Goal: Information Seeking & Learning: Learn about a topic

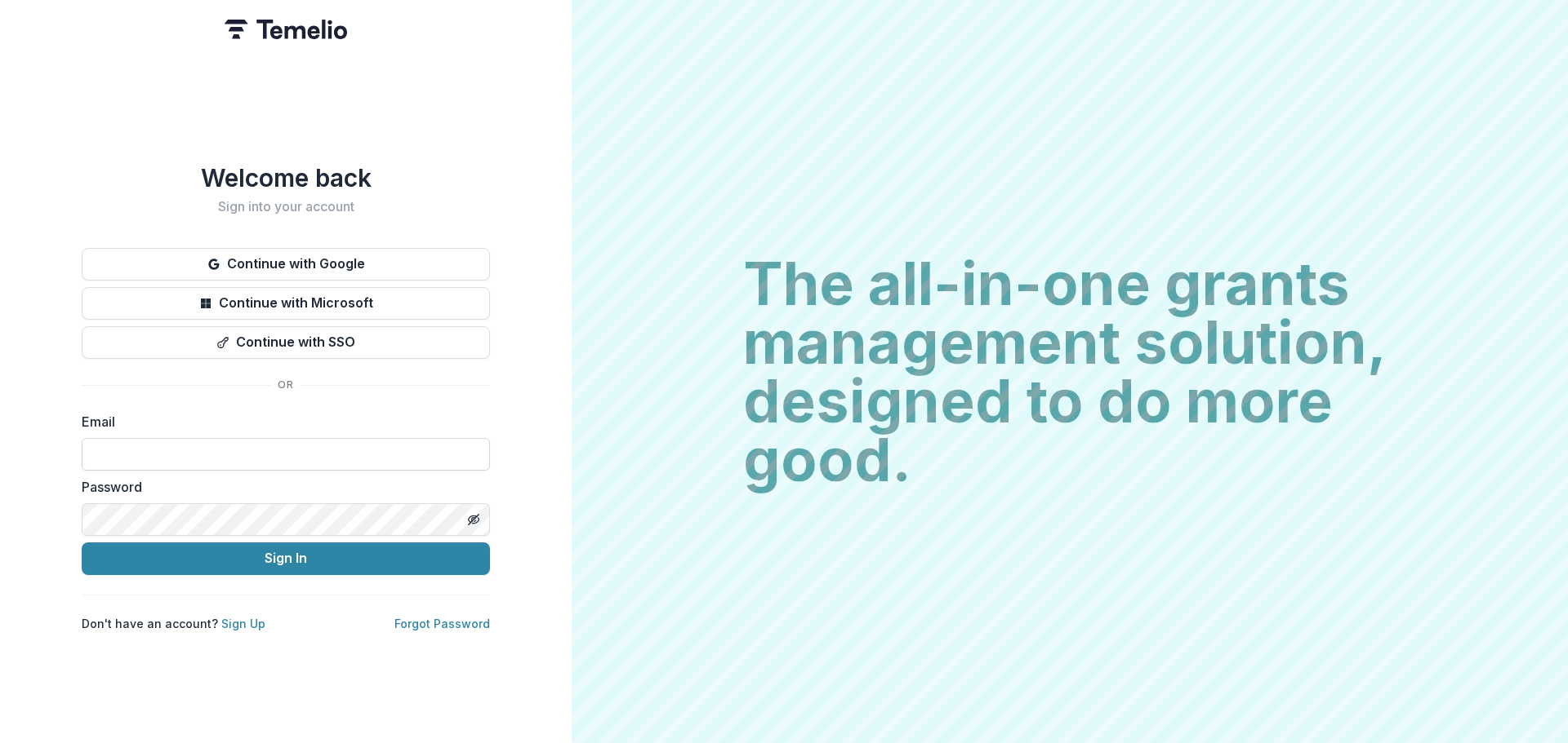
click at [300, 453] on input at bounding box center [286, 454] width 408 height 33
type input "**********"
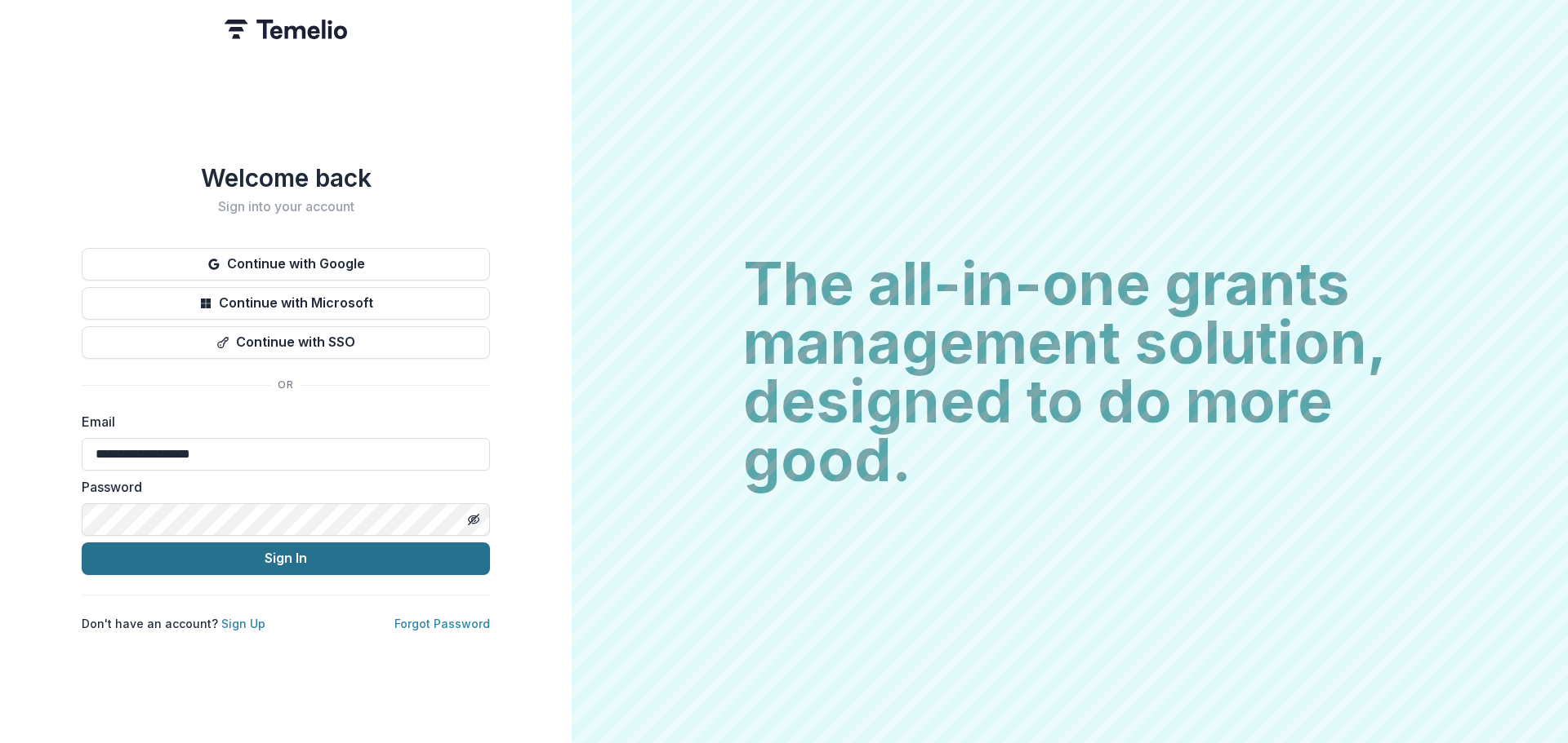
click at [286, 559] on button "Sign In" at bounding box center [286, 558] width 408 height 33
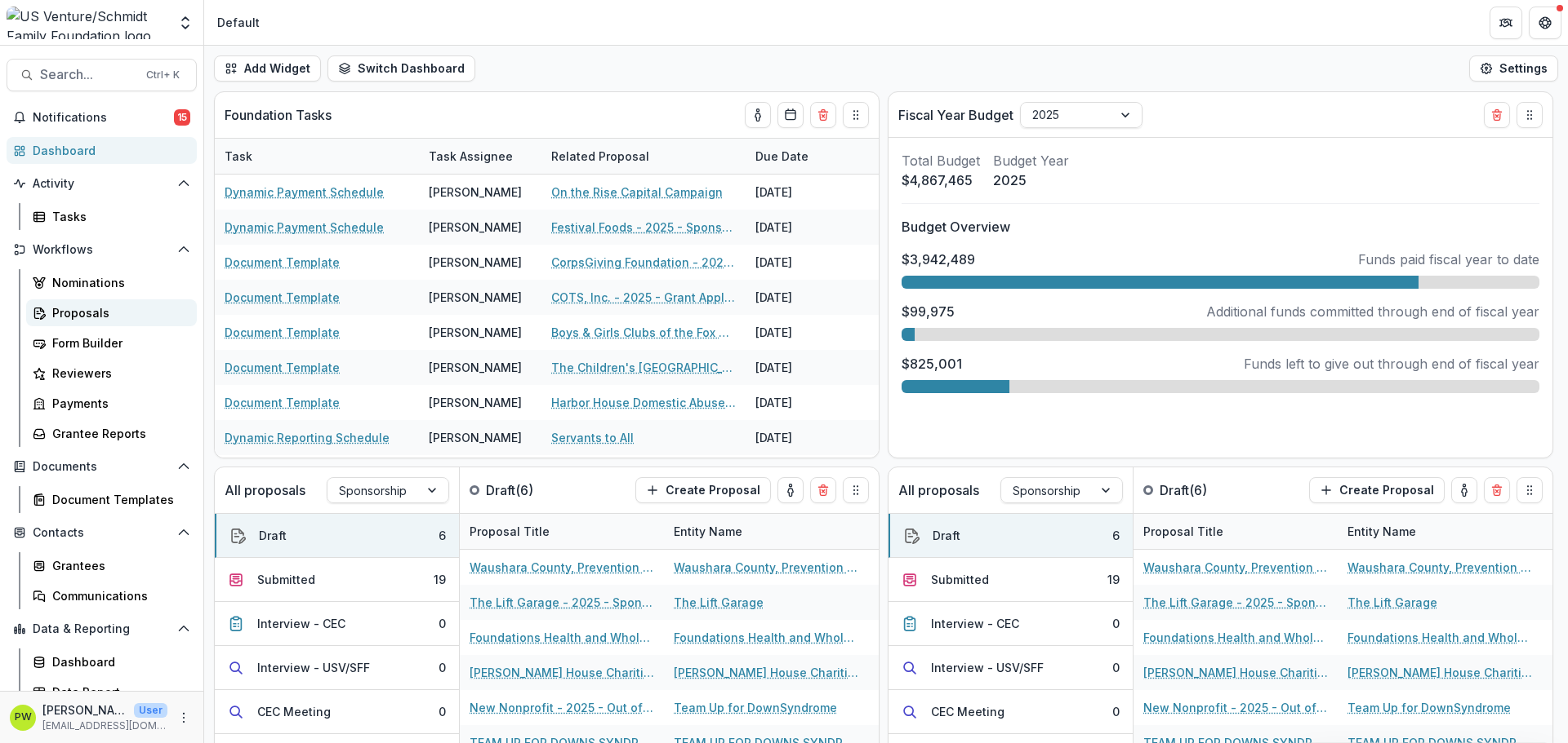
click at [98, 320] on div "Proposals" at bounding box center [118, 313] width 132 height 17
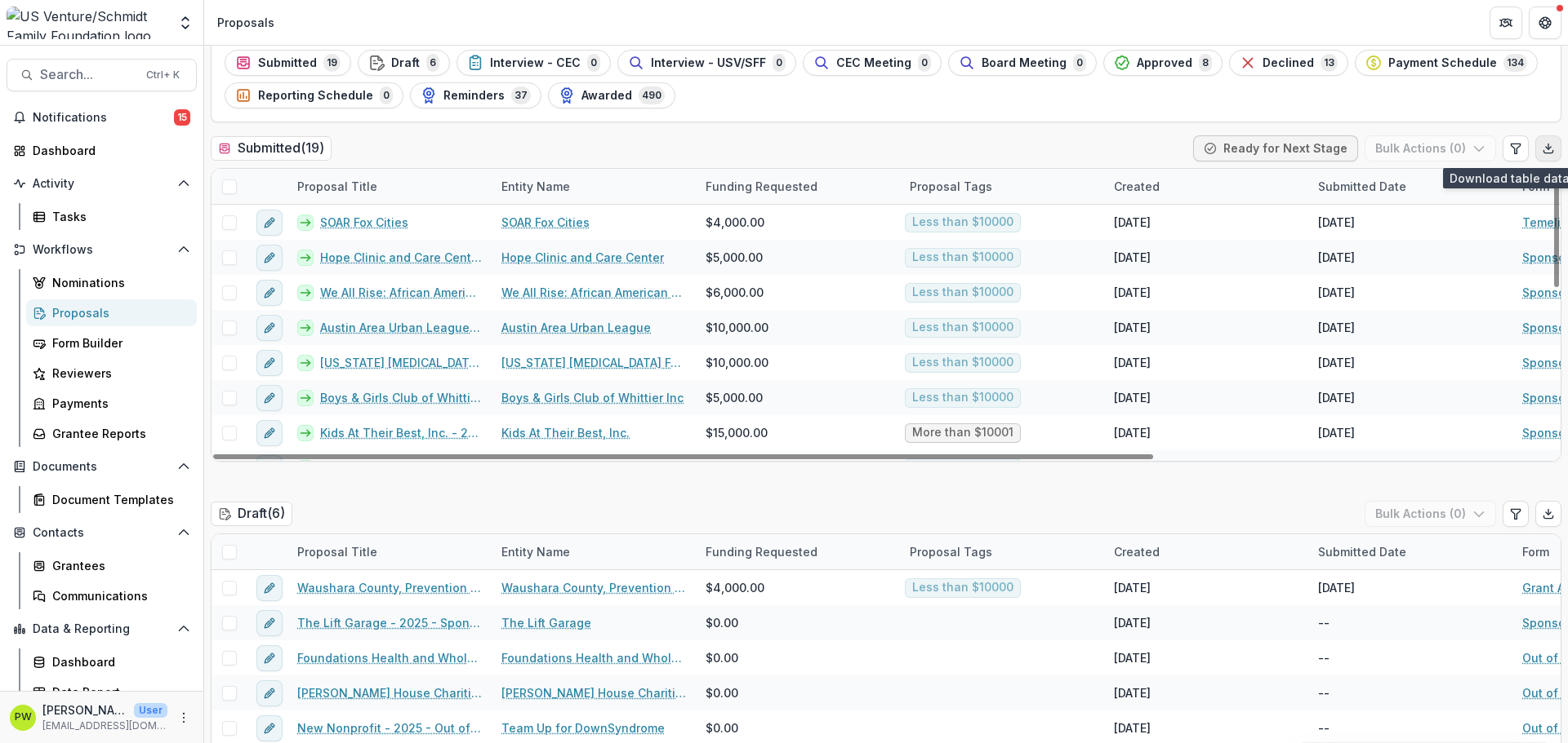
click at [1541, 141] on button "Export table data" at bounding box center [1548, 149] width 26 height 26
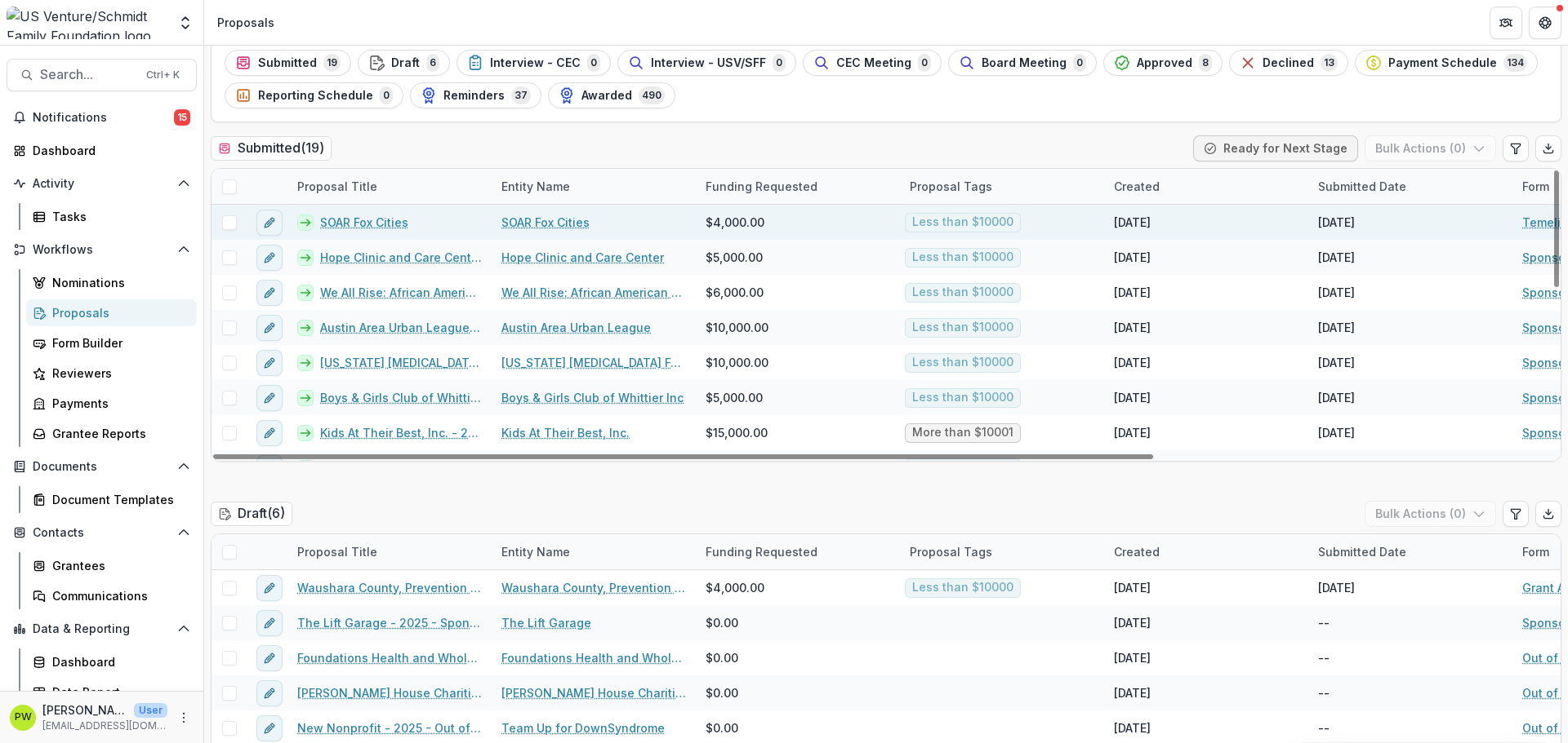
click at [367, 218] on link "SOAR Fox Cities" at bounding box center [365, 222] width 89 height 17
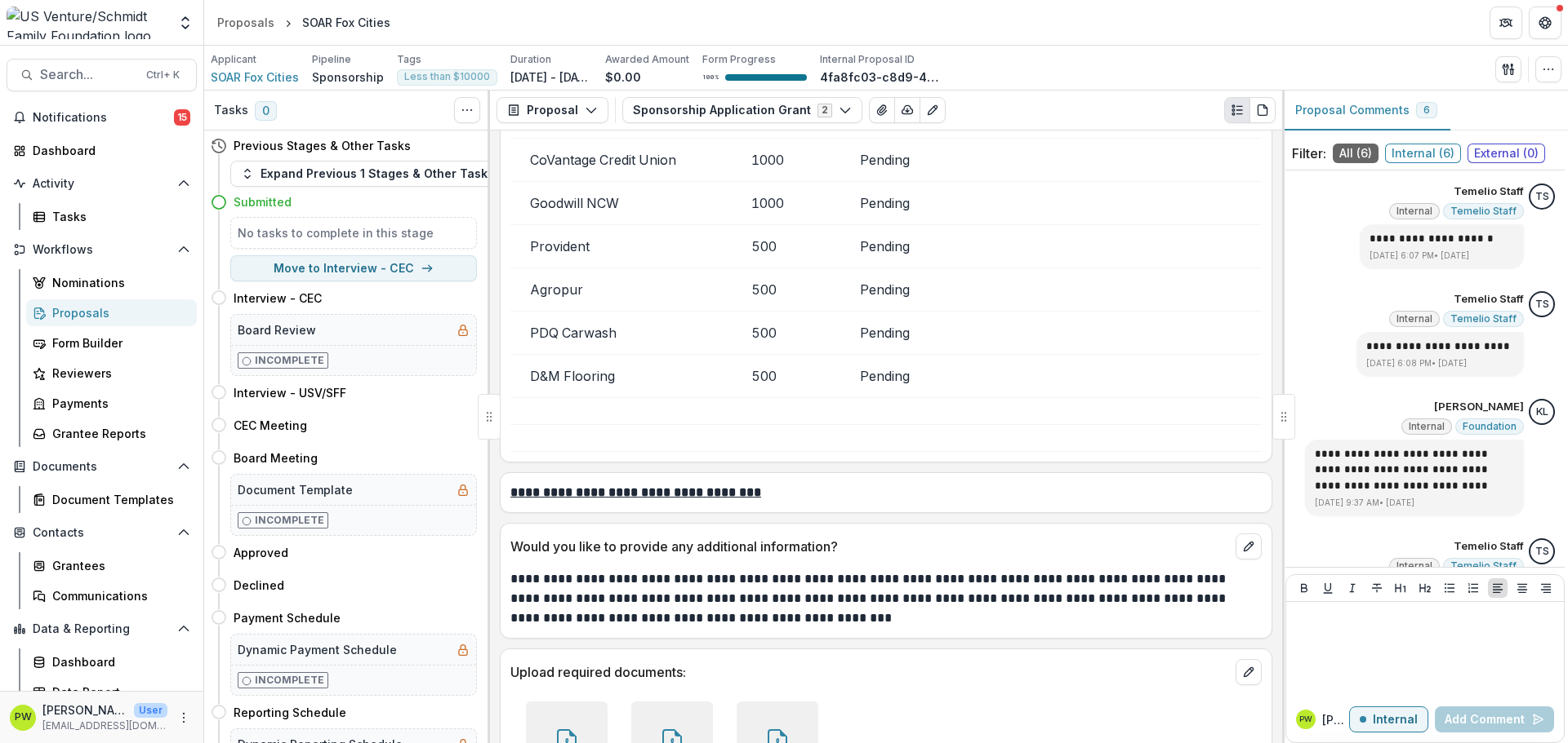
scroll to position [4764, 0]
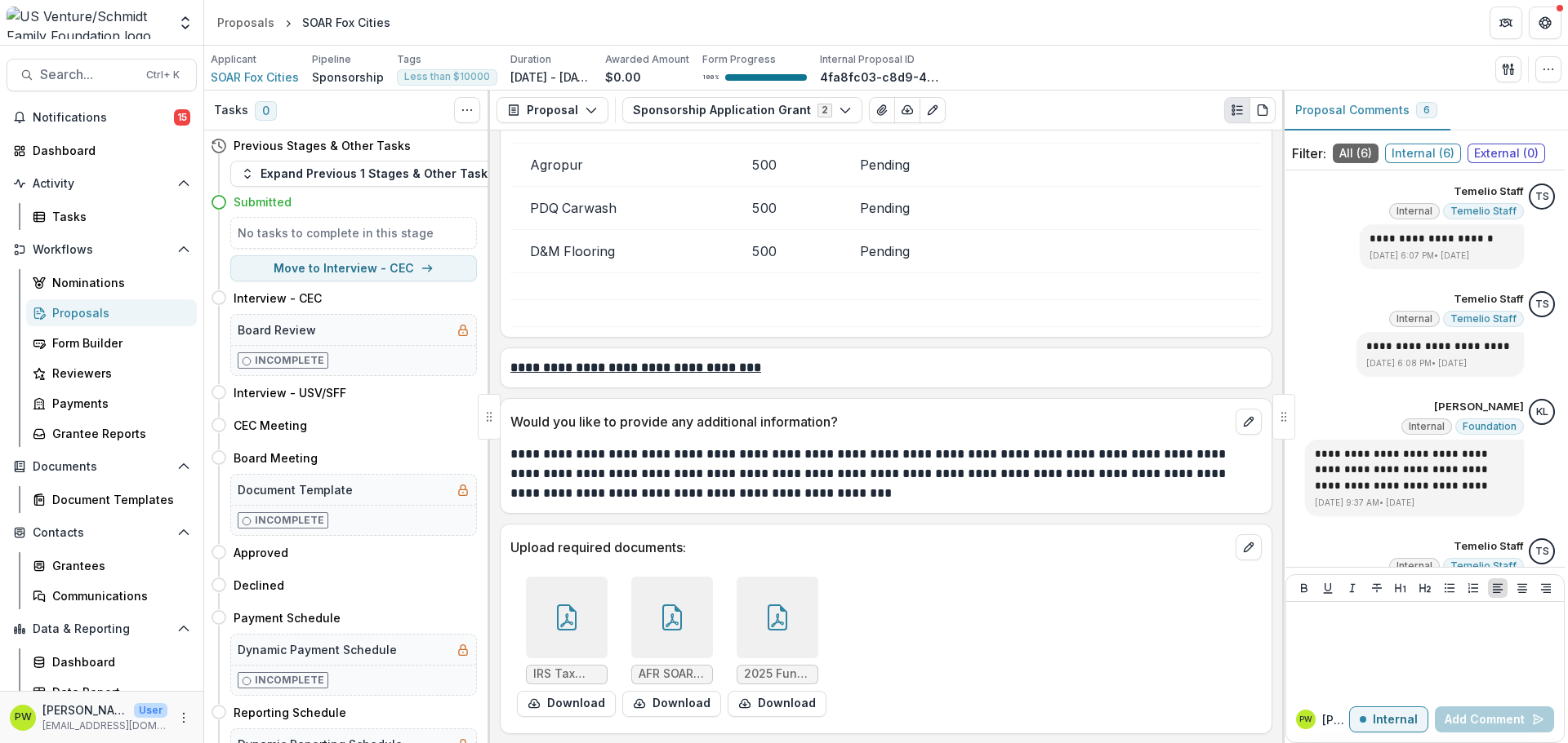
click at [682, 671] on span "AFR SOAR flyer.pdf" at bounding box center [672, 674] width 67 height 14
click at [667, 707] on button "Download" at bounding box center [671, 704] width 99 height 26
click at [250, 30] on div "Proposals" at bounding box center [246, 23] width 57 height 17
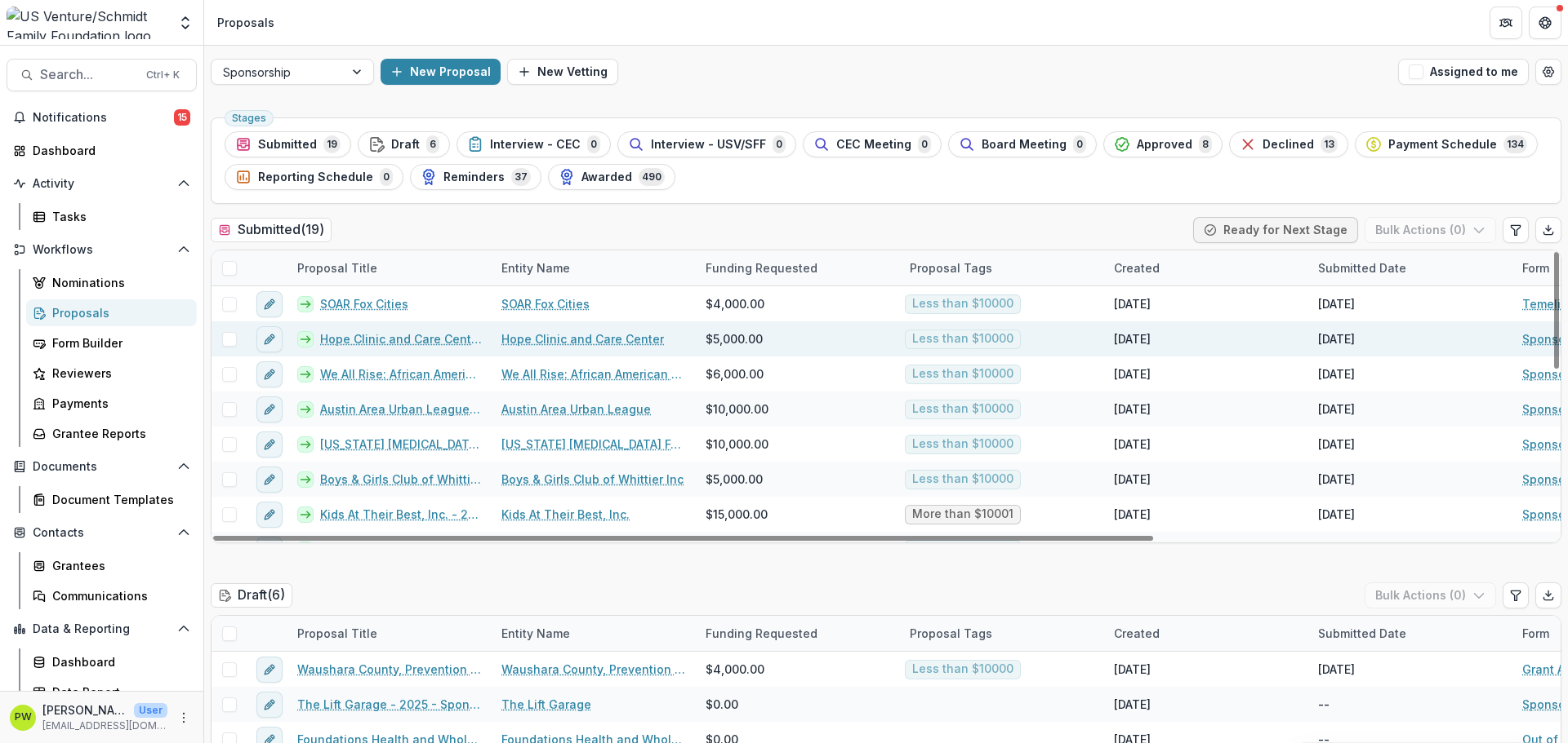
click at [437, 344] on link "Hope Clinic and Care Center - 2025 - Sponsorship Application Grant" at bounding box center [401, 339] width 162 height 17
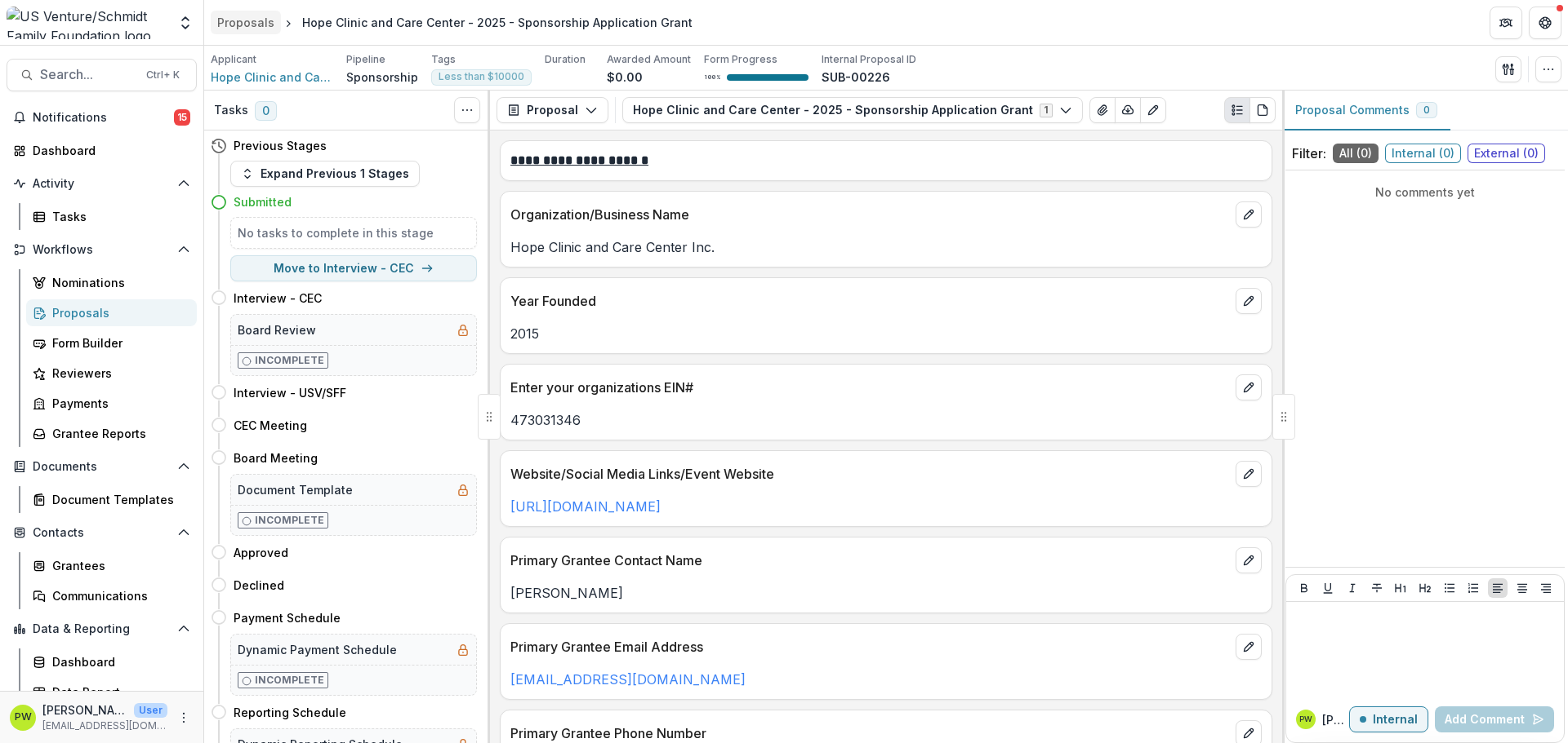
click at [234, 23] on div "Proposals" at bounding box center [246, 23] width 57 height 17
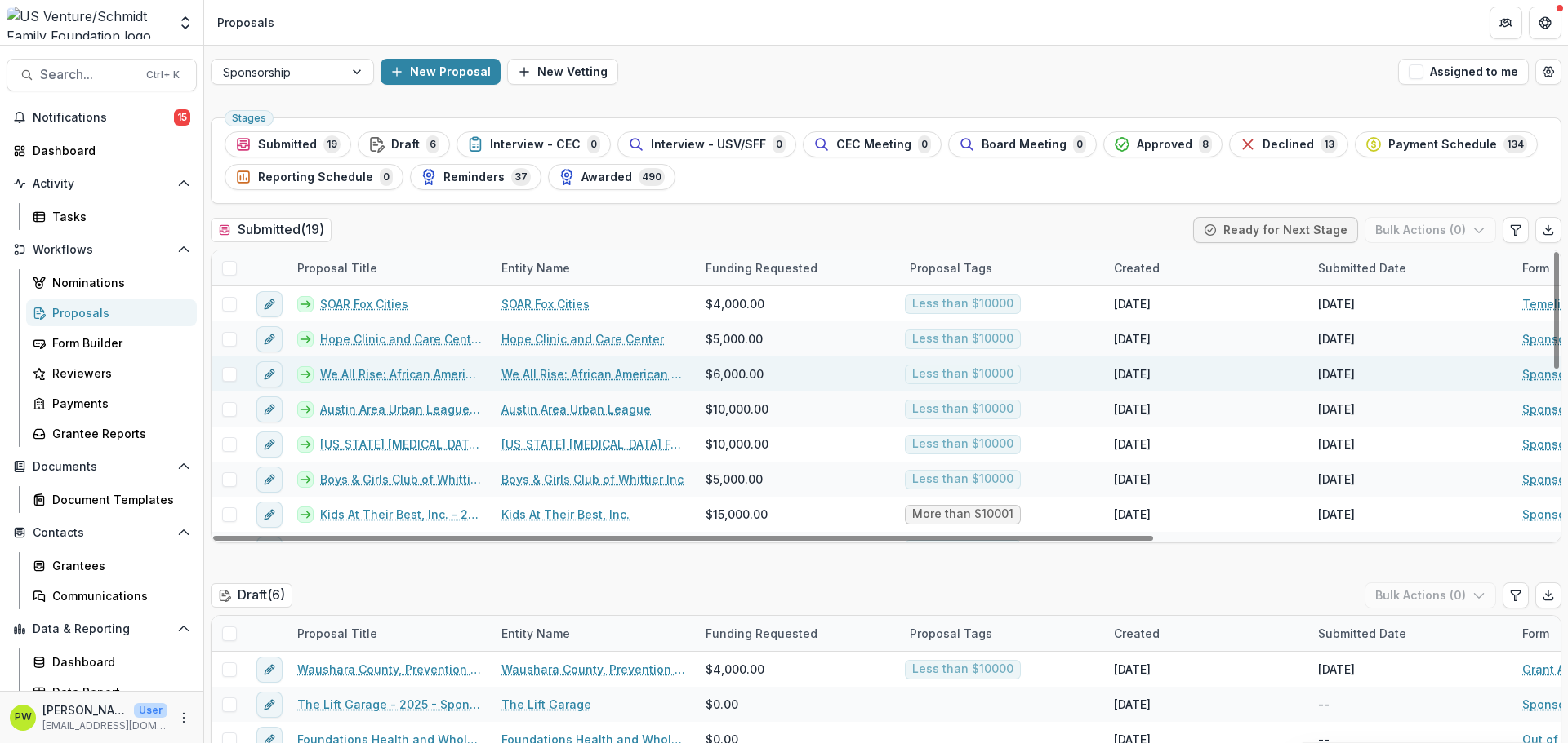
click at [441, 379] on link "We All Rise: African American Resource Center Inc. - 2025 - Sponsorship Applica…" at bounding box center [401, 374] width 162 height 17
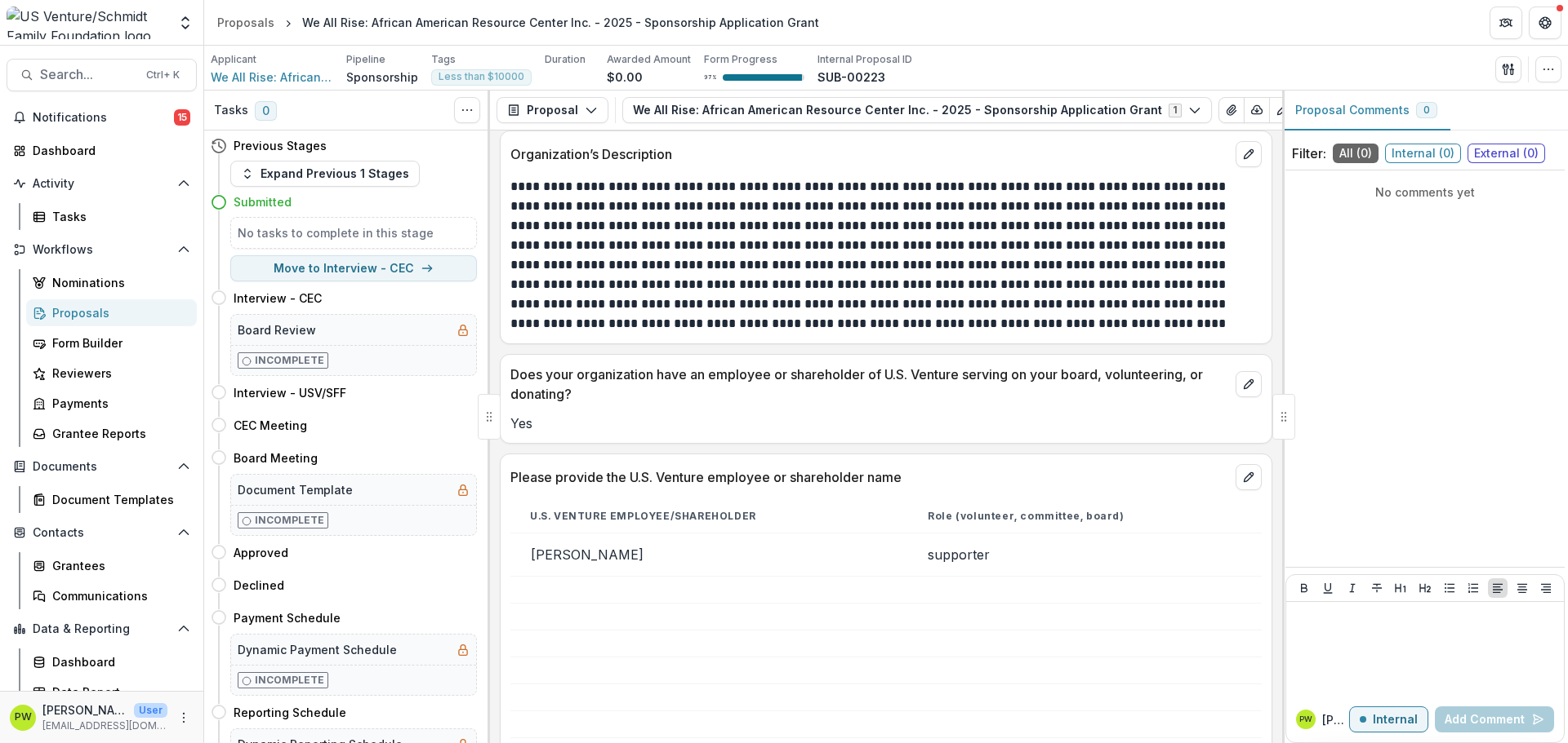
scroll to position [1061, 0]
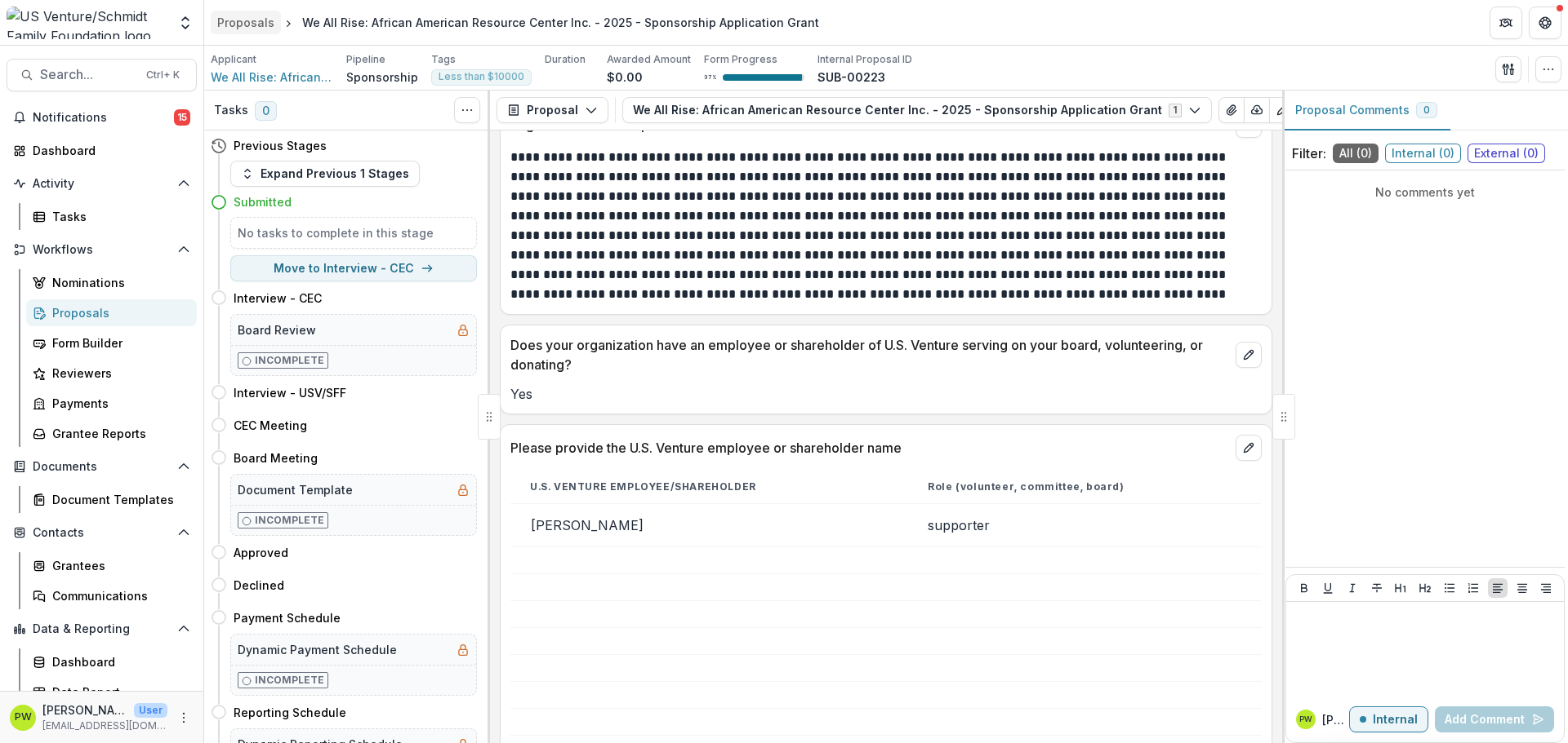
click at [250, 28] on div "Proposals" at bounding box center [246, 23] width 57 height 17
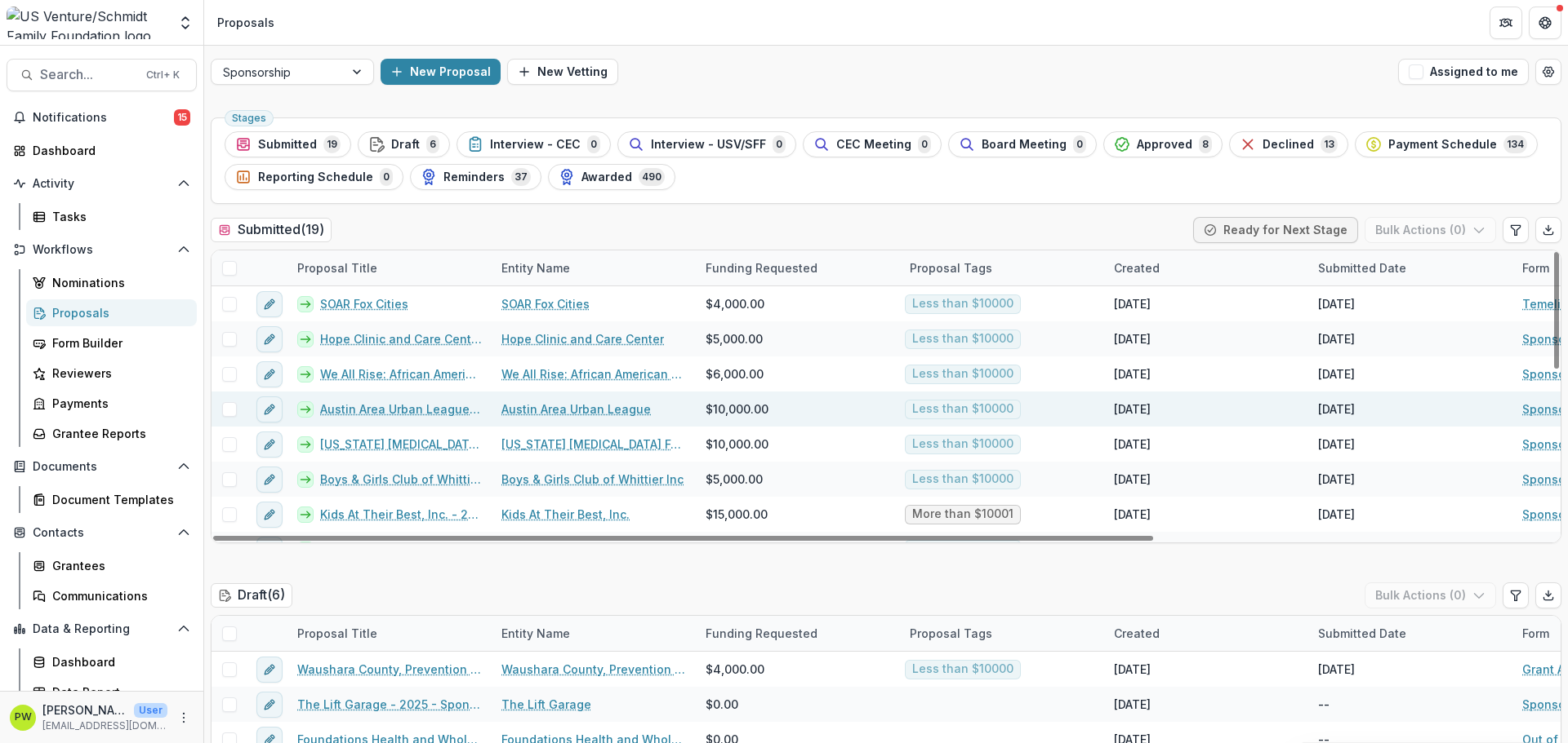
click at [400, 412] on link "Austin Area Urban League - 2025 - Sponsorship Application Grant" at bounding box center [401, 409] width 162 height 17
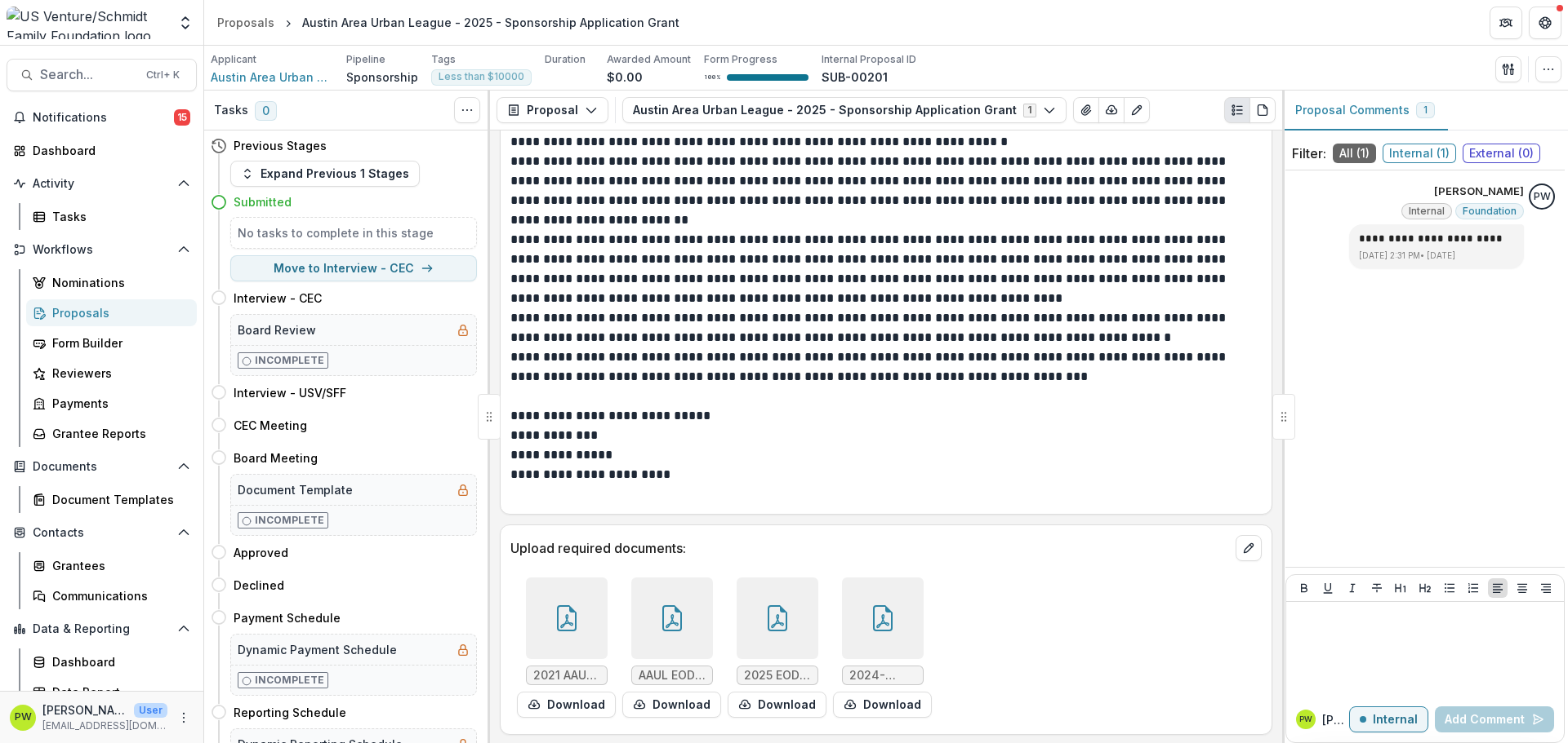
scroll to position [4424, 0]
click at [770, 632] on div at bounding box center [777, 617] width 82 height 82
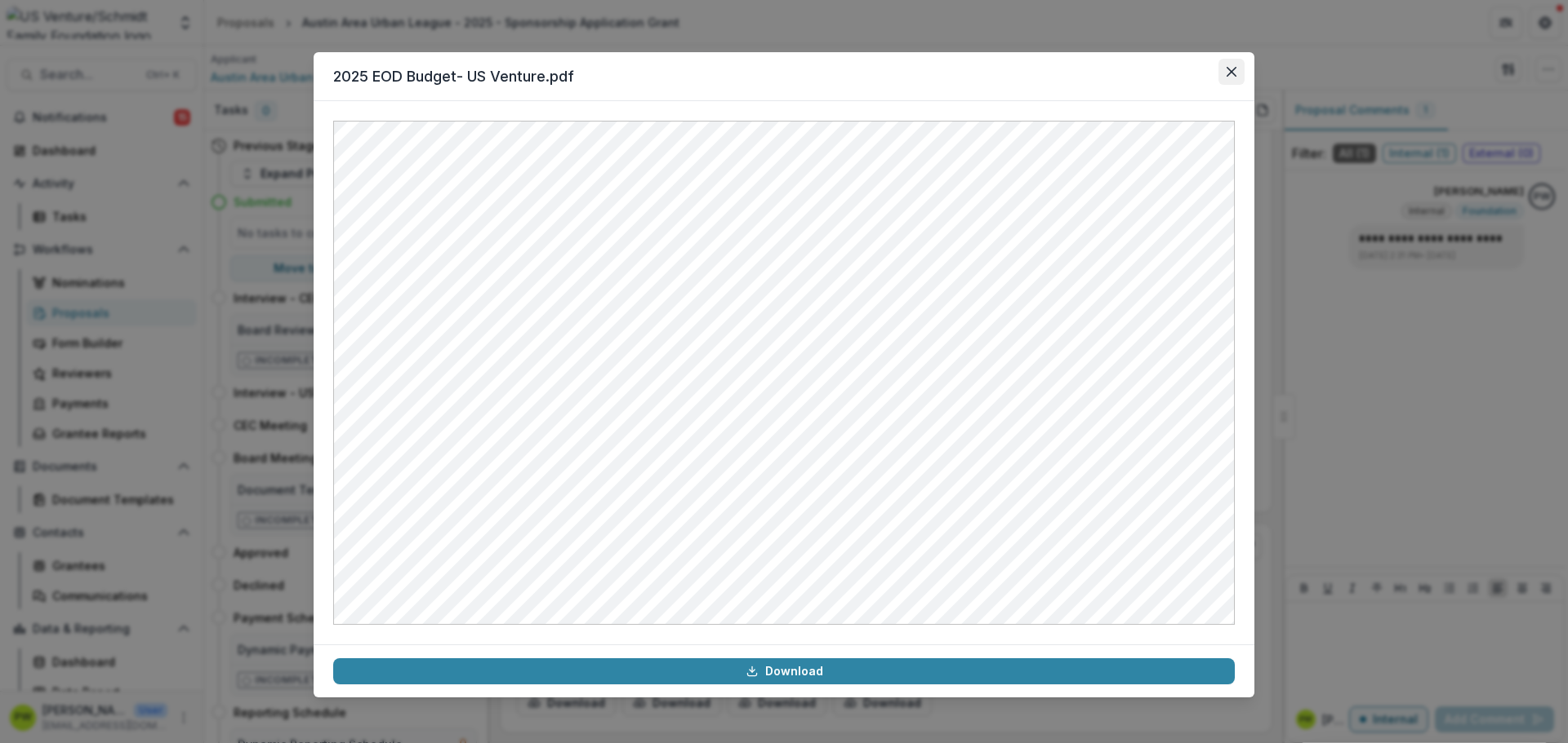
click at [1231, 73] on icon "Close" at bounding box center [1232, 72] width 9 height 9
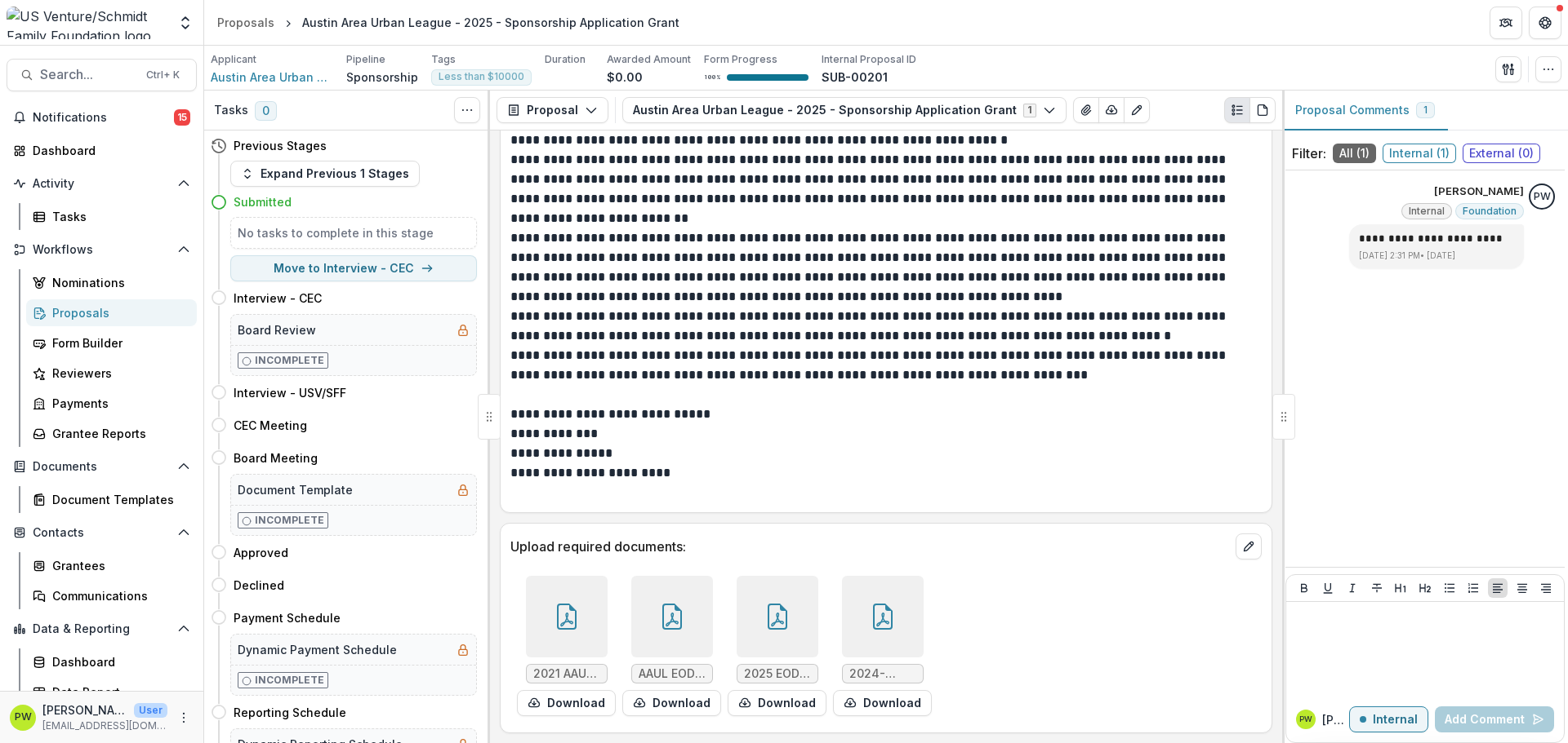
click at [872, 613] on icon at bounding box center [883, 617] width 26 height 26
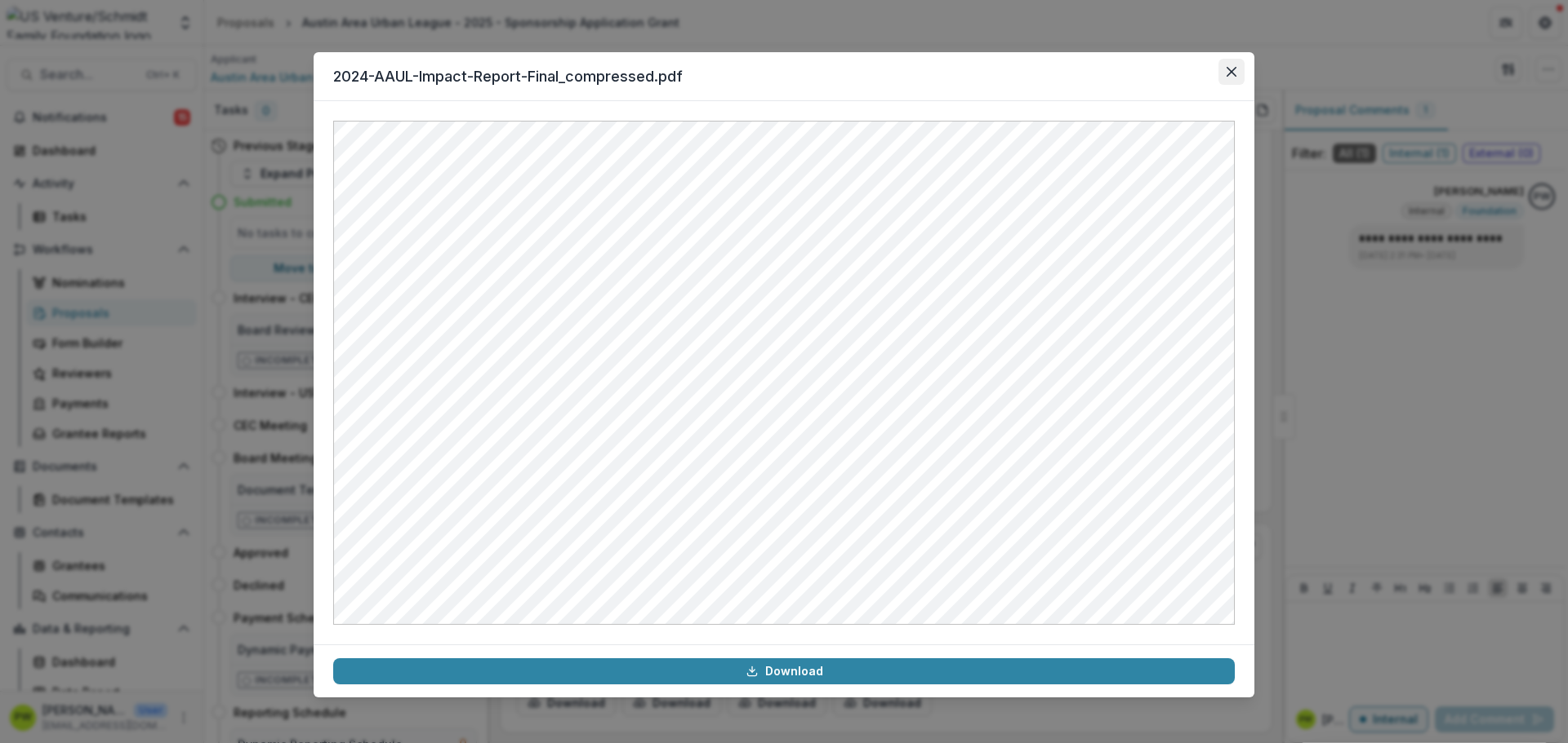
click at [1230, 68] on icon "Close" at bounding box center [1232, 72] width 9 height 9
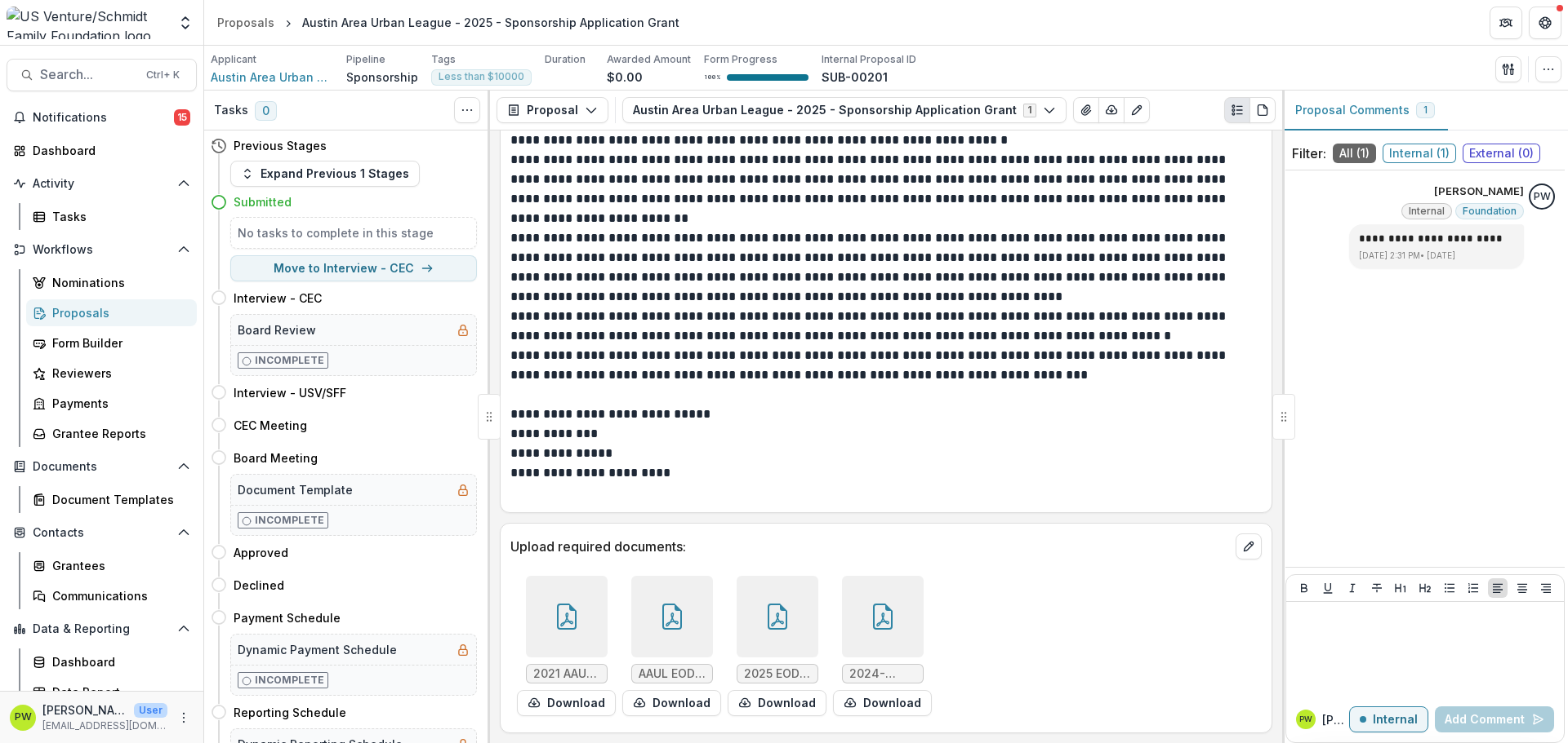
click at [672, 618] on icon at bounding box center [672, 617] width 26 height 26
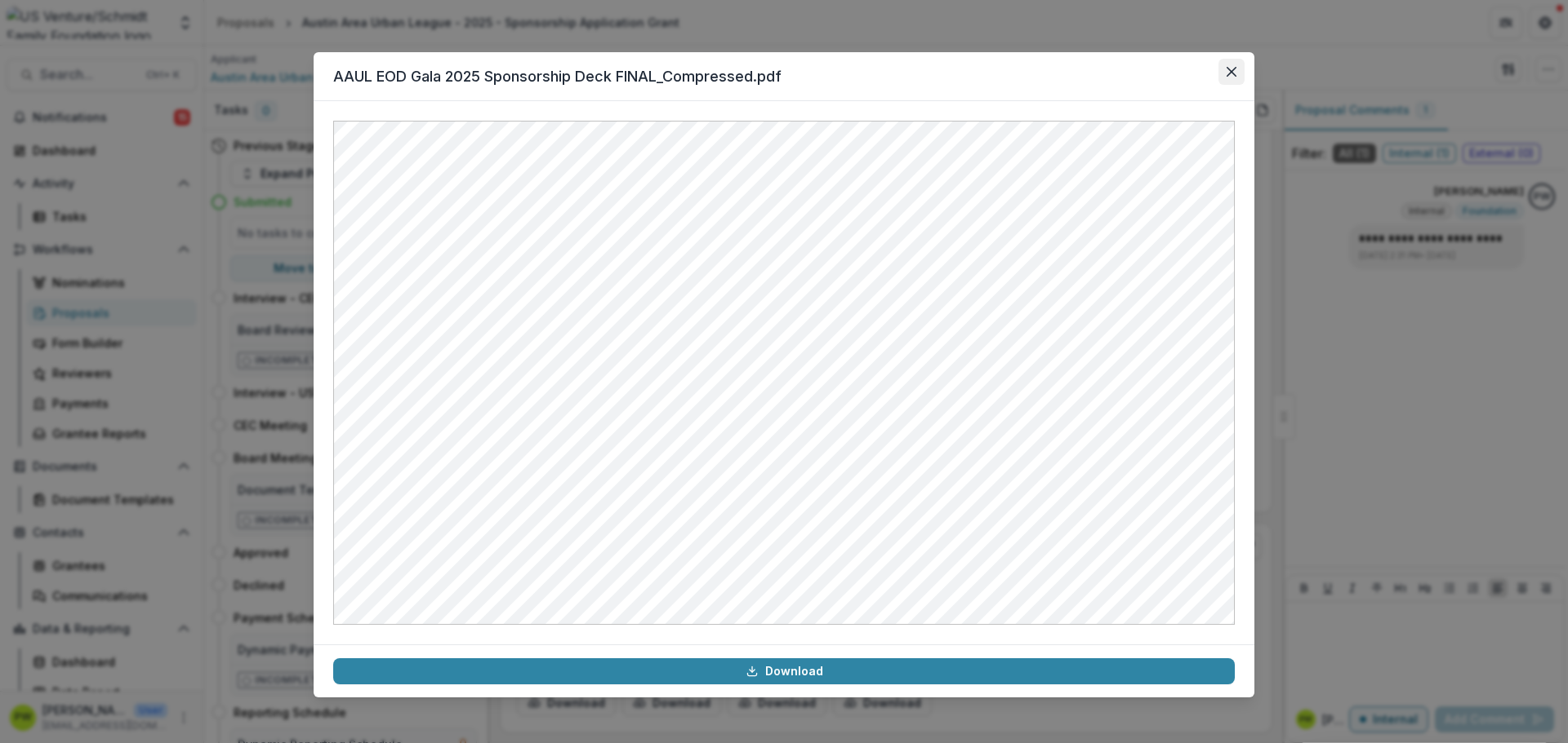
click at [1239, 63] on button "Close" at bounding box center [1232, 72] width 26 height 26
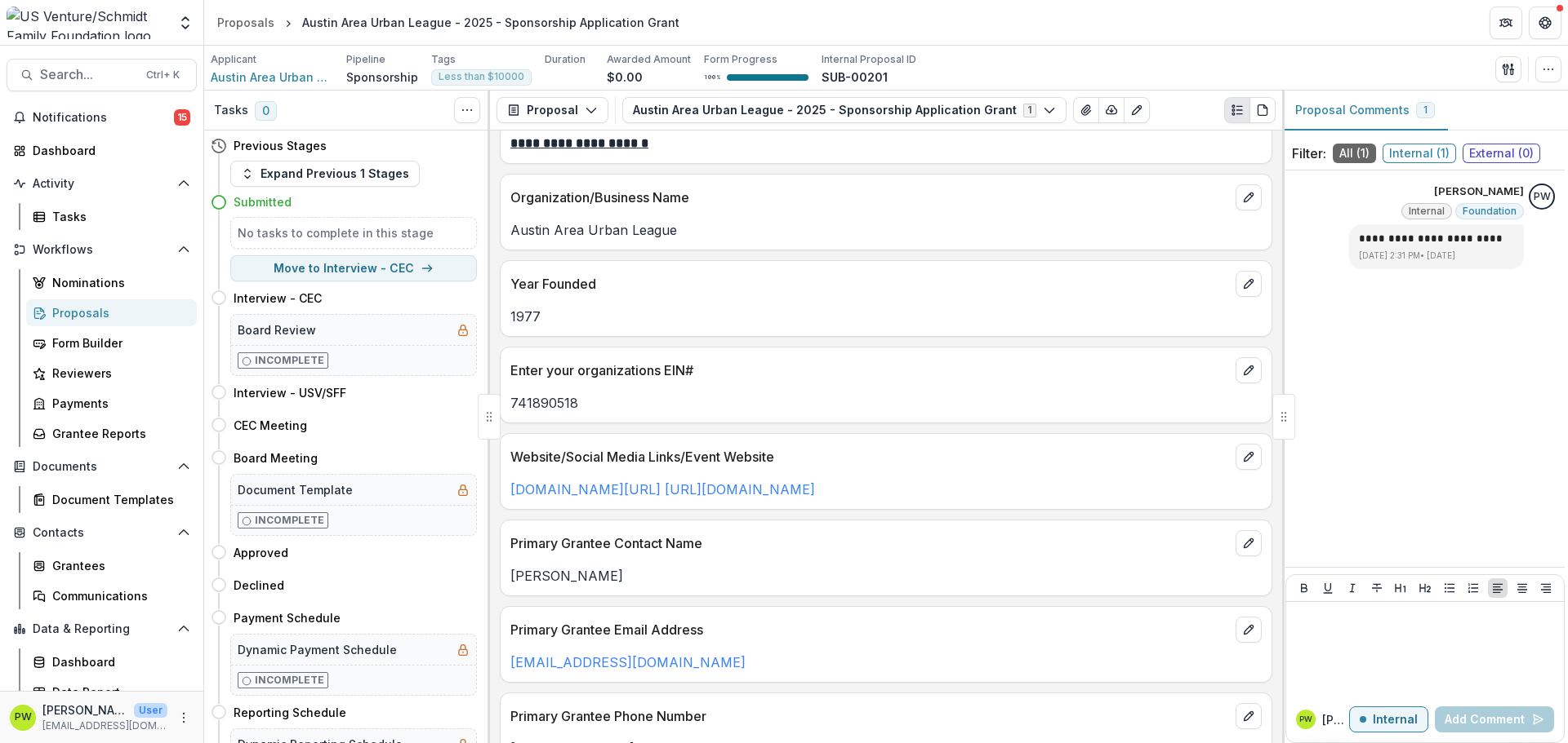
scroll to position [0, 0]
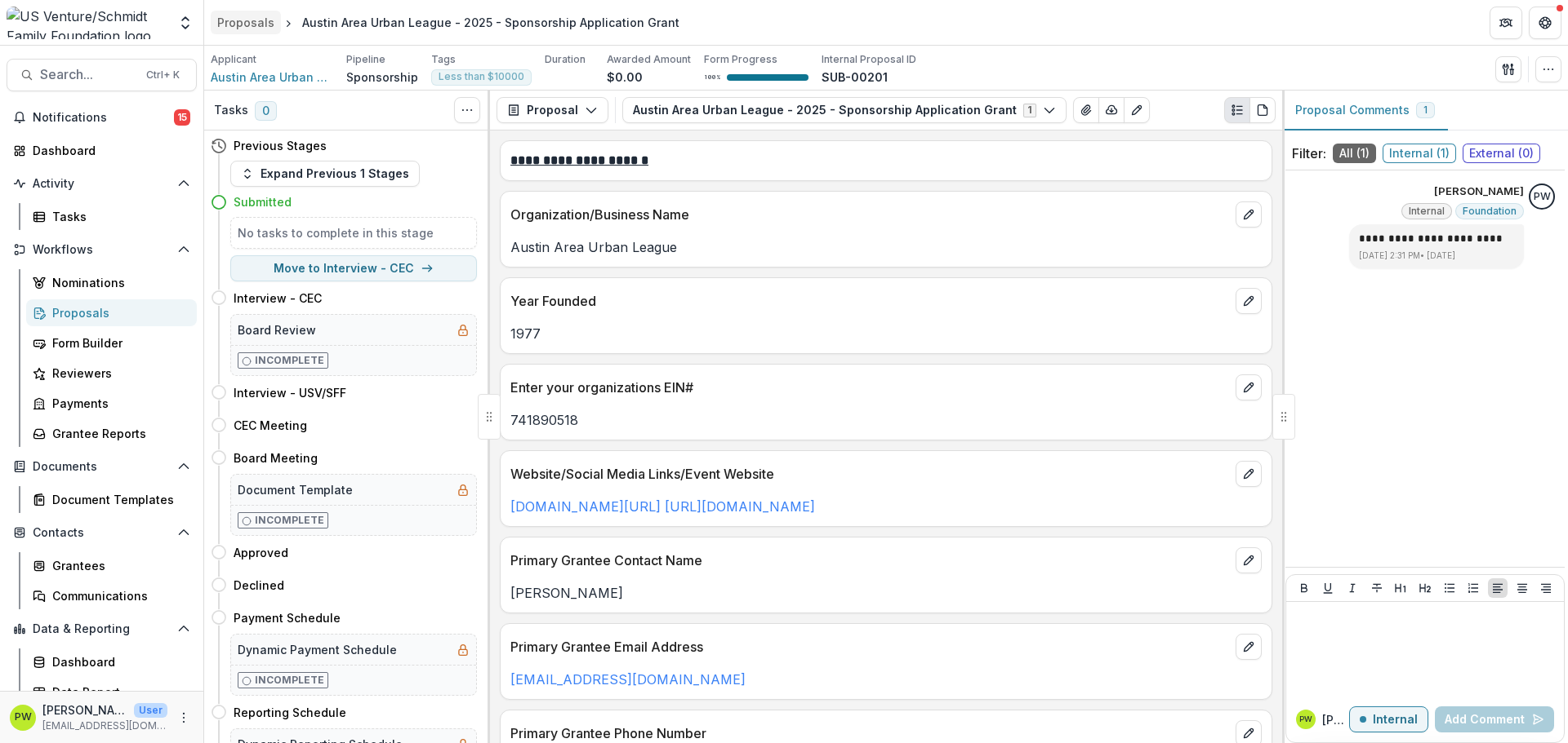
click at [256, 27] on div "Proposals" at bounding box center [246, 23] width 57 height 17
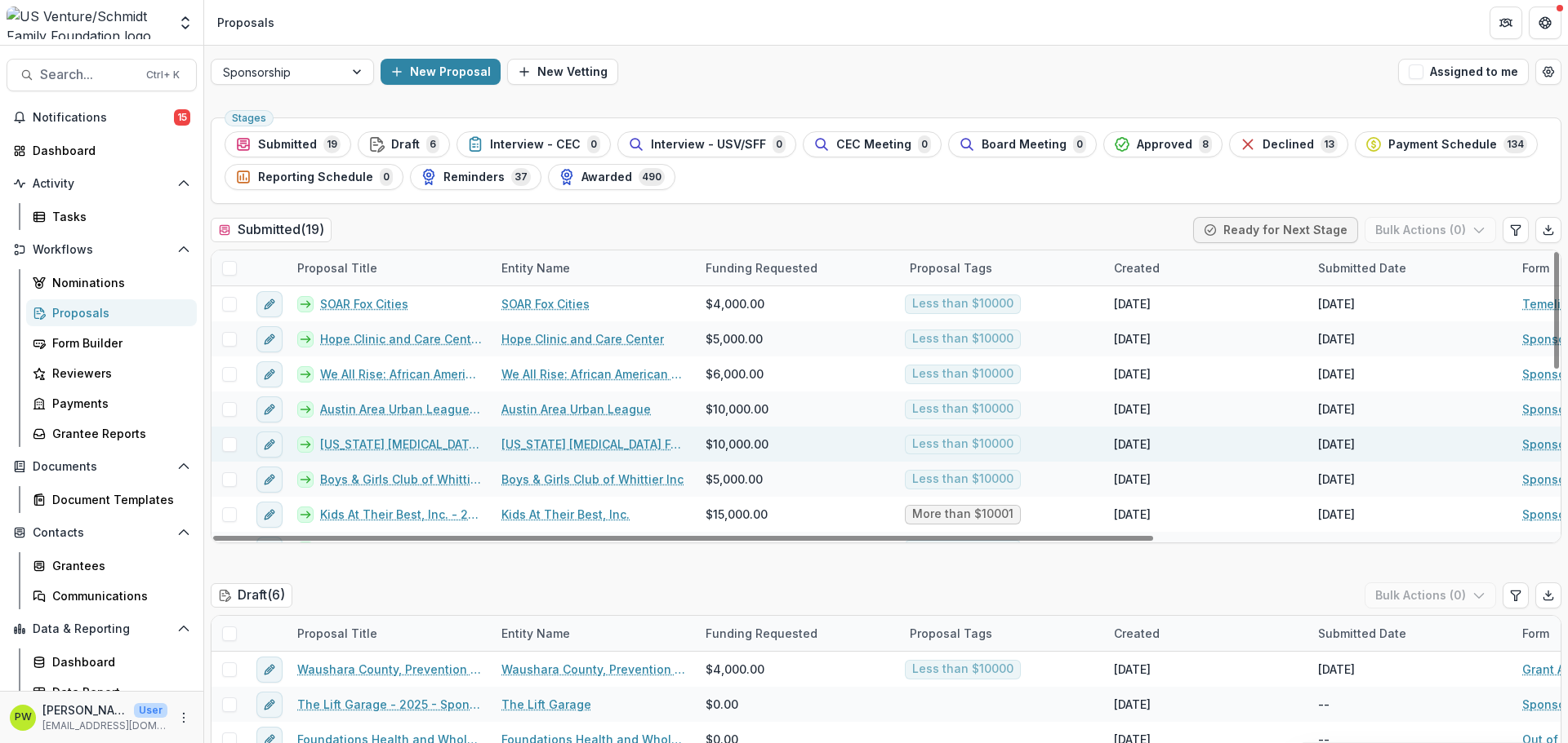
click at [406, 444] on link "[US_STATE] [MEDICAL_DATA] Foundation for Children - 2025 - Sponsorship Applicat…" at bounding box center [401, 444] width 162 height 17
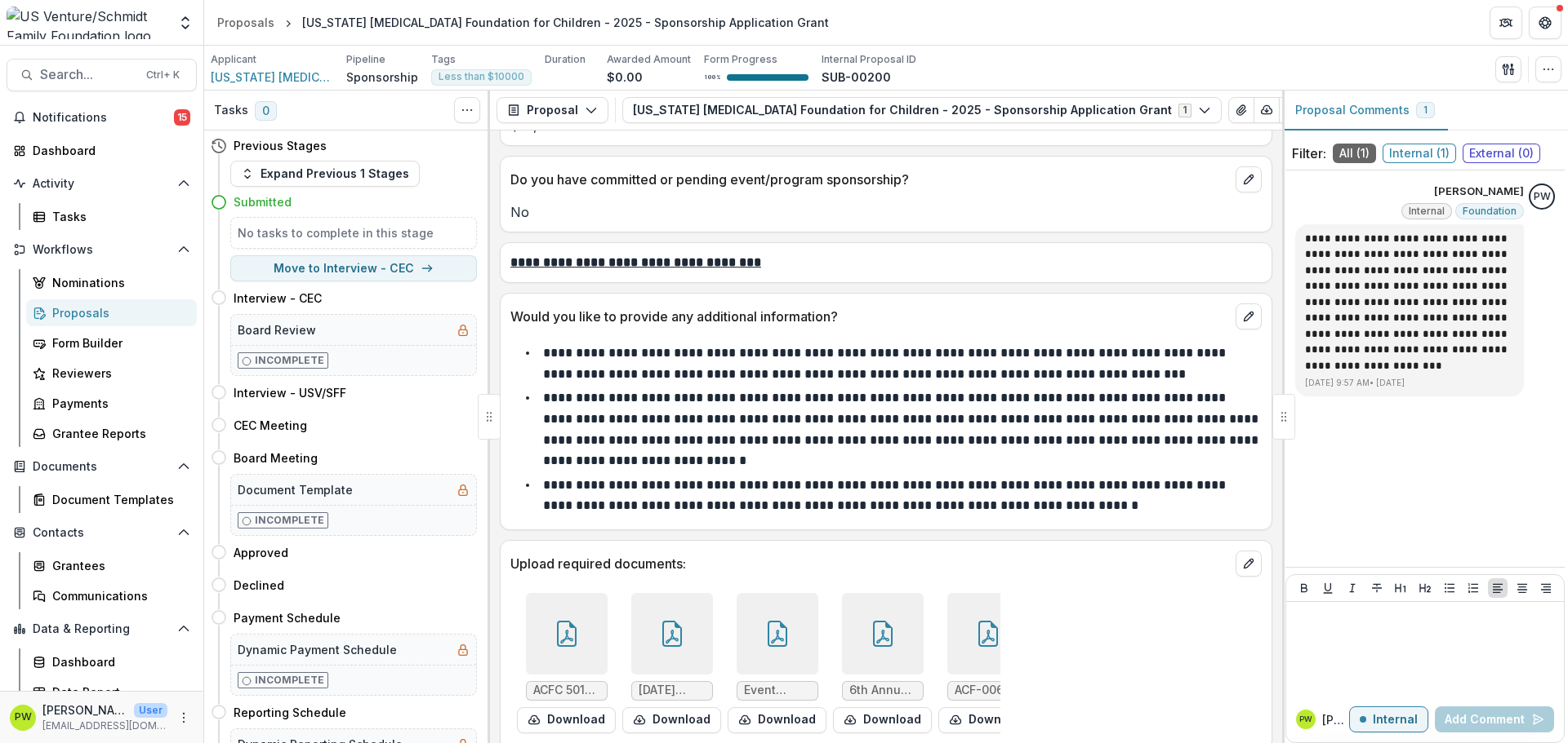
scroll to position [4454, 0]
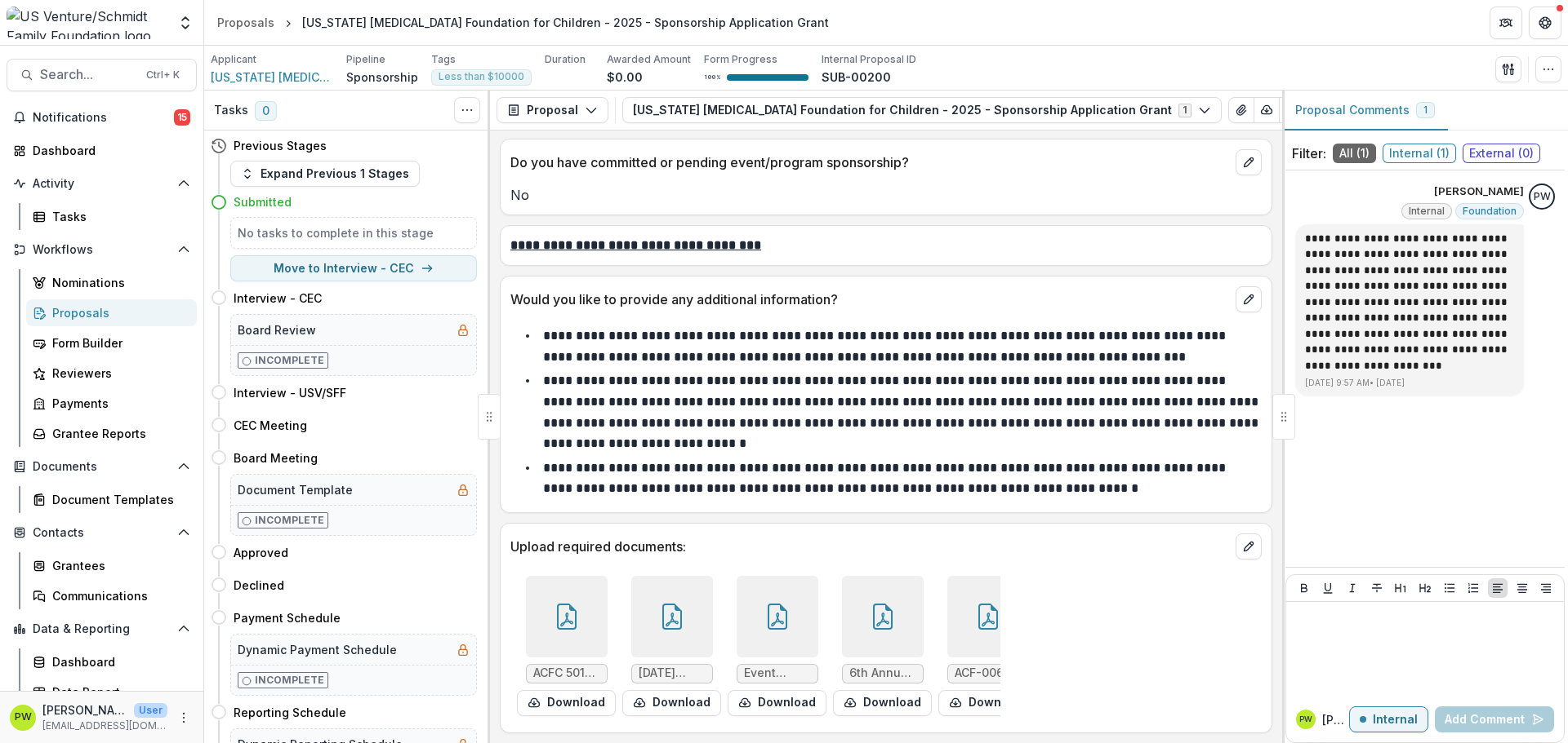
click at [755, 627] on div at bounding box center [777, 617] width 82 height 82
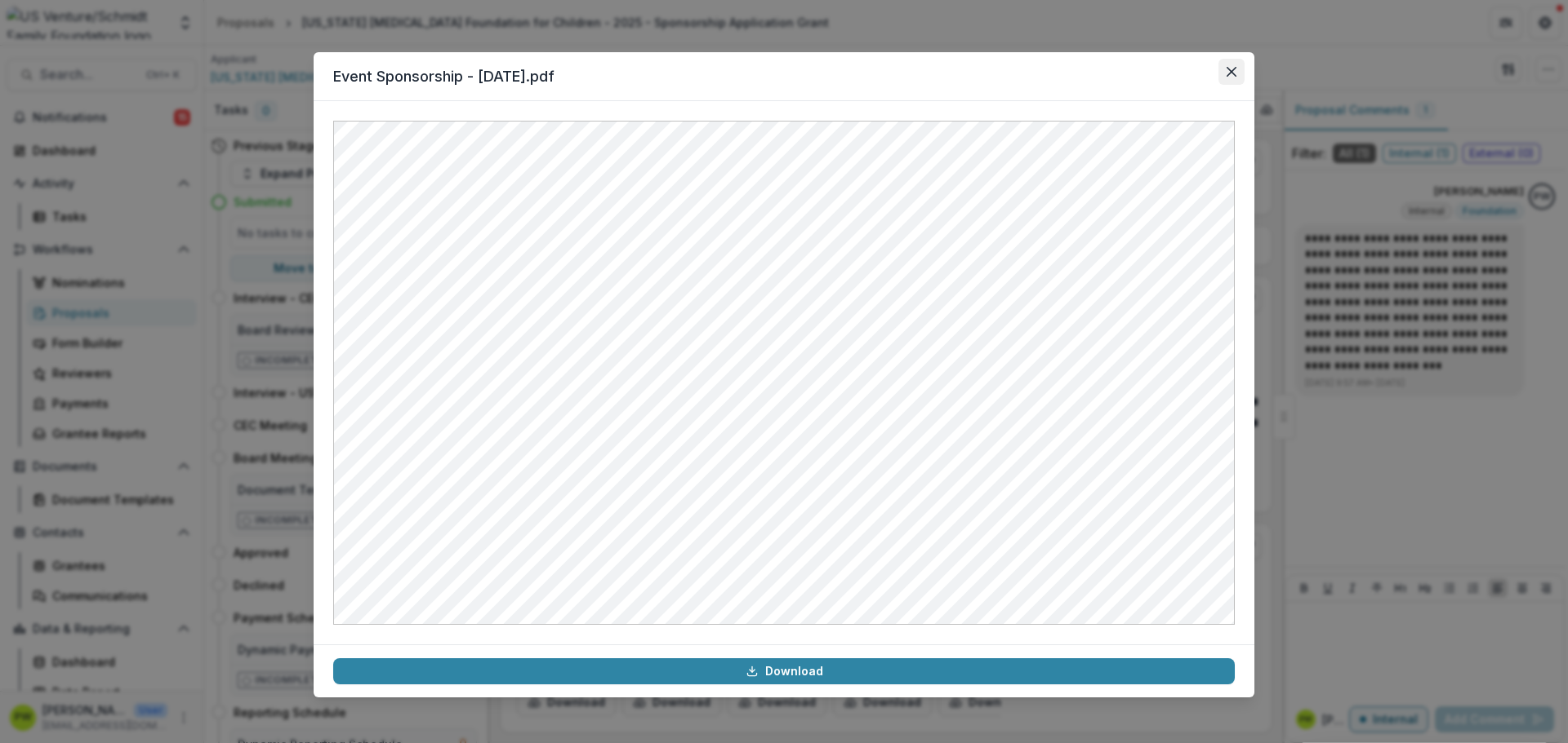
click at [1227, 76] on button "Close" at bounding box center [1232, 72] width 26 height 26
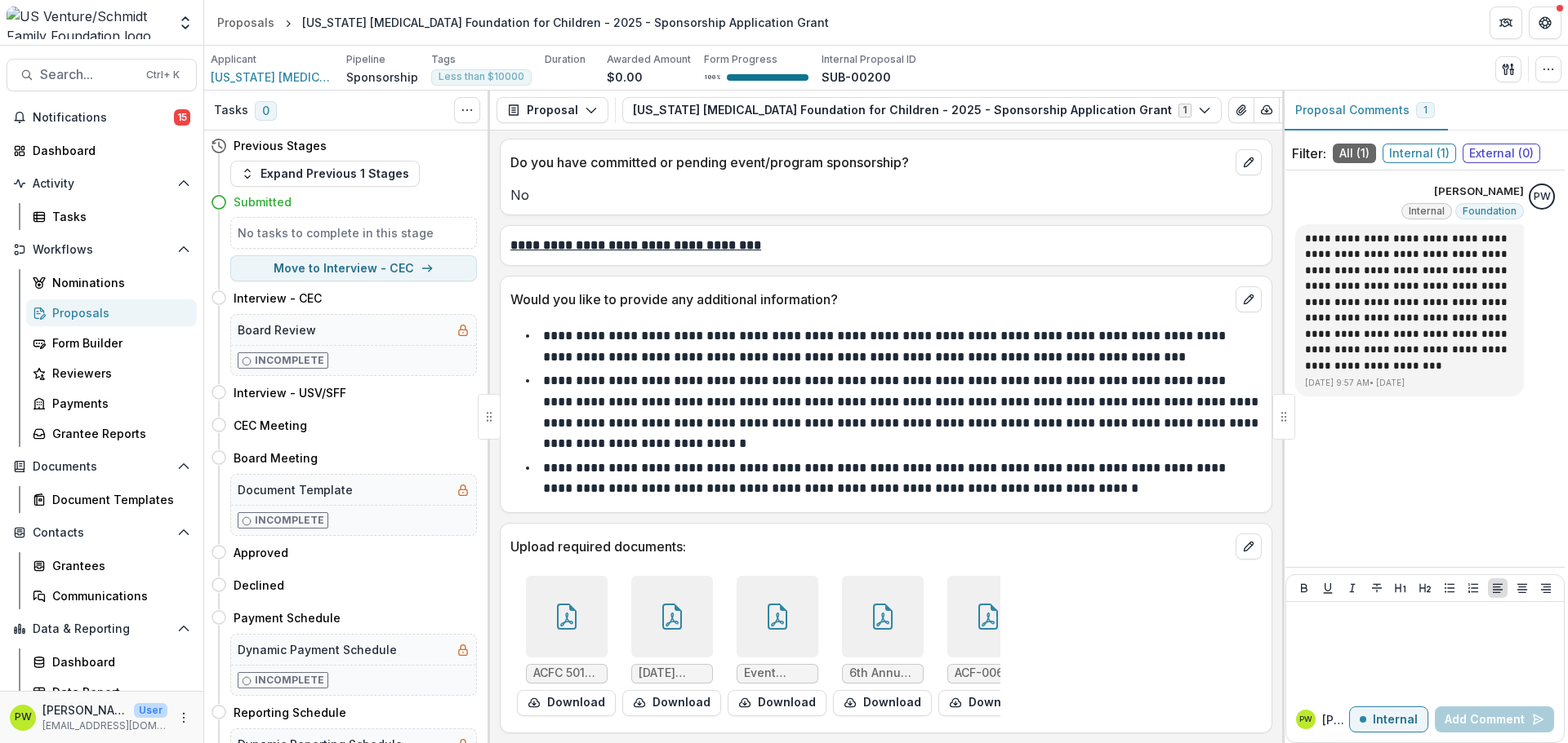
click at [863, 622] on div at bounding box center [882, 617] width 82 height 82
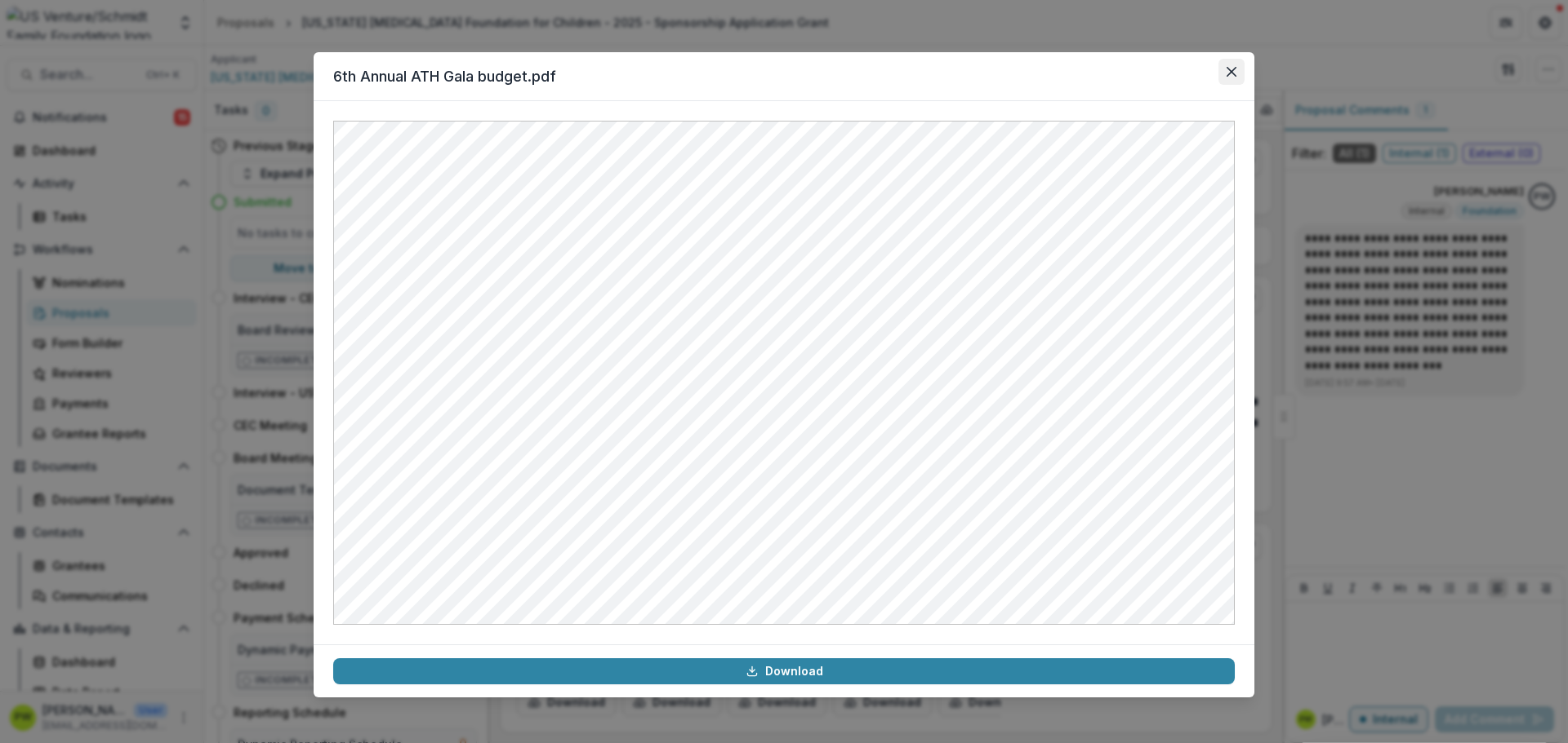
click at [1233, 77] on button "Close" at bounding box center [1232, 72] width 26 height 26
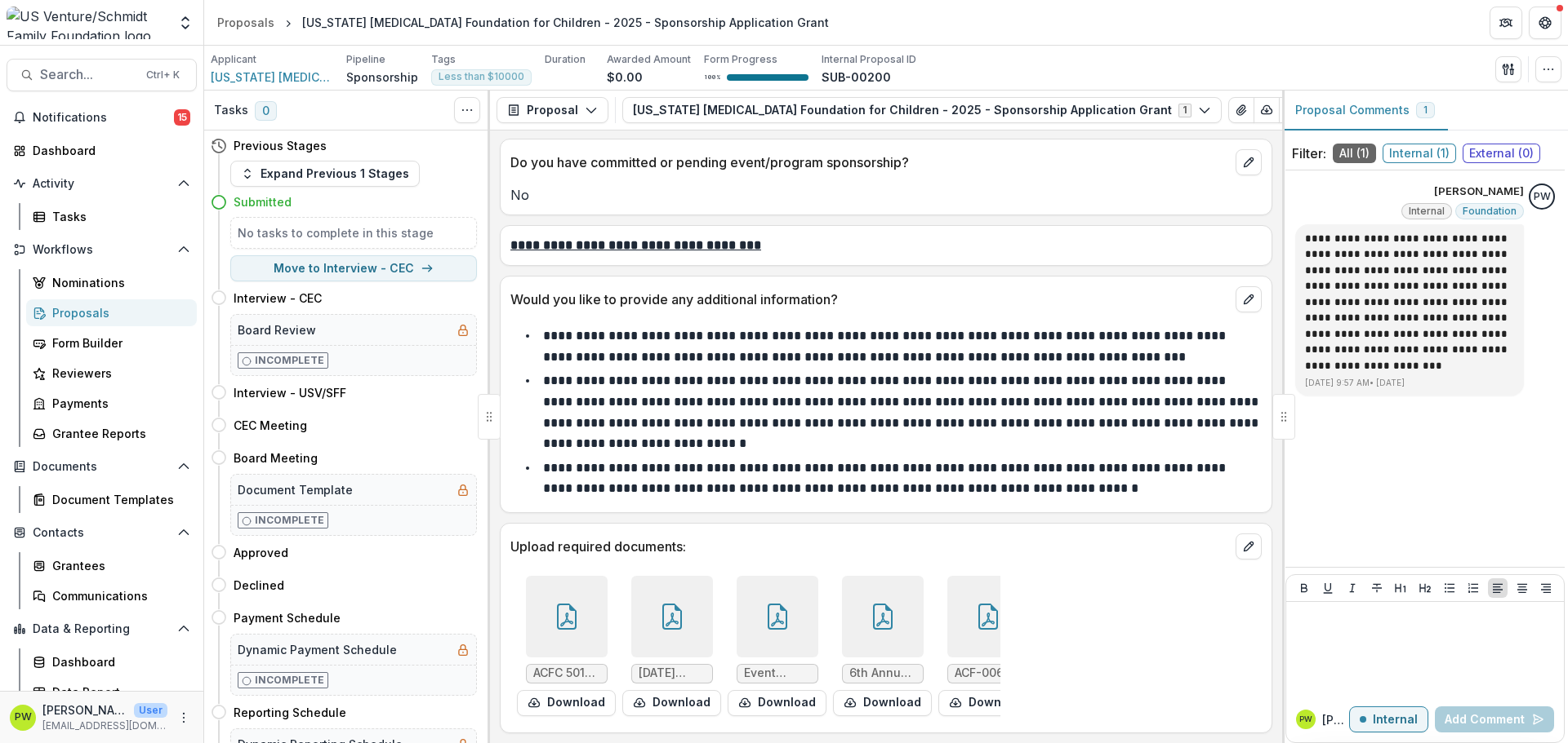
click at [950, 597] on div at bounding box center [988, 617] width 82 height 82
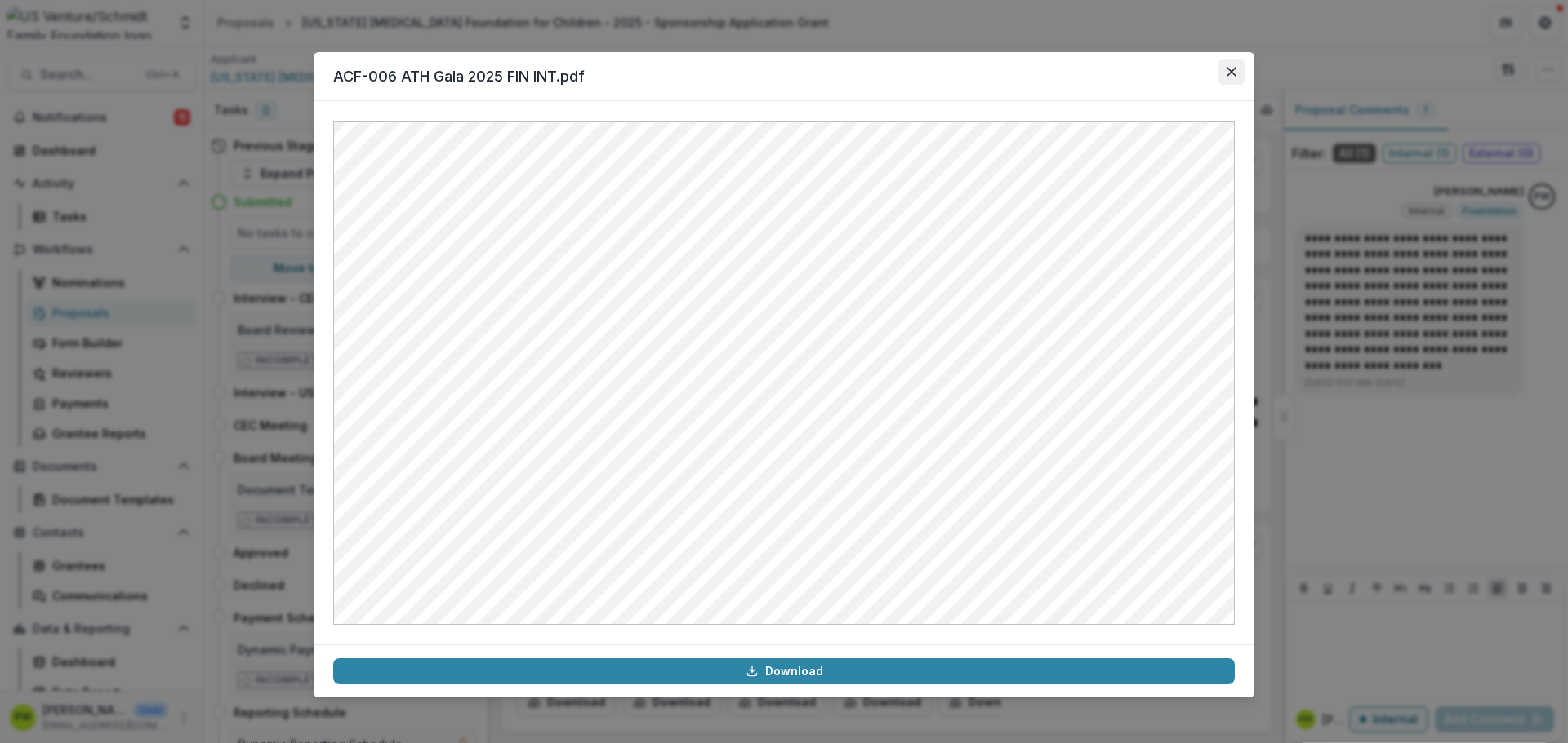
click at [1228, 69] on icon "Close" at bounding box center [1232, 72] width 9 height 9
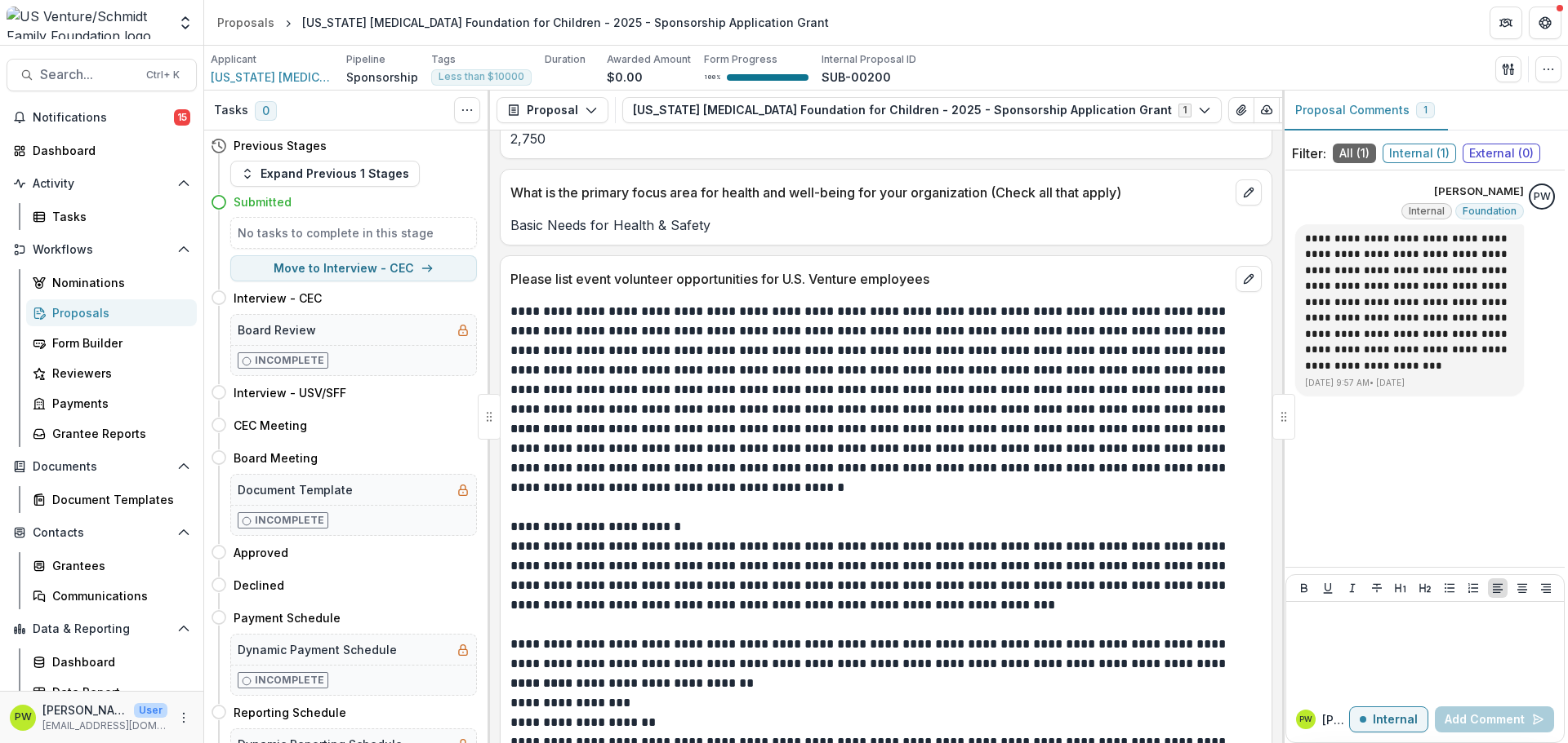
scroll to position [3393, 0]
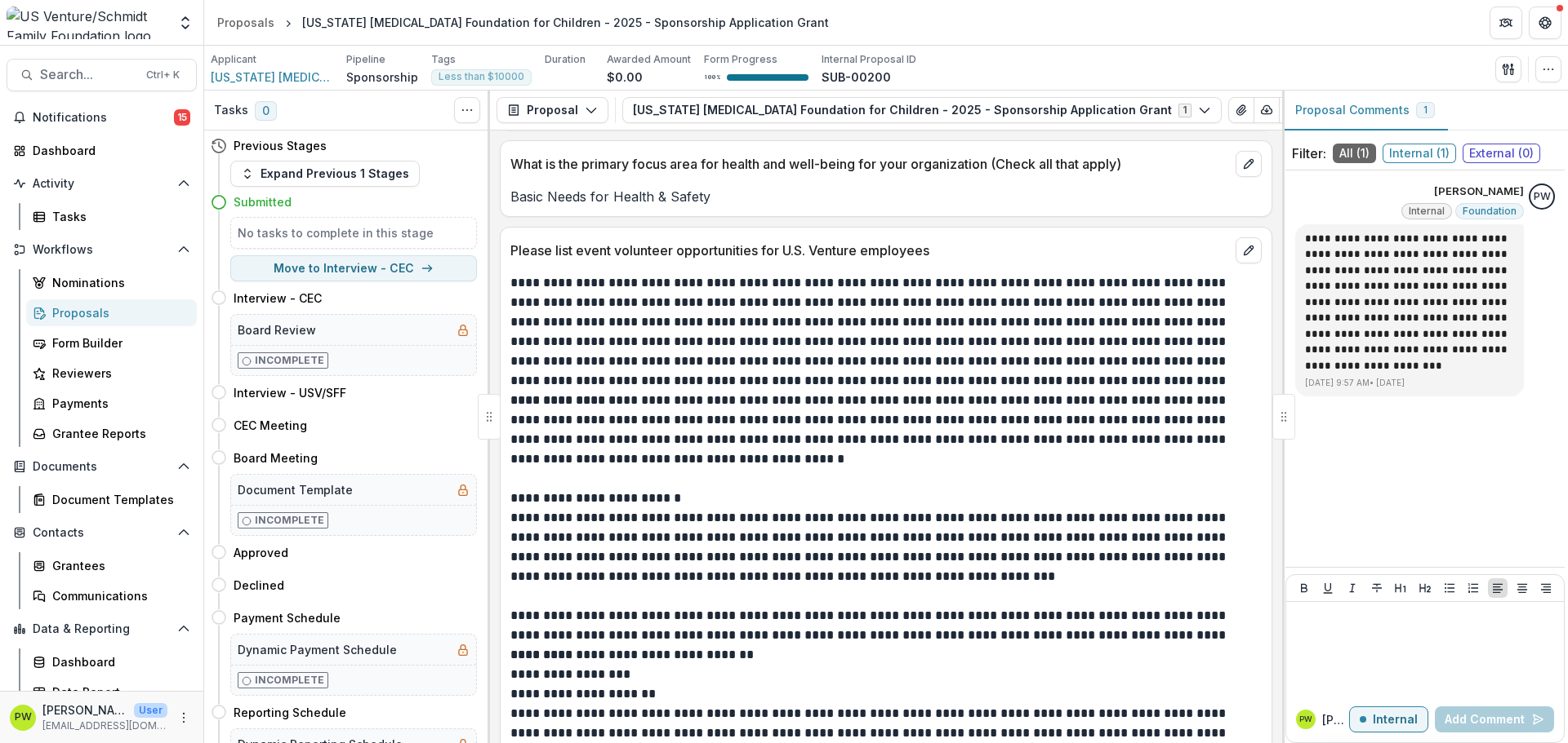
click at [939, 431] on p "**********" at bounding box center [884, 429] width 746 height 78
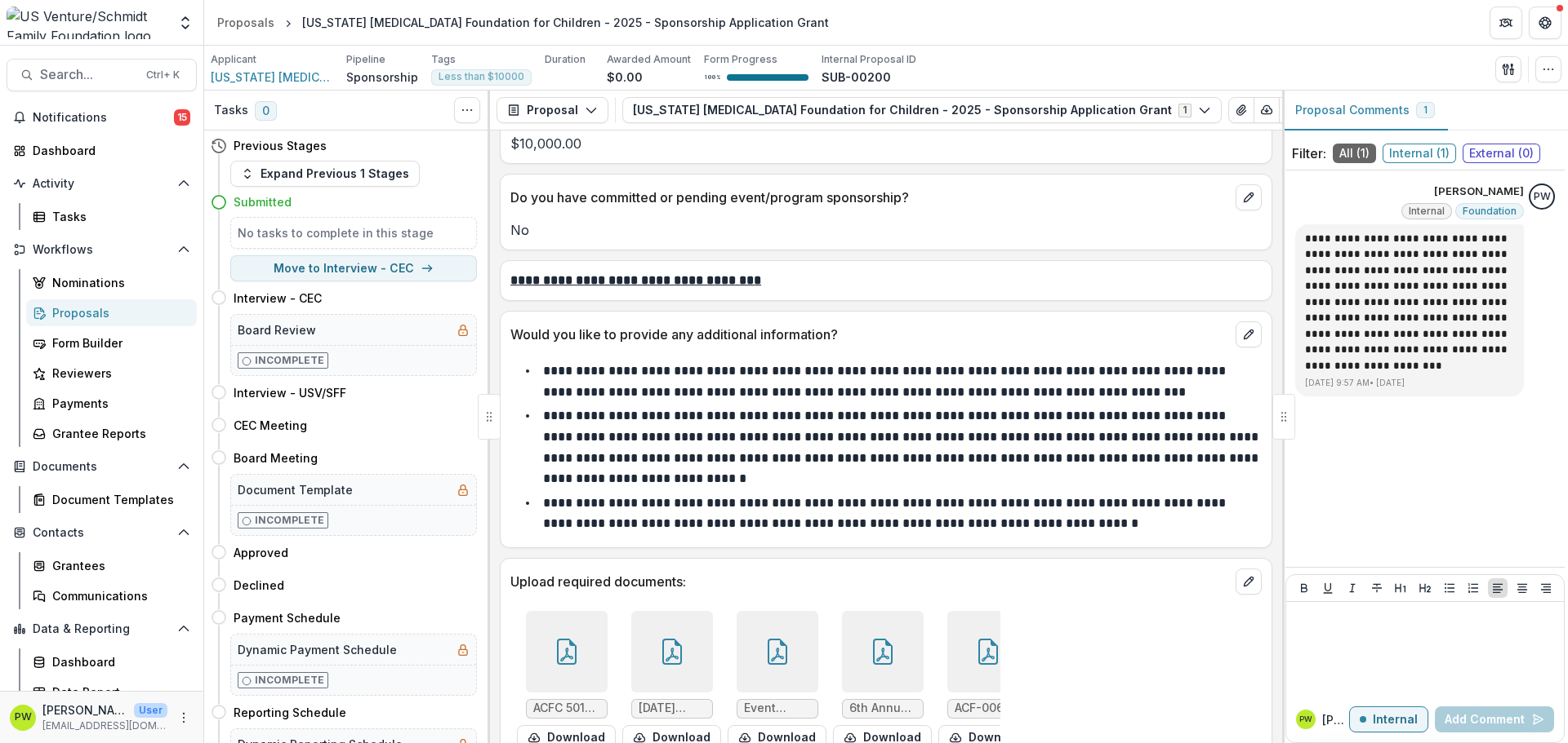
scroll to position [4454, 0]
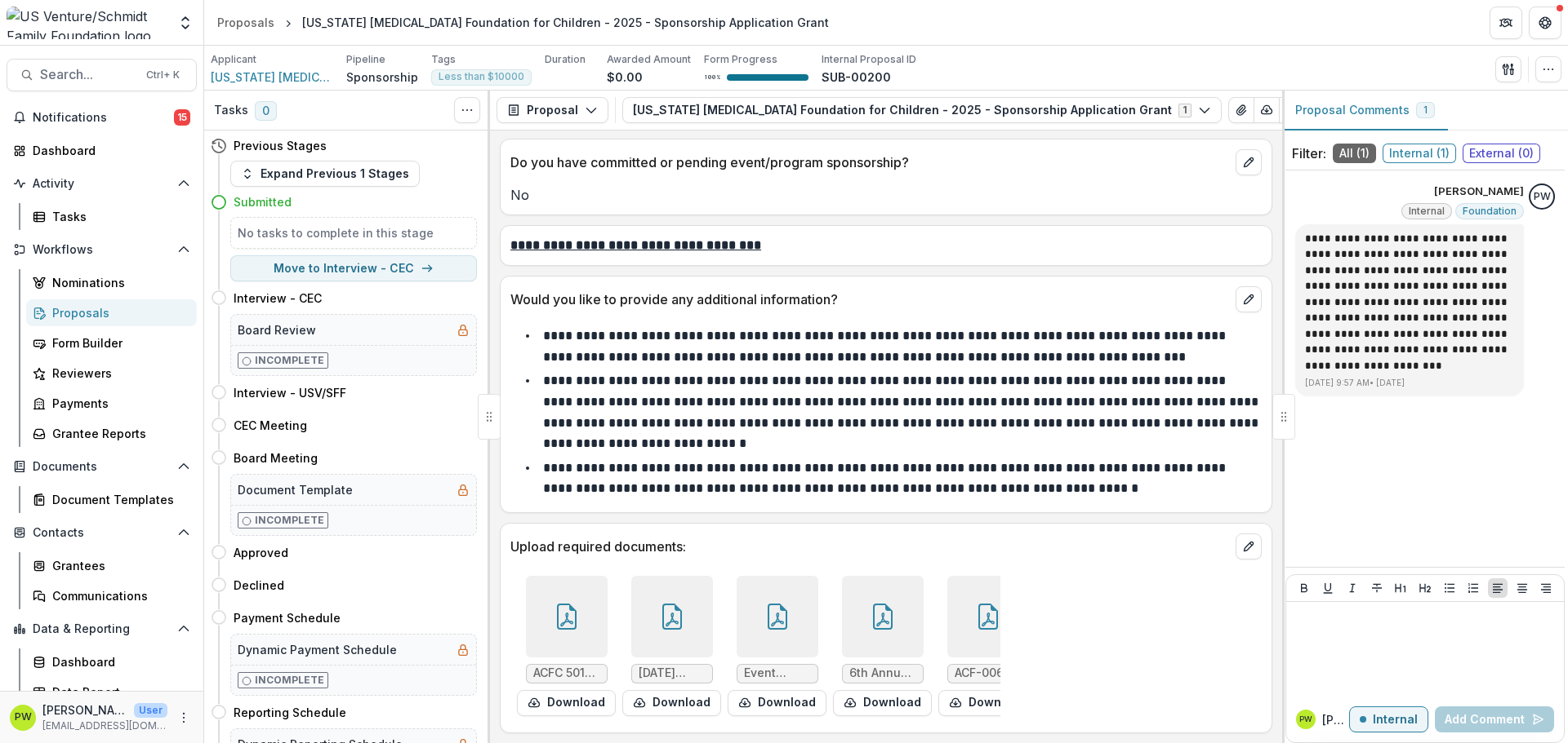
click at [538, 622] on div at bounding box center [566, 617] width 82 height 82
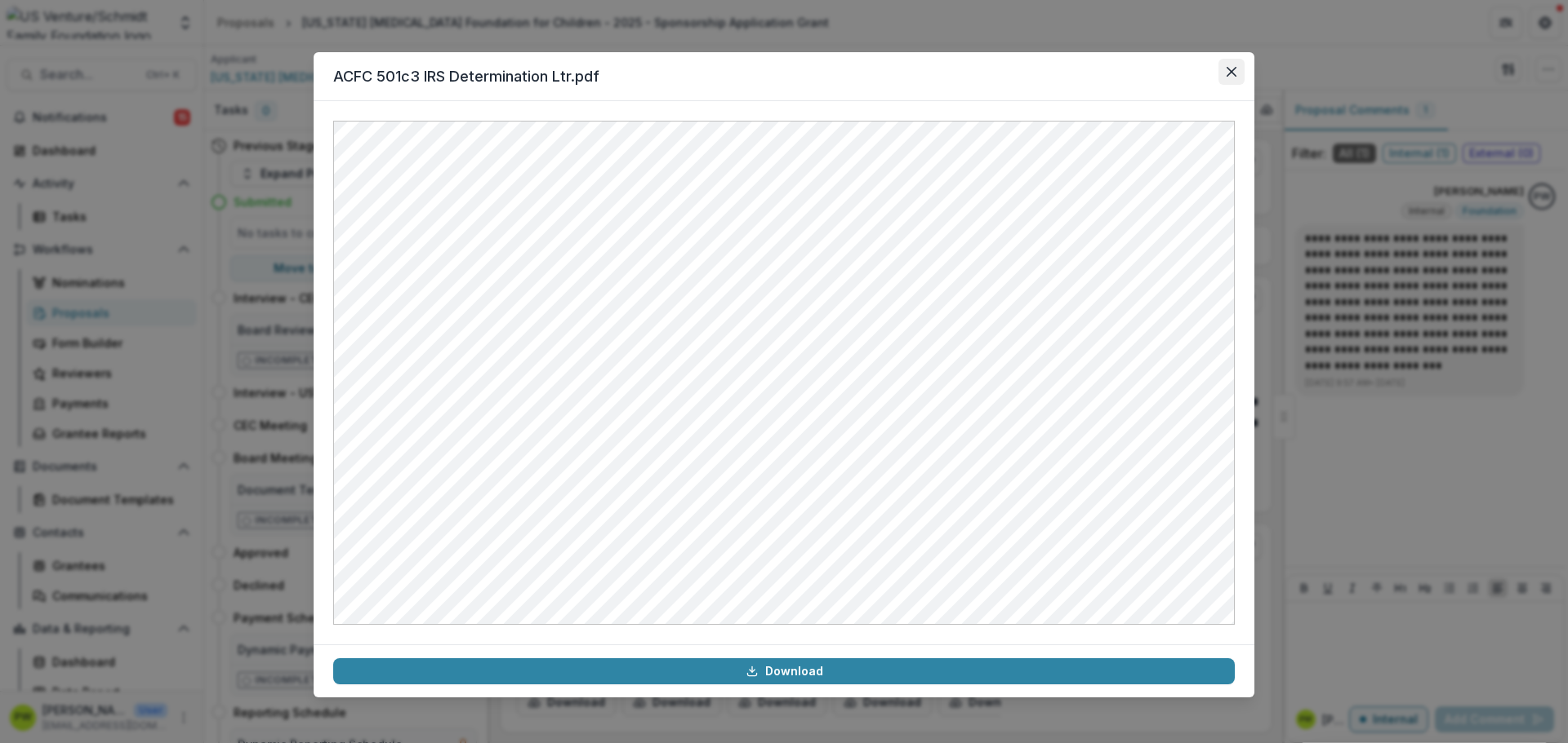
click at [1218, 76] on button "Close" at bounding box center [1232, 72] width 26 height 26
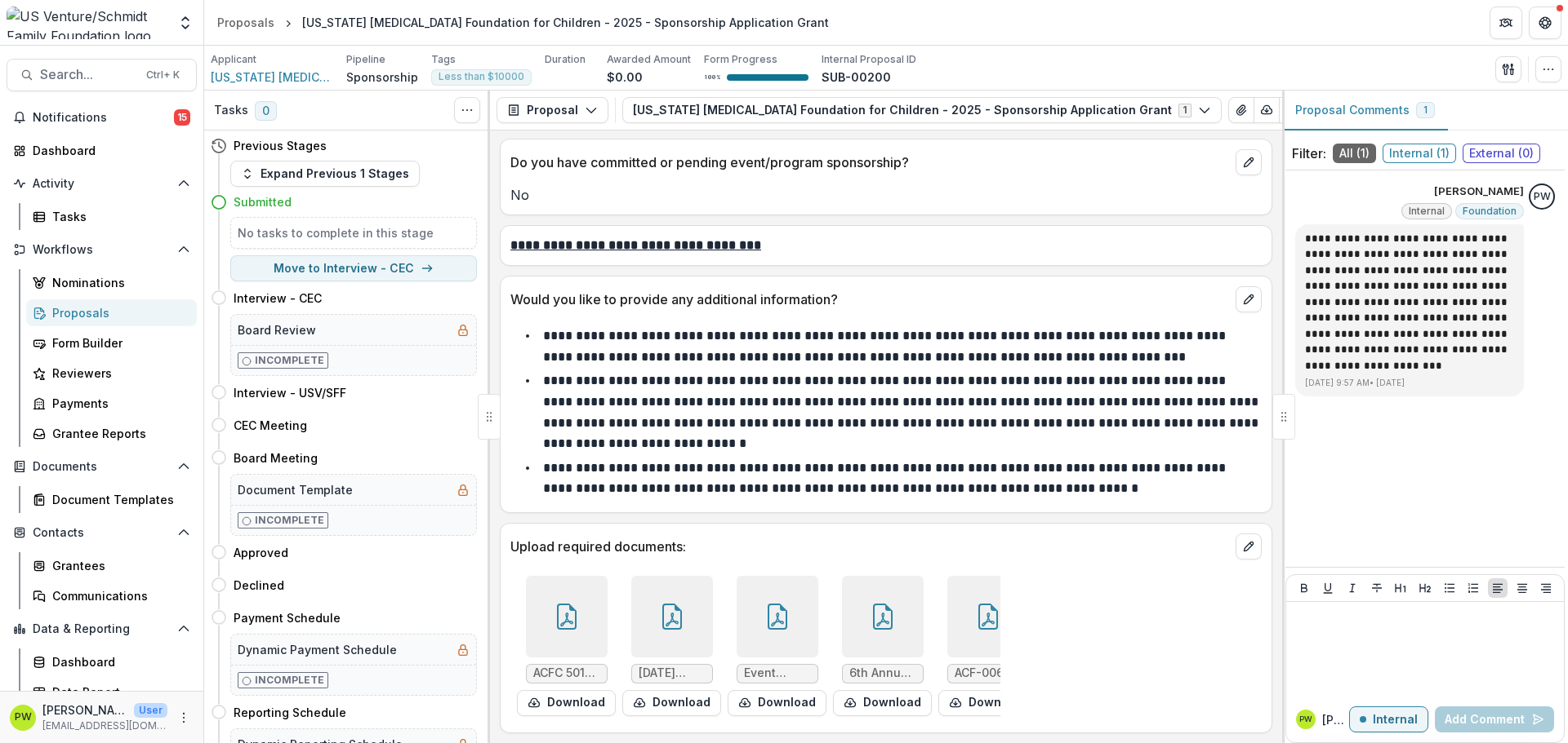
click at [657, 628] on div at bounding box center [672, 617] width 82 height 82
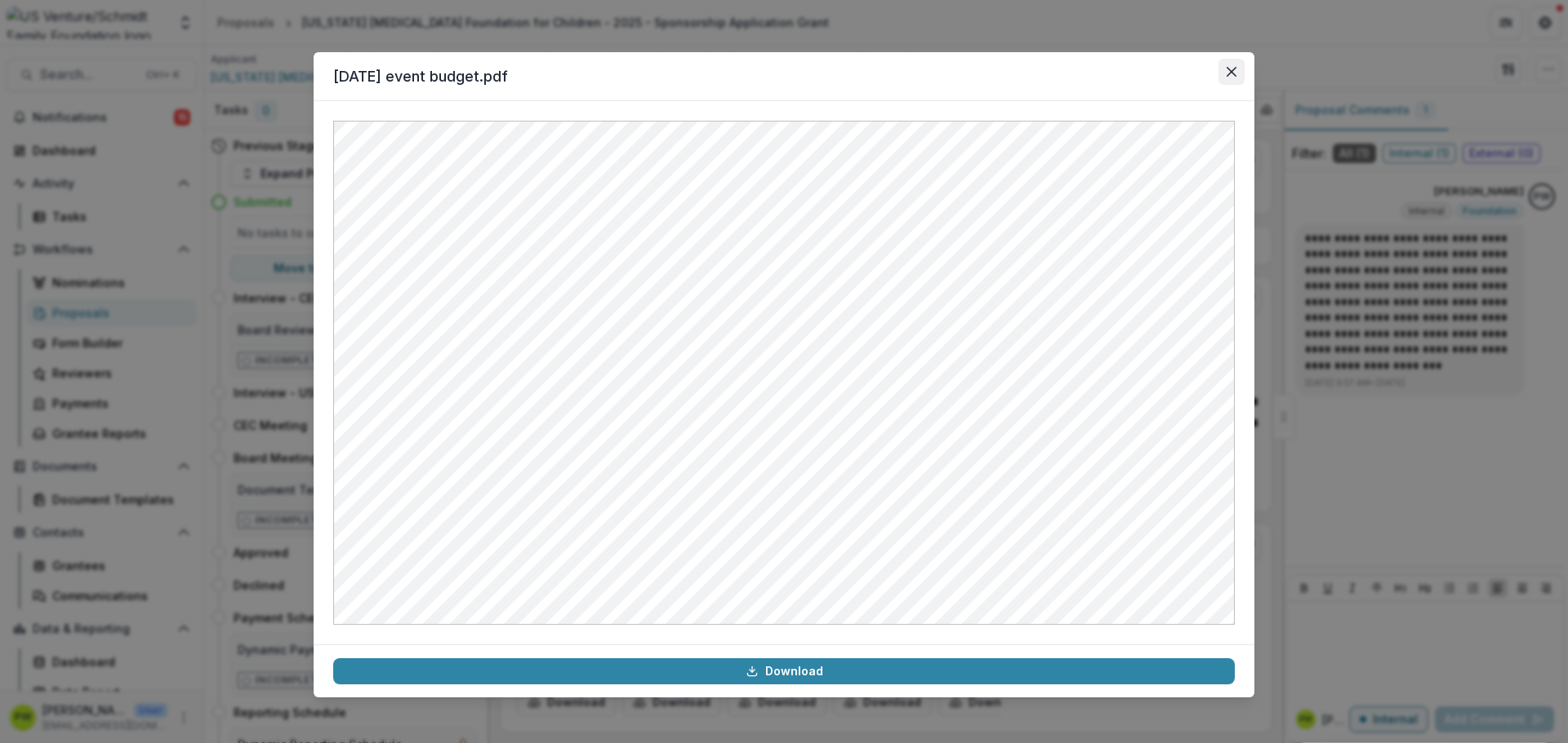
click at [1231, 71] on icon "Close" at bounding box center [1232, 72] width 9 height 9
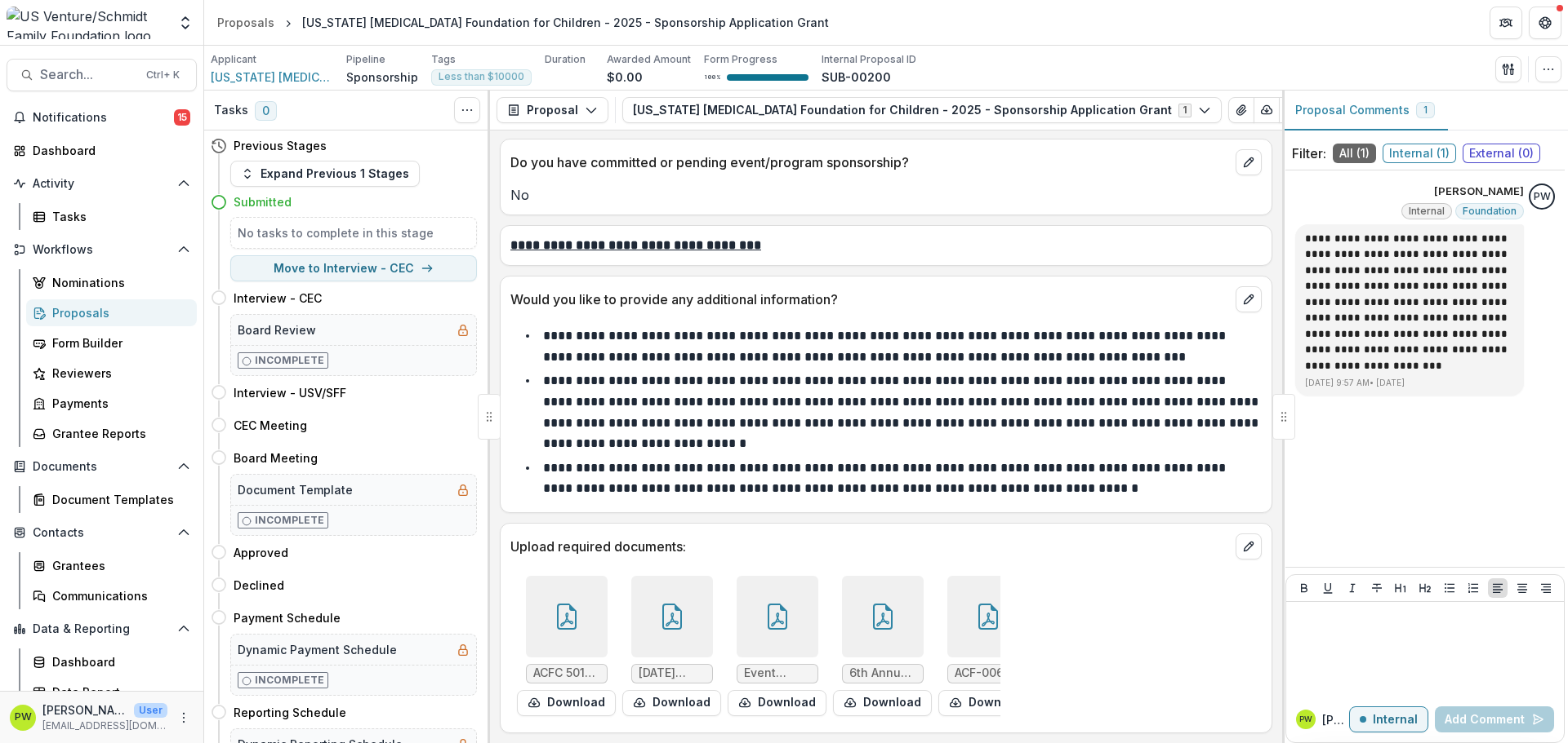
click at [771, 613] on icon at bounding box center [777, 620] width 13 height 14
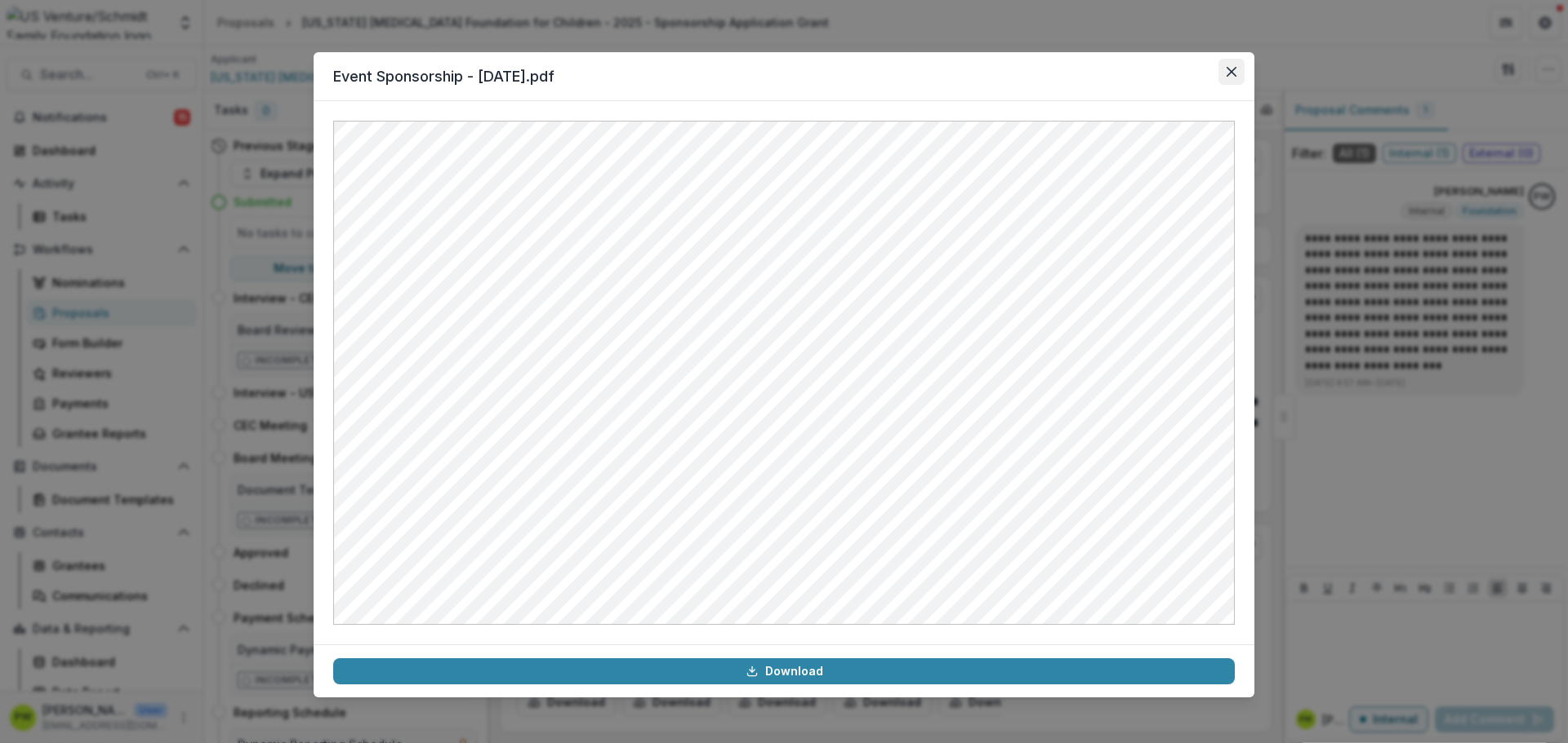
click at [1233, 77] on button "Close" at bounding box center [1232, 72] width 26 height 26
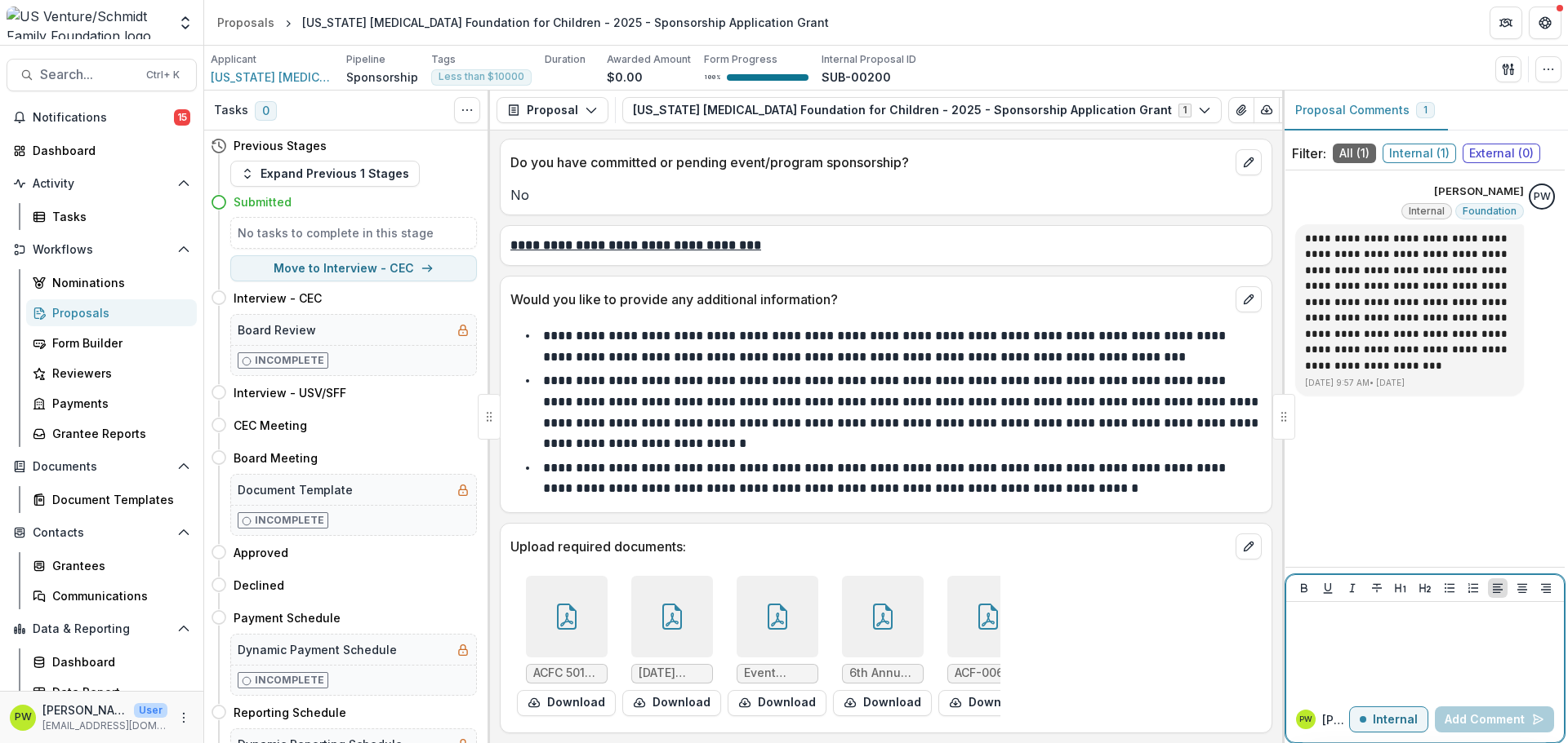
click at [1392, 718] on p "Internal" at bounding box center [1396, 719] width 45 height 14
drag, startPoint x: 924, startPoint y: 723, endPoint x: 989, endPoint y: 725, distance: 65.0
click at [989, 725] on div "Upload required documents: ACFC 501c3 IRS Determination Ltr.pdf Download [DATE]…" at bounding box center [886, 628] width 773 height 211
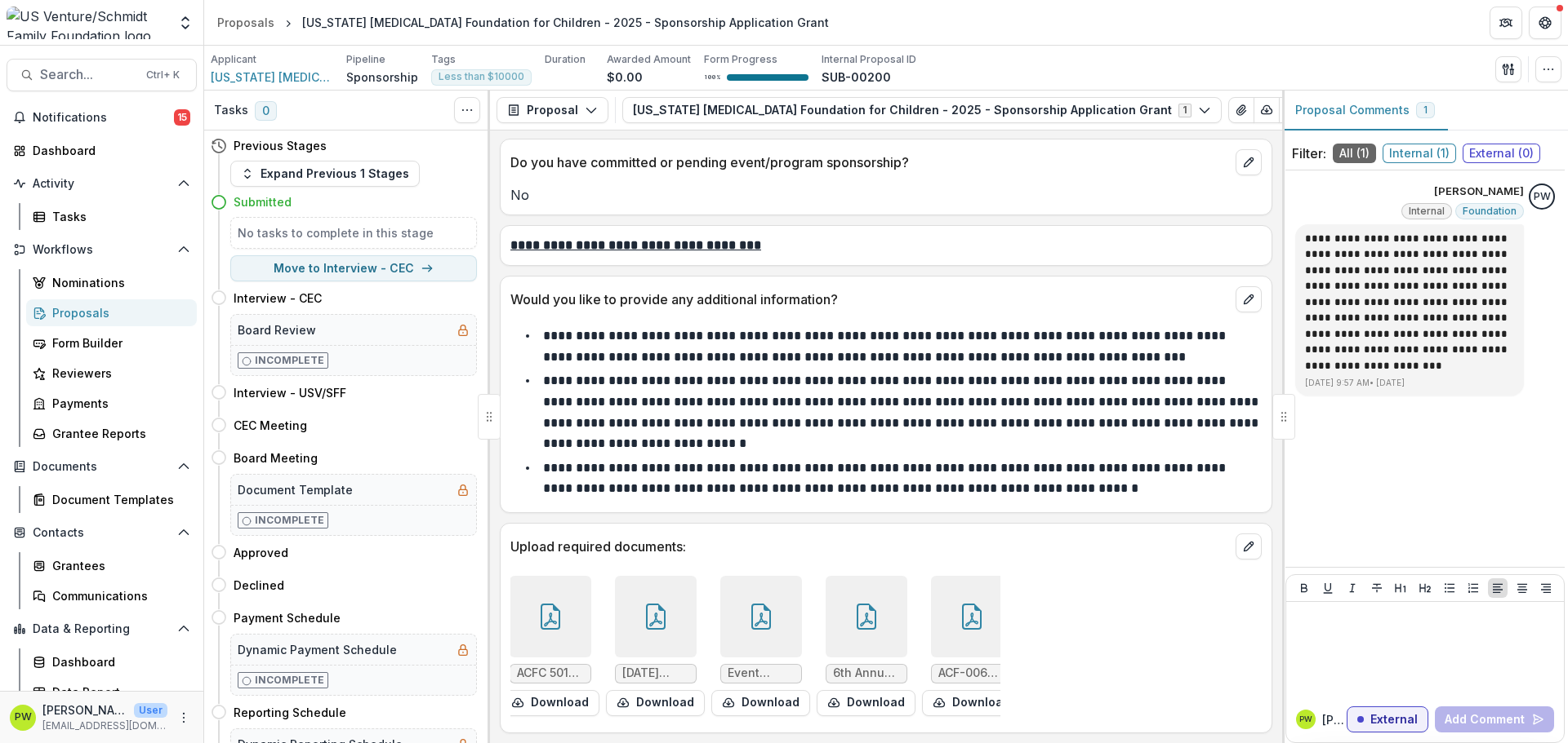
scroll to position [0, 30]
click at [719, 622] on div at bounding box center [747, 617] width 82 height 82
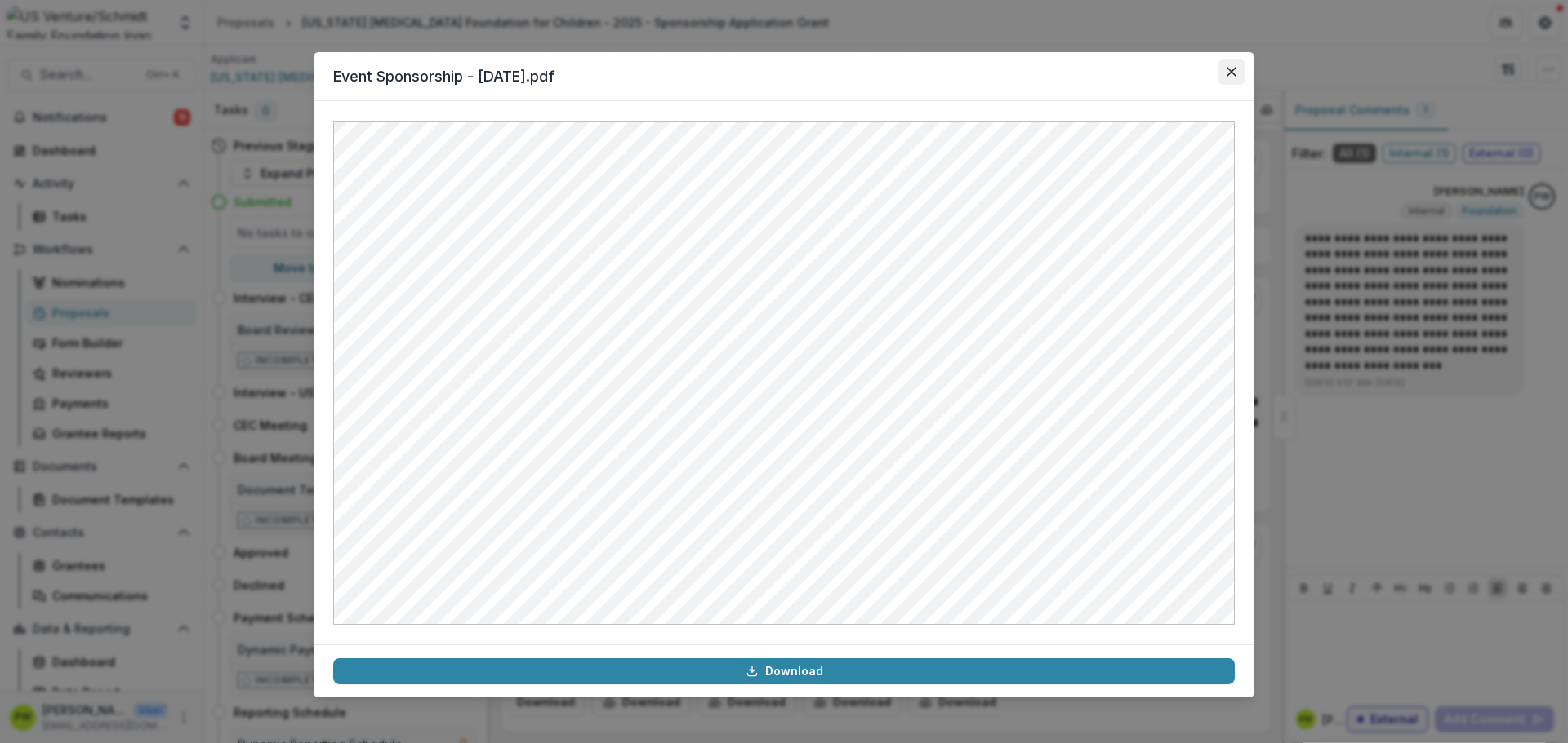
click at [1235, 64] on button "Close" at bounding box center [1232, 72] width 26 height 26
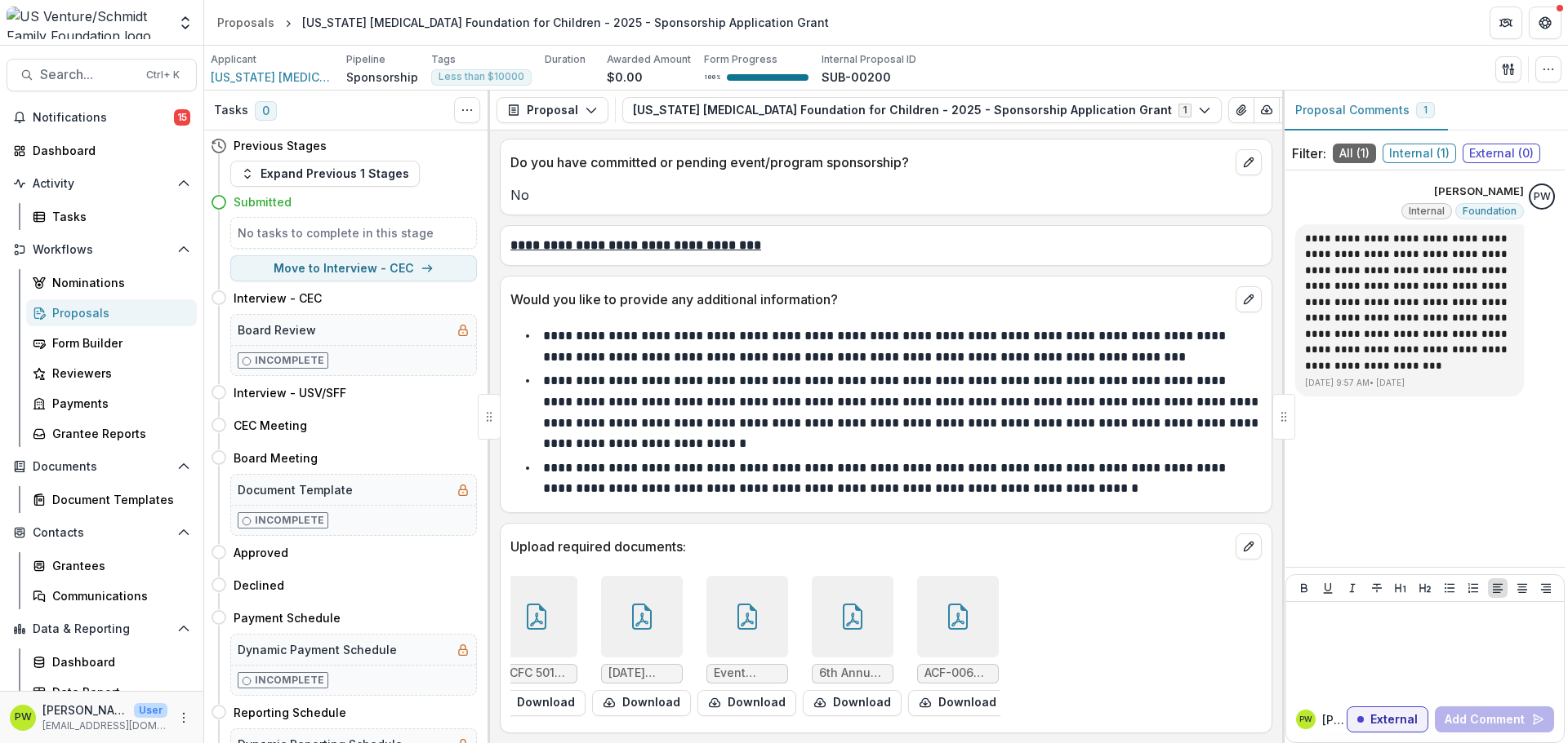
click at [691, 610] on div "ACFC 501c3 IRS Determination Ltr.pdf Download [DATE] event budget.pdf Download …" at bounding box center [756, 646] width 490 height 153
click at [669, 614] on div at bounding box center [642, 617] width 82 height 82
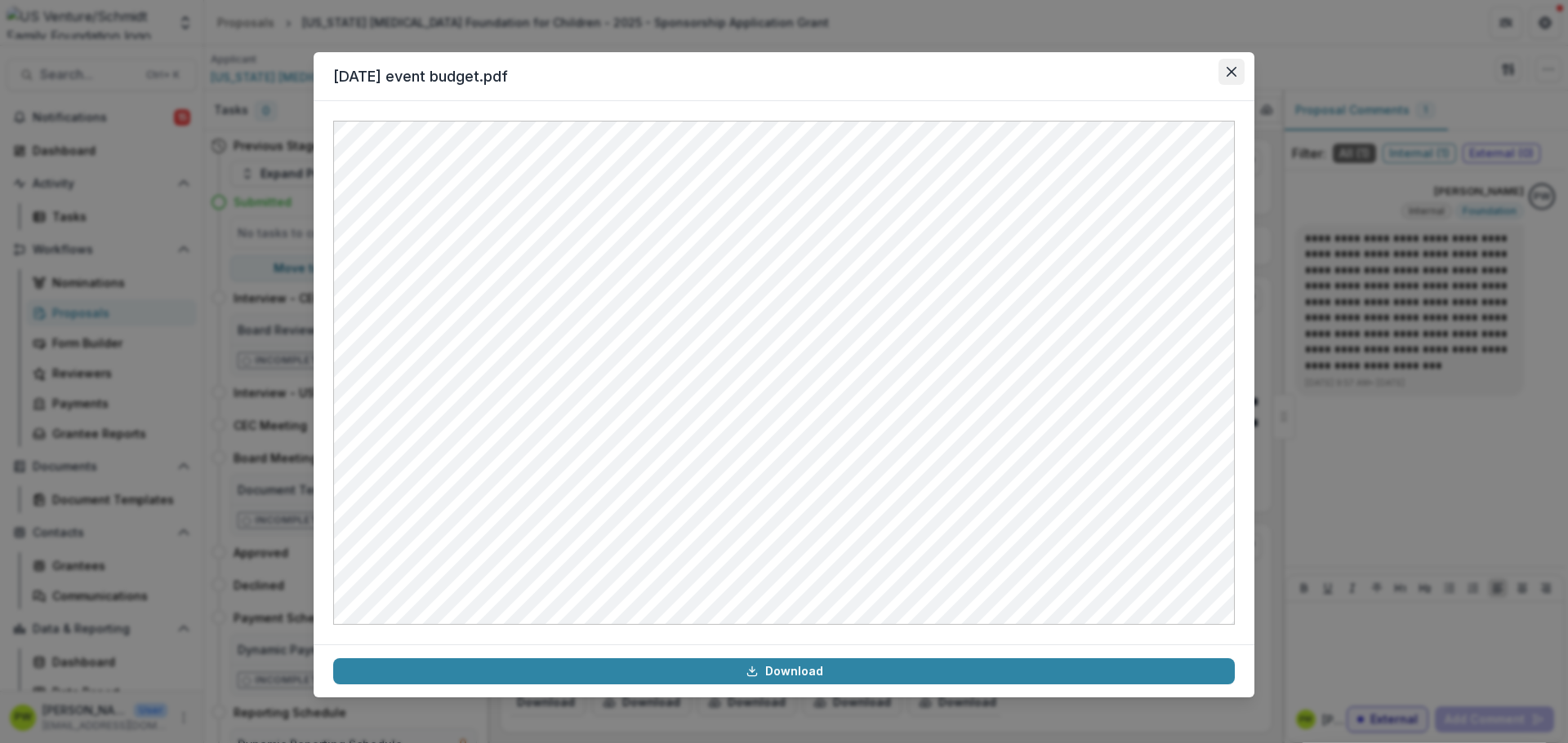
click at [1226, 75] on button "Close" at bounding box center [1232, 72] width 26 height 26
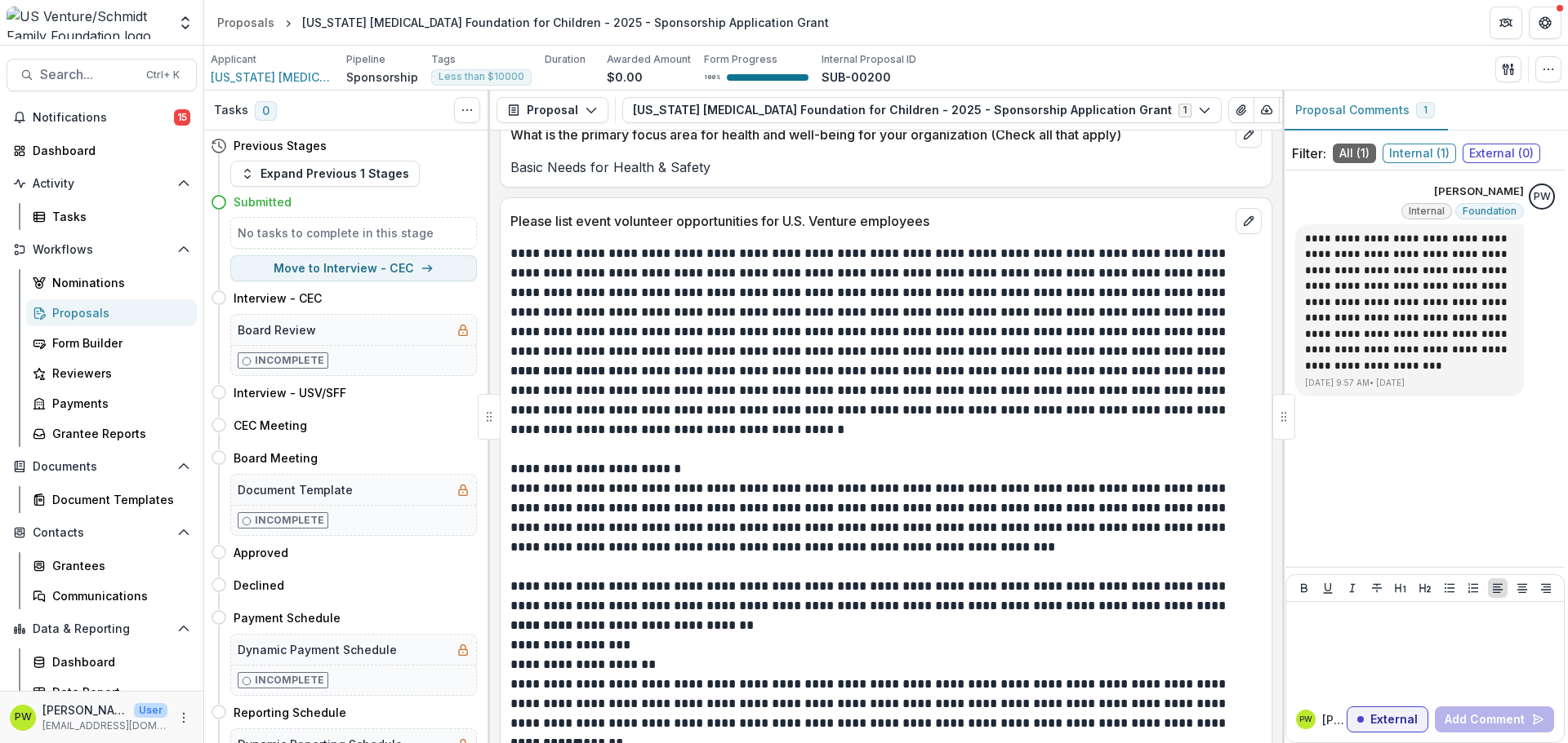
scroll to position [3393, 0]
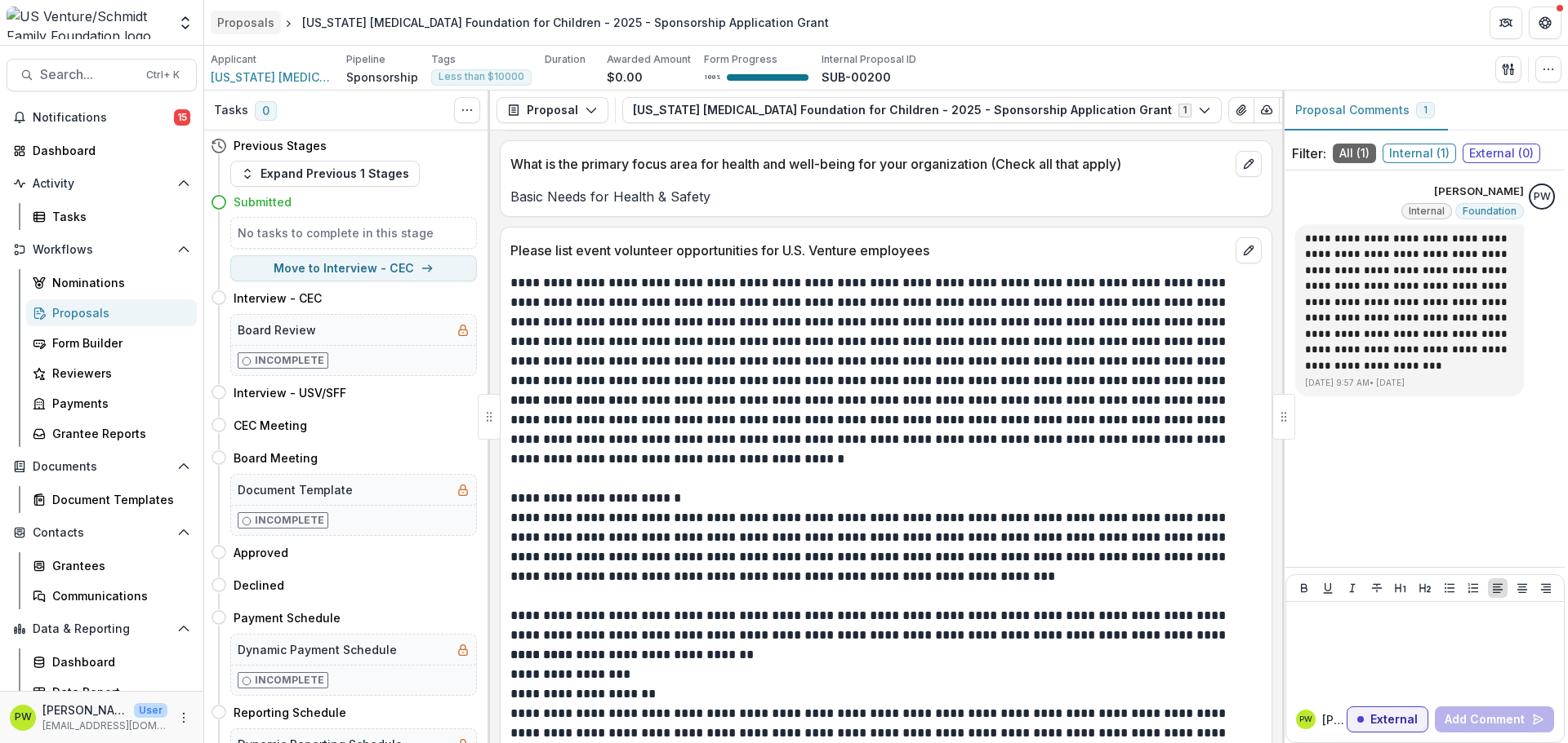
click at [253, 25] on div "Proposals" at bounding box center [246, 23] width 57 height 17
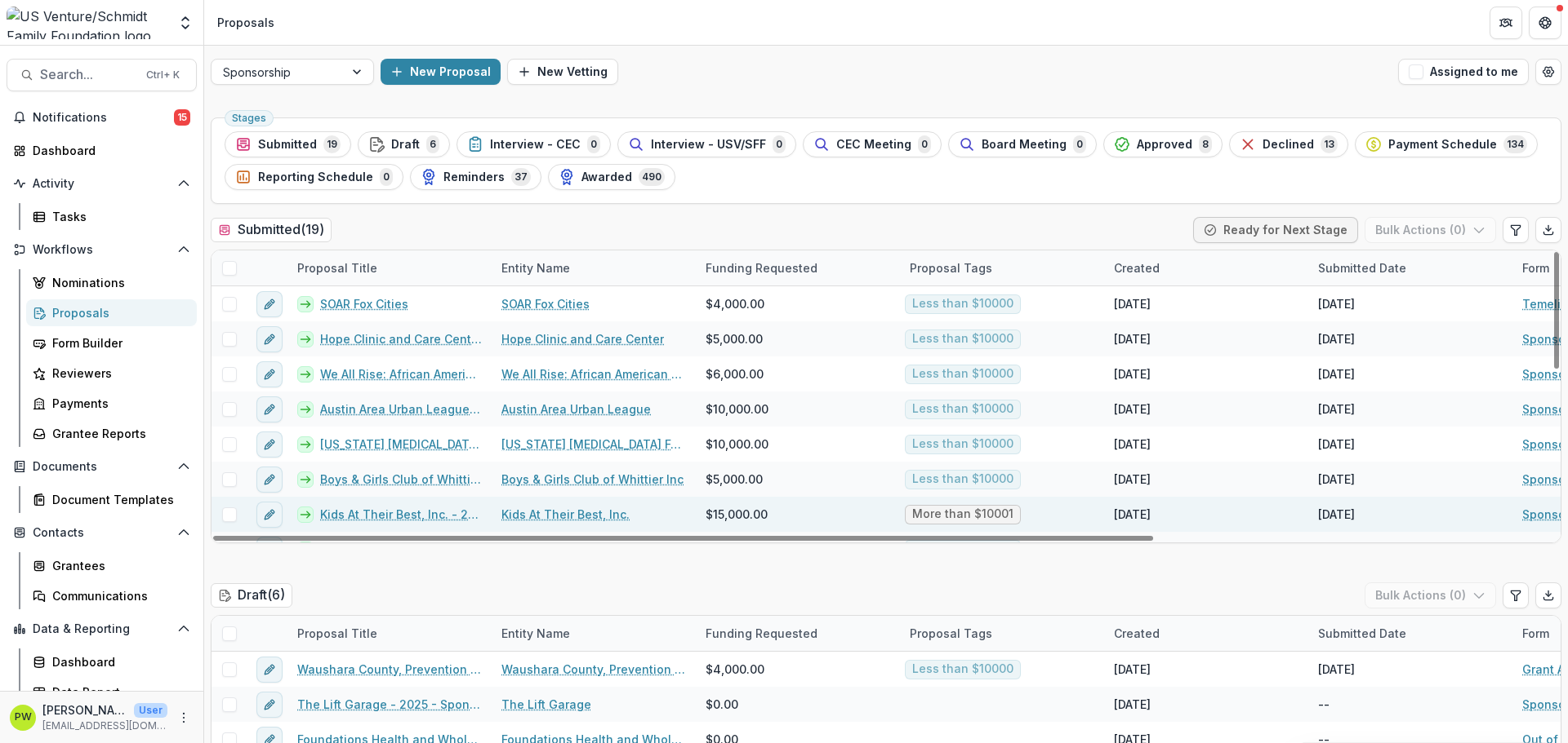
click at [420, 515] on link "Kids At Their Best, Inc. - 2025 - Sponsorship Application Grant" at bounding box center [401, 514] width 162 height 17
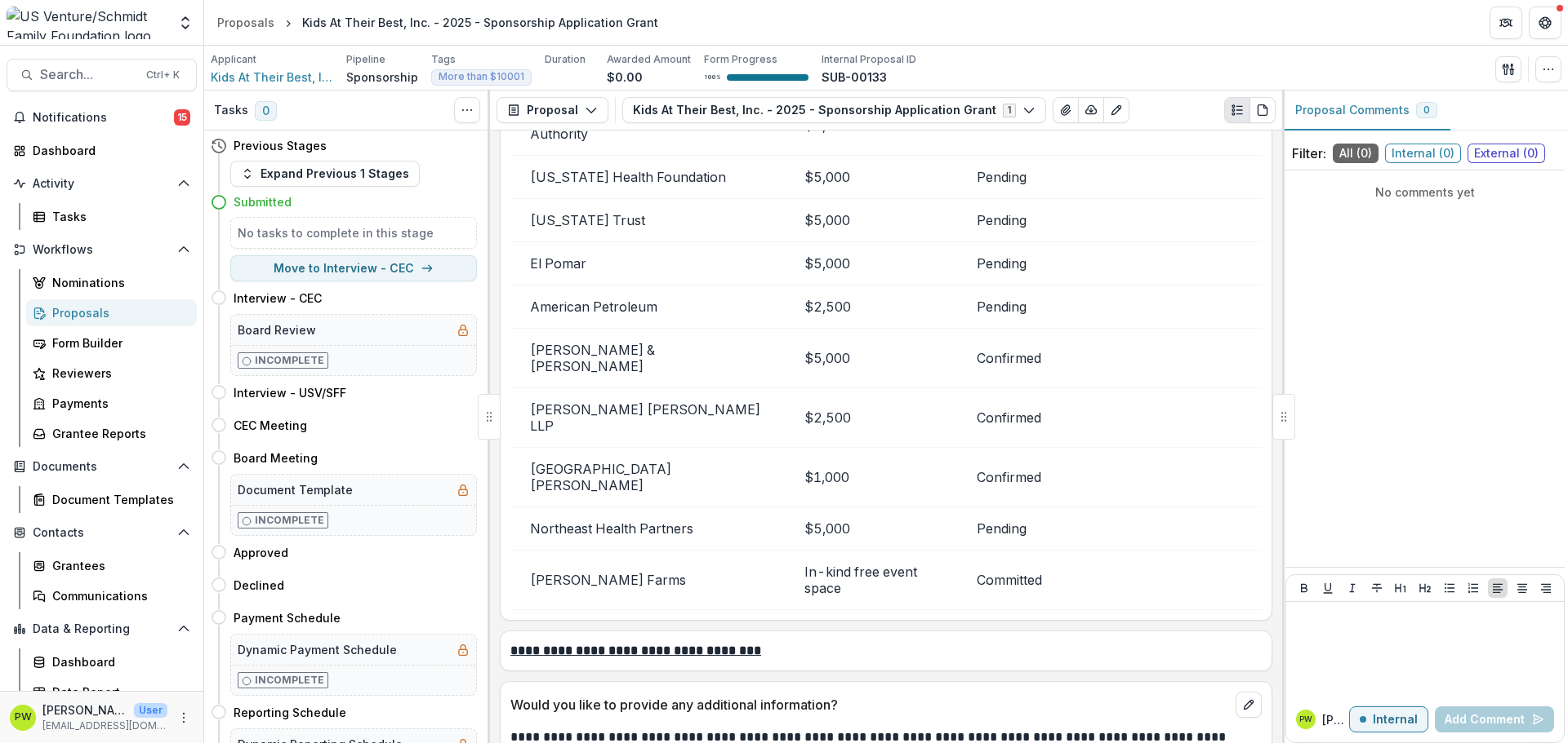
scroll to position [4827, 0]
click at [257, 22] on div "Proposals" at bounding box center [246, 23] width 57 height 17
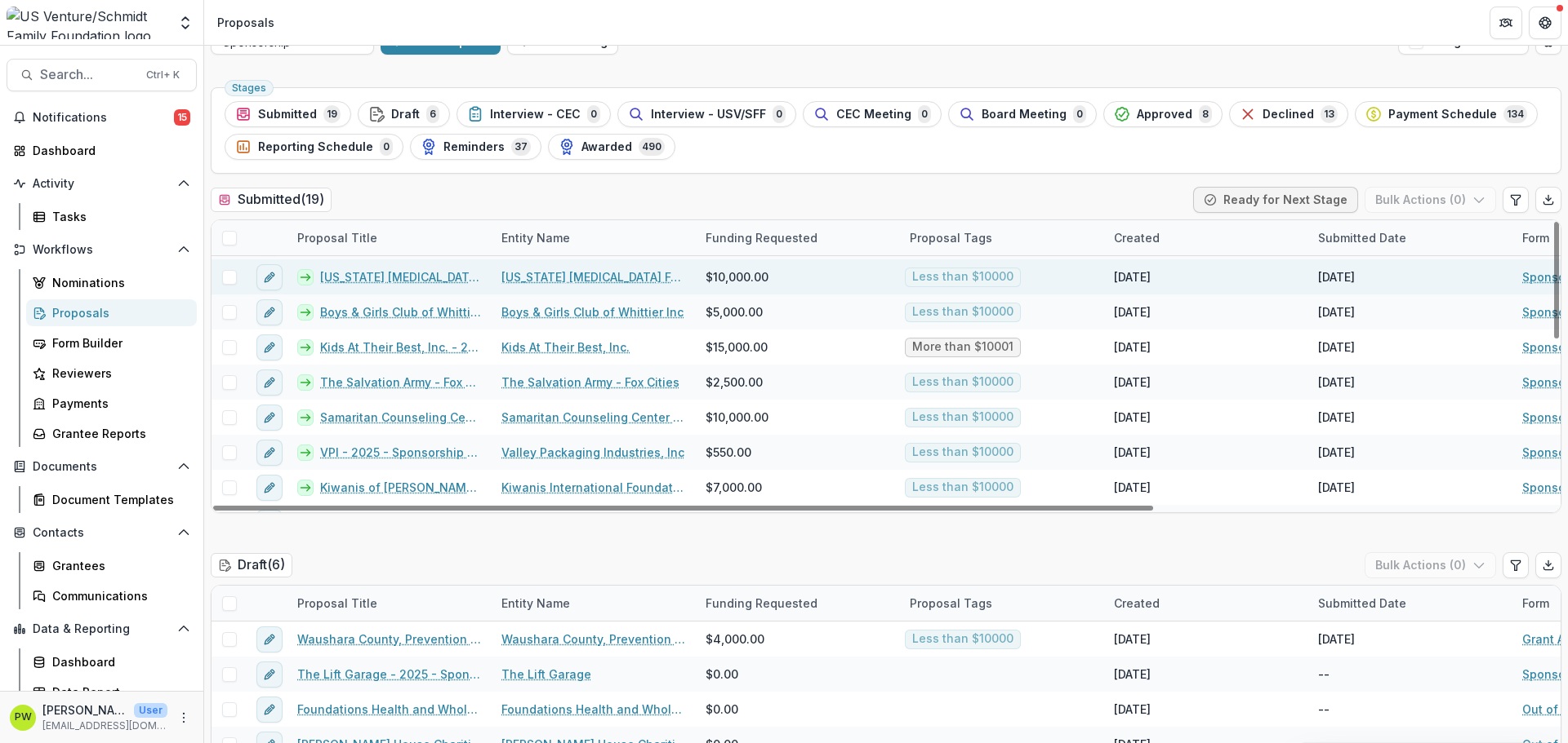
scroll to position [148, 0]
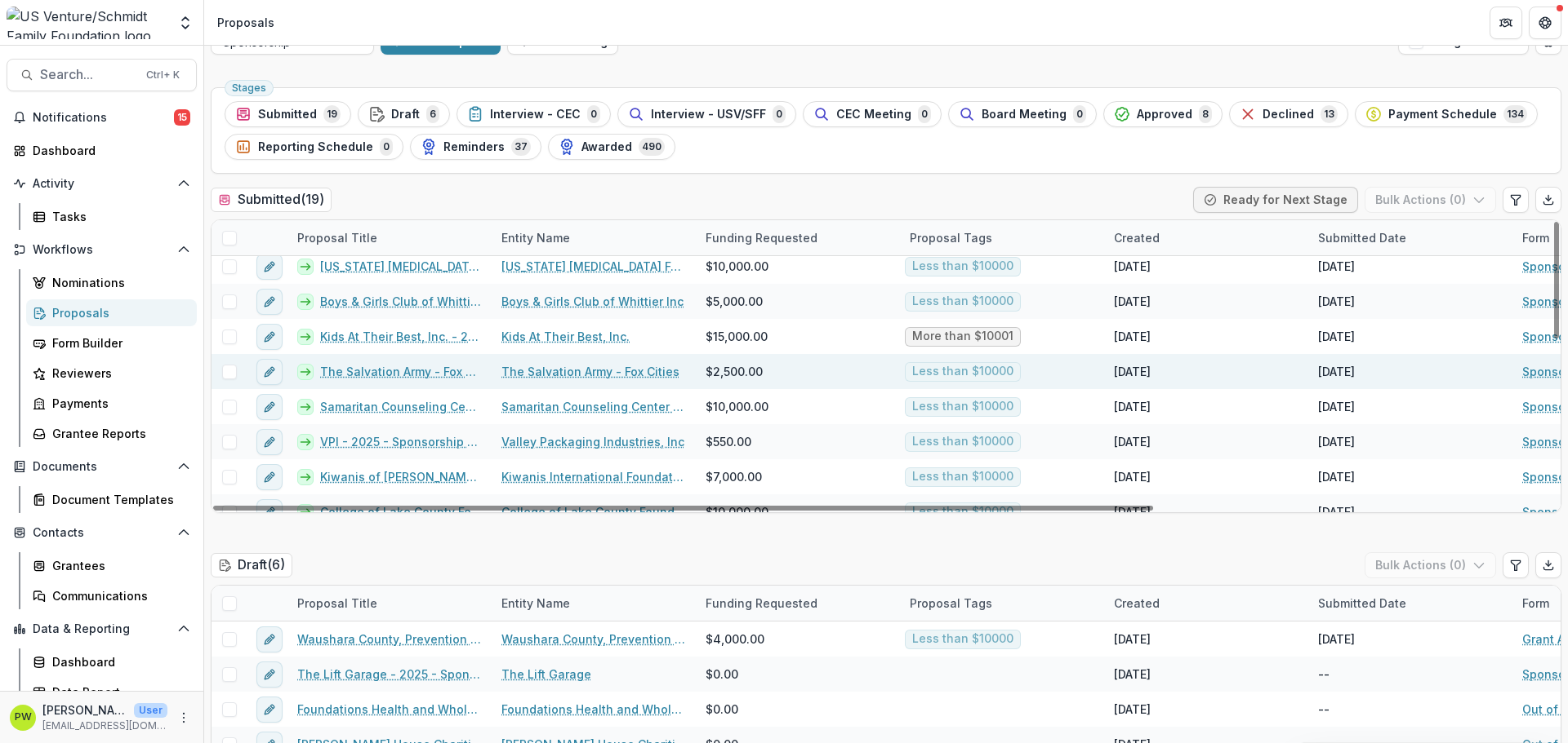
click at [446, 374] on link "The Salvation Army - Fox Cities - 2025 - Sponsorship Application Grant" at bounding box center [401, 372] width 162 height 17
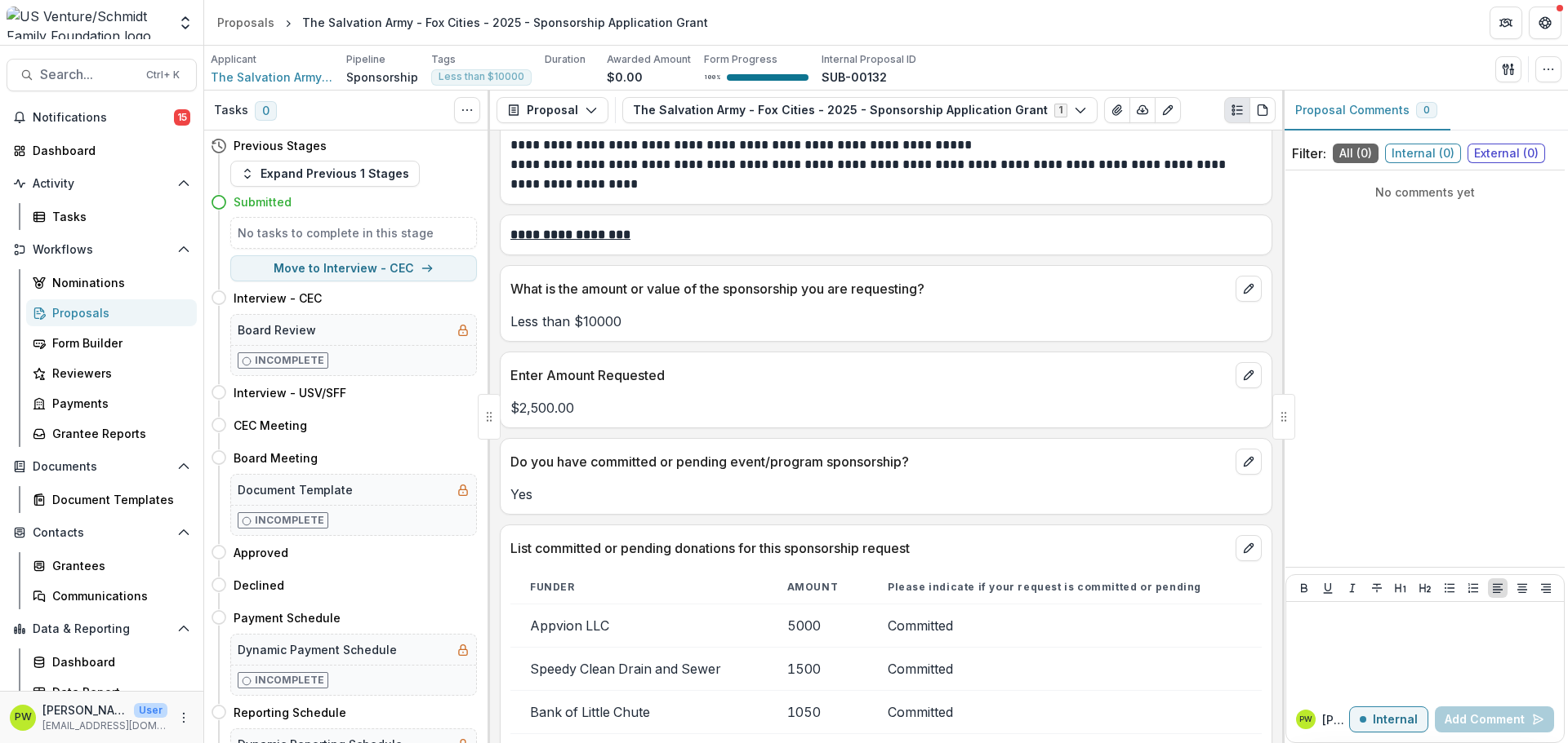
scroll to position [3574, 0]
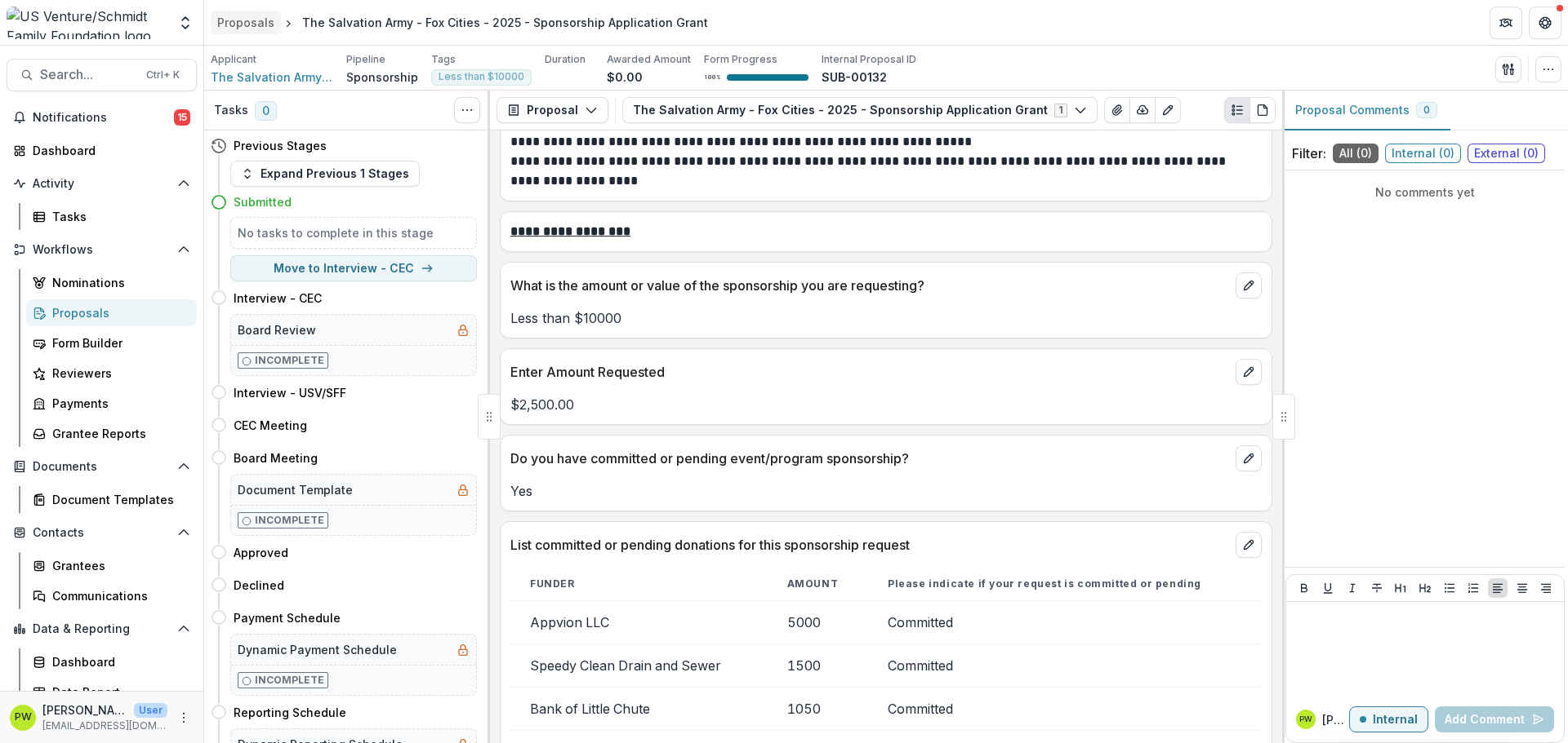
click at [233, 25] on div "Proposals" at bounding box center [246, 23] width 57 height 17
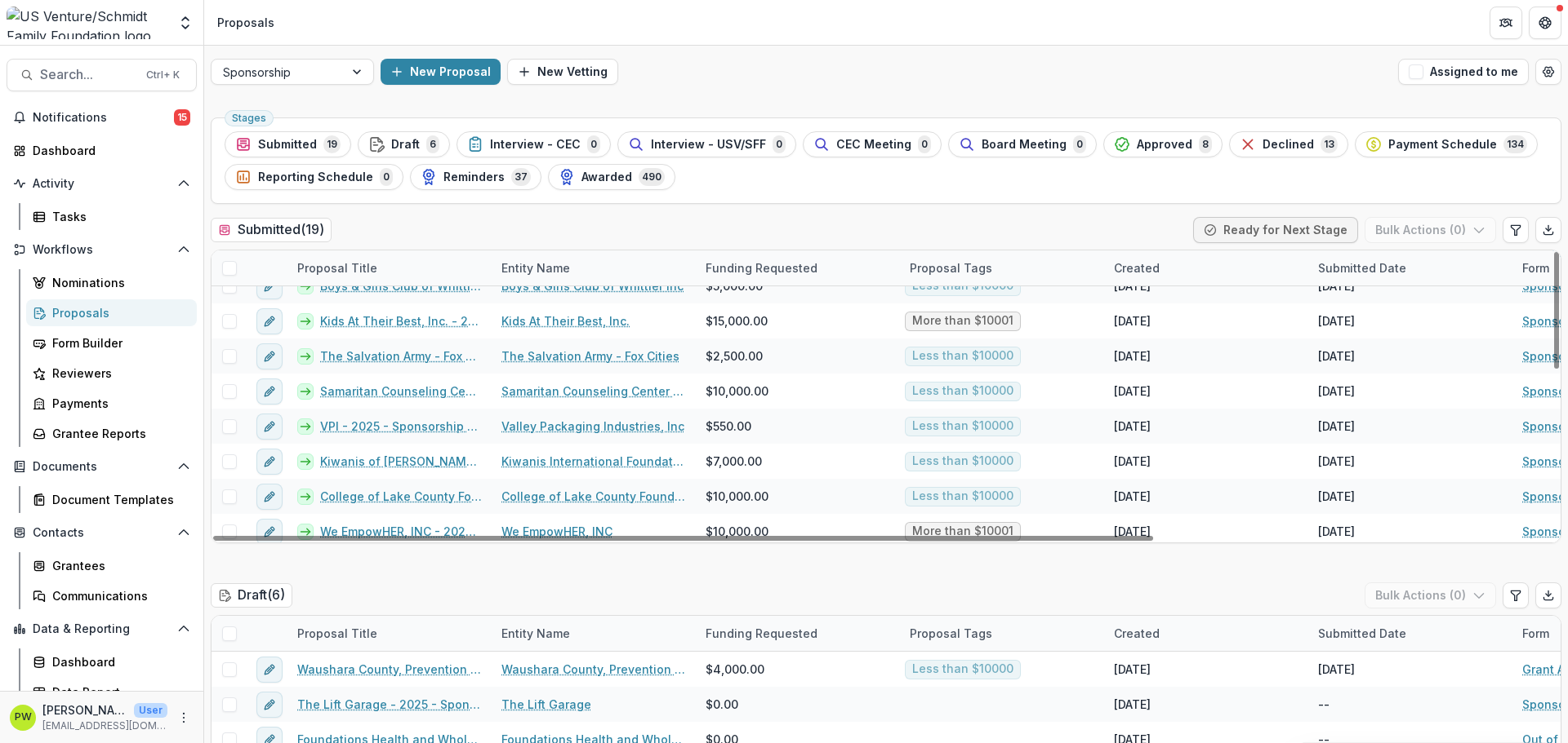
scroll to position [194, 0]
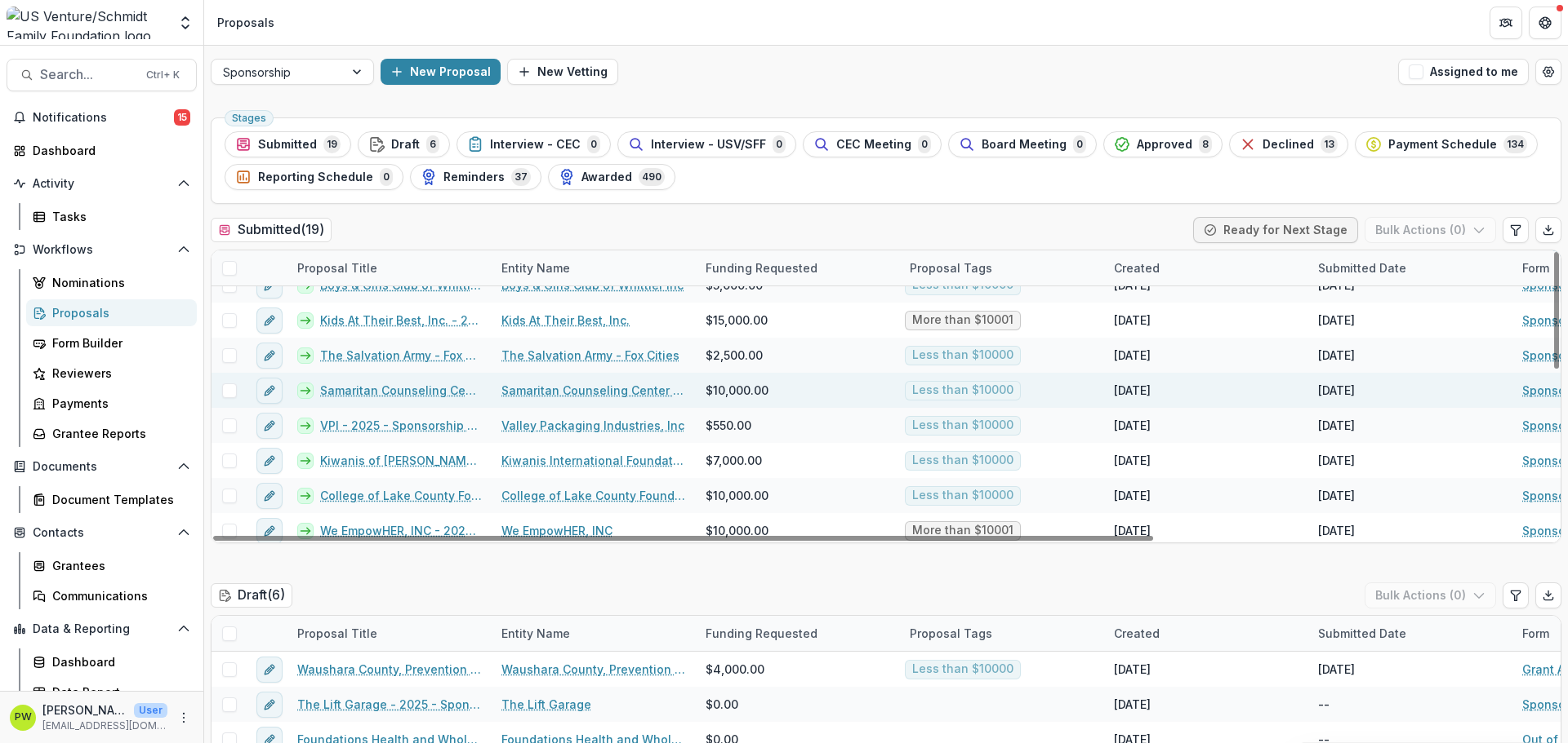
click at [413, 393] on link "Samaritan Counseling Center of the [GEOGRAPHIC_DATA] - 2025 - Sponsorship Appli…" at bounding box center [401, 391] width 162 height 17
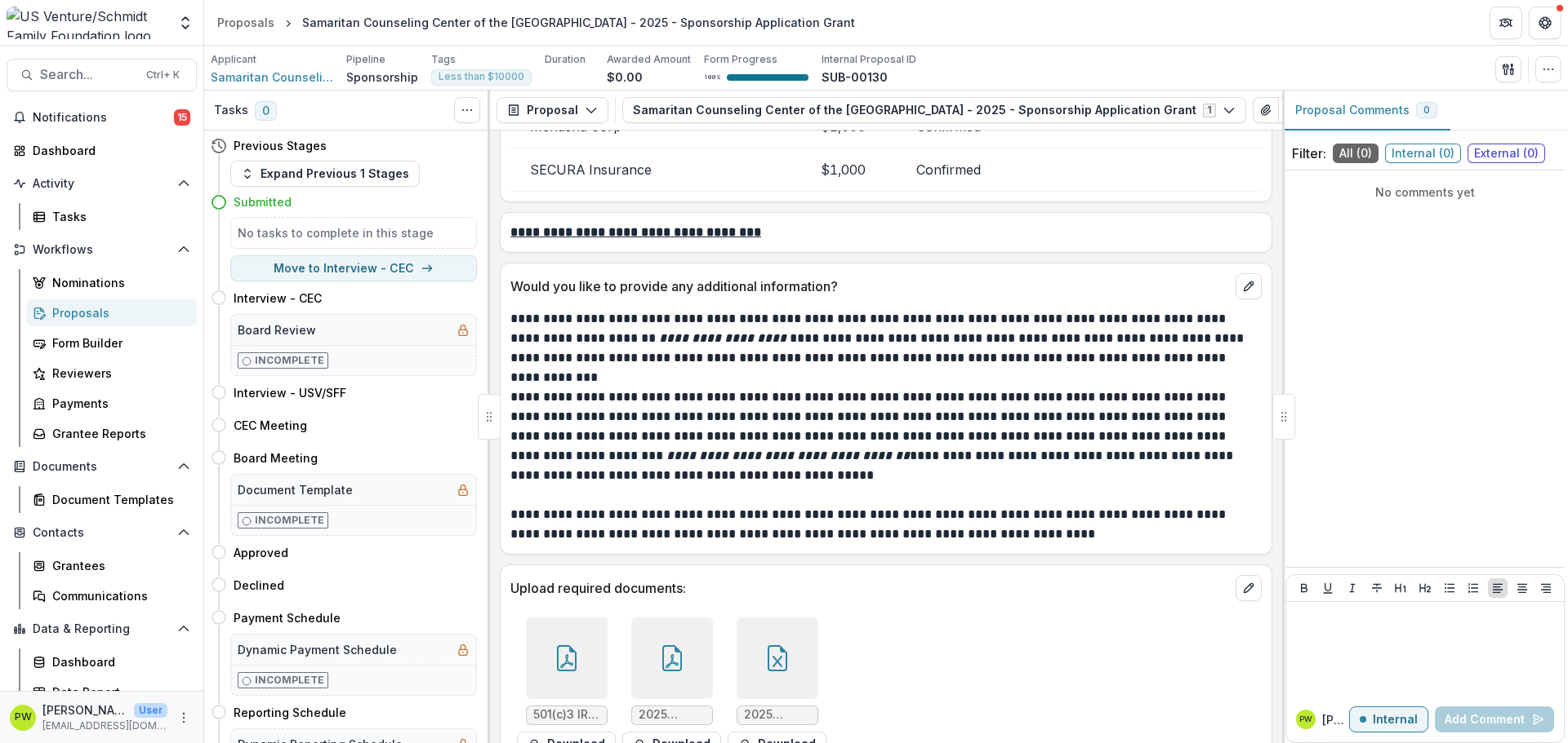
scroll to position [4515, 0]
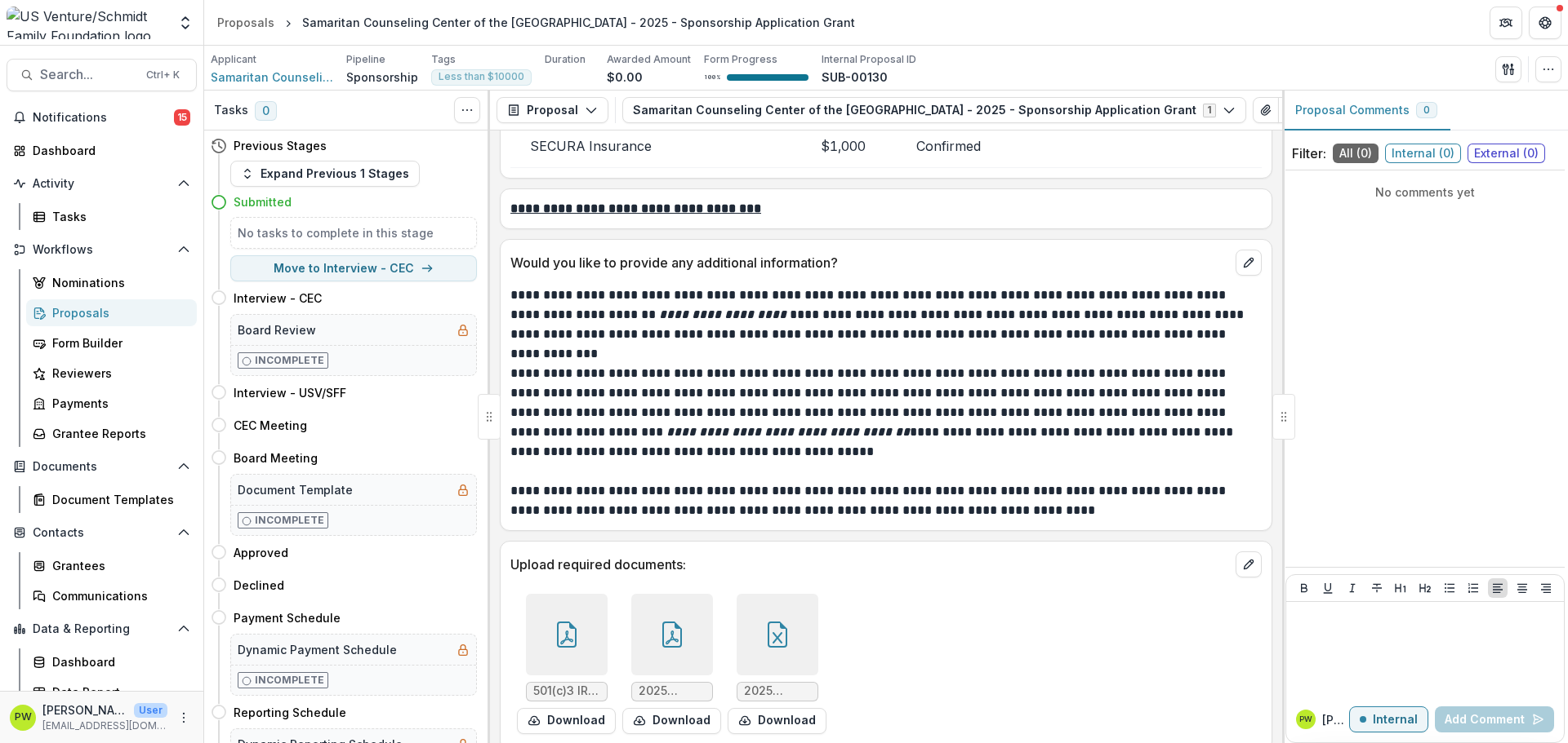
click at [671, 648] on div at bounding box center [672, 635] width 82 height 82
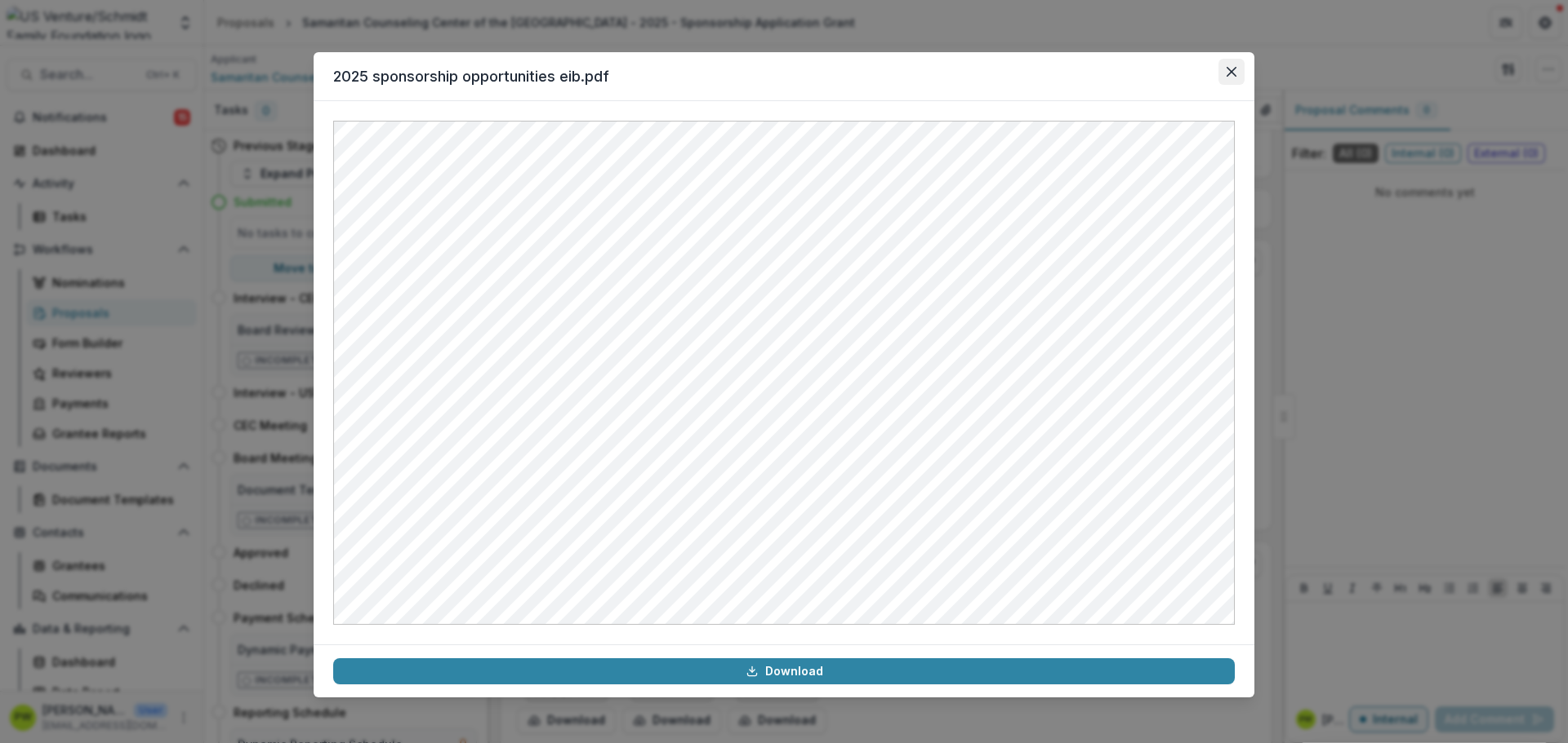
click at [1238, 69] on button "Close" at bounding box center [1232, 72] width 26 height 26
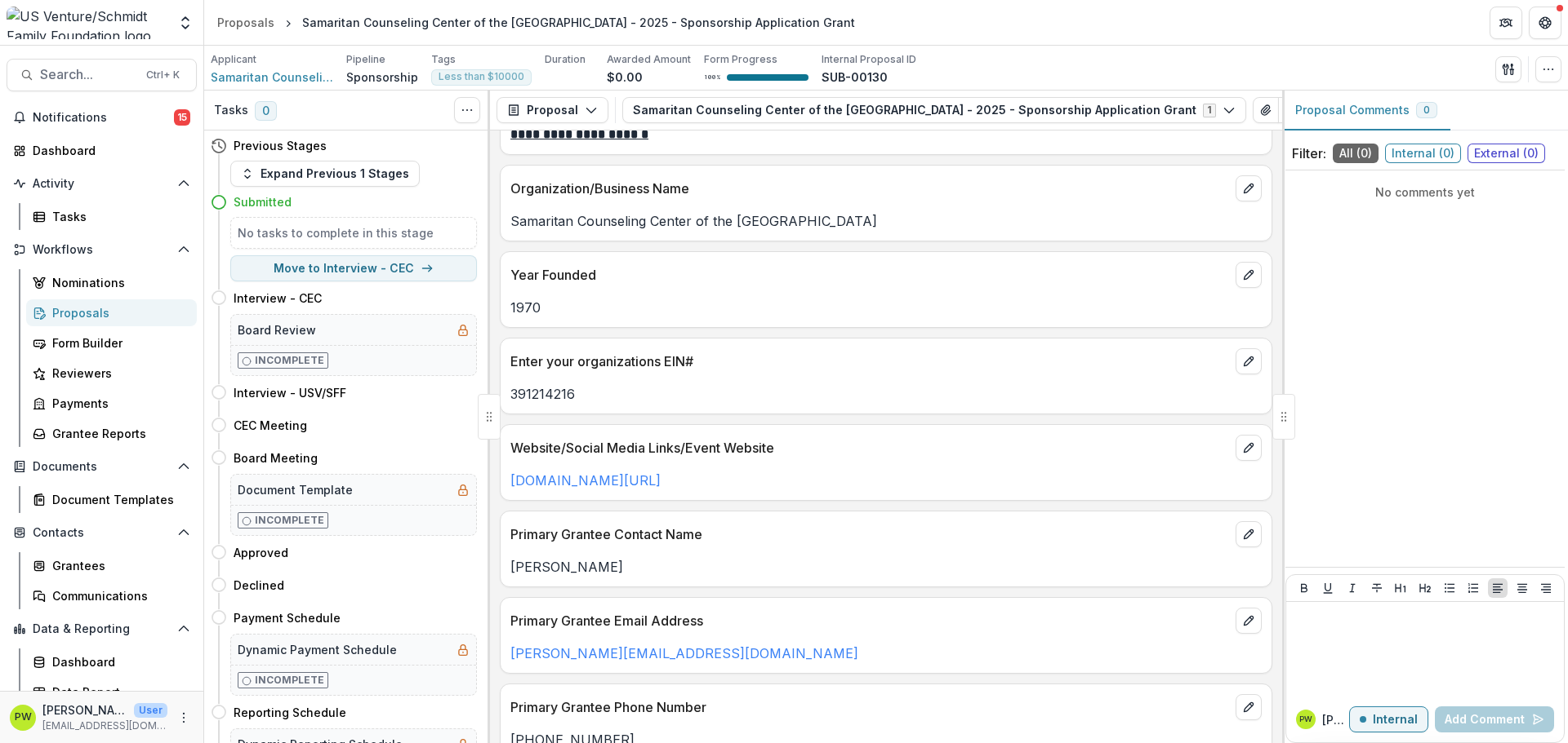
scroll to position [0, 0]
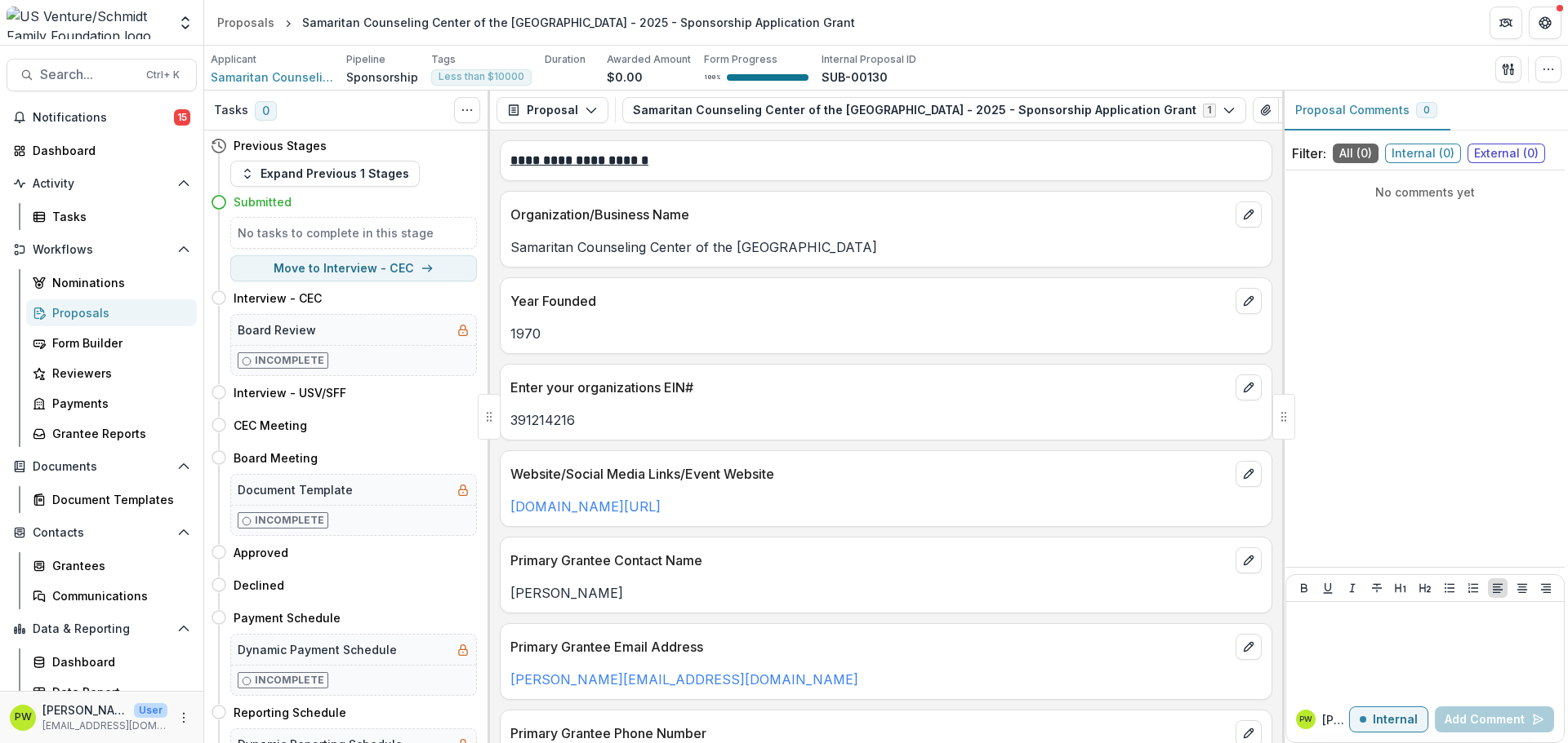
click at [670, 255] on p "Samaritan Counseling Center of the [GEOGRAPHIC_DATA]" at bounding box center [886, 247] width 751 height 20
copy p "Samaritan Counseling Center of the [GEOGRAPHIC_DATA]"
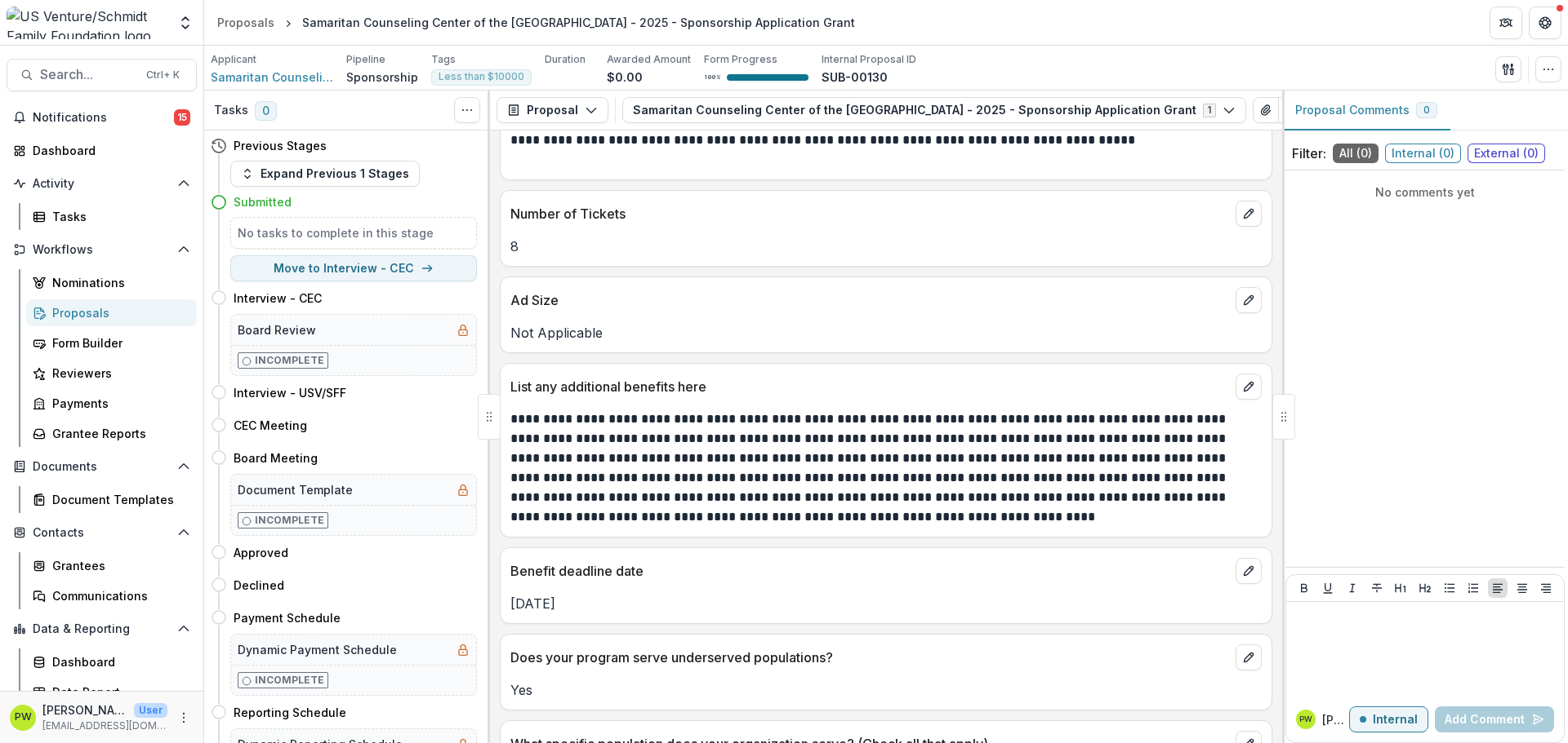
scroll to position [3183, 0]
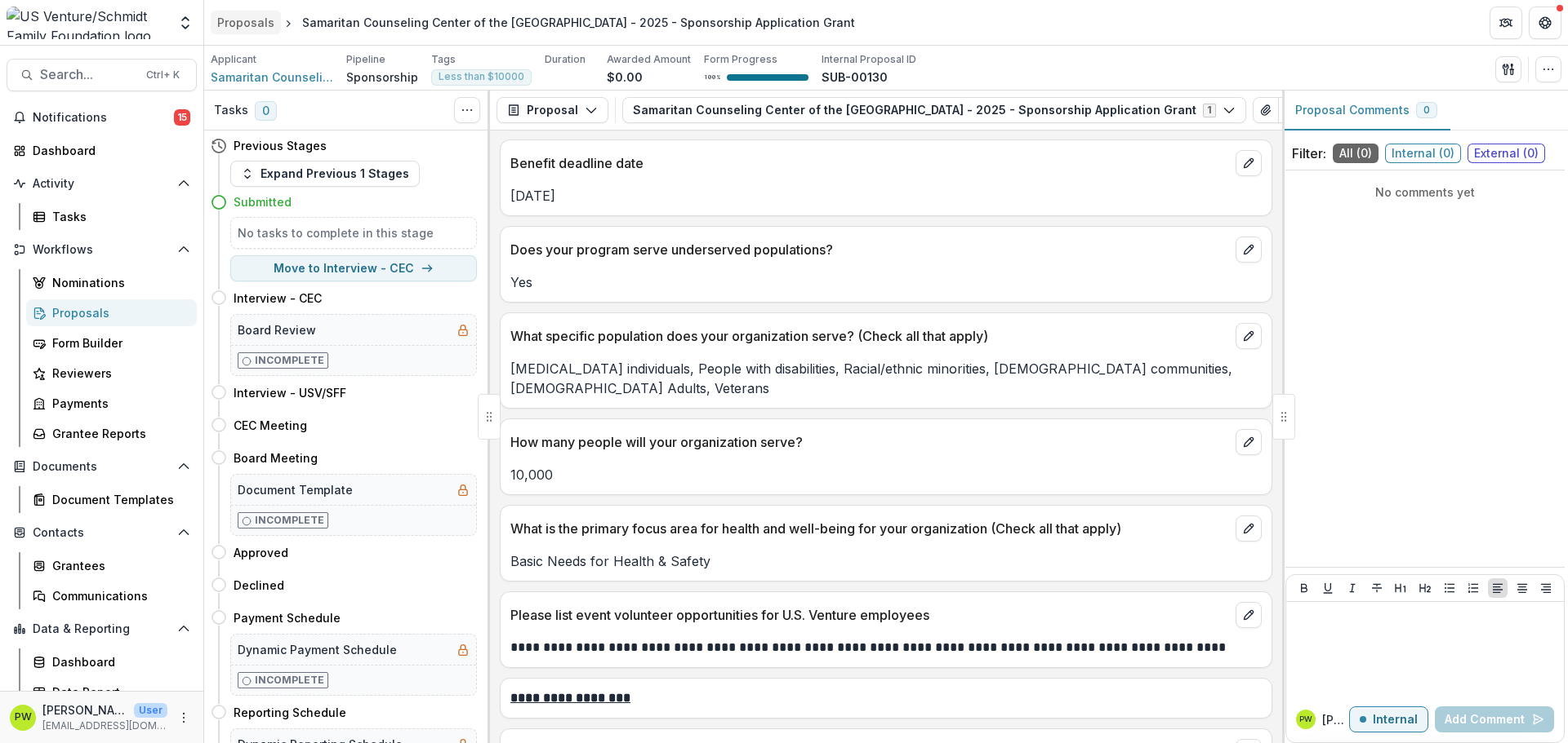
click at [249, 24] on div "Proposals" at bounding box center [246, 23] width 57 height 17
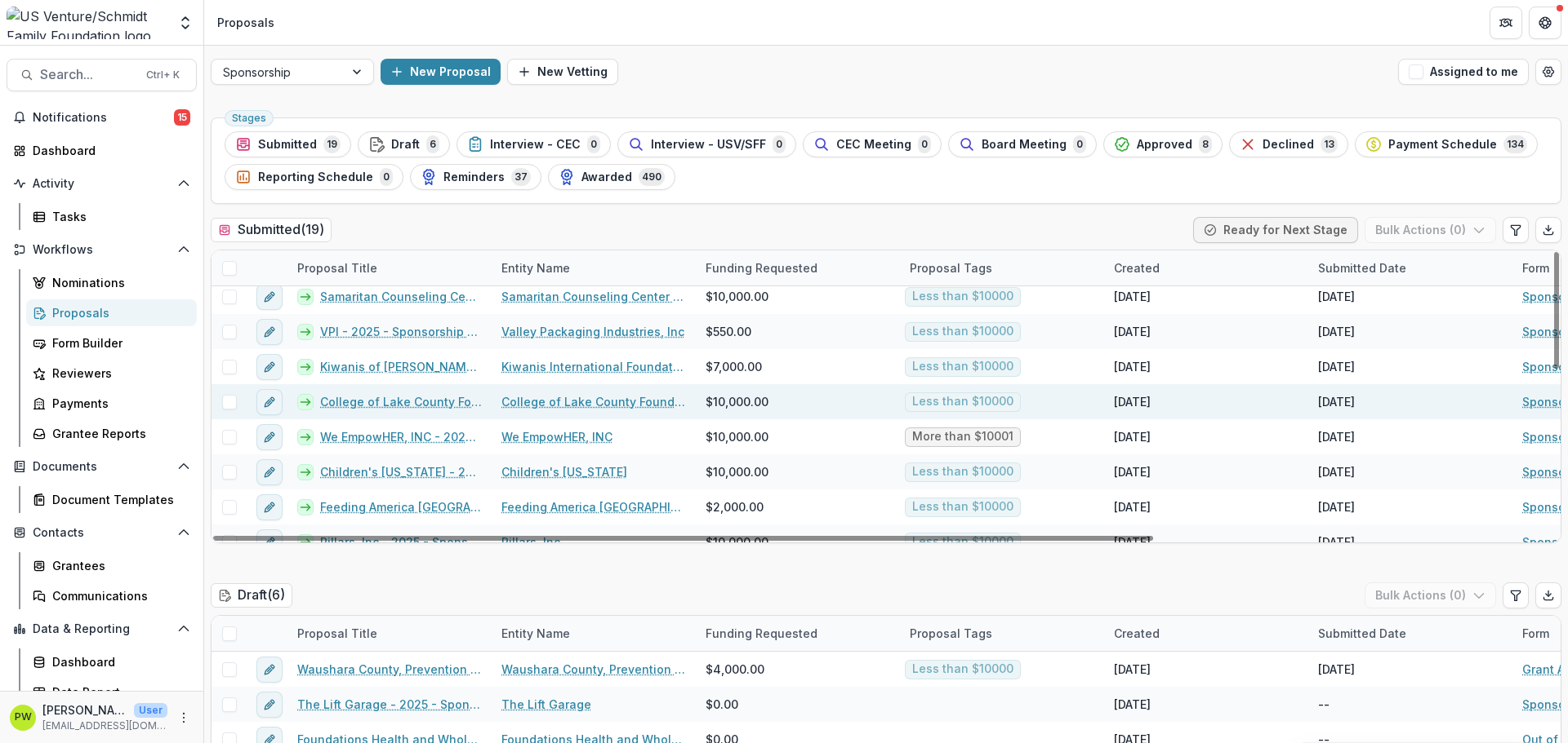
scroll to position [327, 0]
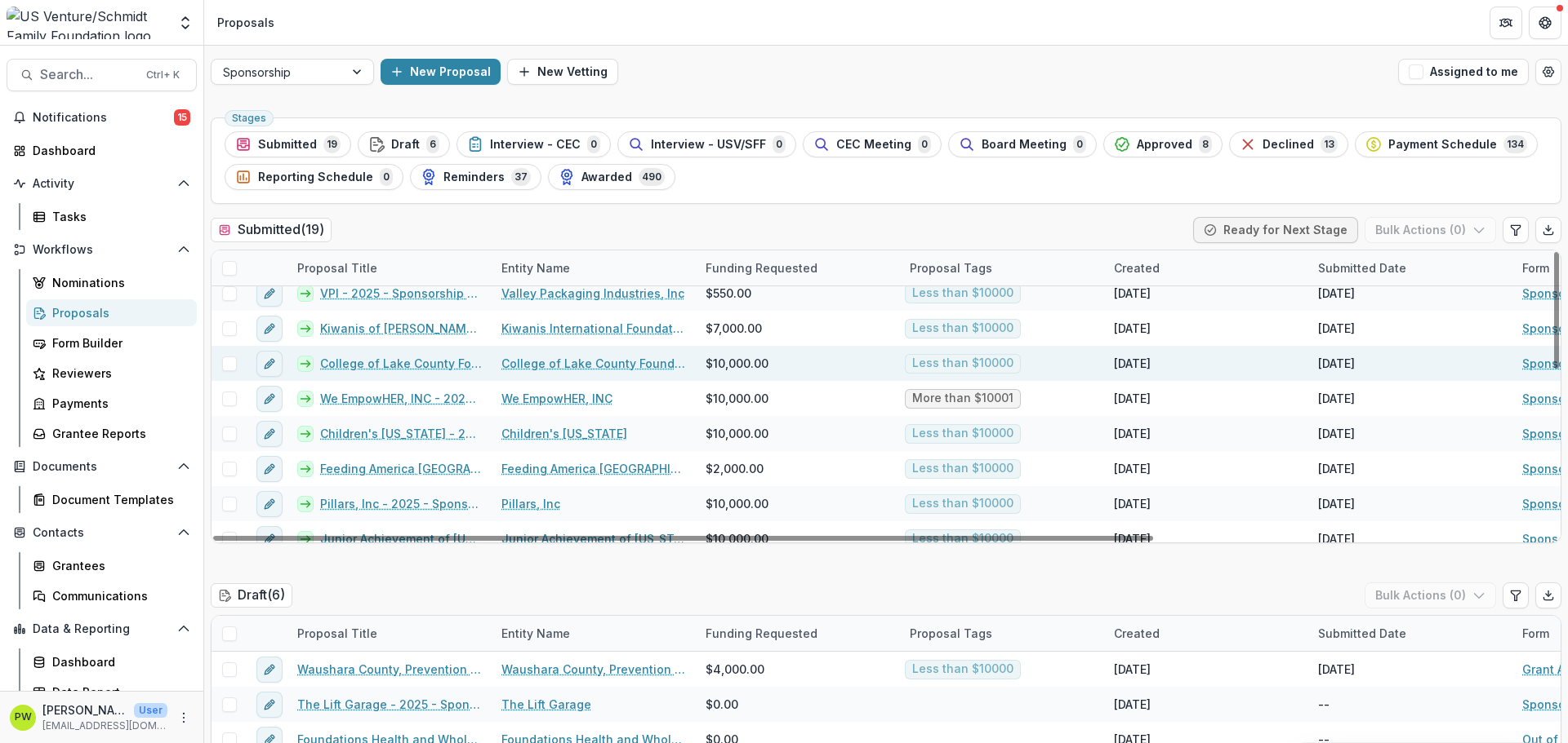
click at [419, 364] on link "College of Lake County Foundation - 2025 - Sponsorship Application Grant" at bounding box center [401, 363] width 162 height 17
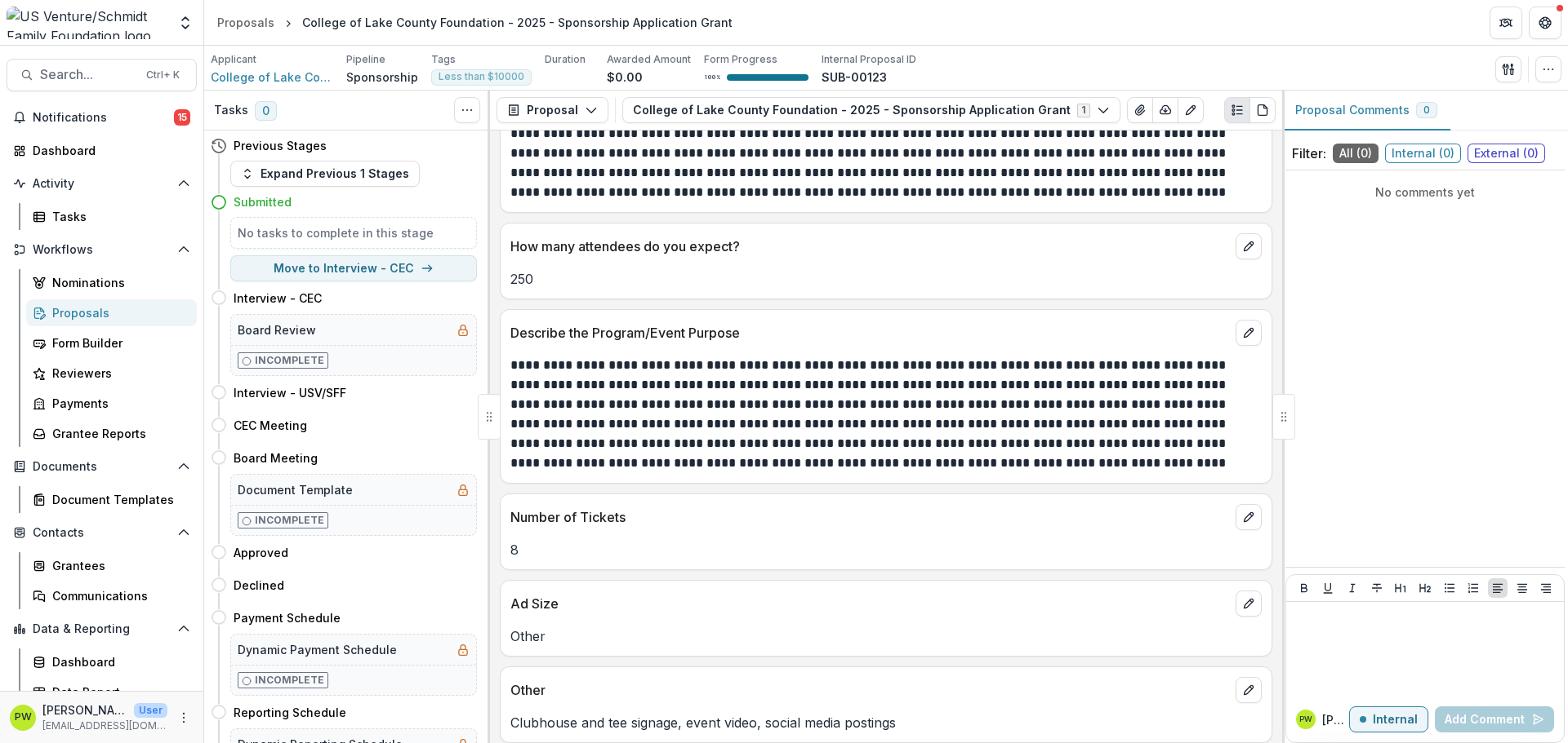
scroll to position [2448, 0]
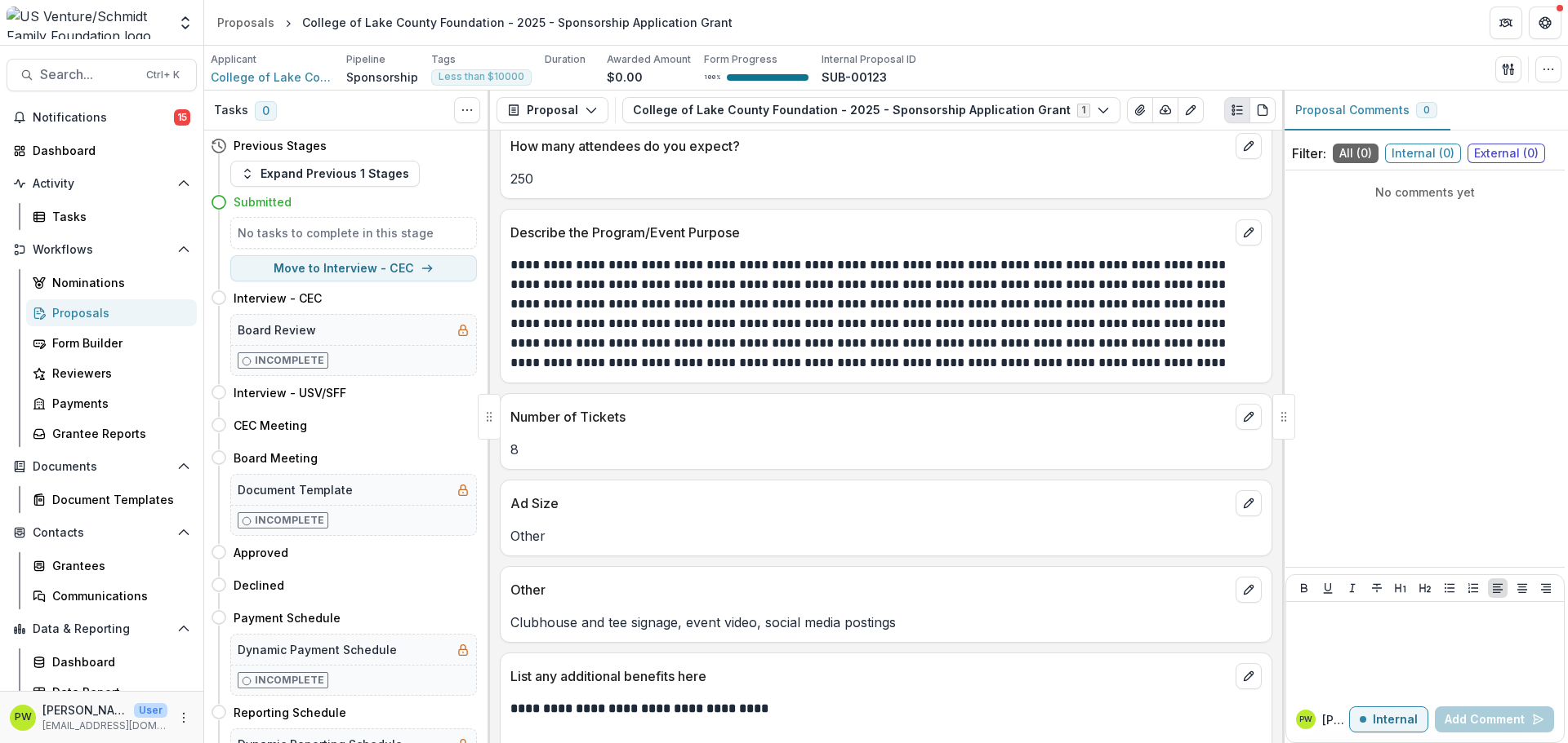
click at [833, 333] on p "**********" at bounding box center [884, 314] width 746 height 118
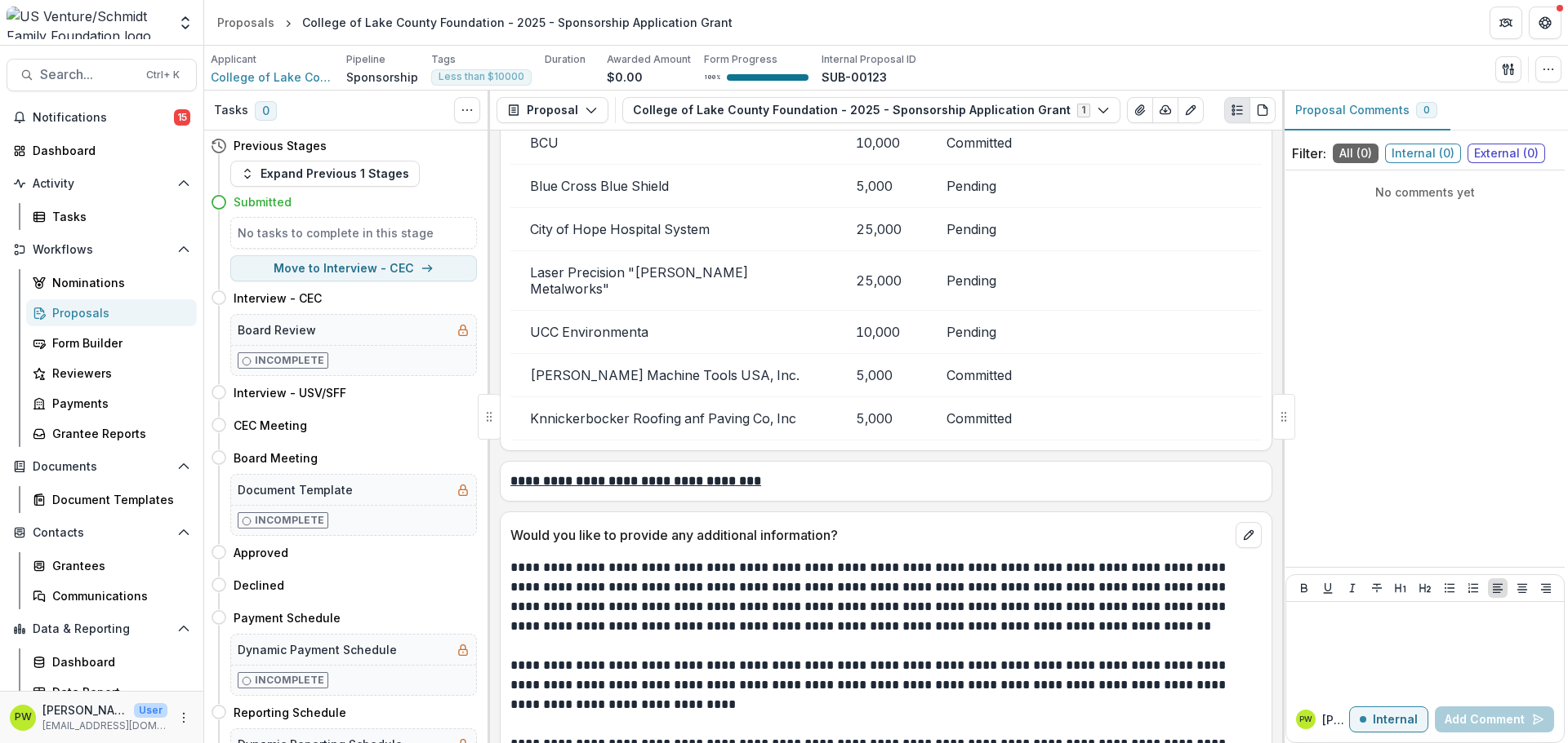
scroll to position [5343, 0]
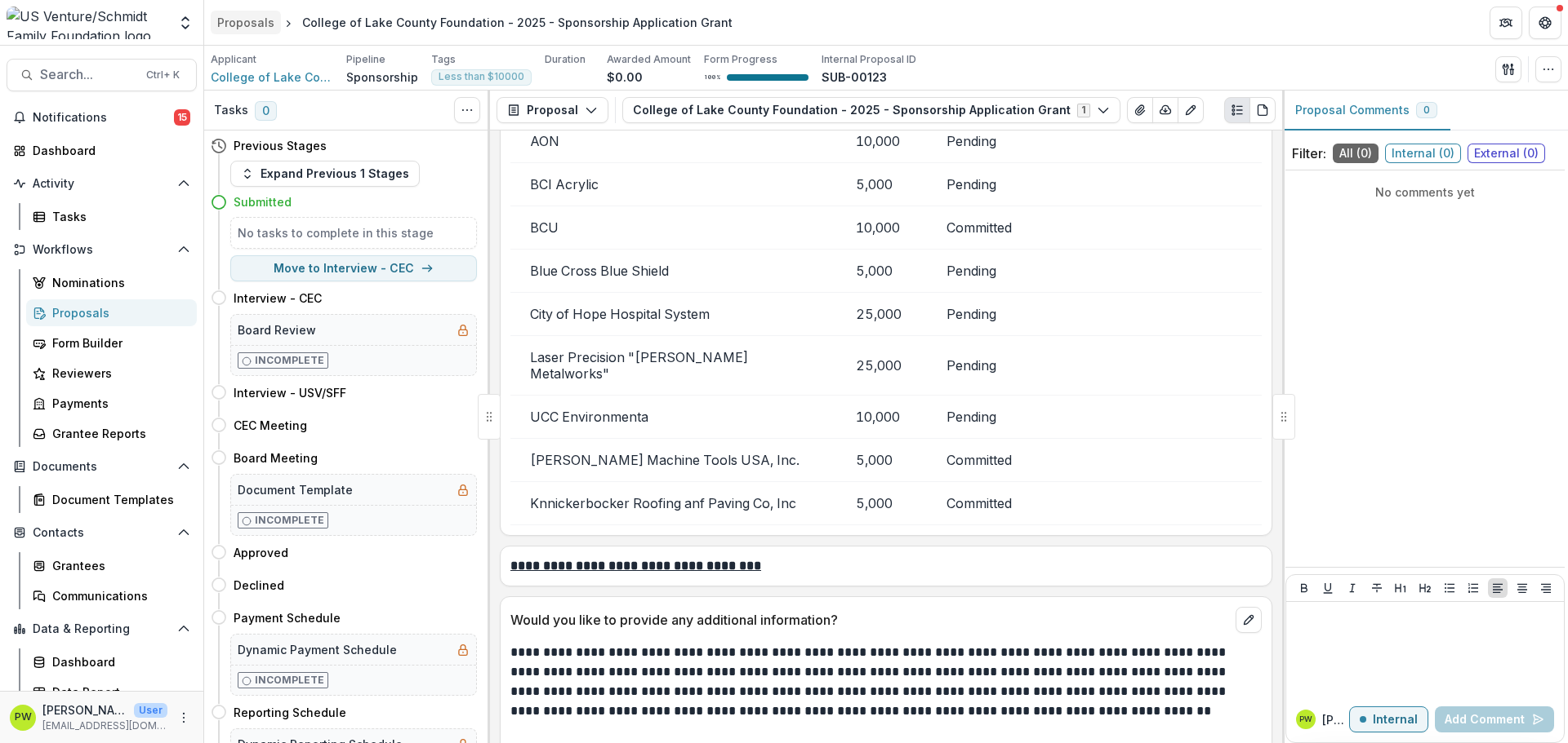
click at [248, 24] on div "Proposals" at bounding box center [246, 23] width 57 height 17
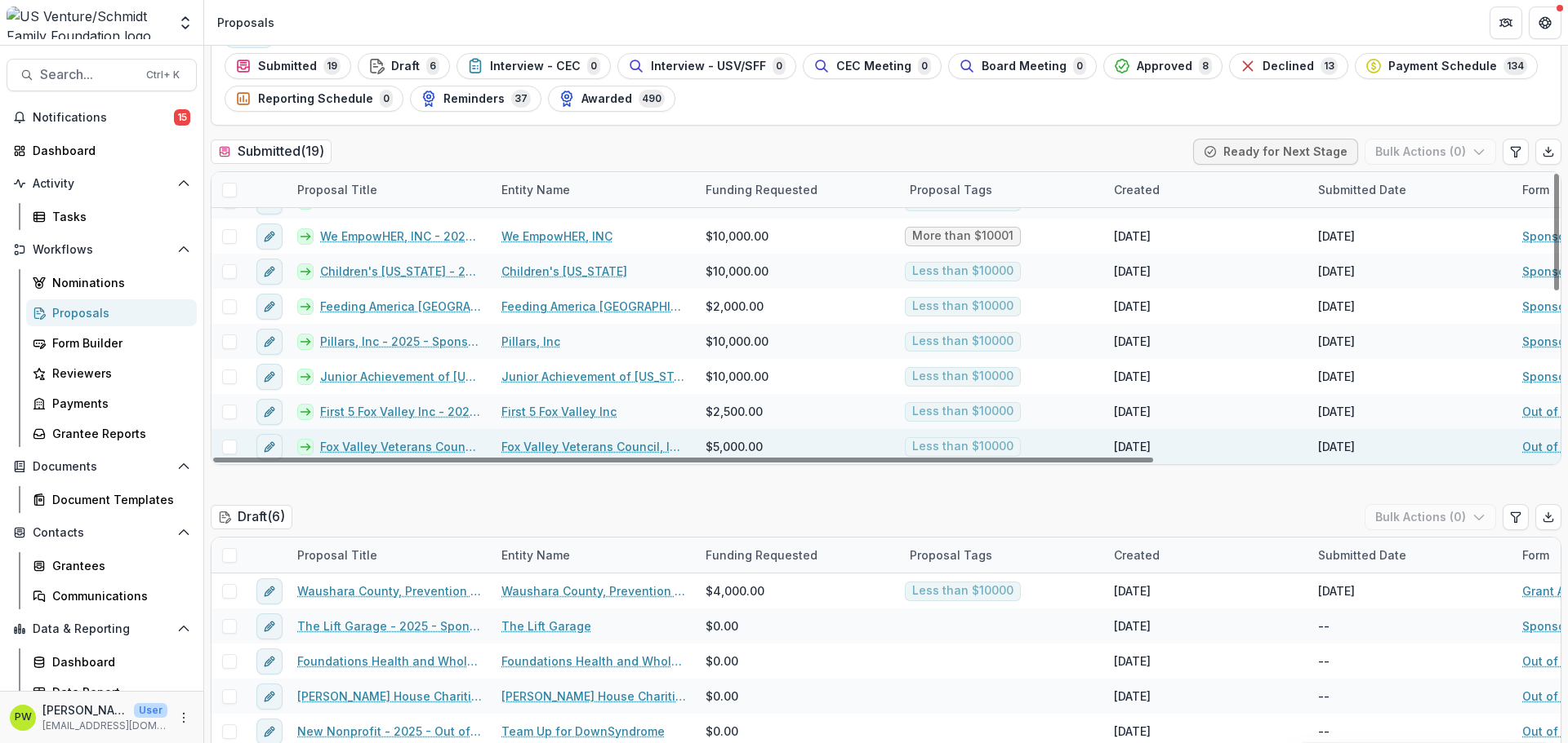
scroll to position [82, 0]
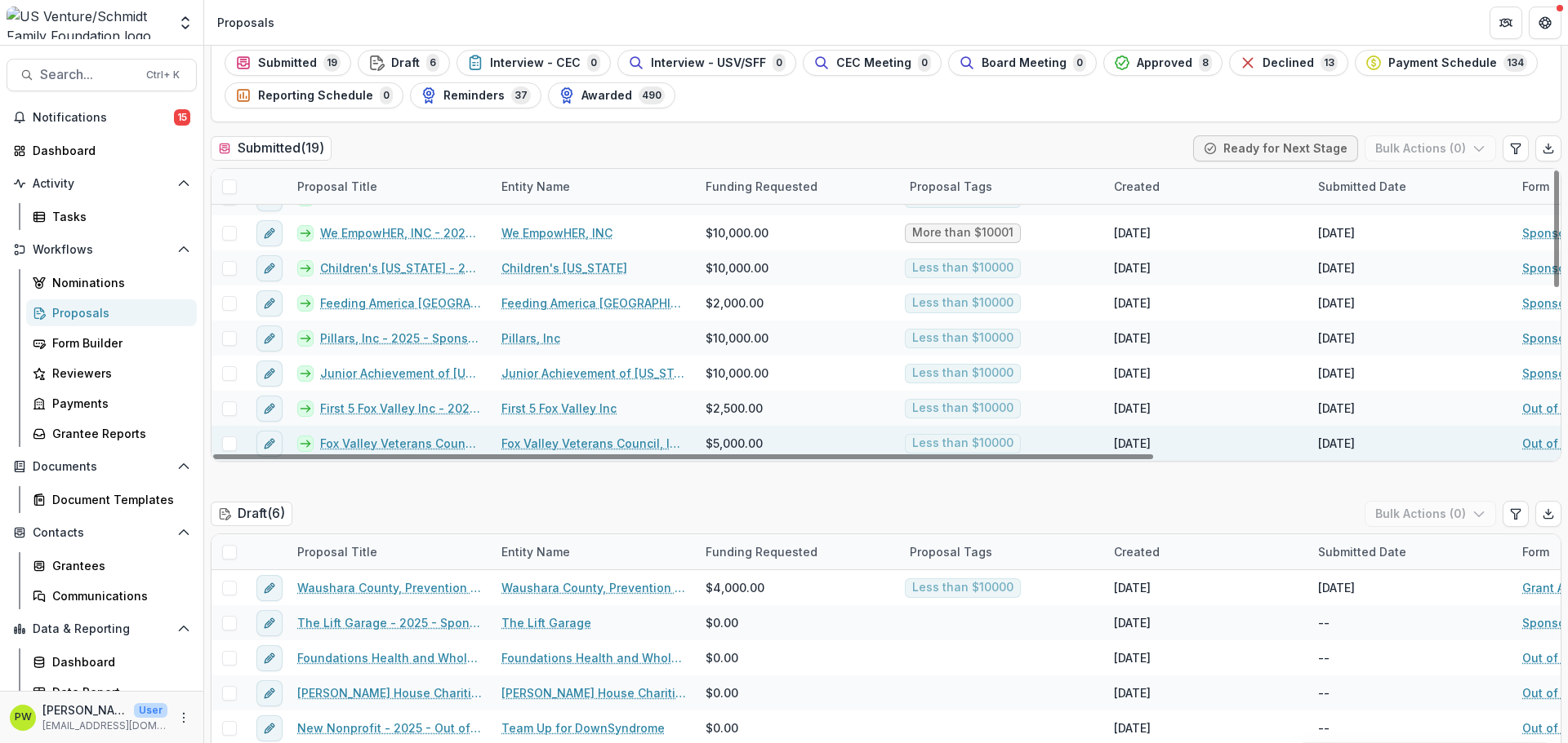
click at [384, 441] on link "Fox Valley Veterans Council, Inc. - 2025 - Out of Cycle Sponsorship Application" at bounding box center [401, 444] width 162 height 17
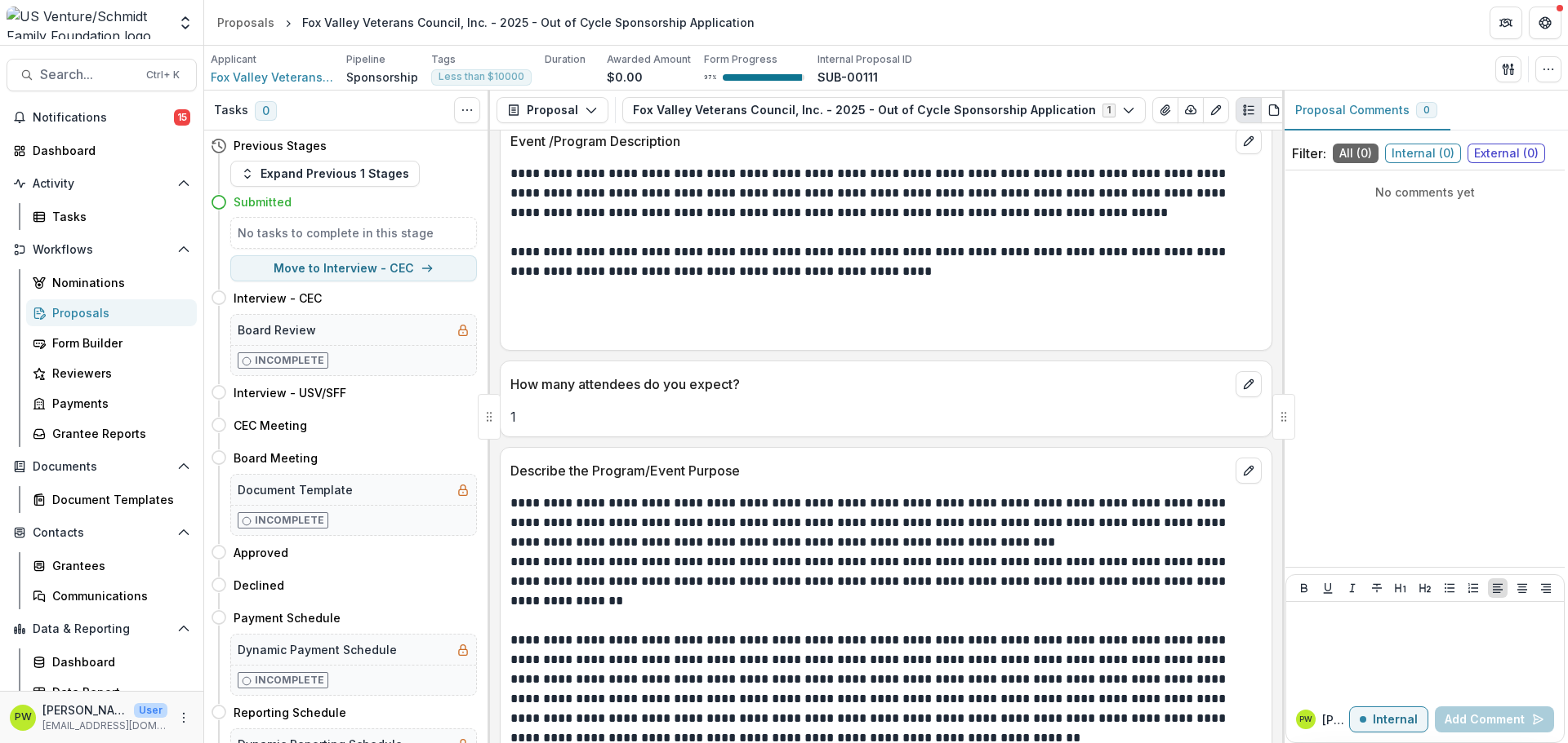
scroll to position [3428, 0]
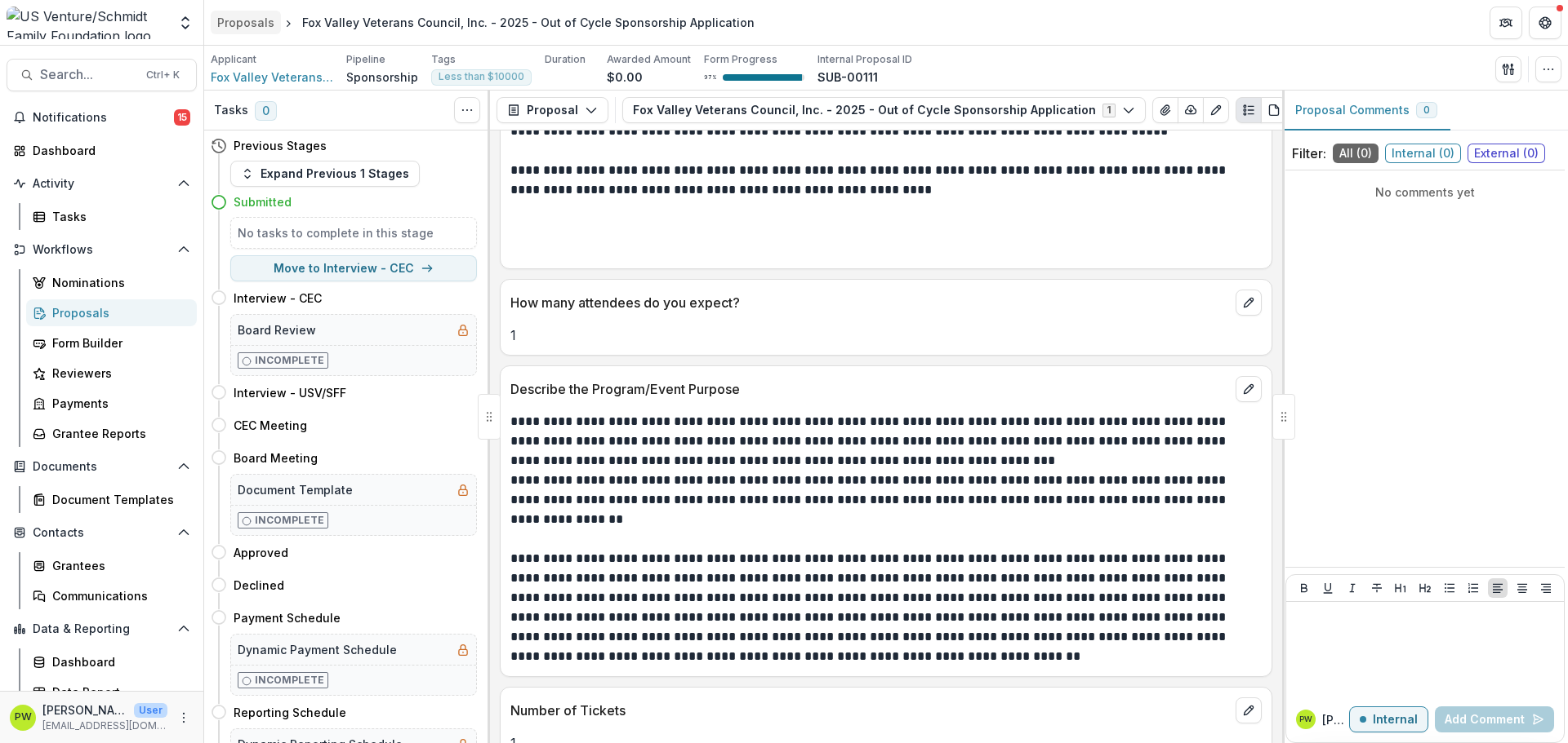
click at [260, 25] on div "Proposals" at bounding box center [246, 23] width 57 height 17
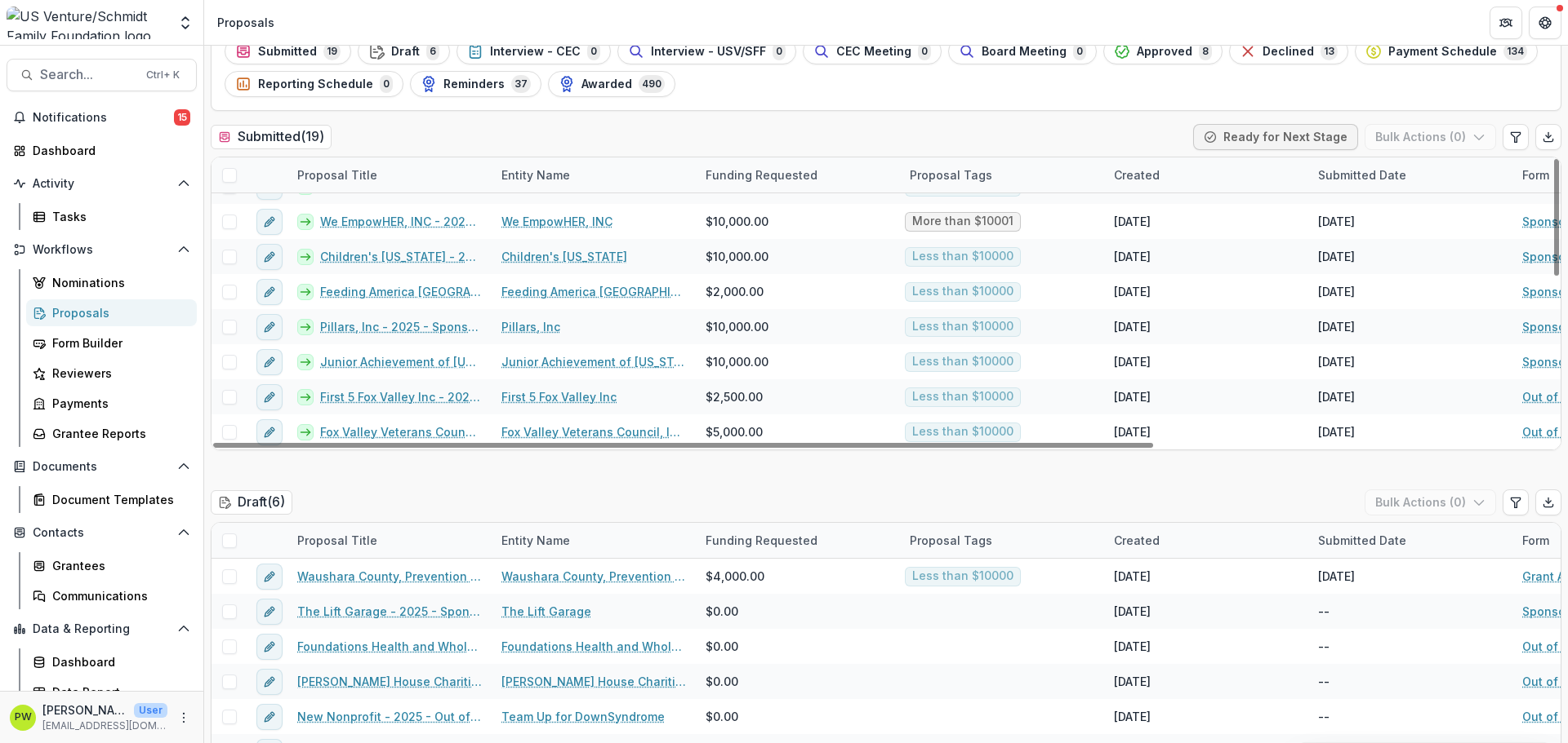
scroll to position [163, 0]
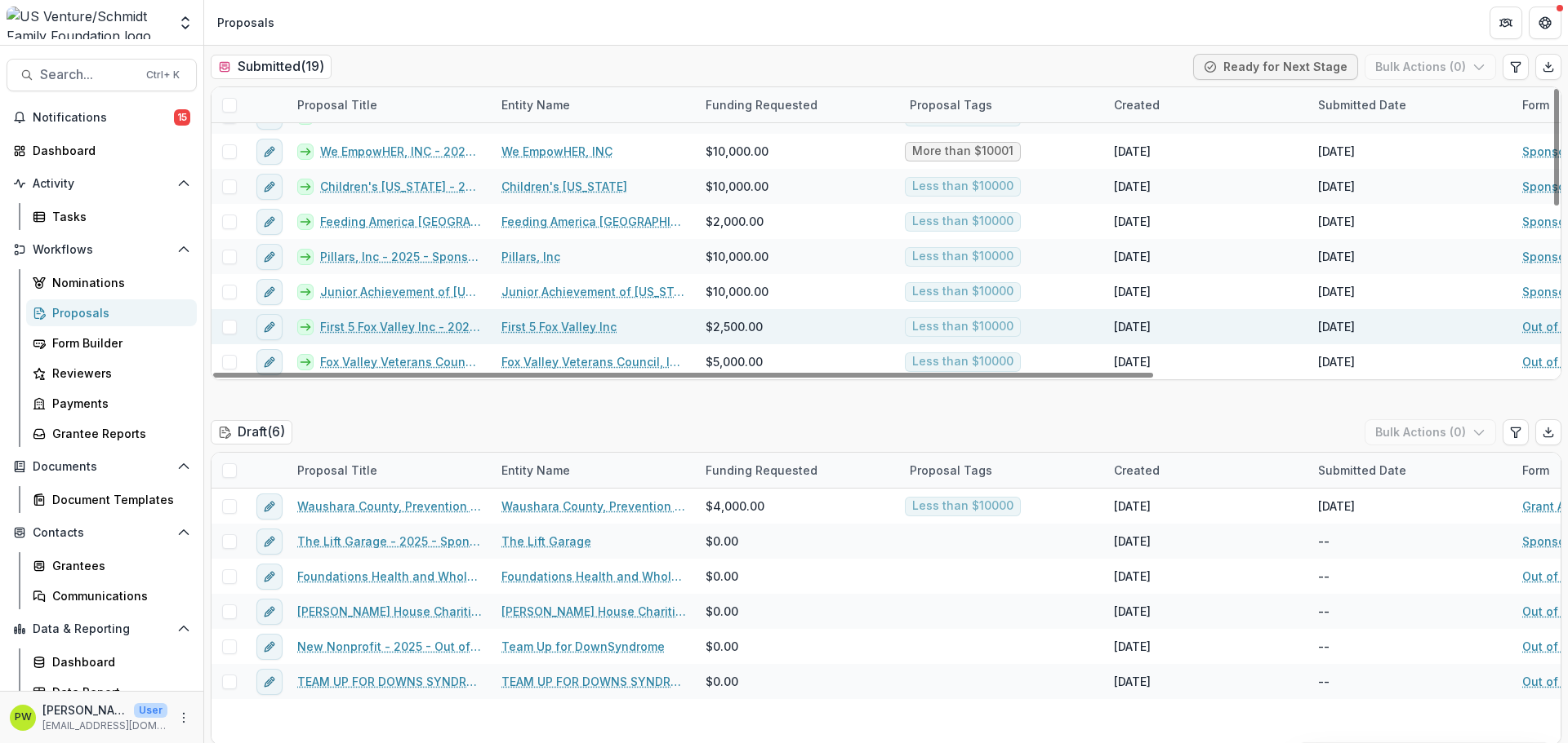
click at [402, 326] on link "First 5 Fox Valley Inc - 2025 - Out of Cycle Sponsorship Application" at bounding box center [401, 327] width 162 height 17
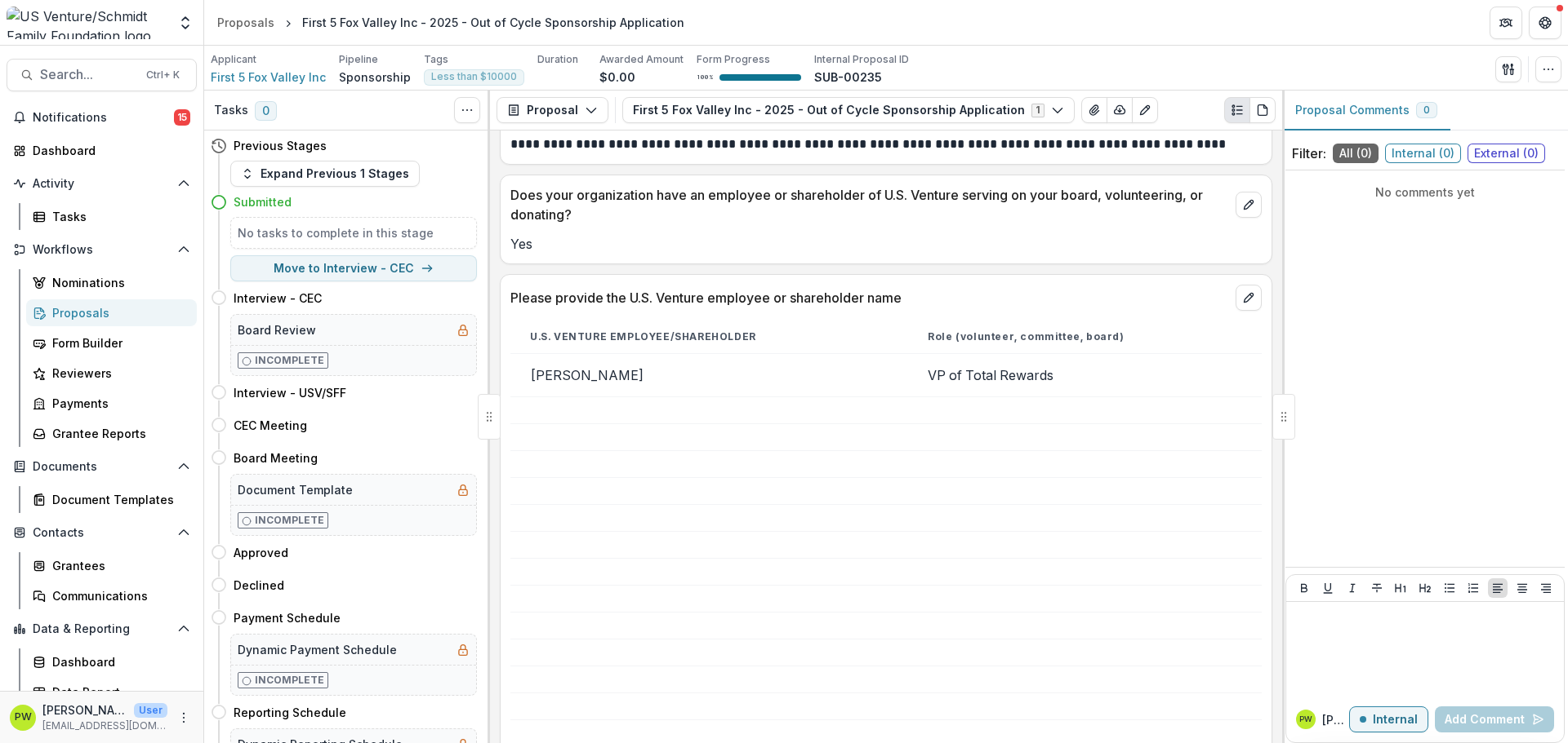
scroll to position [1469, 0]
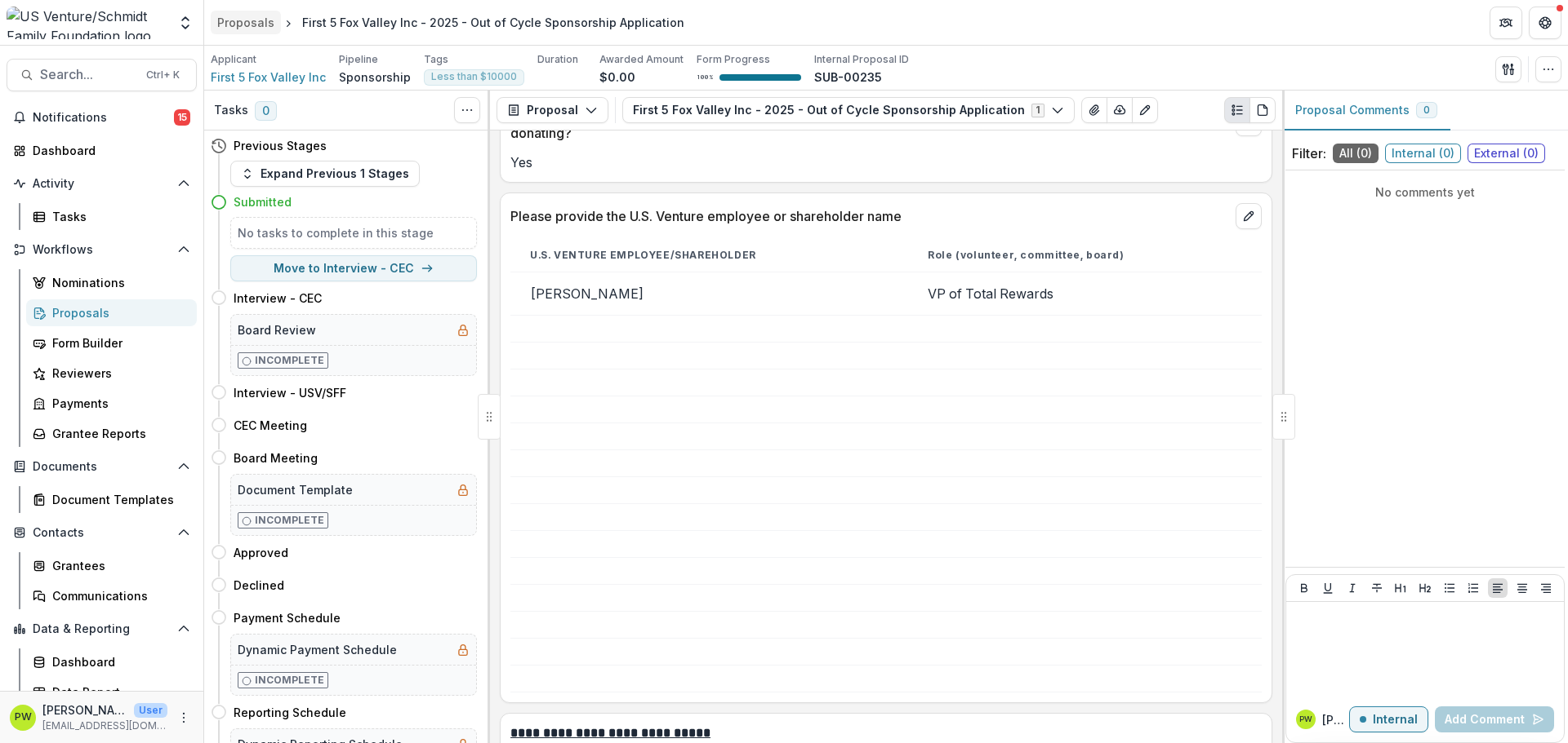
click at [249, 23] on div "Proposals" at bounding box center [246, 23] width 57 height 17
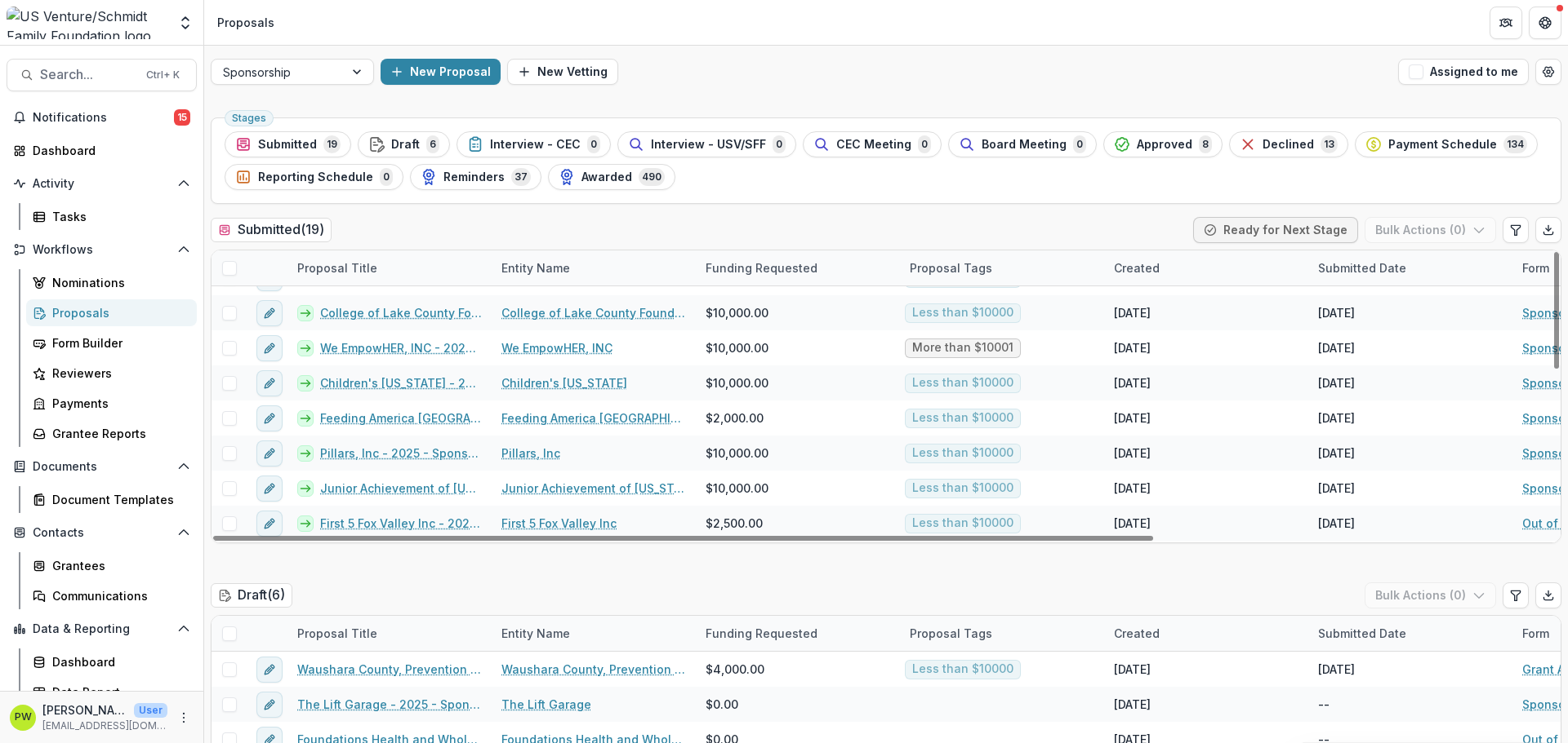
scroll to position [411, 0]
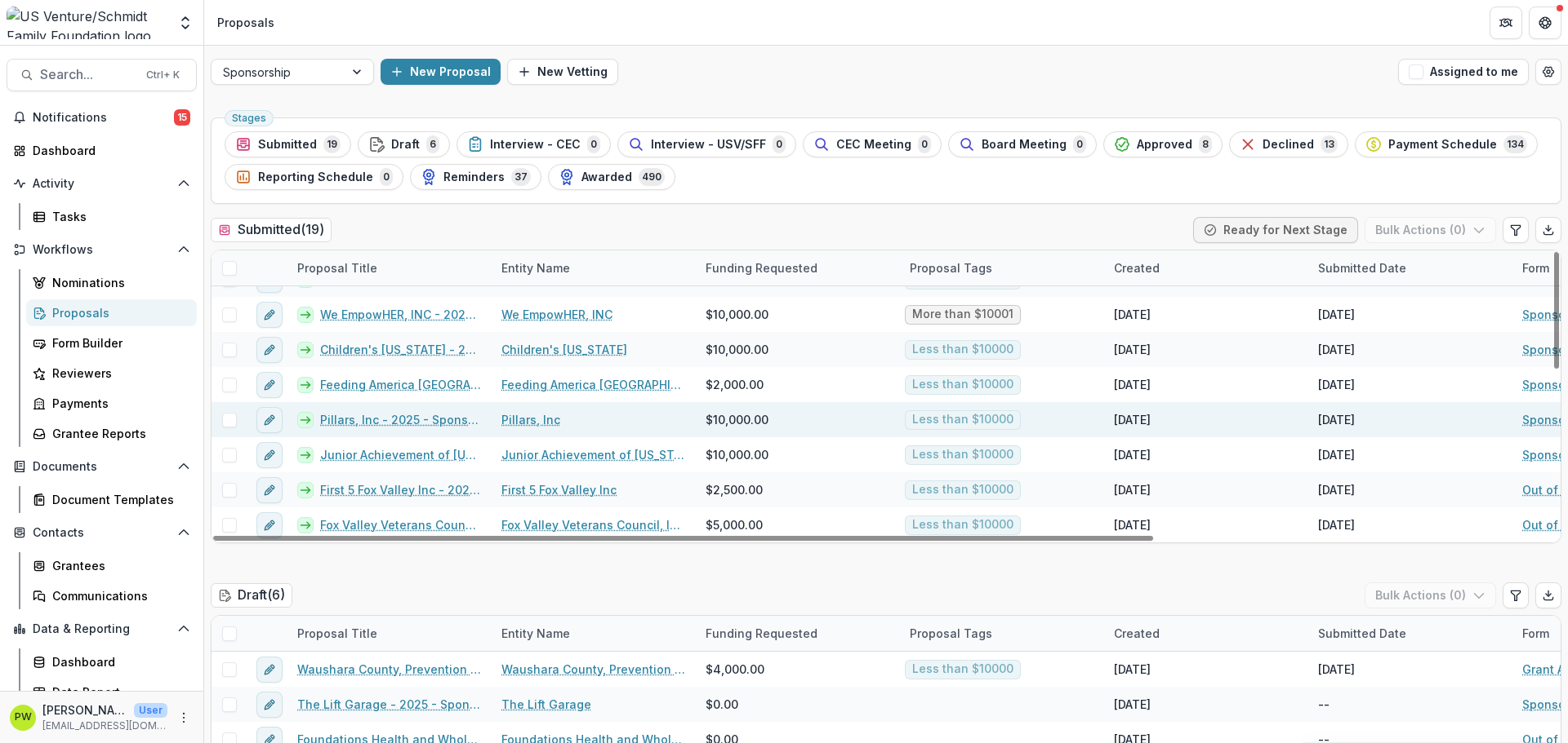
click at [411, 424] on link "Pillars, Inc - 2025 - Sponsorship Application Grant" at bounding box center [401, 420] width 162 height 17
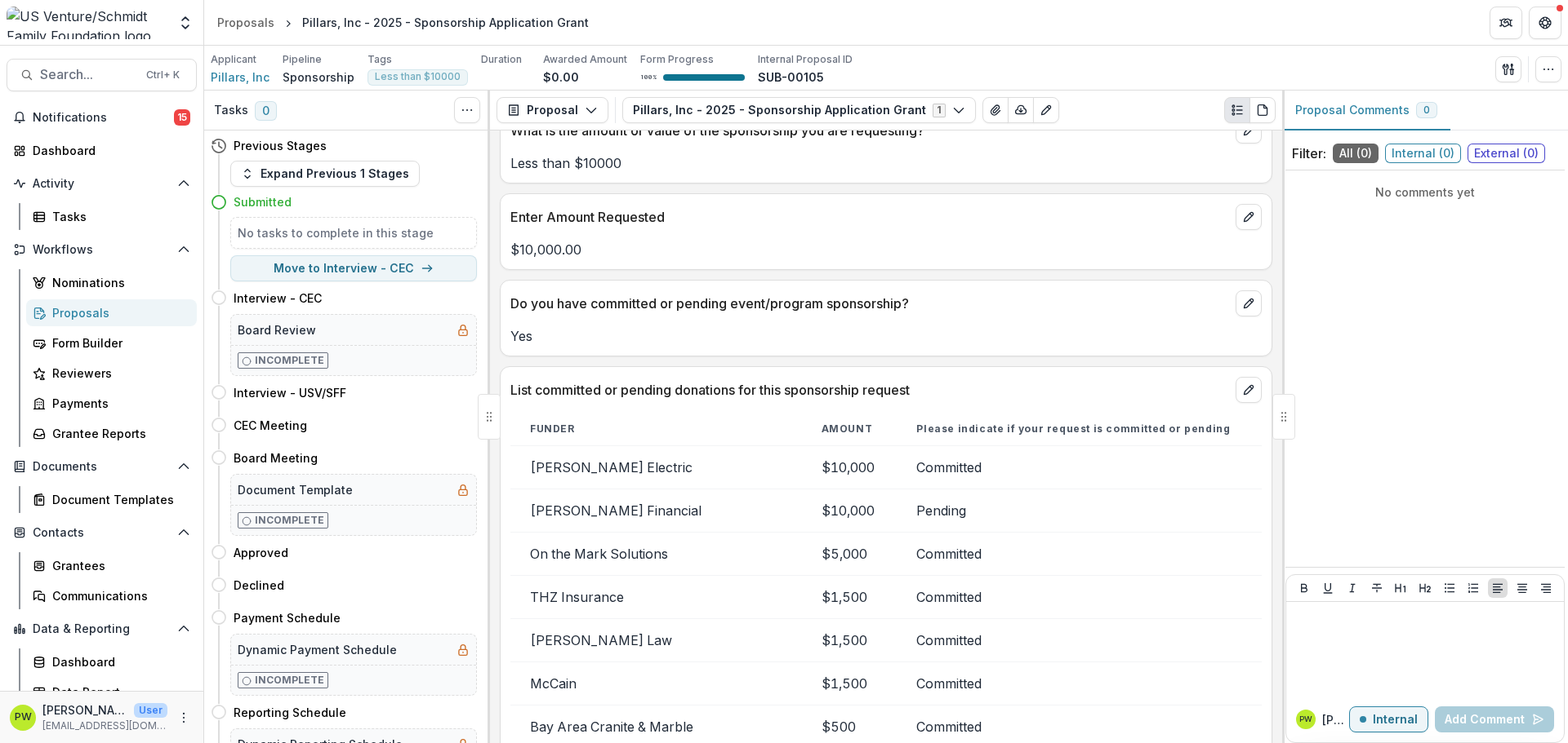
scroll to position [3754, 0]
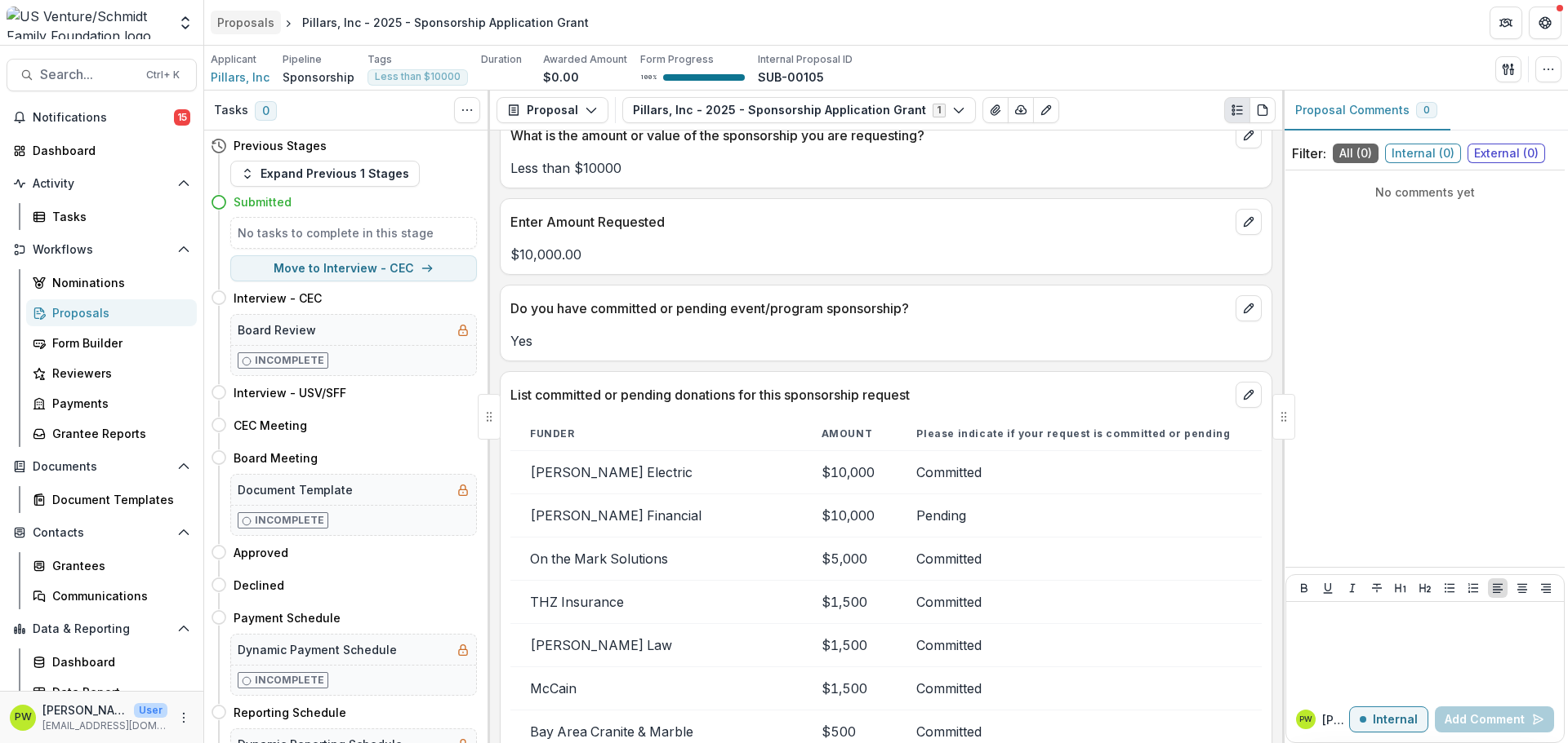
click at [249, 27] on div "Proposals" at bounding box center [246, 23] width 57 height 17
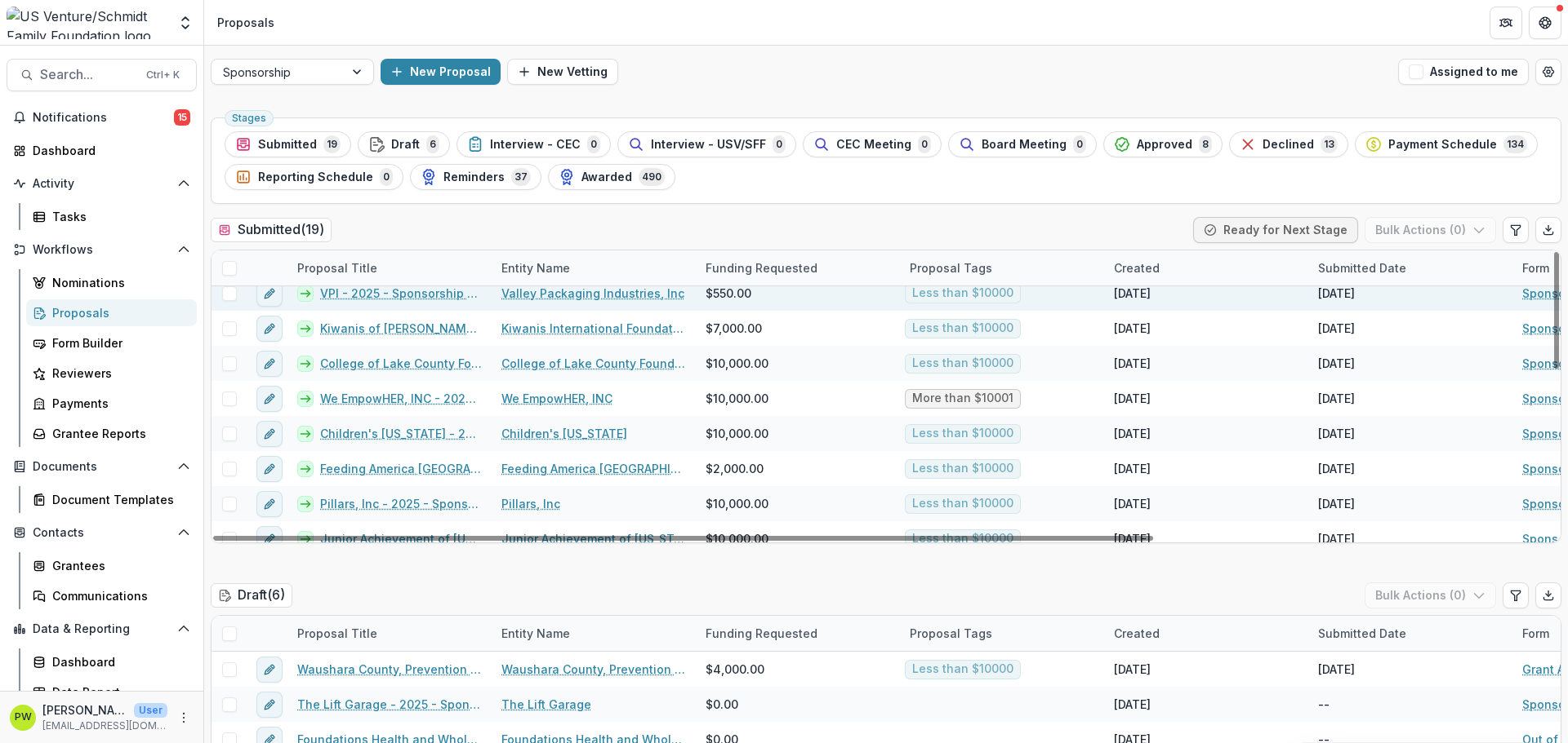
scroll to position [408, 0]
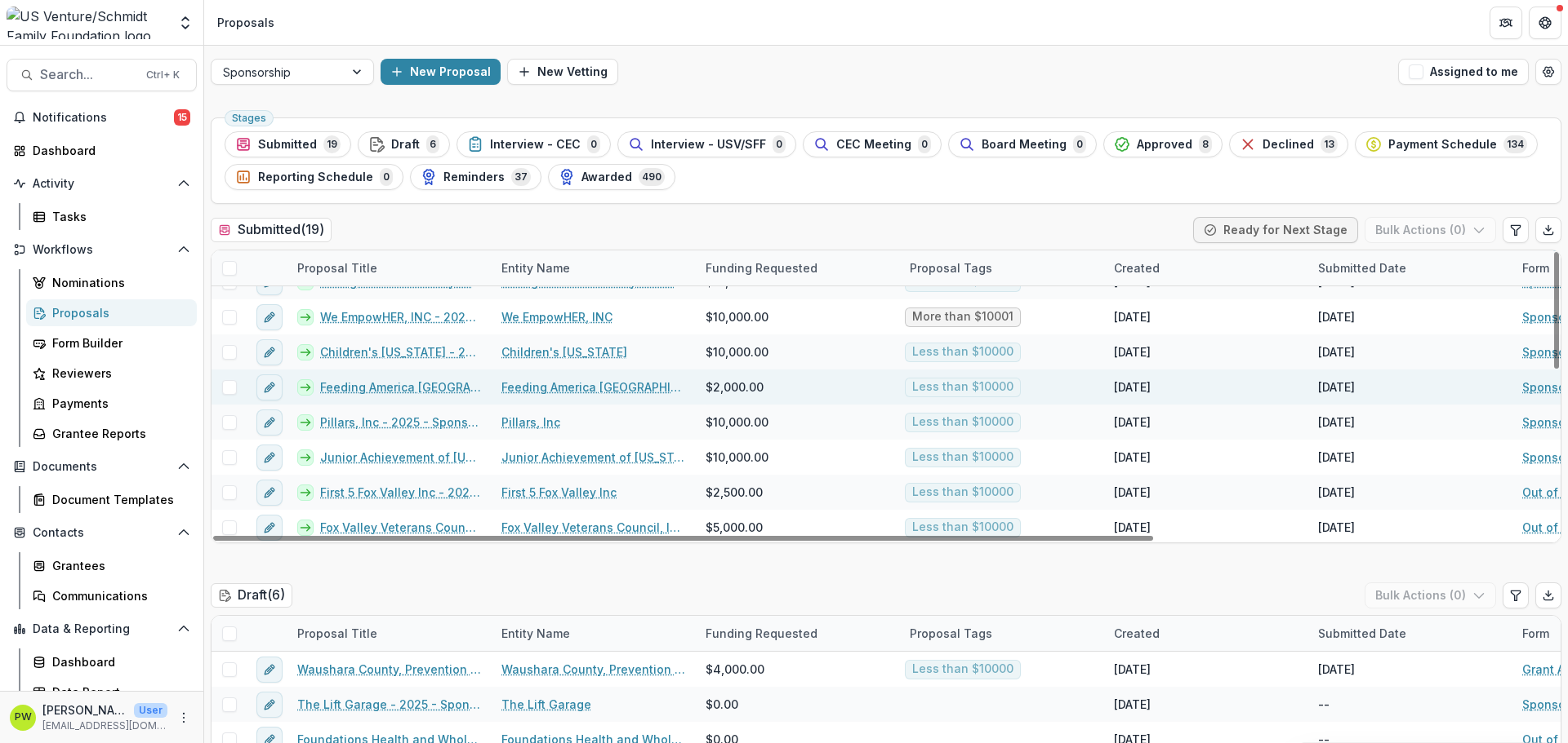
click at [415, 386] on link "Feeding America [GEOGRAPHIC_DATA][US_STATE], Inc. - 2025 - Sponsorship Applicat…" at bounding box center [401, 387] width 162 height 17
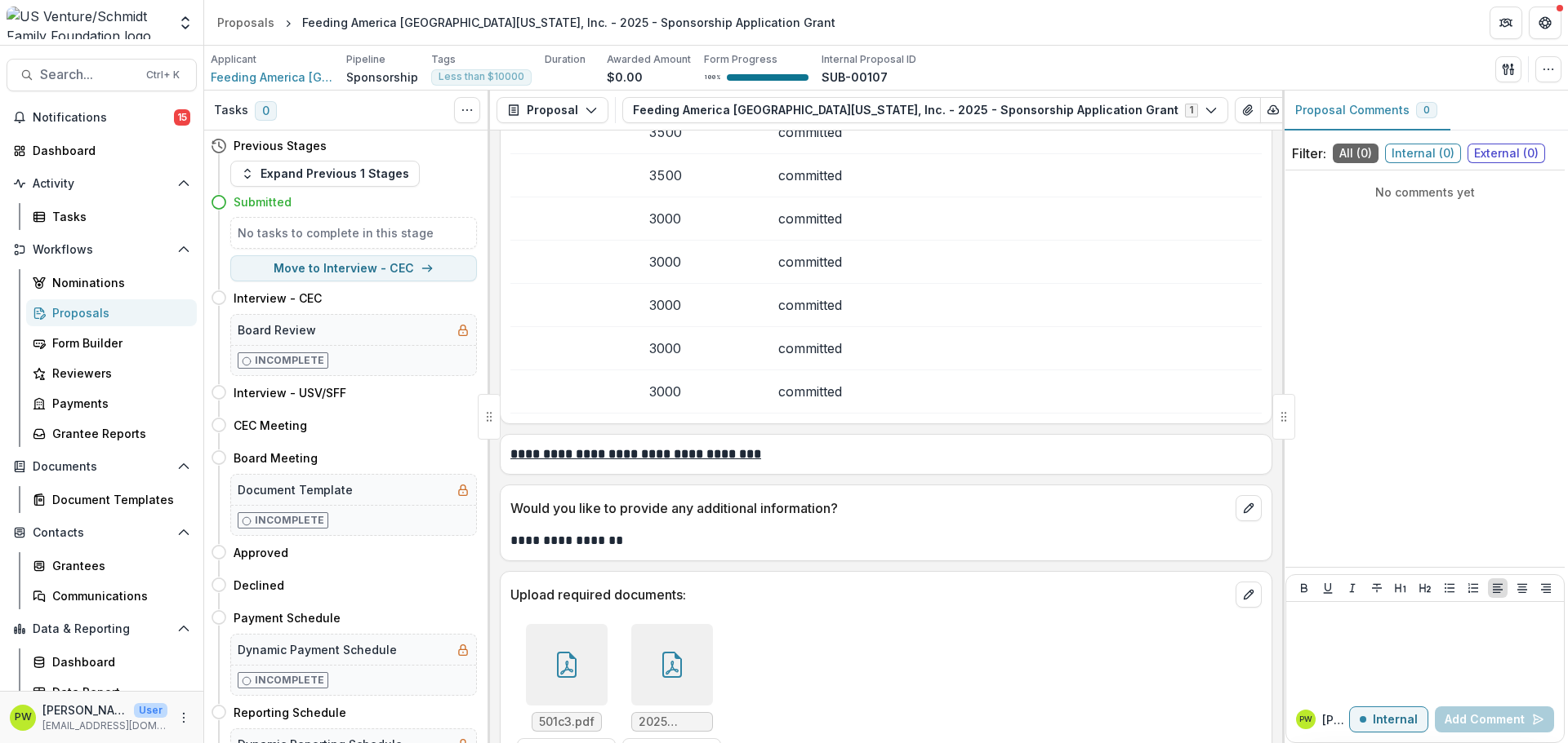
scroll to position [3310, 0]
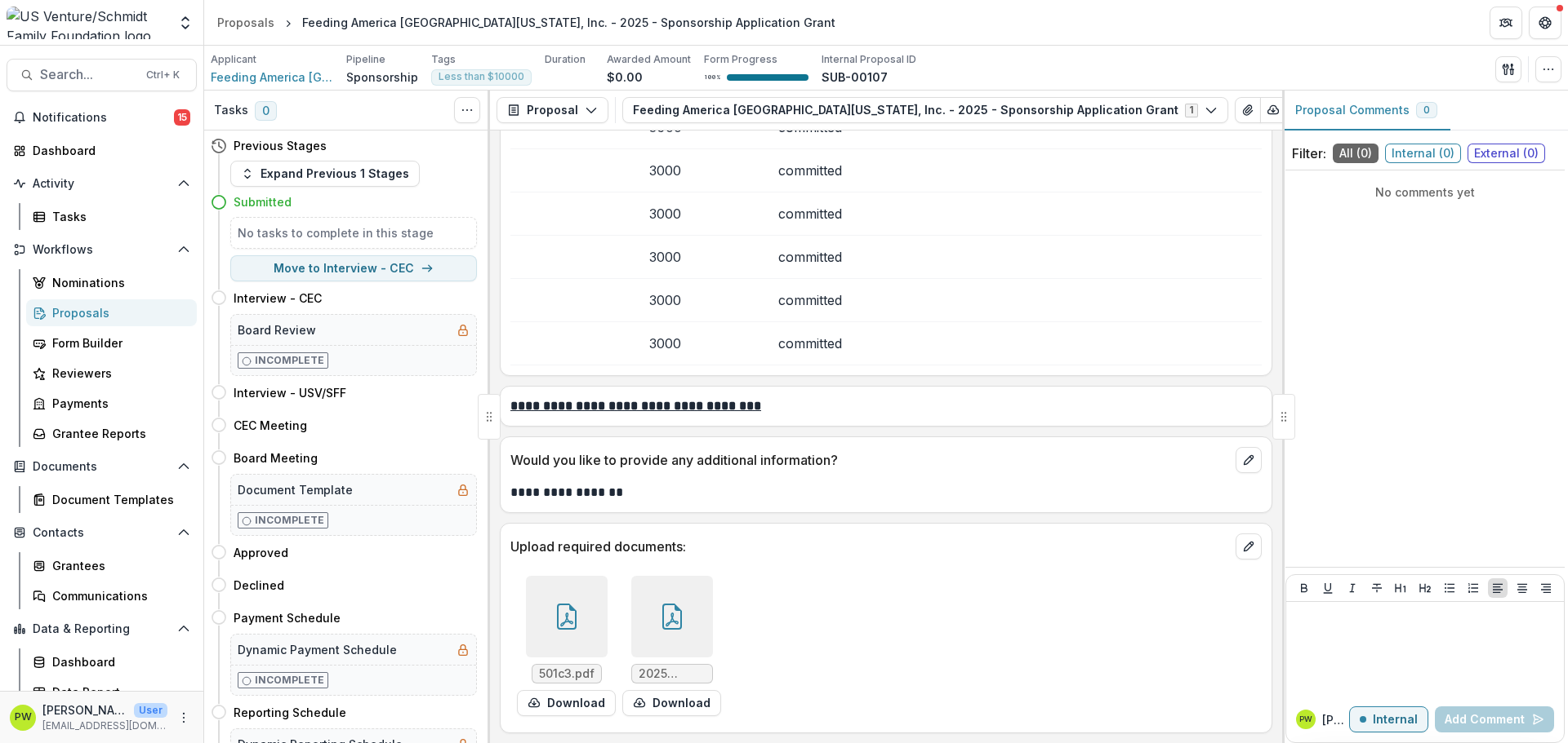
click at [663, 606] on icon at bounding box center [672, 617] width 20 height 26
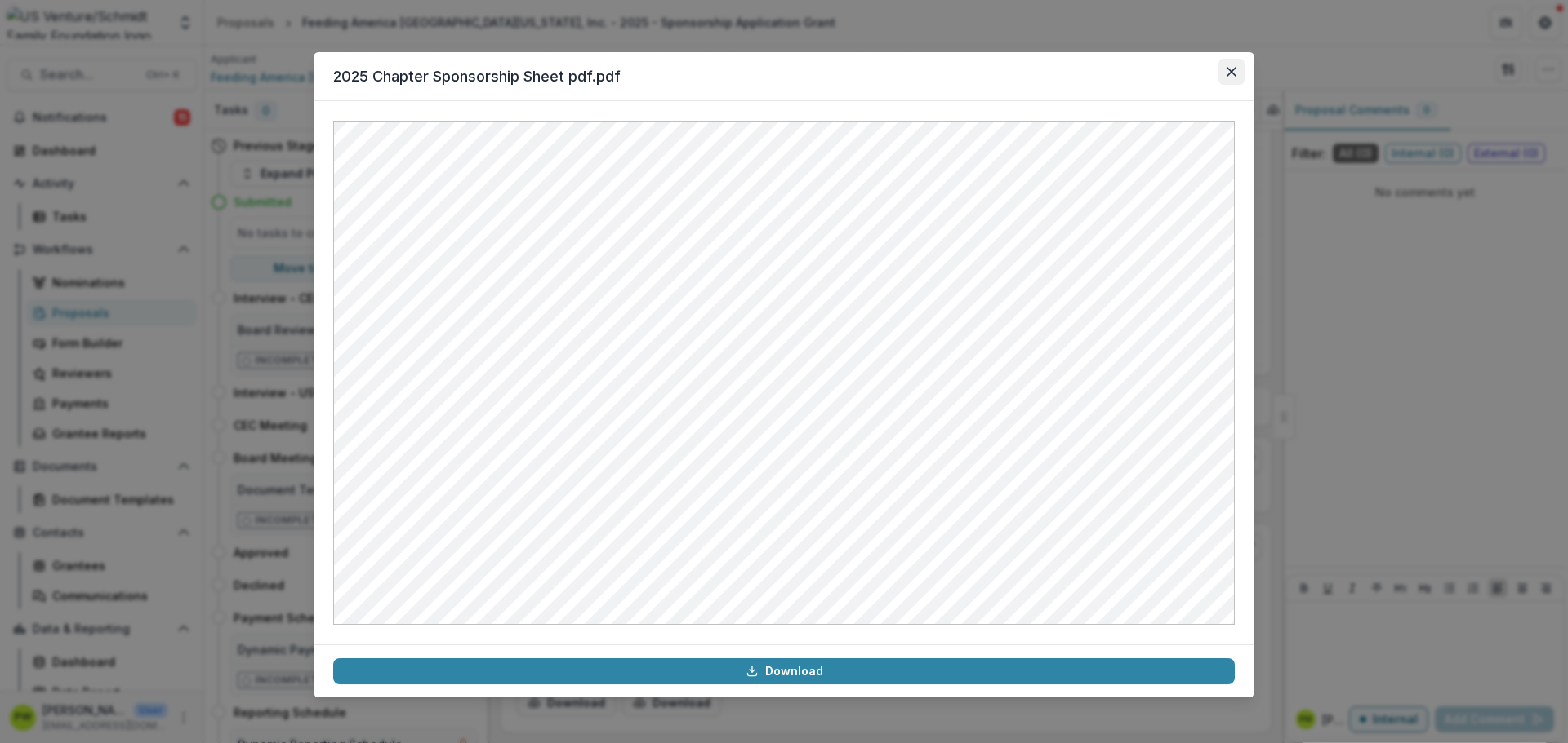
click at [1225, 73] on button "Close" at bounding box center [1232, 72] width 26 height 26
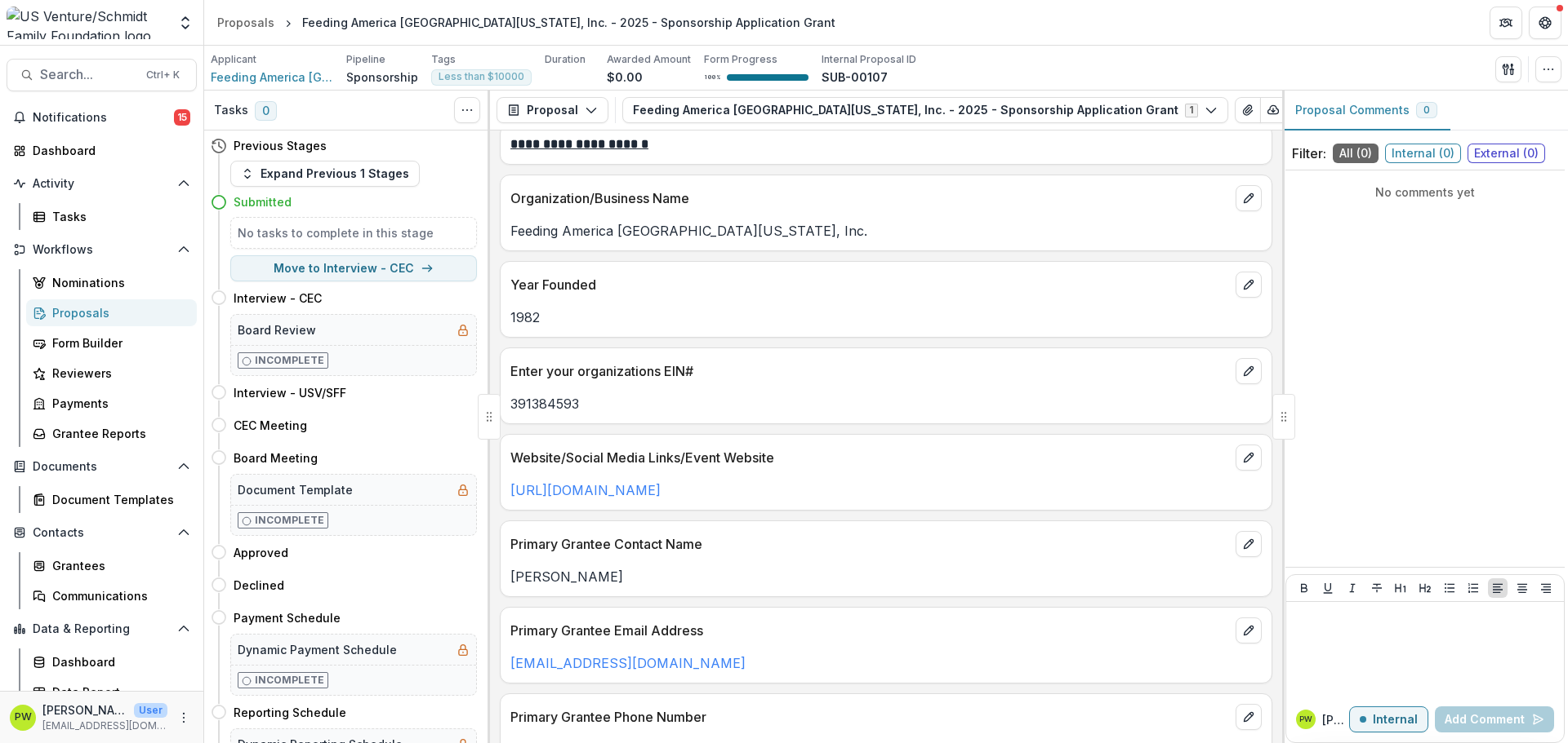
scroll to position [0, 0]
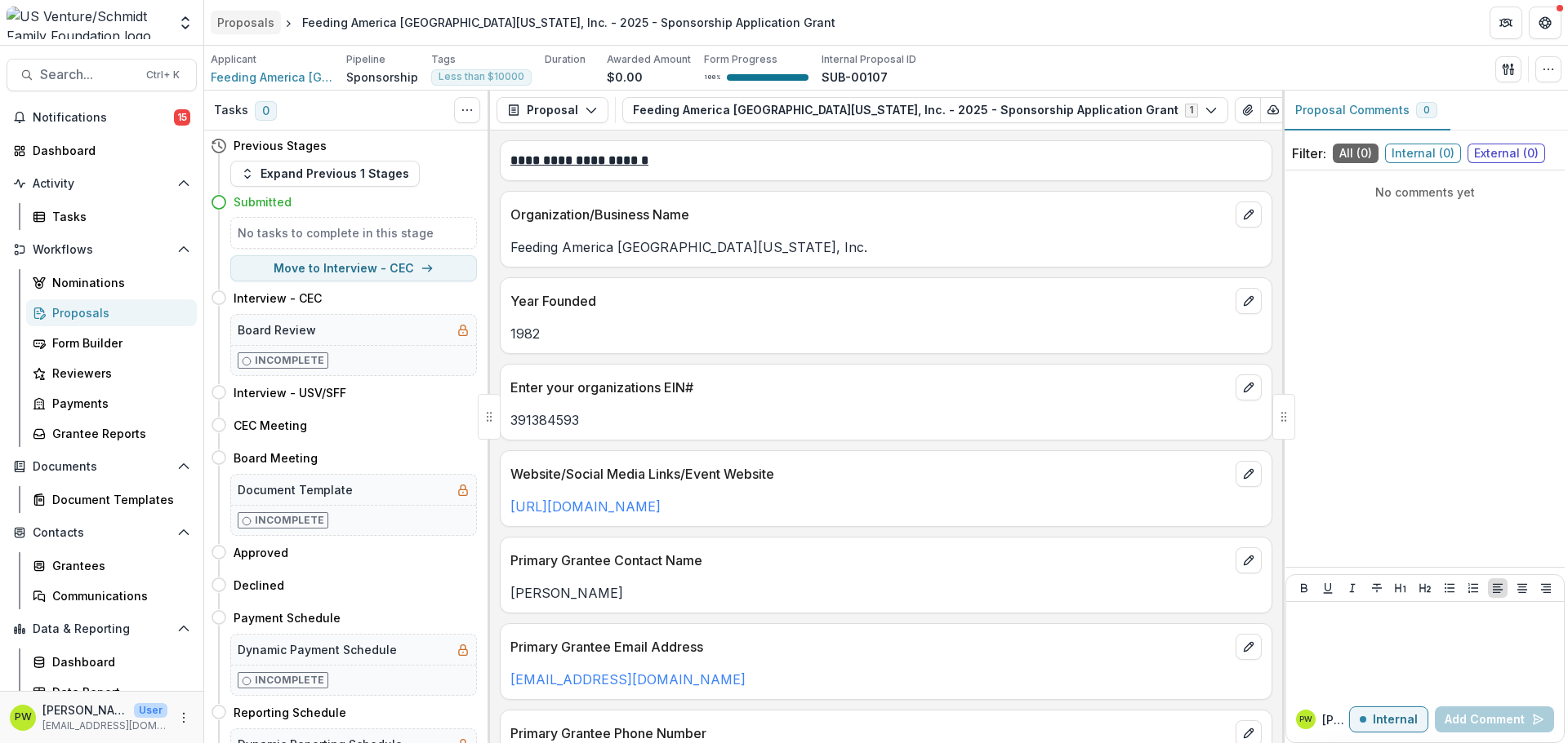
click at [262, 24] on div "Proposals" at bounding box center [246, 23] width 57 height 17
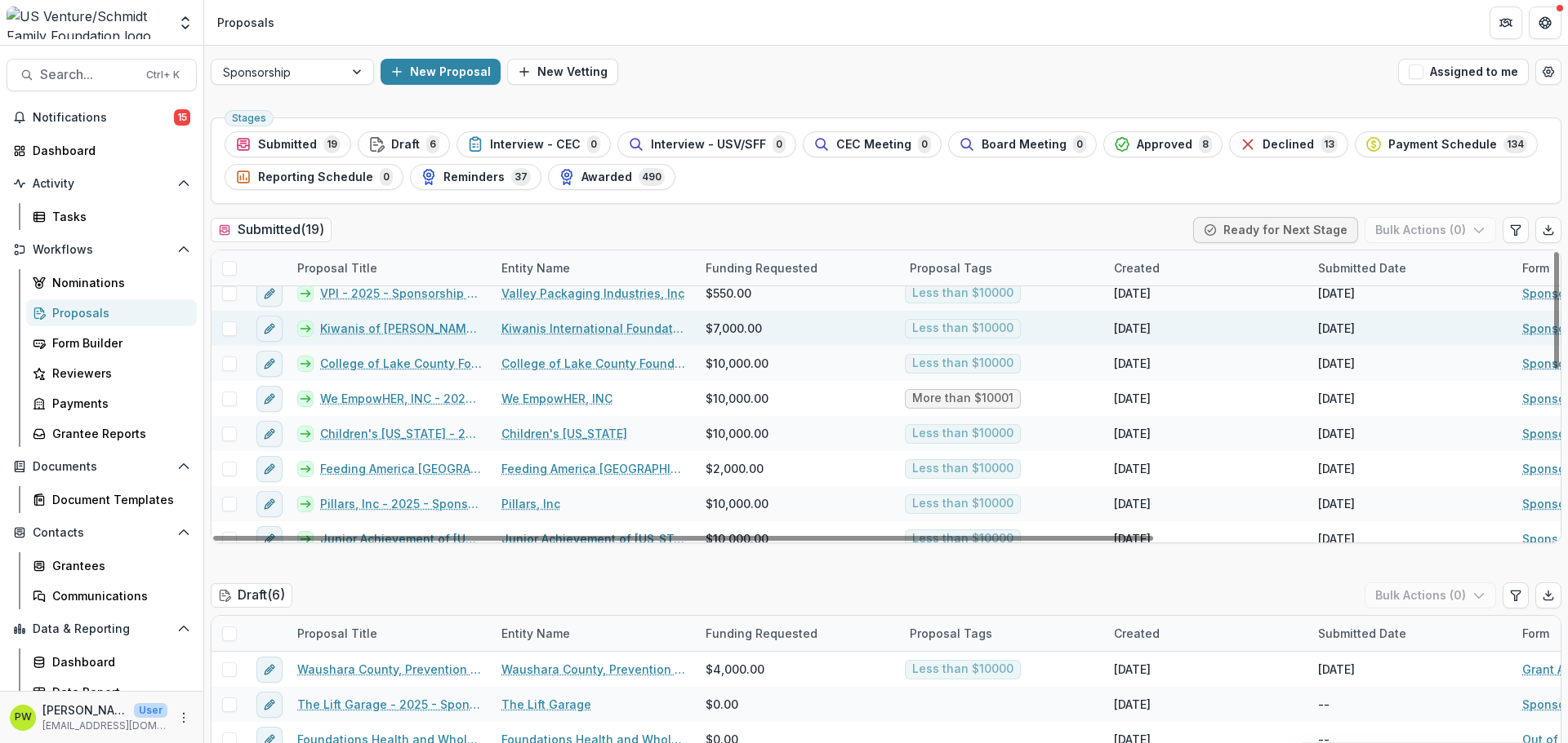
scroll to position [245, 0]
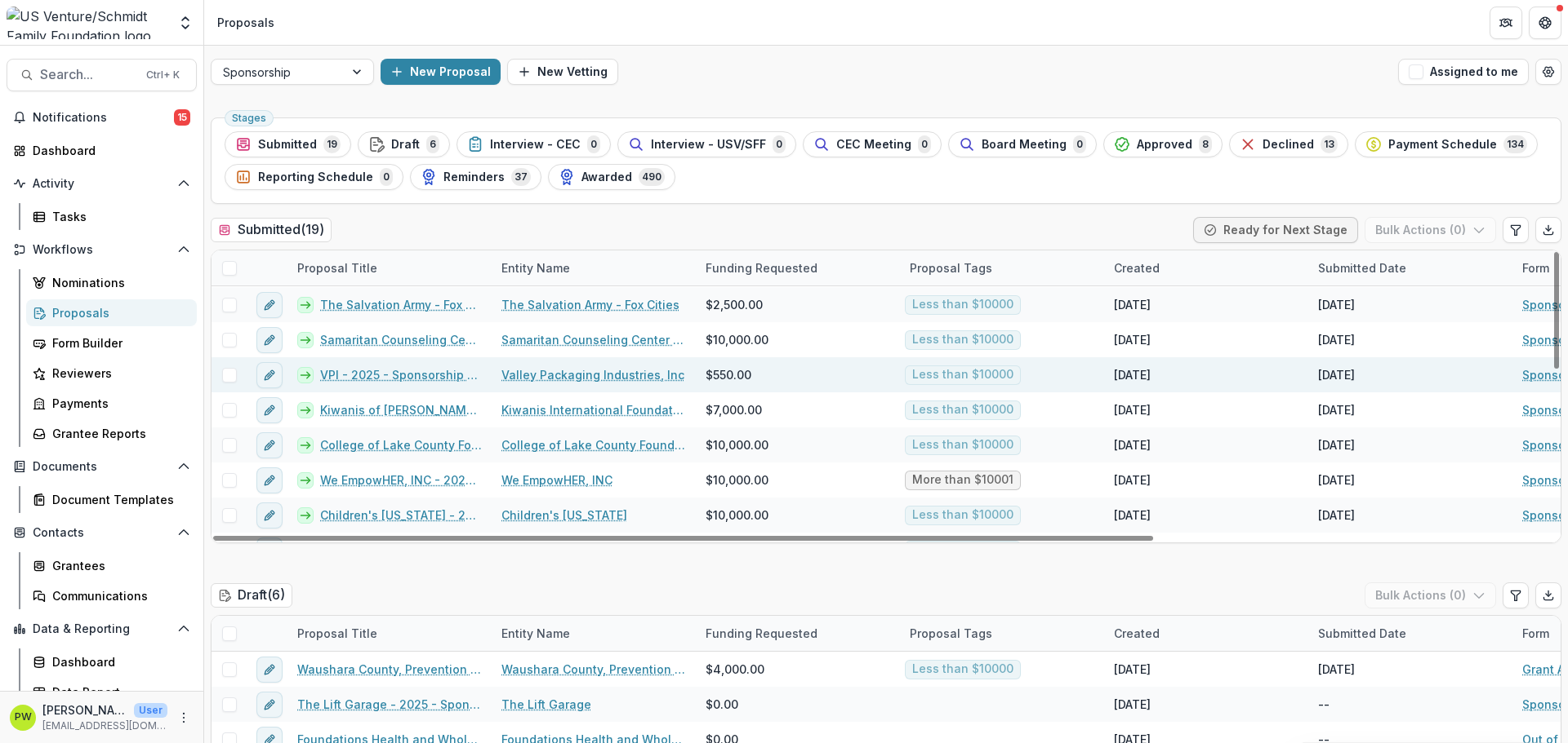
click at [367, 380] on link "VPI - 2025 - Sponsorship Application Grant" at bounding box center [401, 375] width 162 height 17
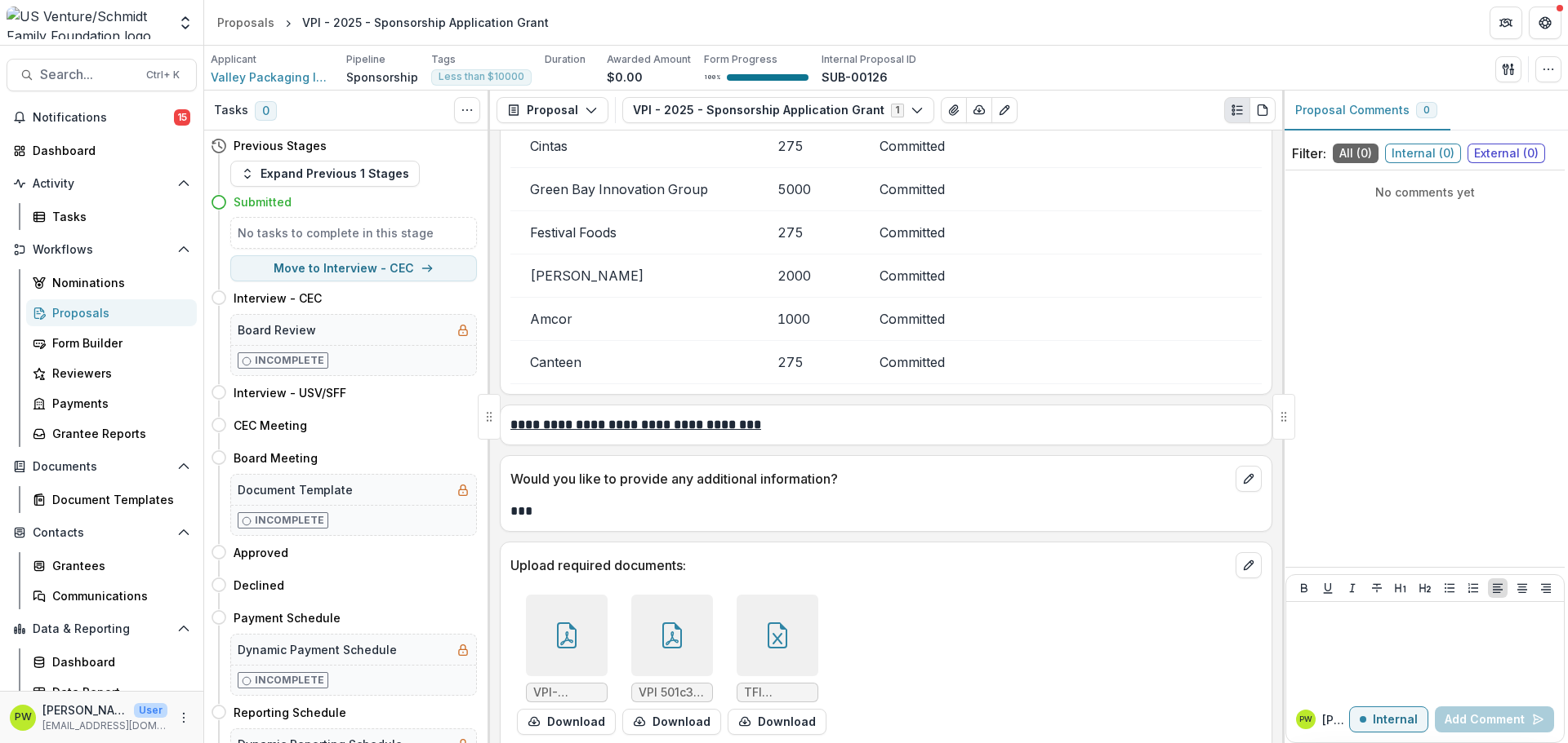
scroll to position [4098, 0]
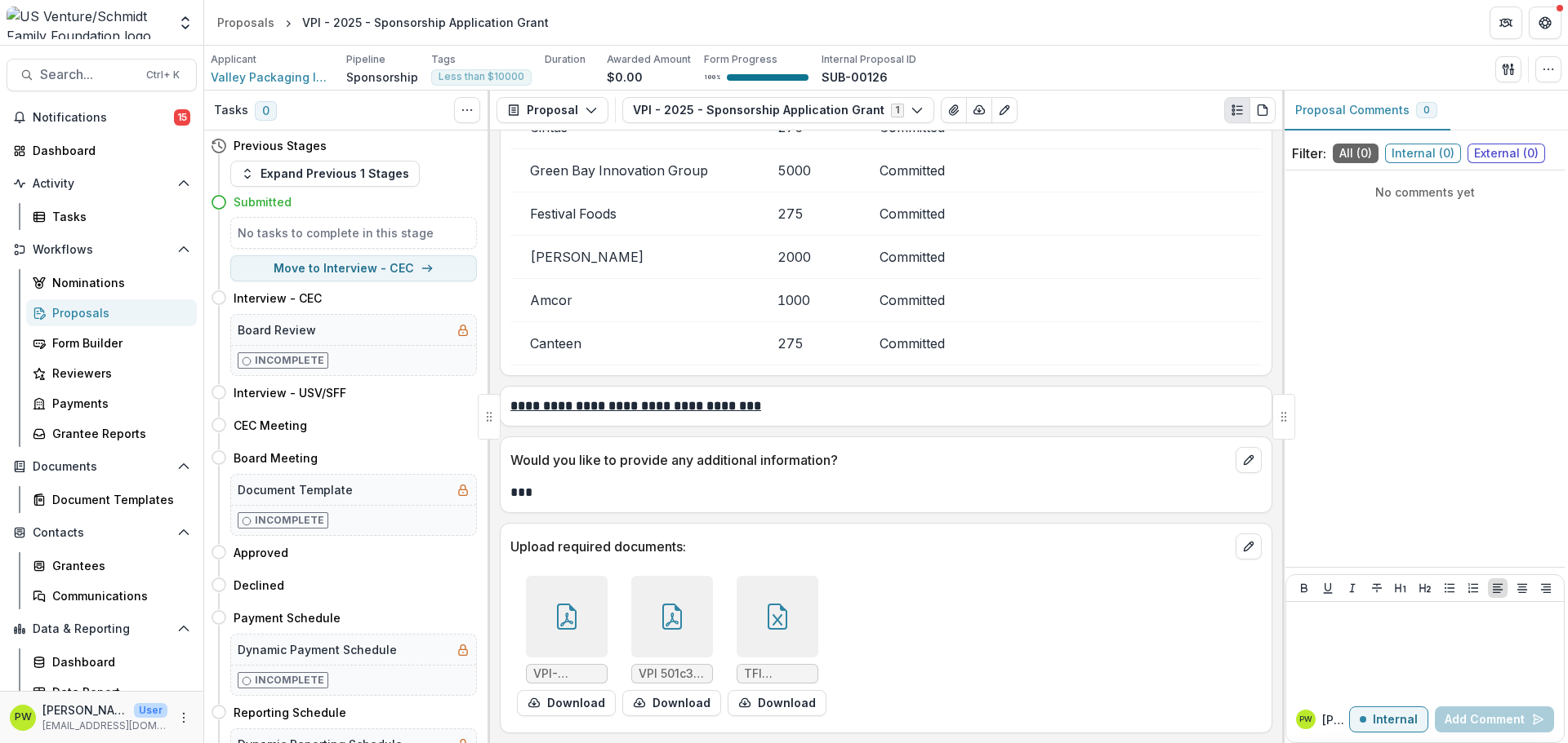
click at [764, 627] on icon at bounding box center [777, 617] width 26 height 26
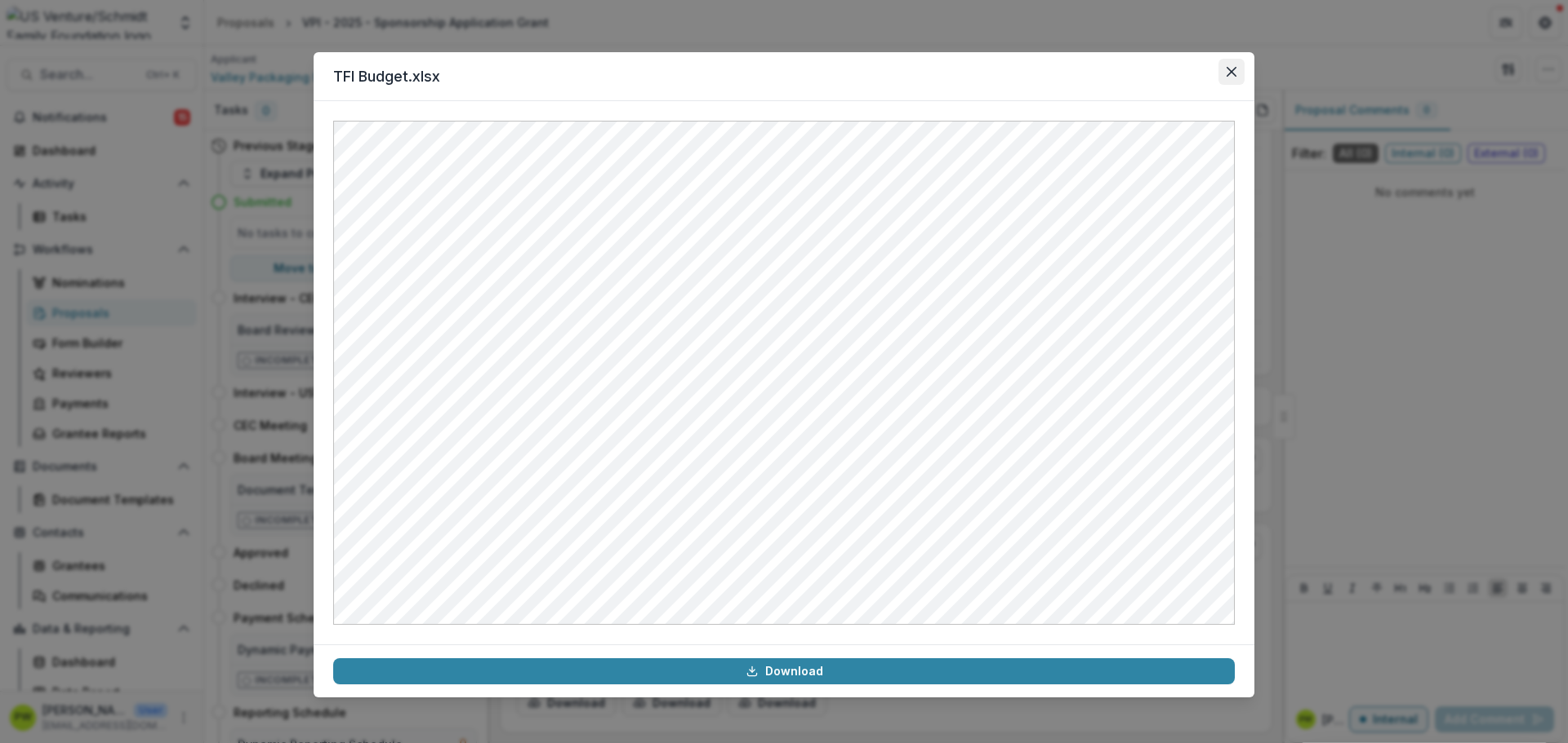
click at [1228, 73] on icon "Close" at bounding box center [1232, 72] width 9 height 9
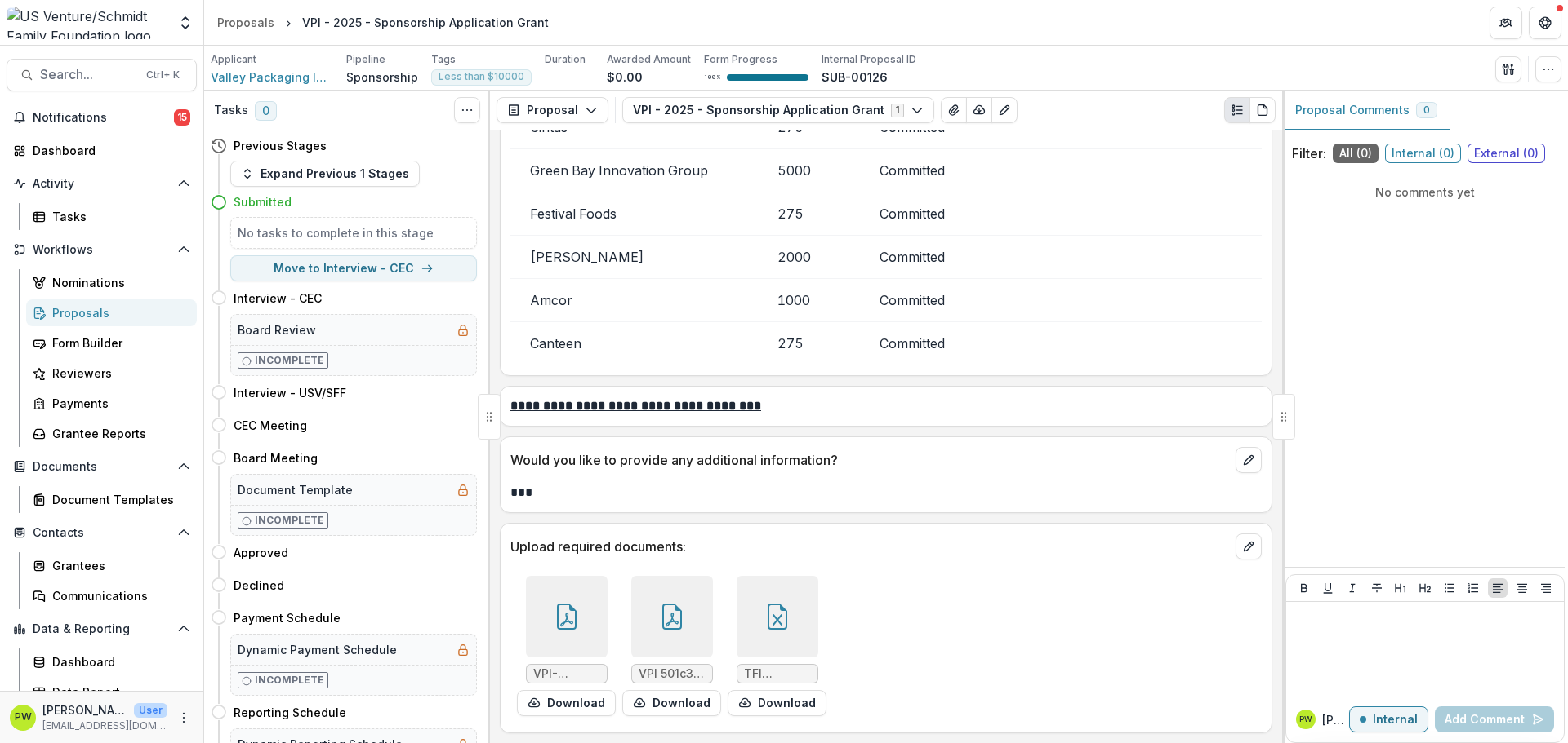
click at [663, 629] on icon at bounding box center [672, 617] width 20 height 26
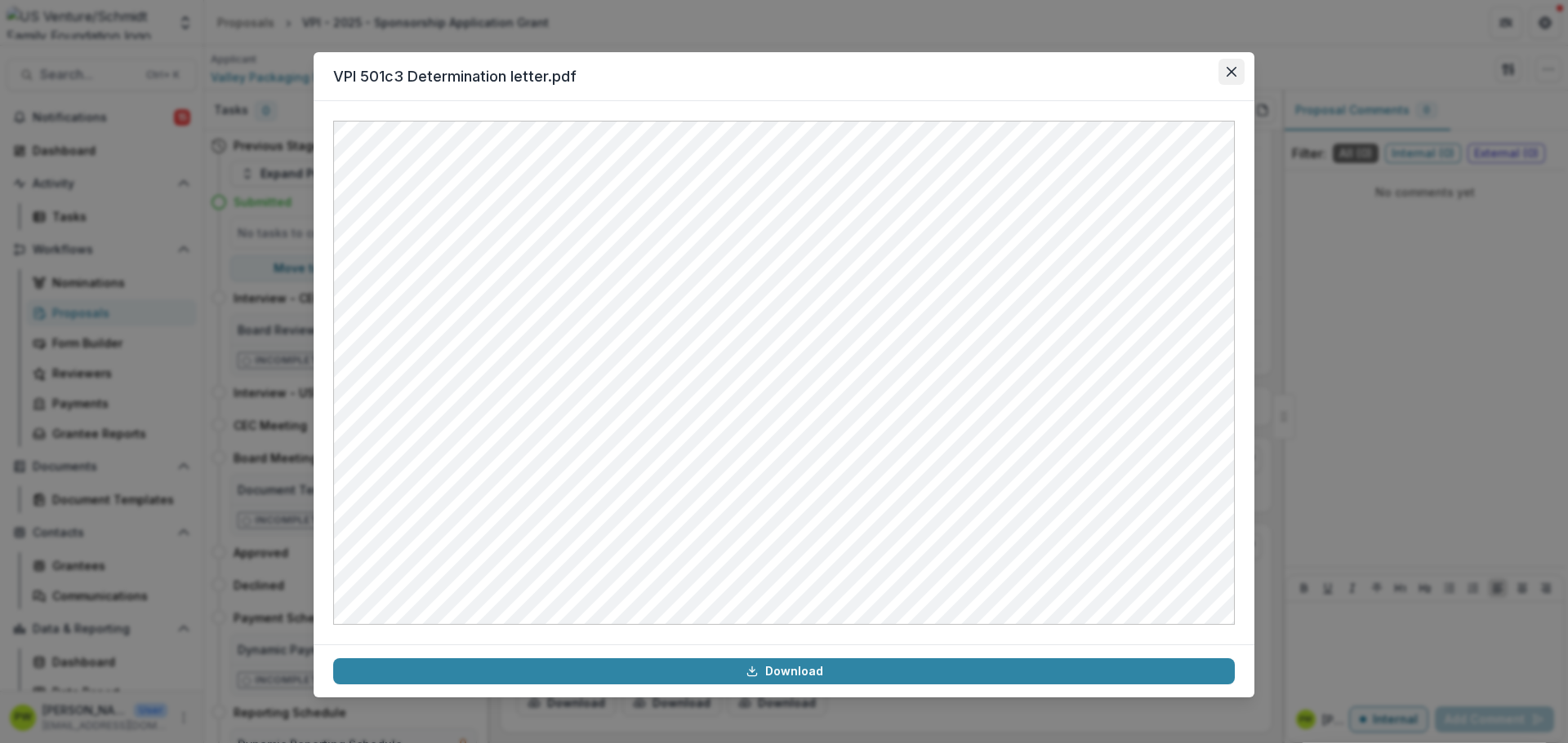
click at [1233, 74] on icon "Close" at bounding box center [1232, 72] width 9 height 9
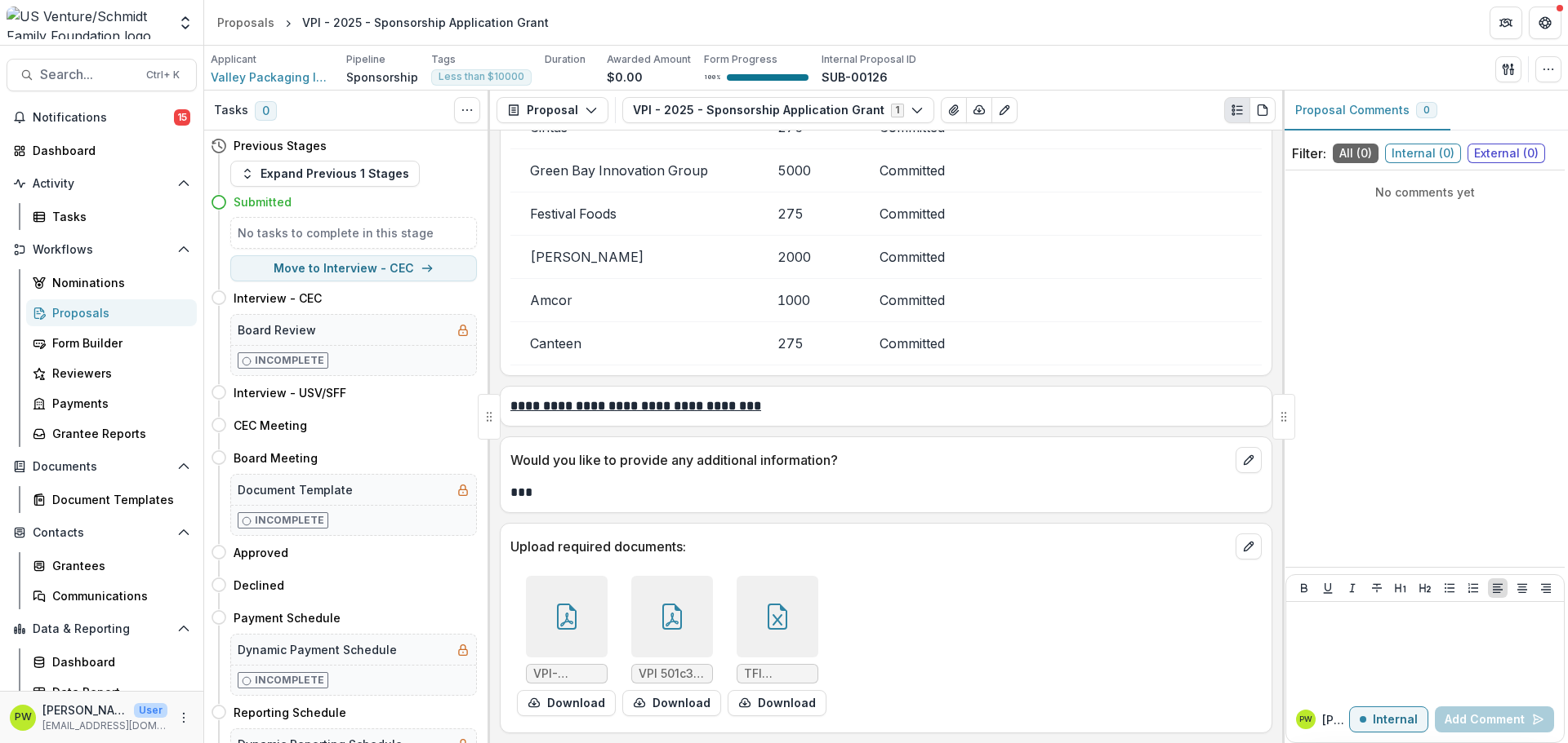
click at [591, 611] on div at bounding box center [566, 617] width 82 height 82
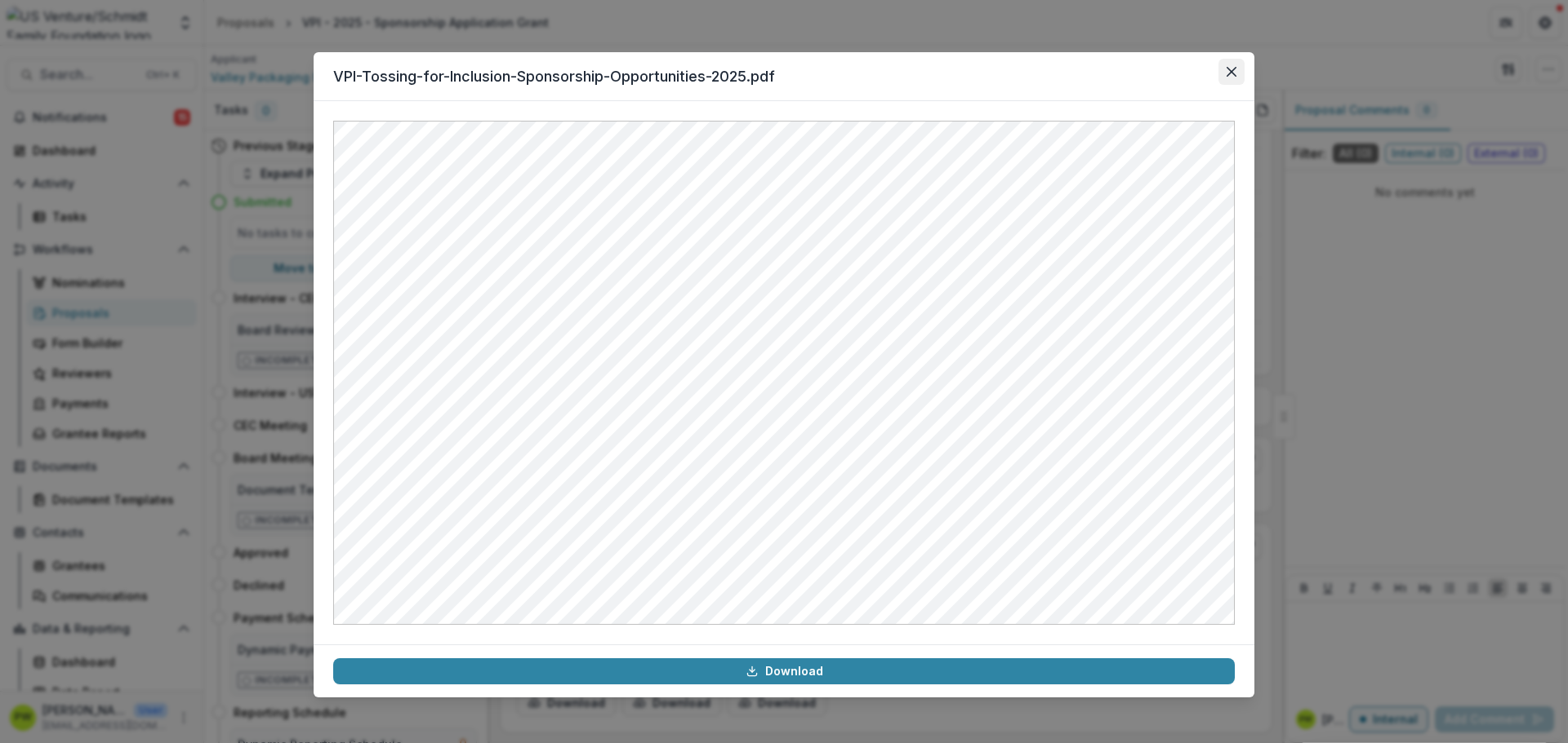
click at [1237, 76] on button "Close" at bounding box center [1232, 72] width 26 height 26
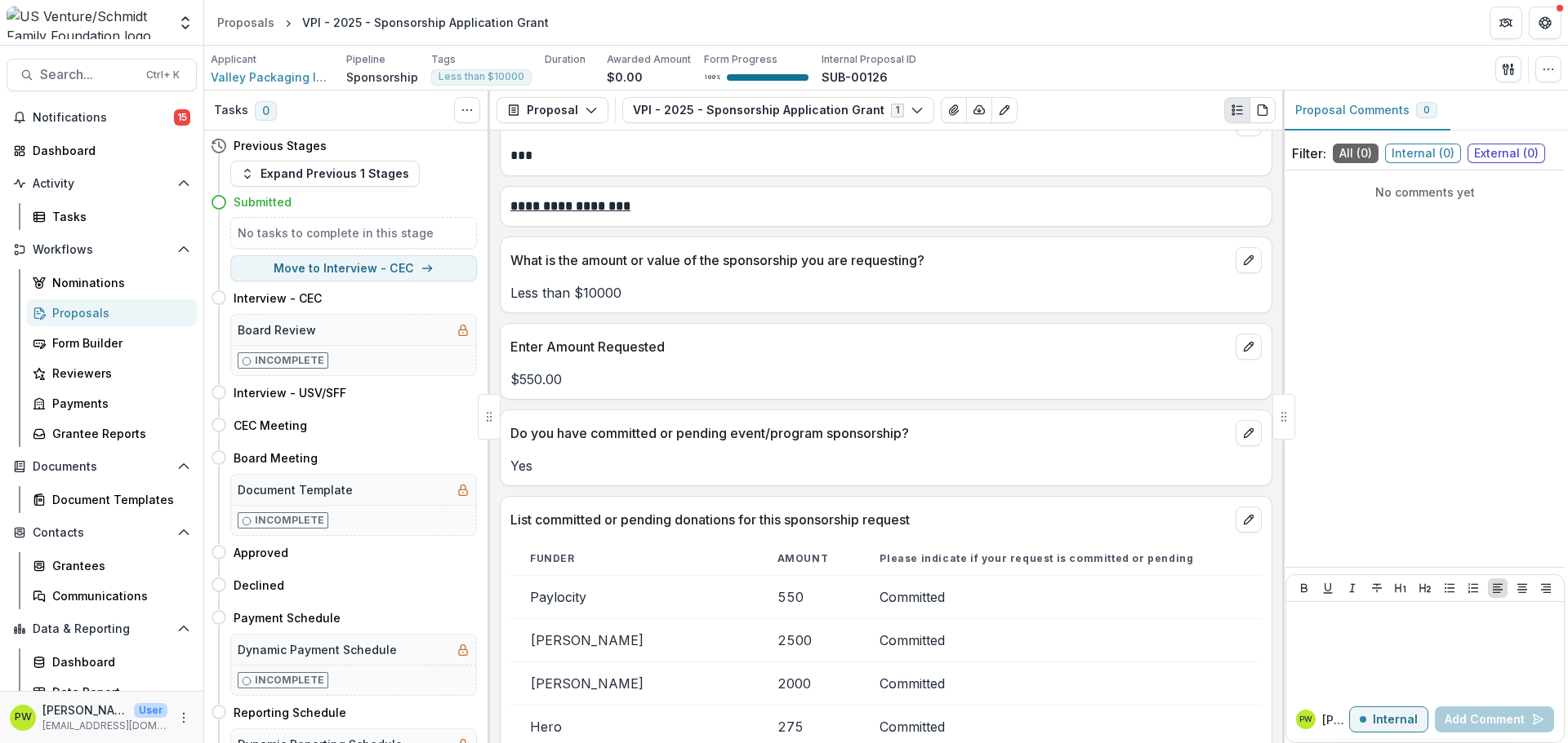
scroll to position [3364, 0]
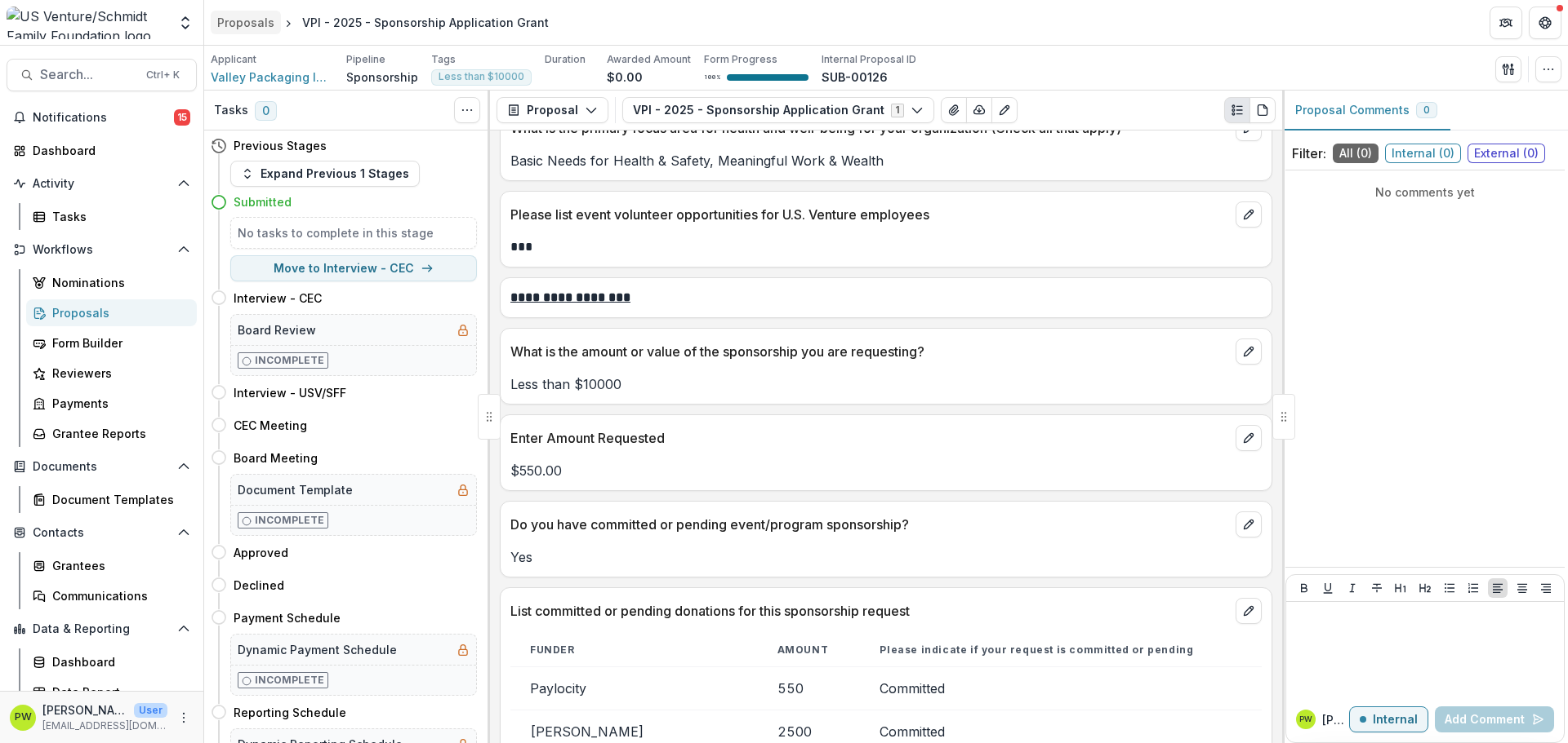
click at [264, 29] on div "Proposals" at bounding box center [246, 23] width 57 height 17
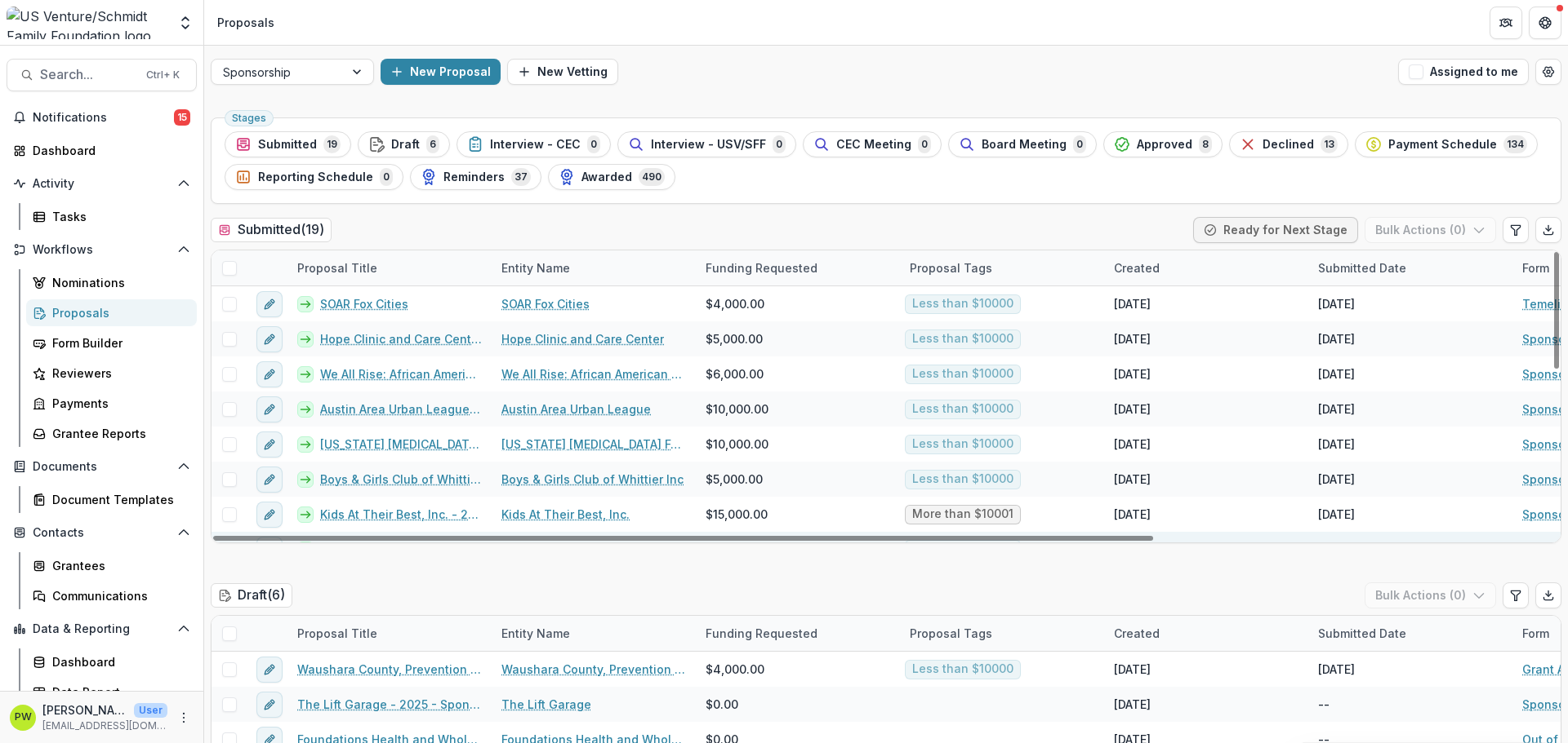
scroll to position [245, 0]
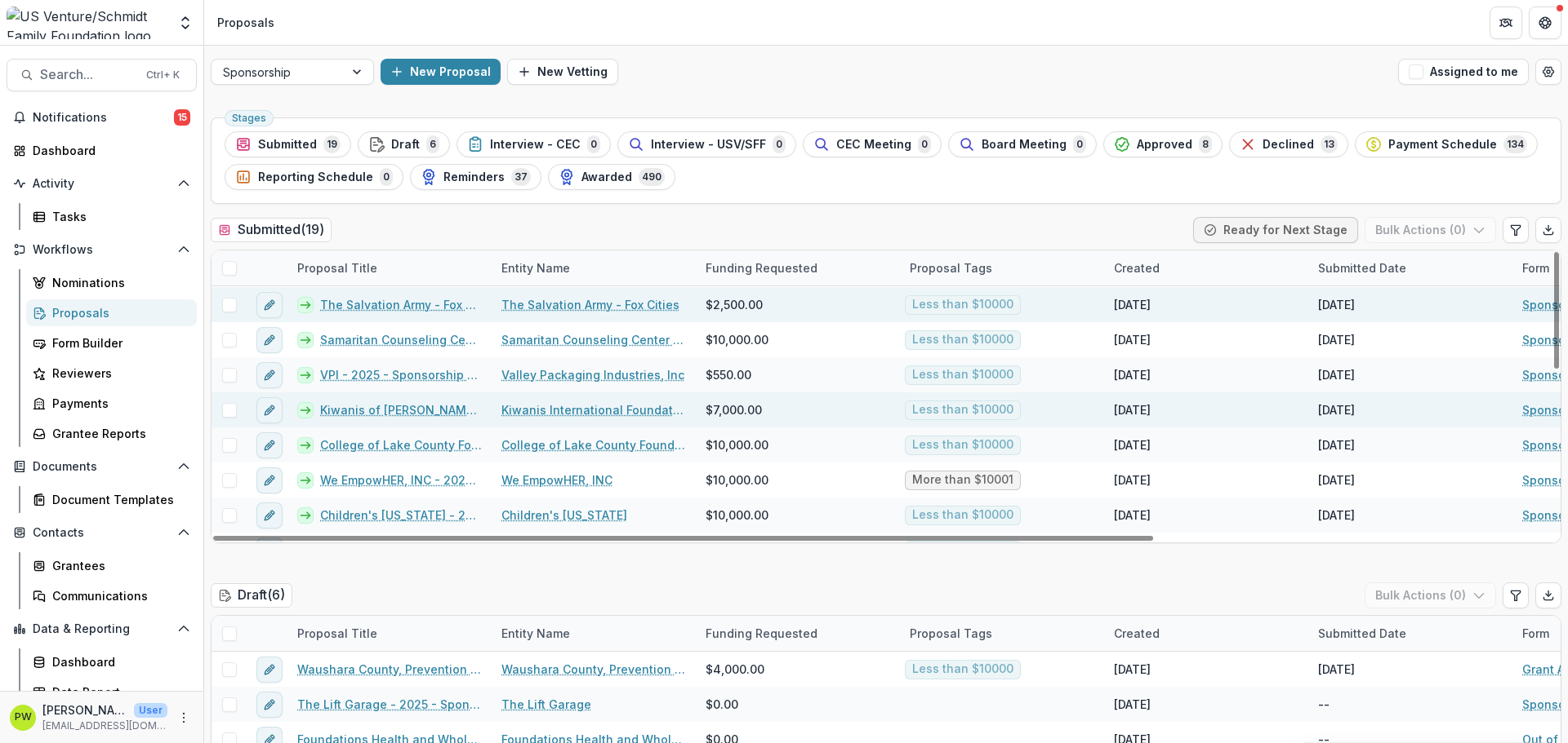
click at [416, 411] on link "Kiwanis of [PERSON_NAME] Four Corners - 2025 - Sponsorship Application Grant" at bounding box center [401, 410] width 162 height 17
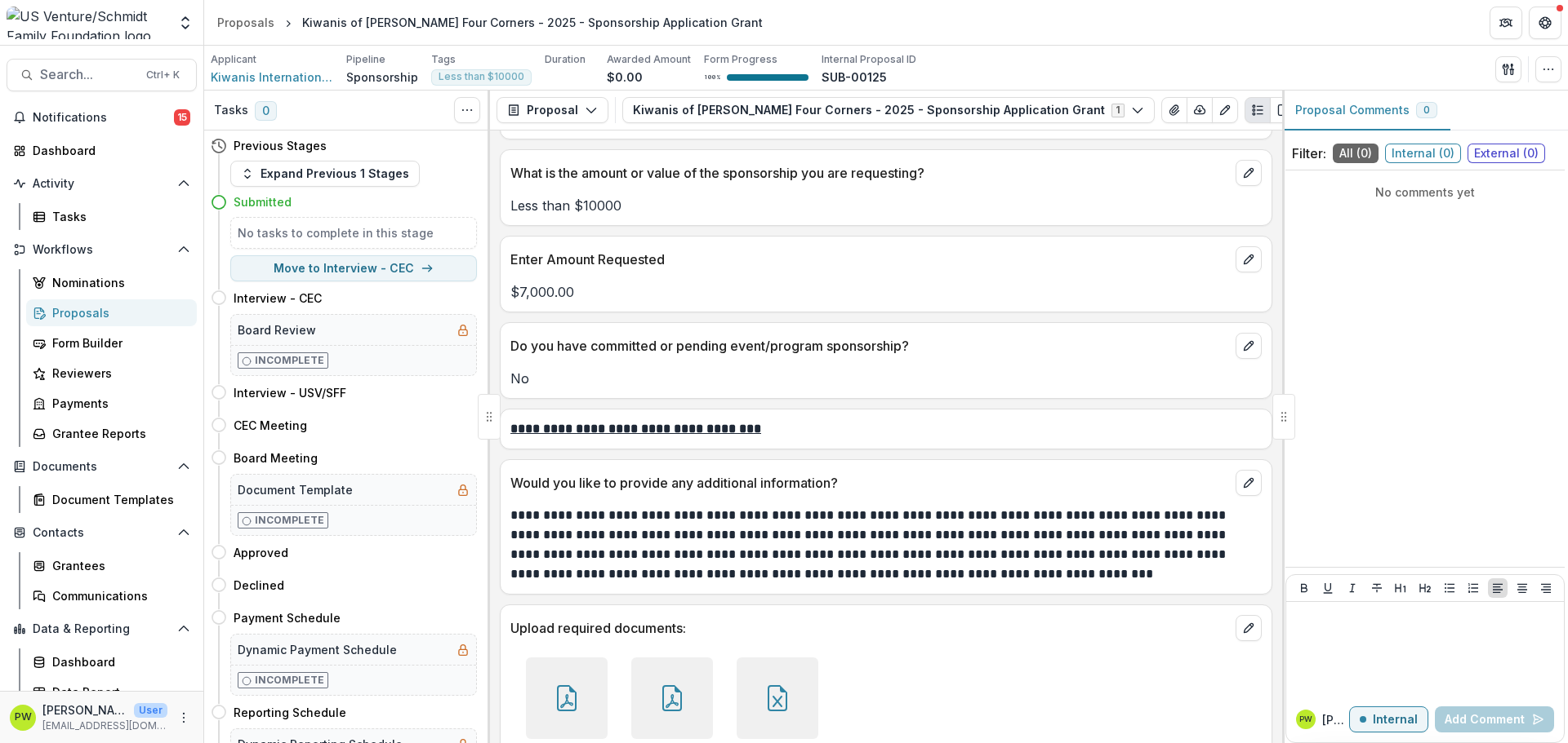
scroll to position [4131, 0]
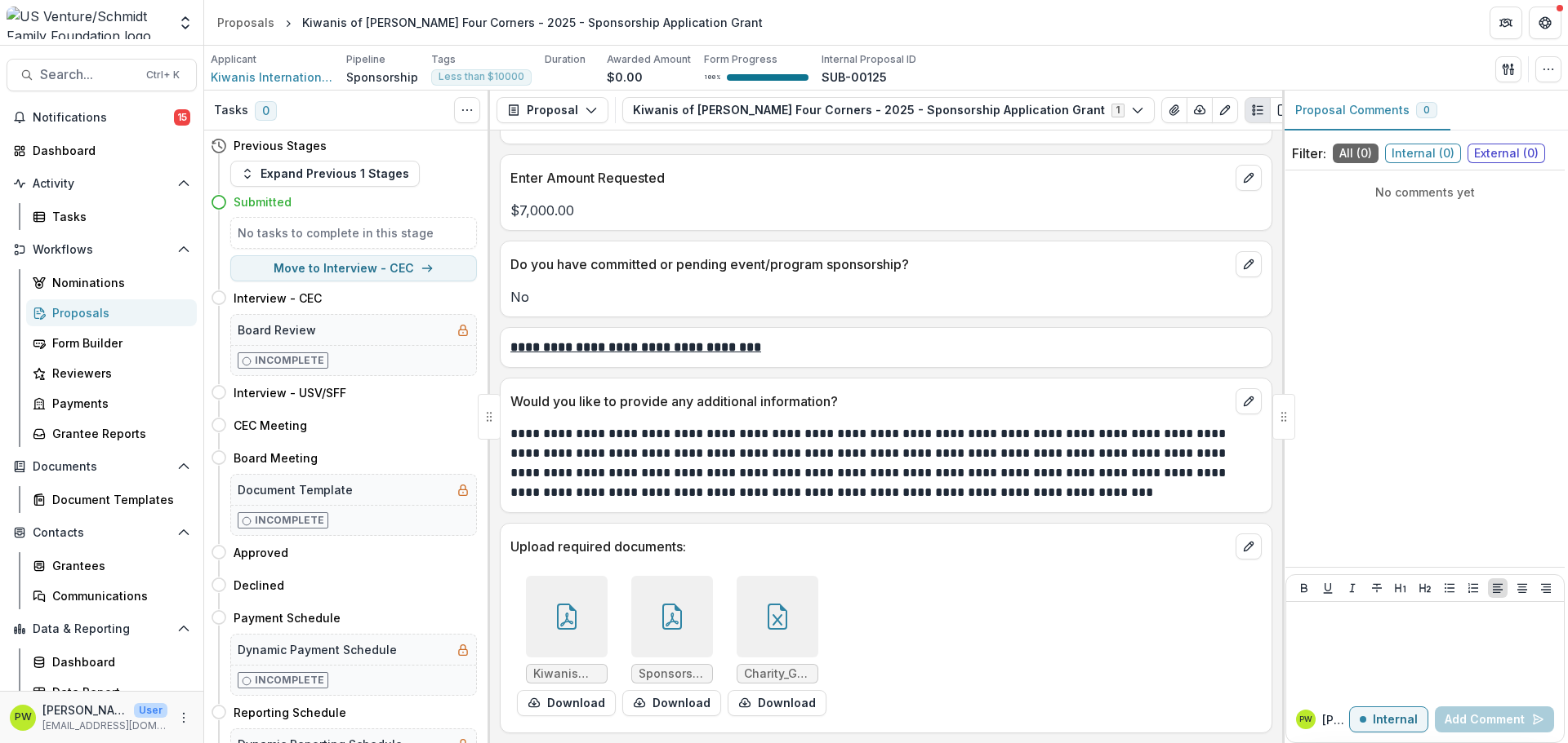
click at [684, 628] on div at bounding box center [672, 617] width 82 height 82
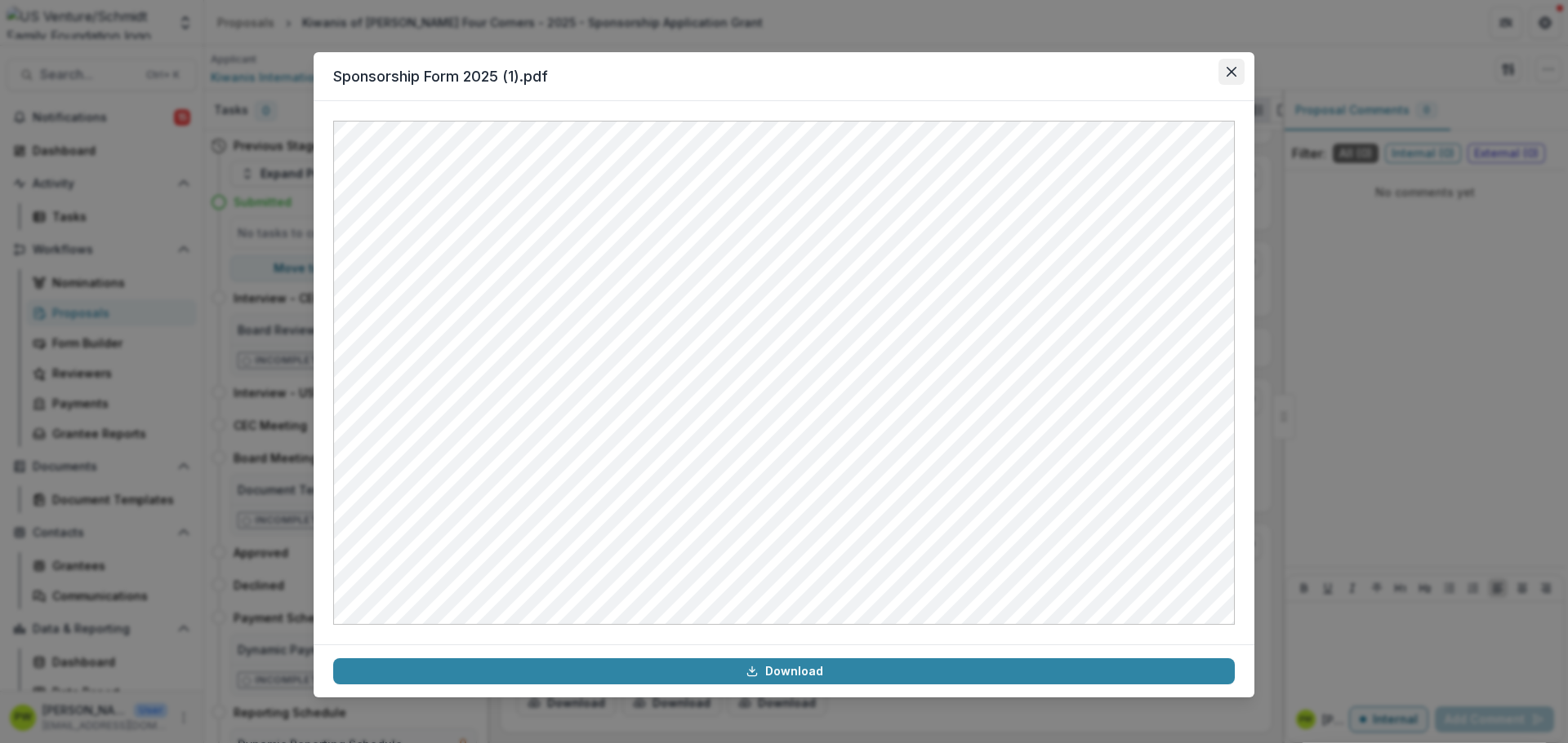
click at [1232, 71] on icon "Close" at bounding box center [1232, 72] width 9 height 9
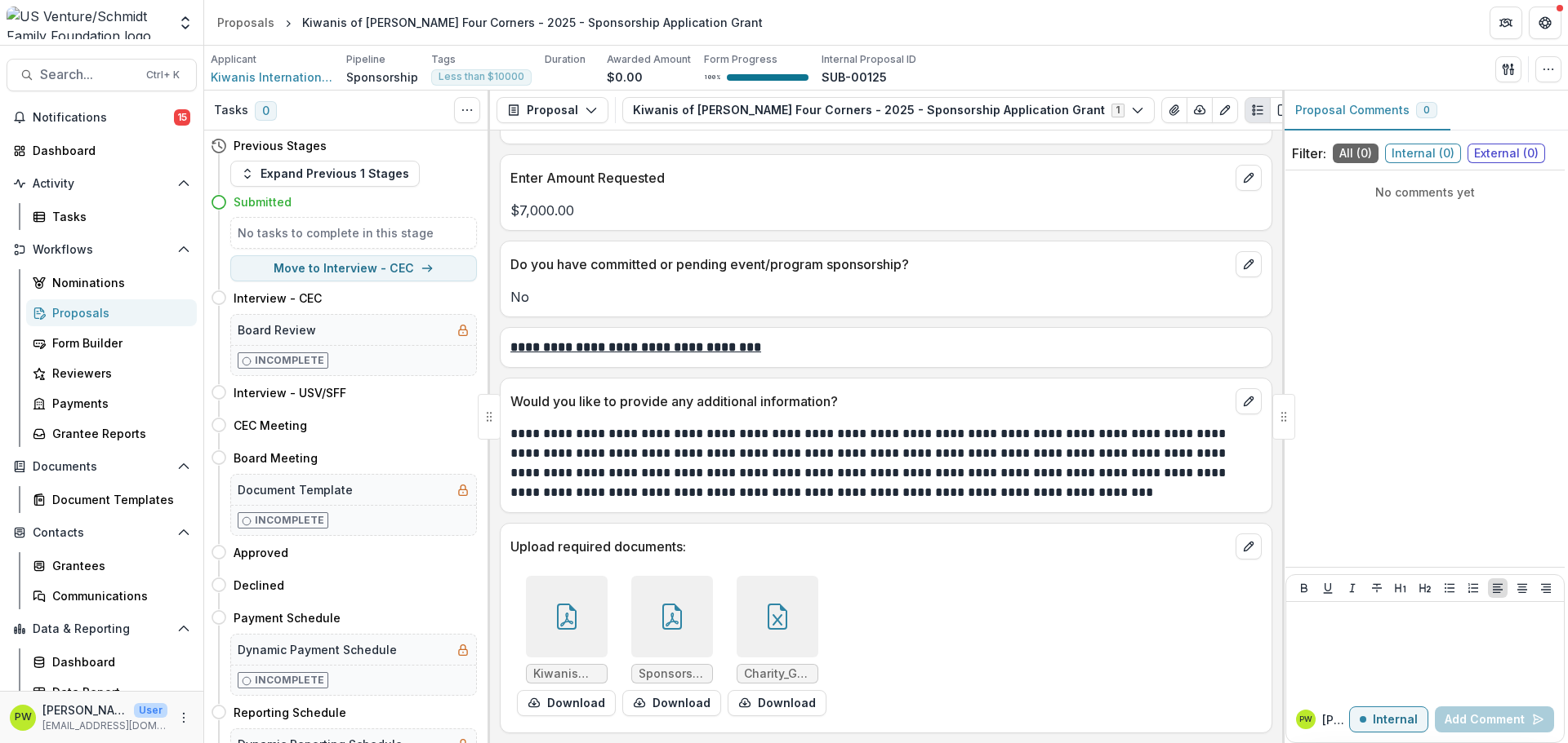
click at [771, 619] on icon at bounding box center [777, 617] width 26 height 26
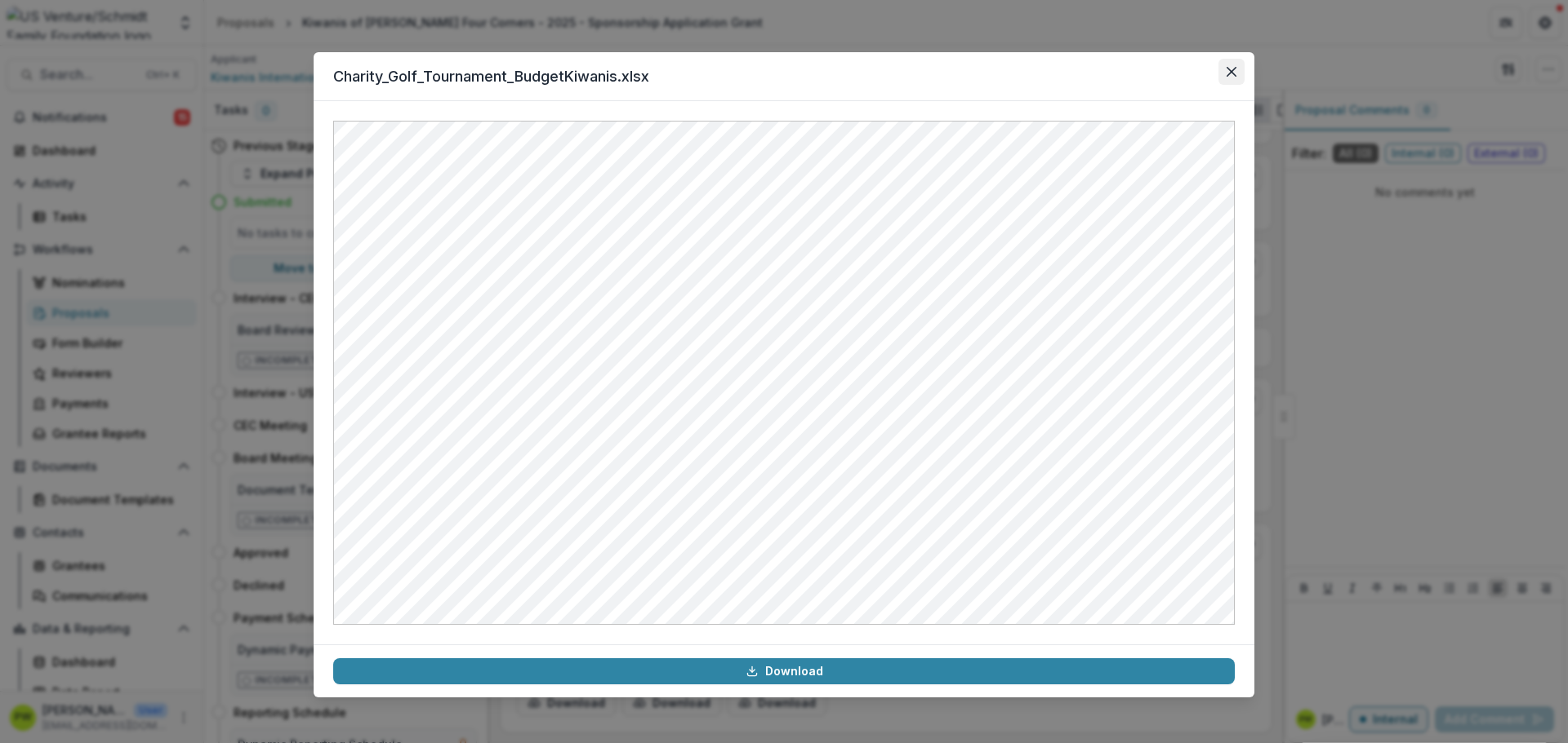
click at [1228, 65] on button "Close" at bounding box center [1232, 72] width 26 height 26
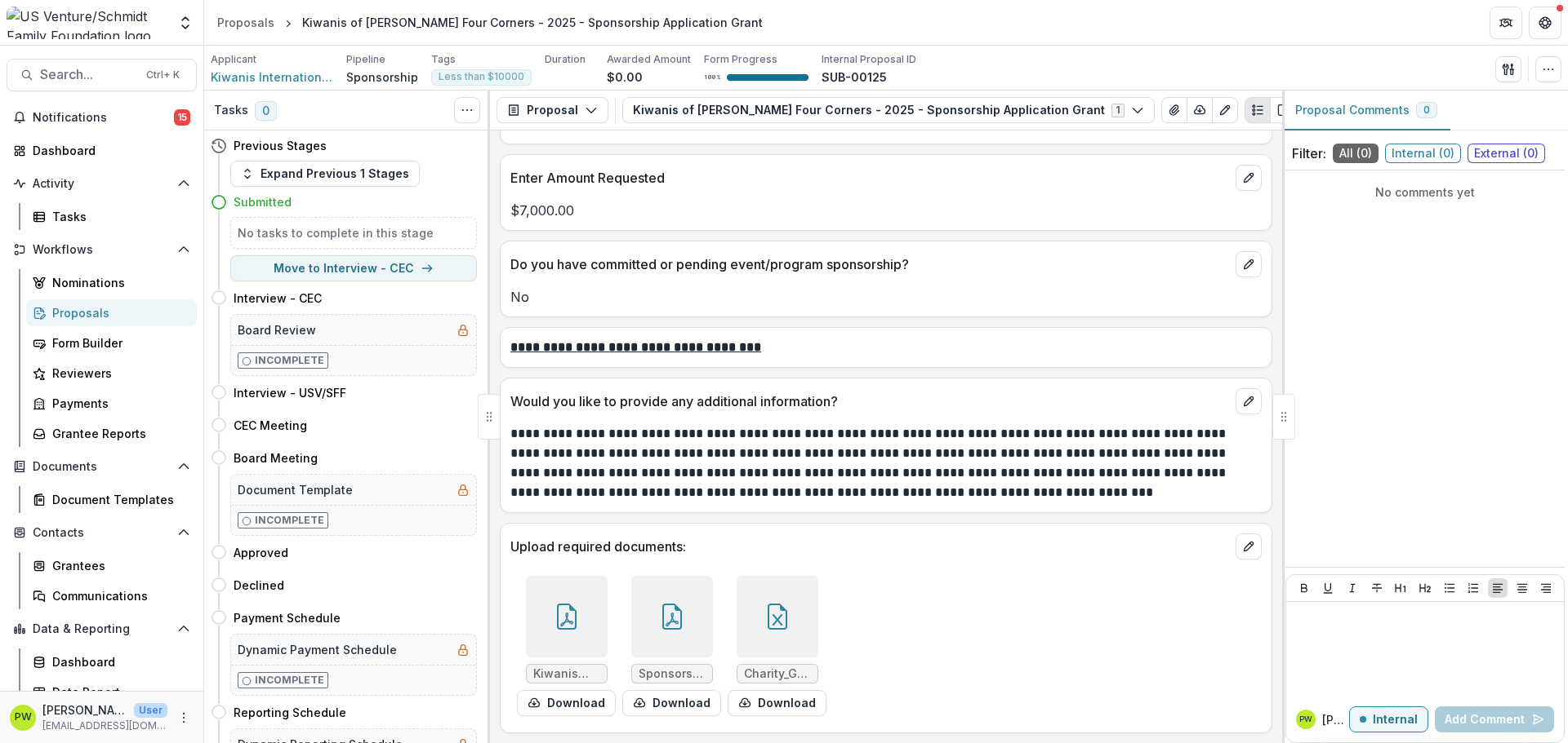
click at [689, 608] on div at bounding box center [672, 617] width 82 height 82
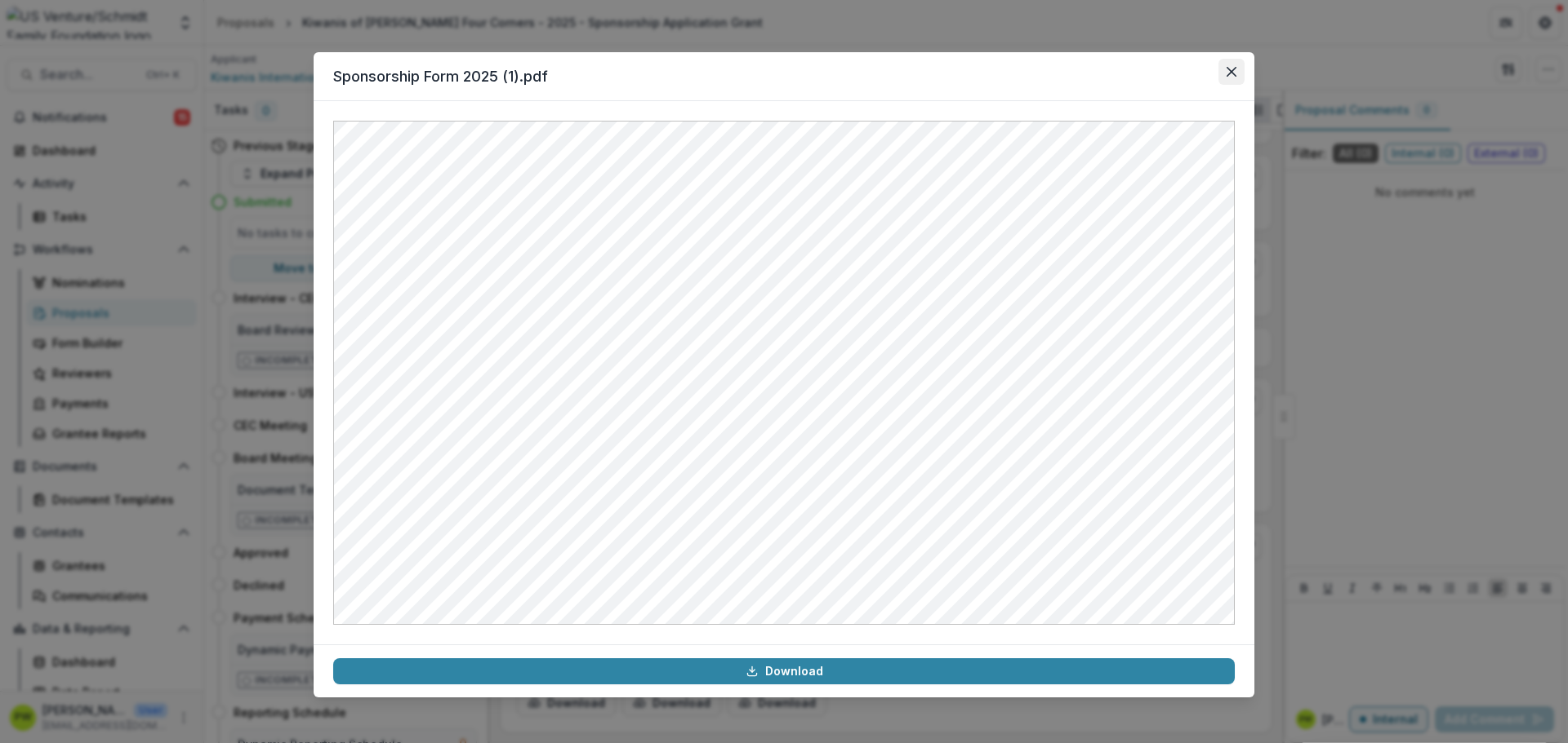
click at [1234, 79] on button "Close" at bounding box center [1232, 72] width 26 height 26
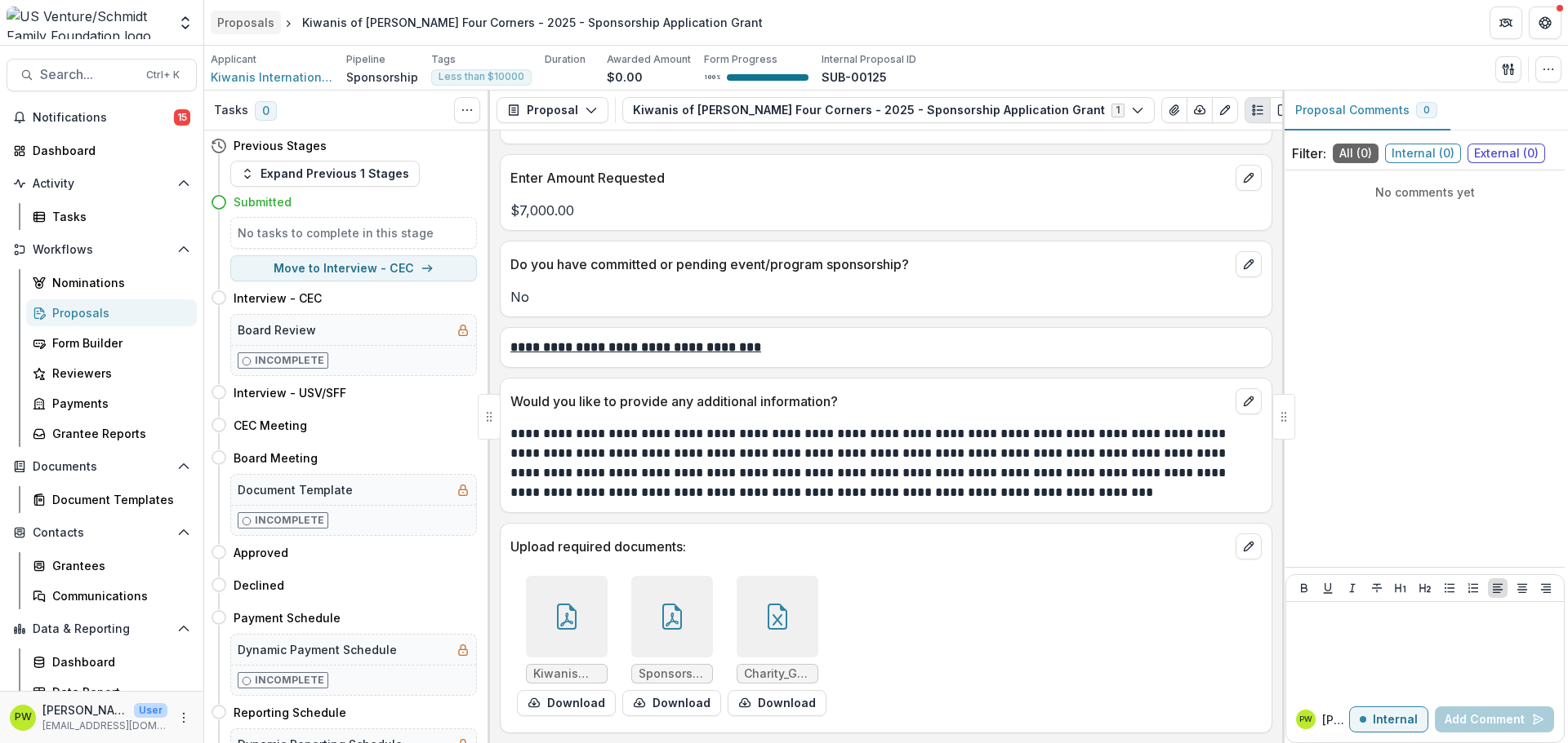
click at [253, 27] on div "Proposals" at bounding box center [246, 23] width 57 height 17
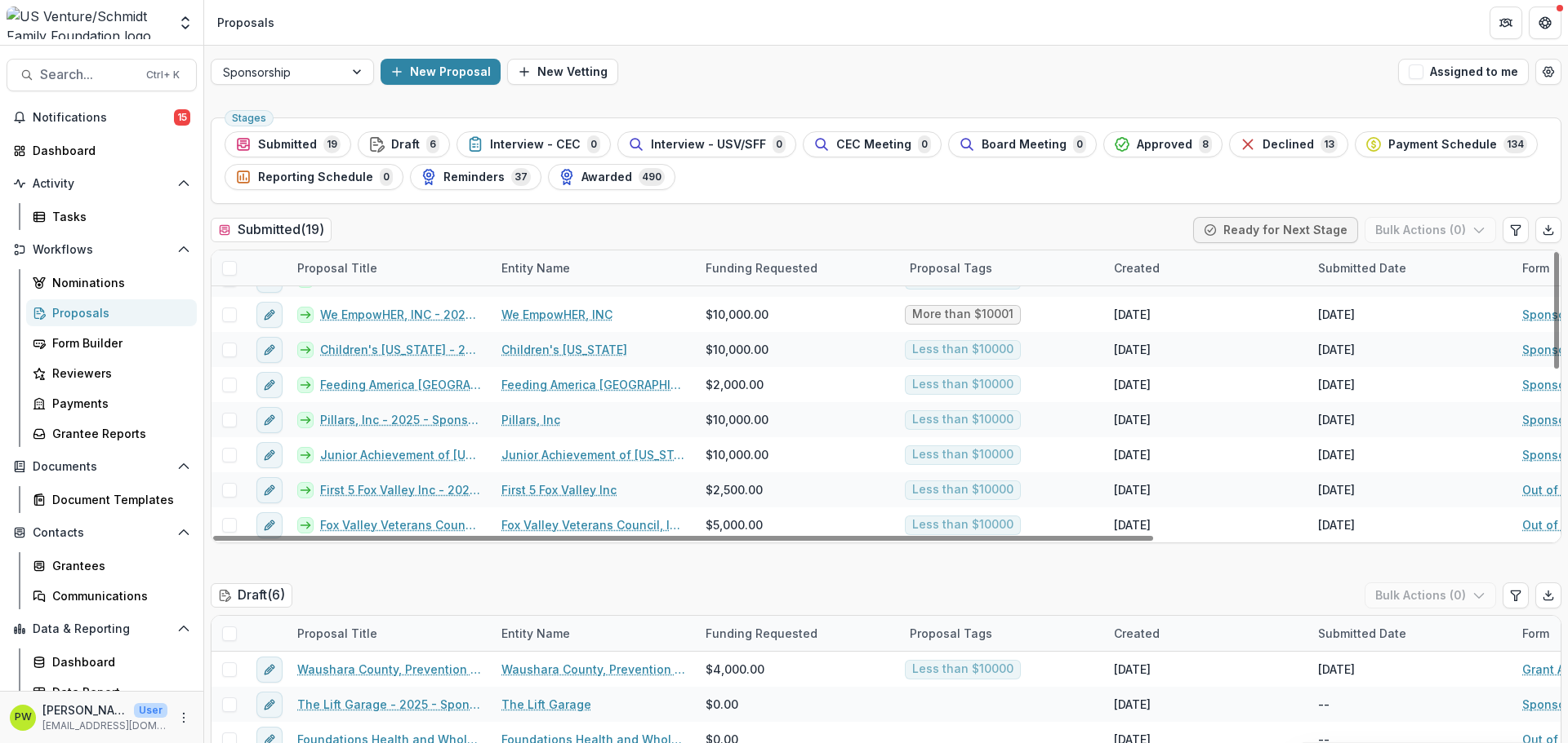
scroll to position [163, 0]
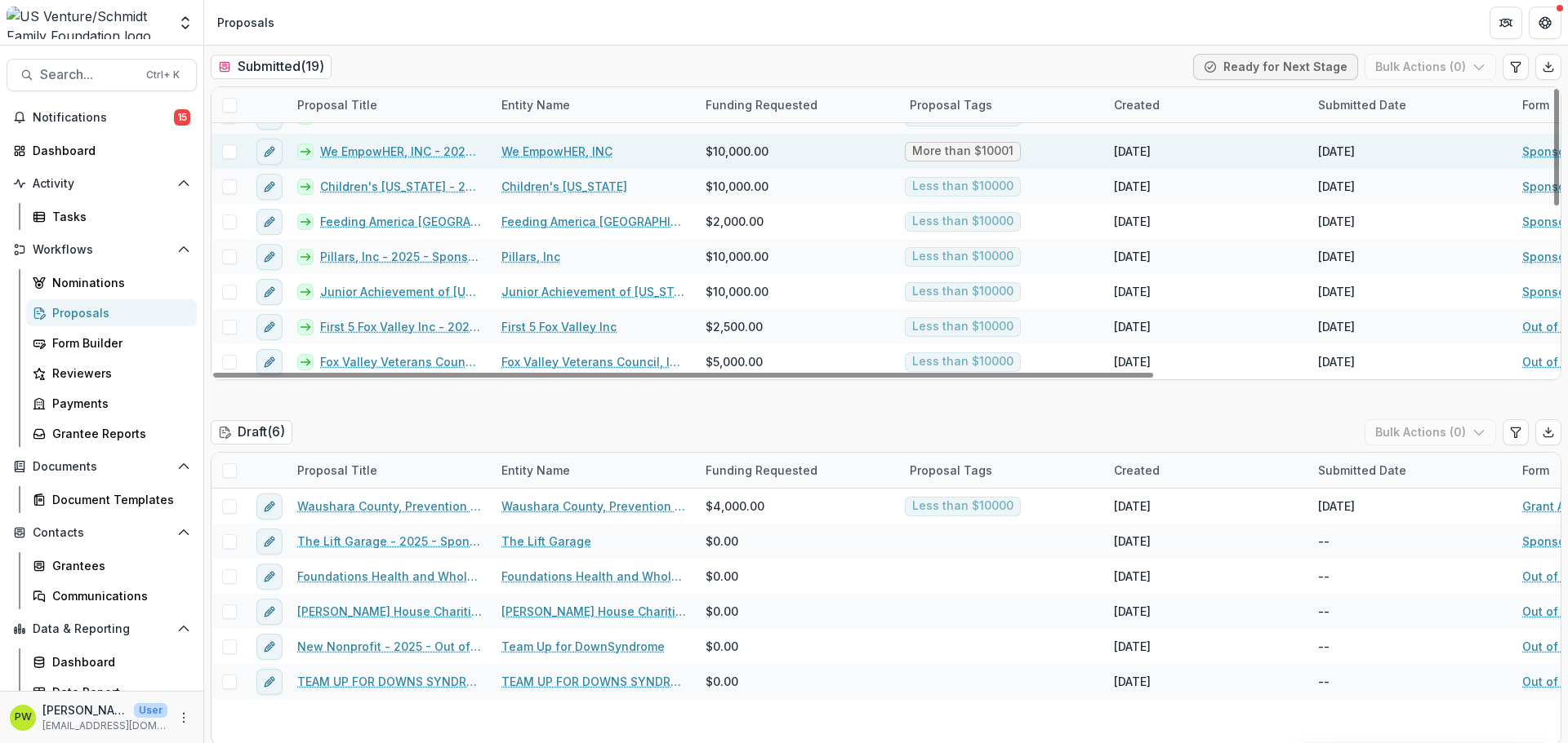
click at [406, 153] on link "We EmpowHER, INC - 2025 - Sponsorship Application Grant" at bounding box center [401, 152] width 162 height 17
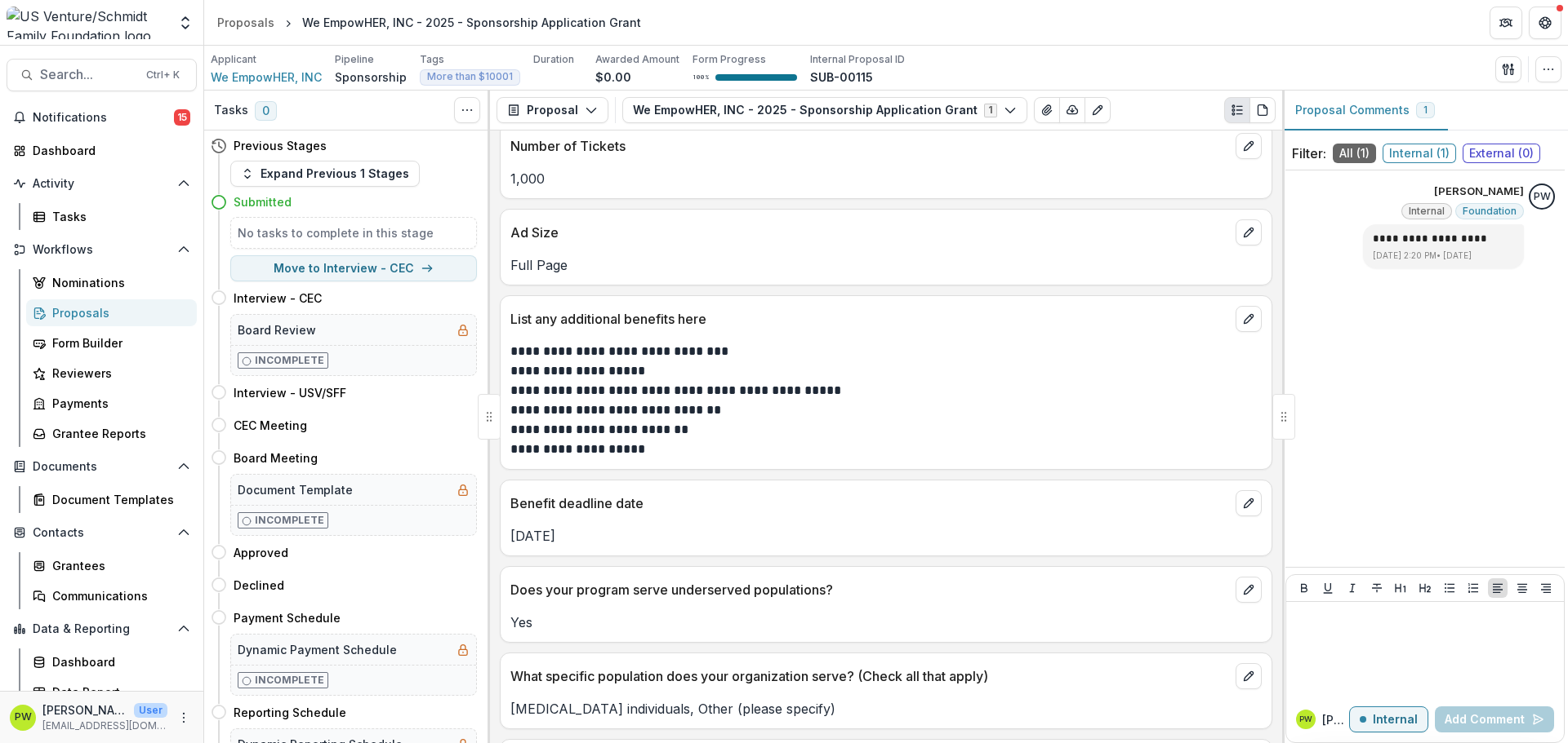
scroll to position [3019, 0]
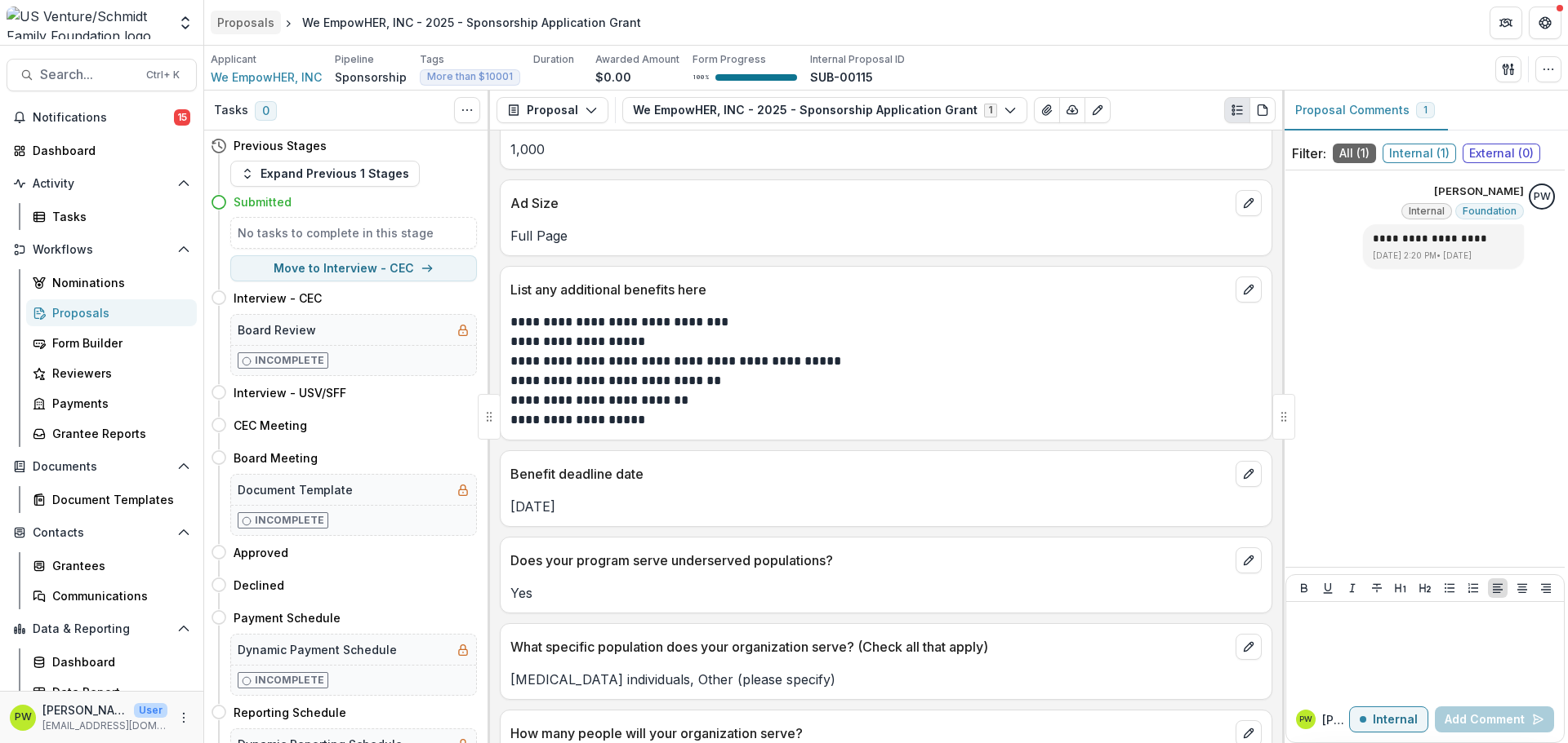
click at [244, 27] on div "Proposals" at bounding box center [246, 23] width 57 height 17
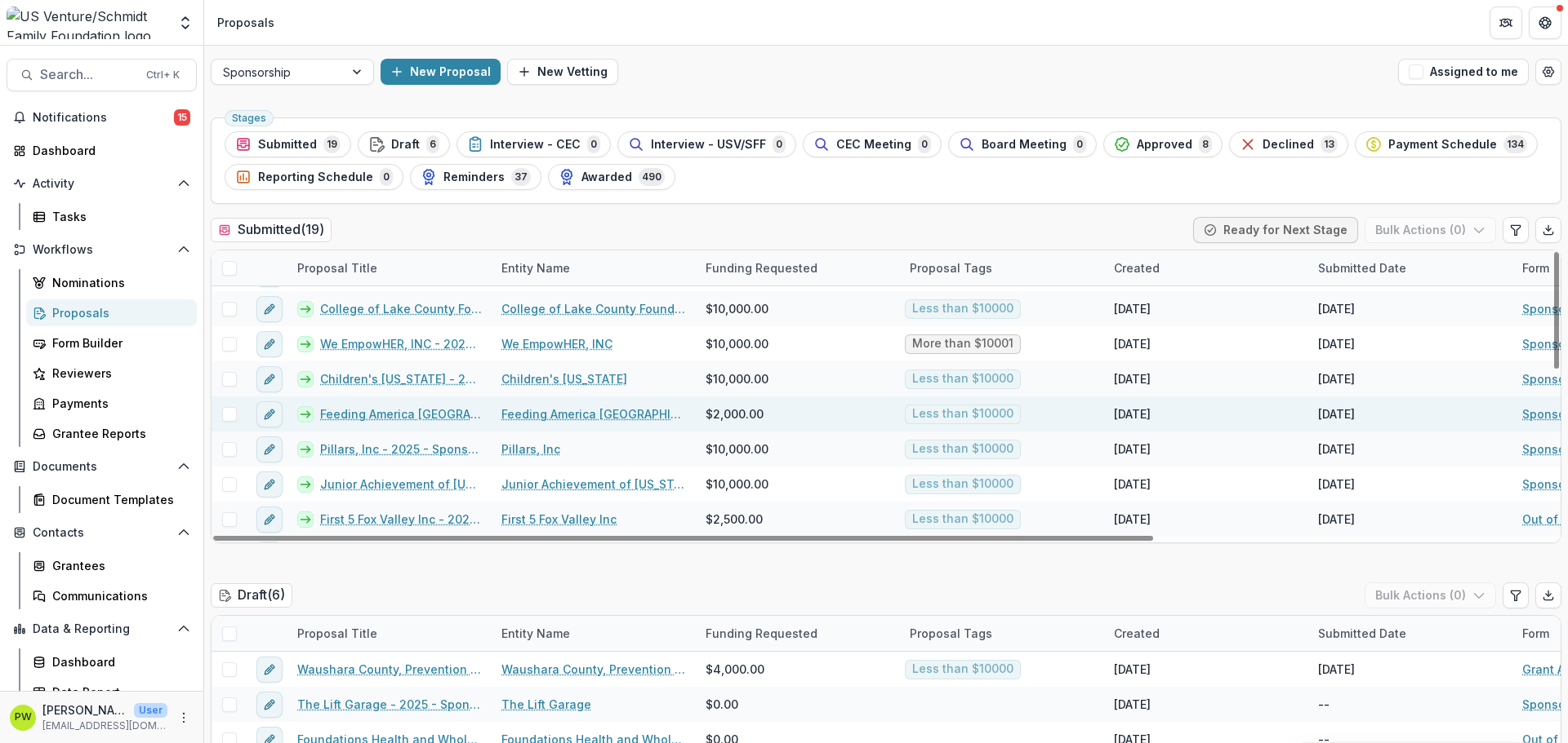
scroll to position [408, 0]
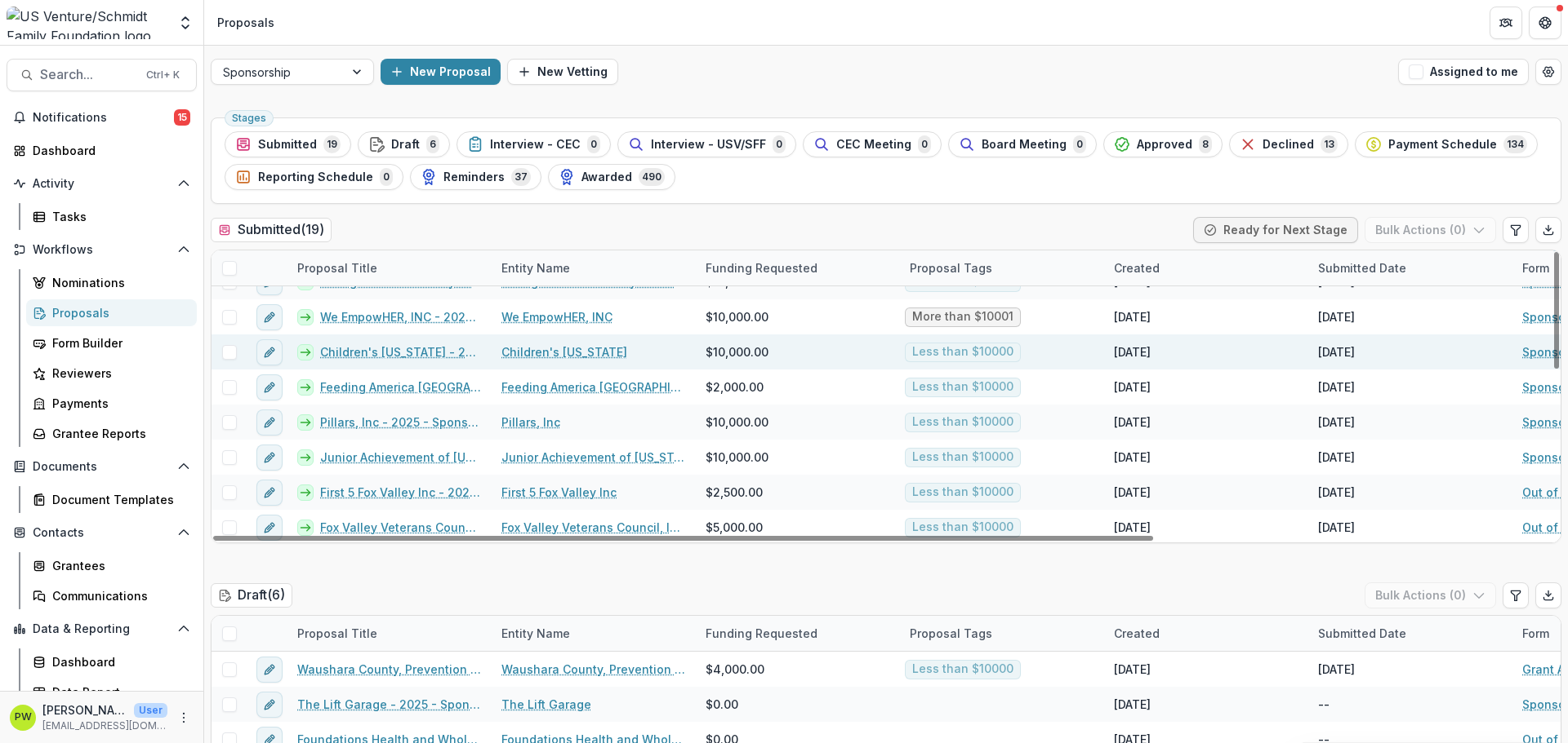
click at [368, 355] on link "Children's [US_STATE] - 2025 - Sponsorship Application Grant" at bounding box center [401, 352] width 162 height 17
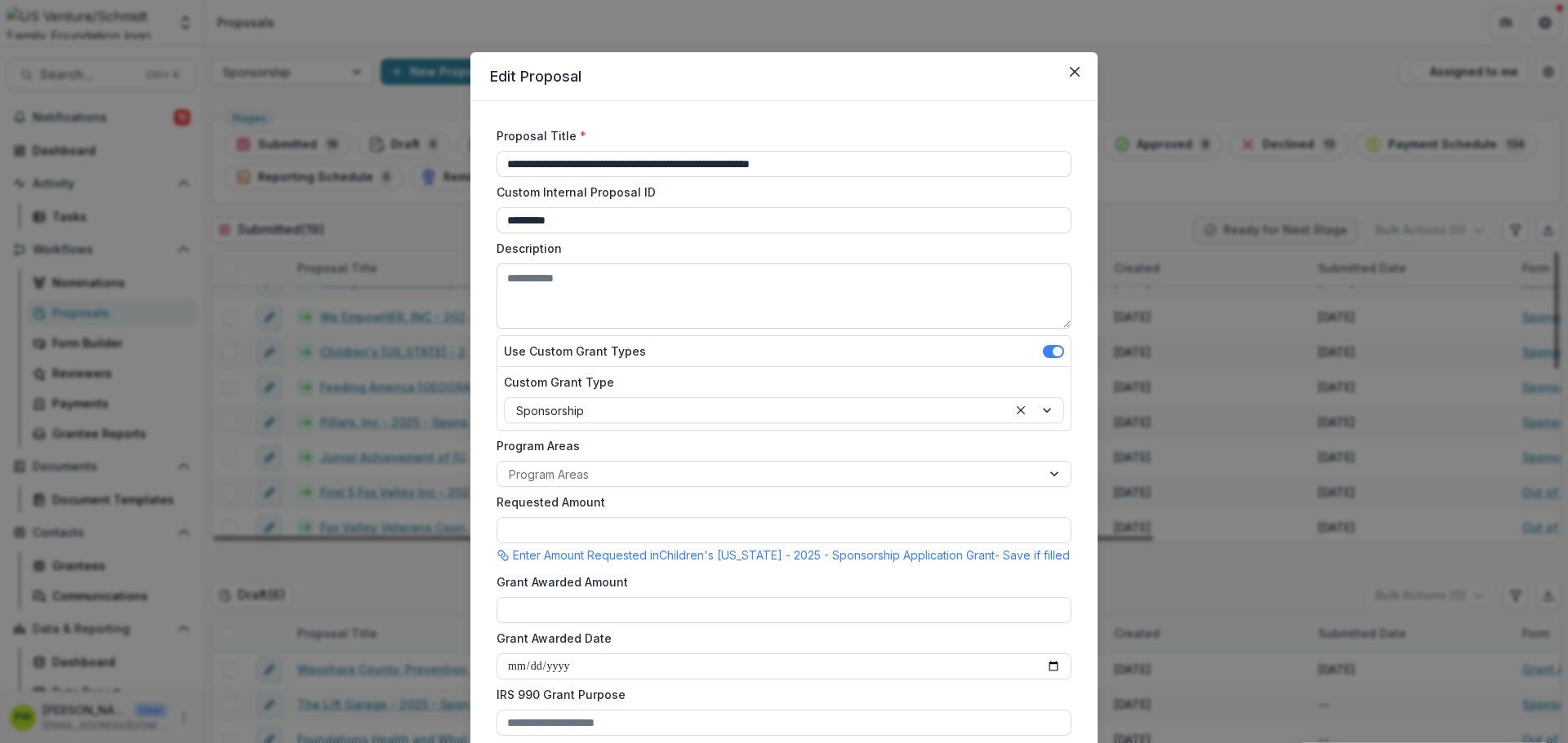
type input "*******"
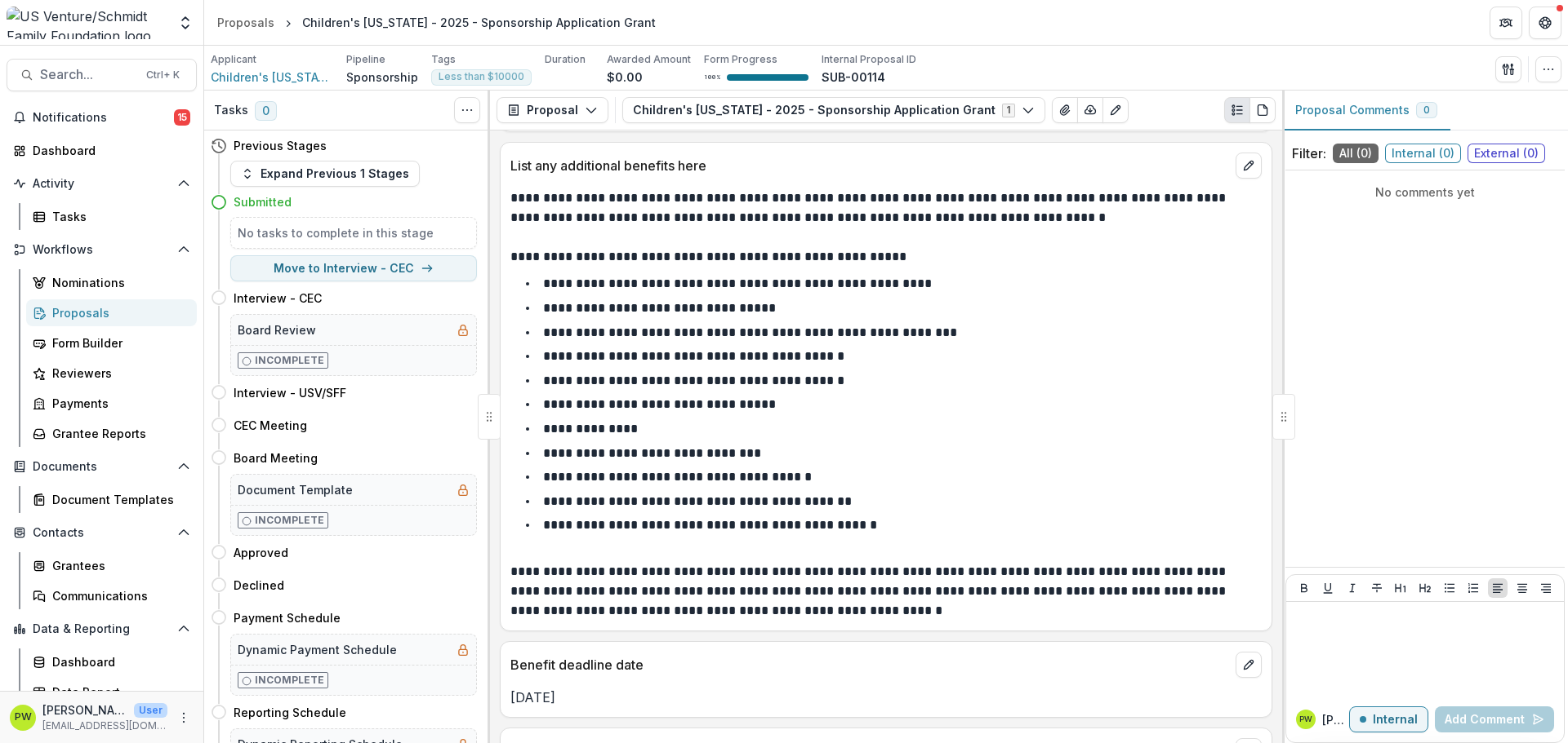
scroll to position [3428, 0]
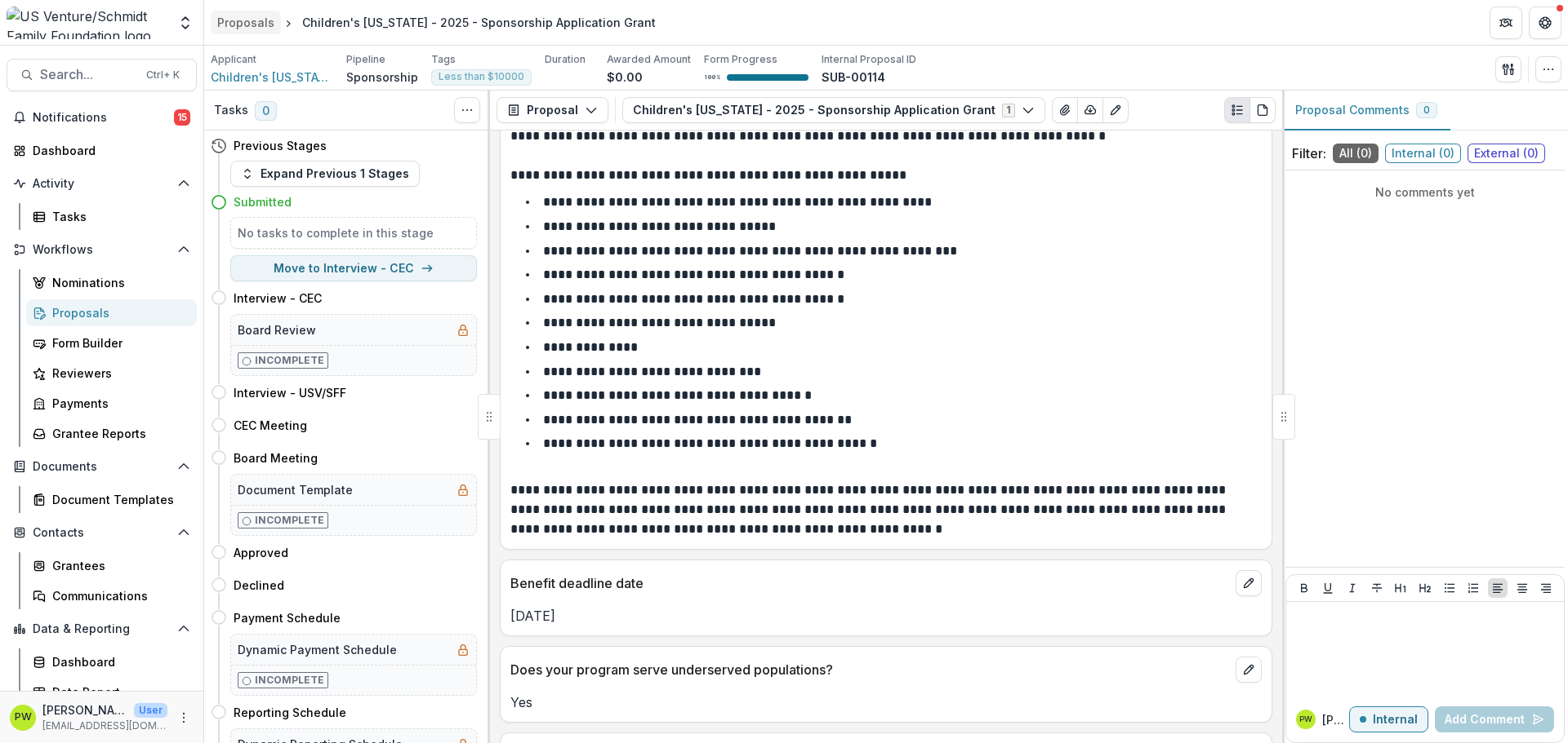
click at [222, 24] on div "Proposals" at bounding box center [246, 23] width 57 height 17
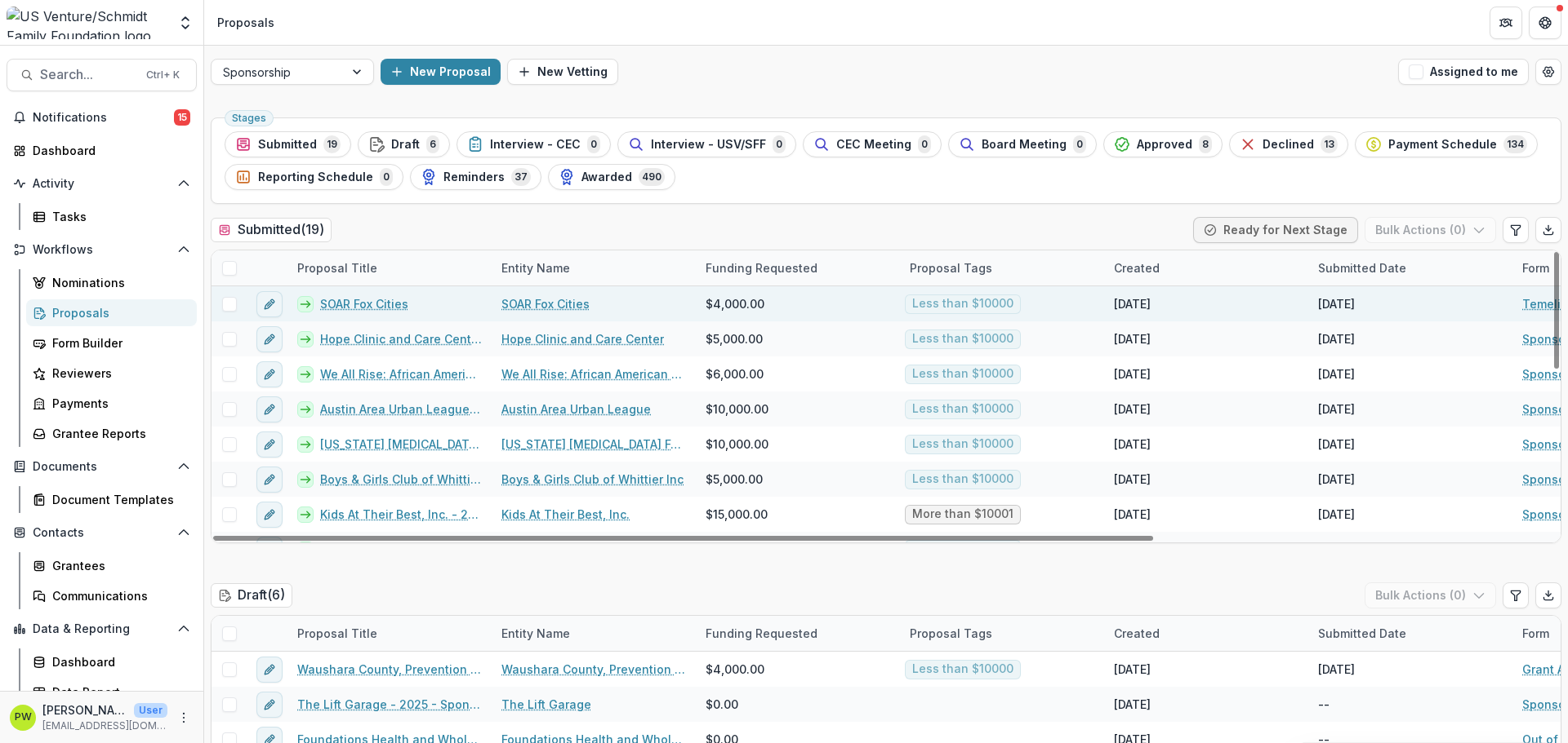
click at [341, 302] on link "SOAR Fox Cities" at bounding box center [365, 304] width 89 height 17
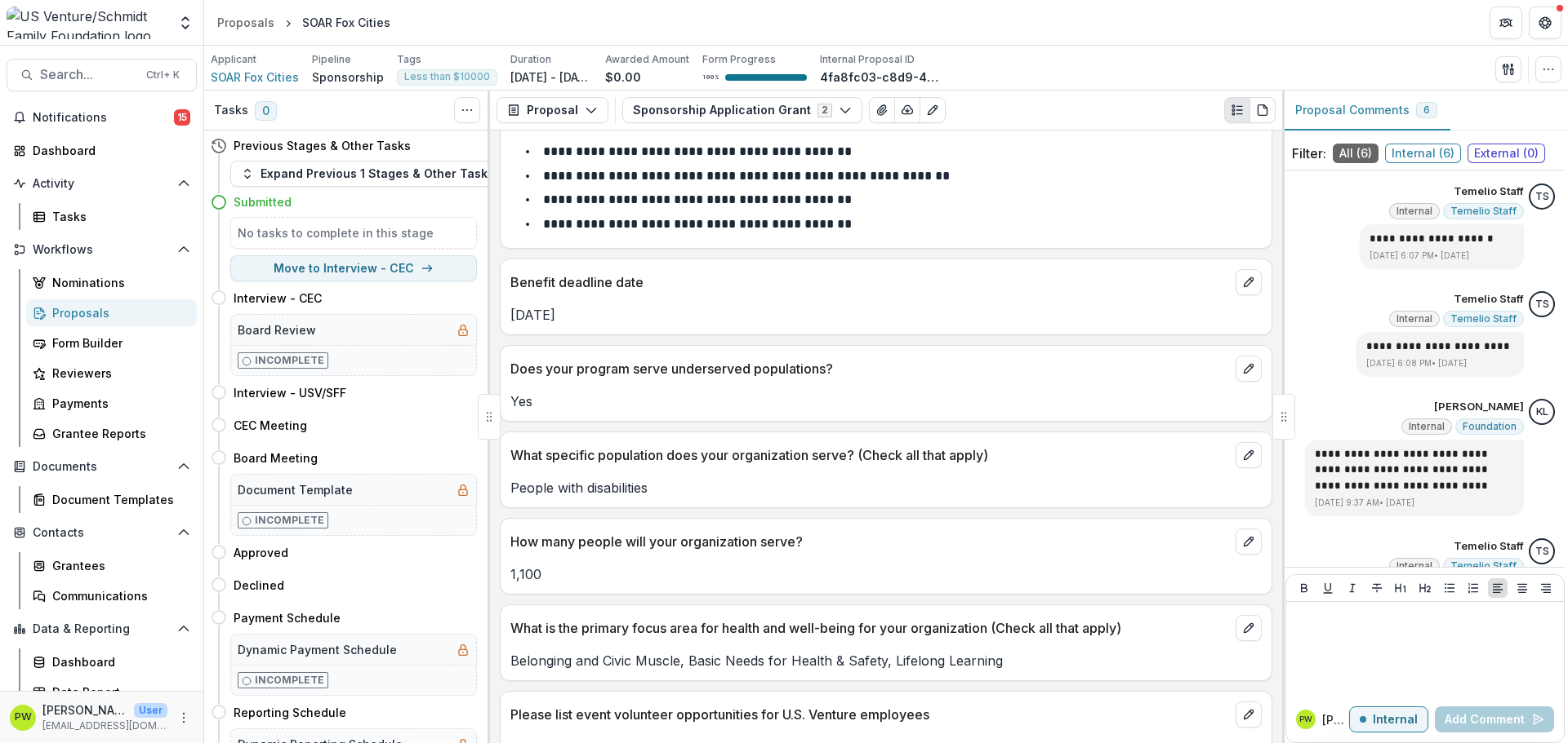
scroll to position [3387, 0]
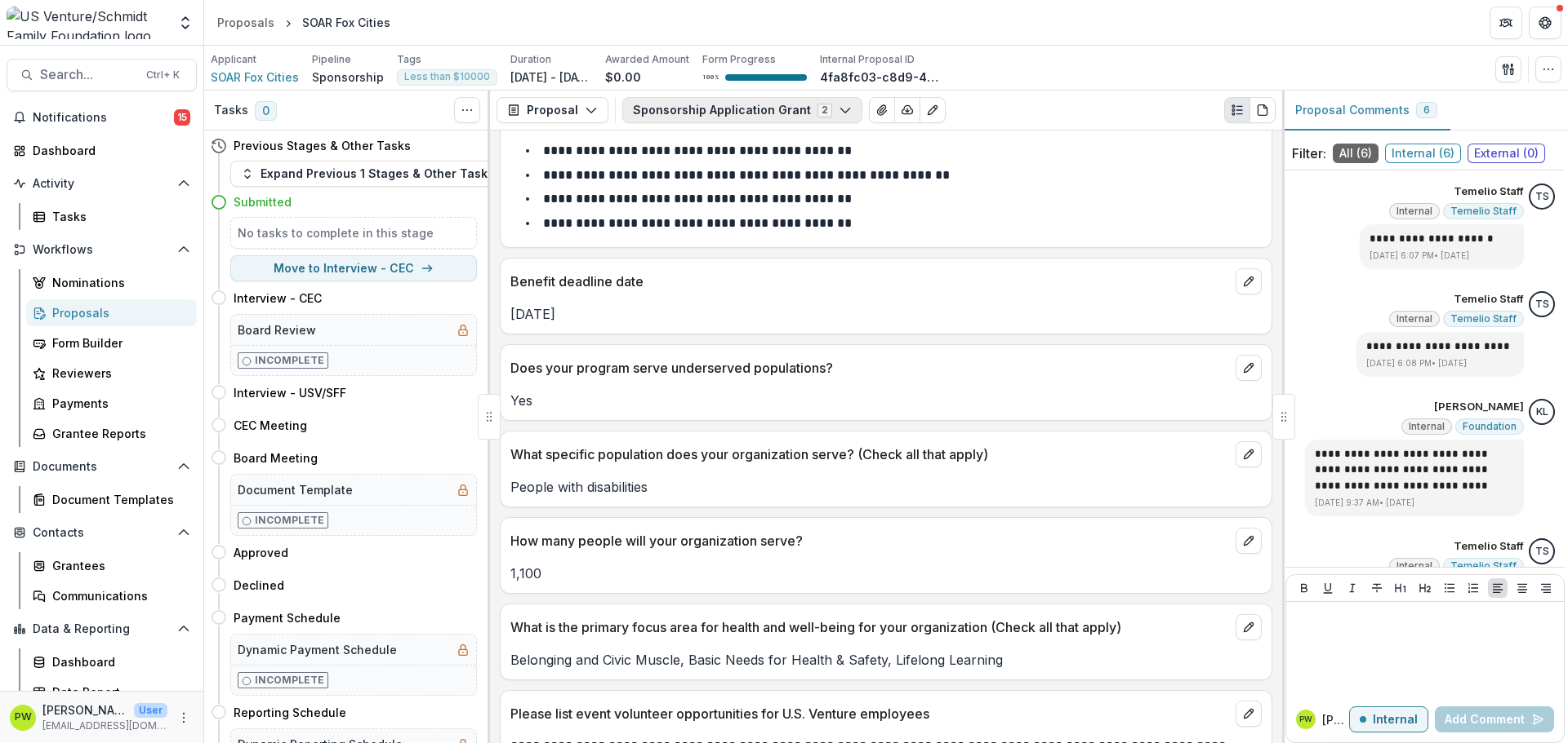
click at [839, 112] on icon "button" at bounding box center [845, 110] width 13 height 13
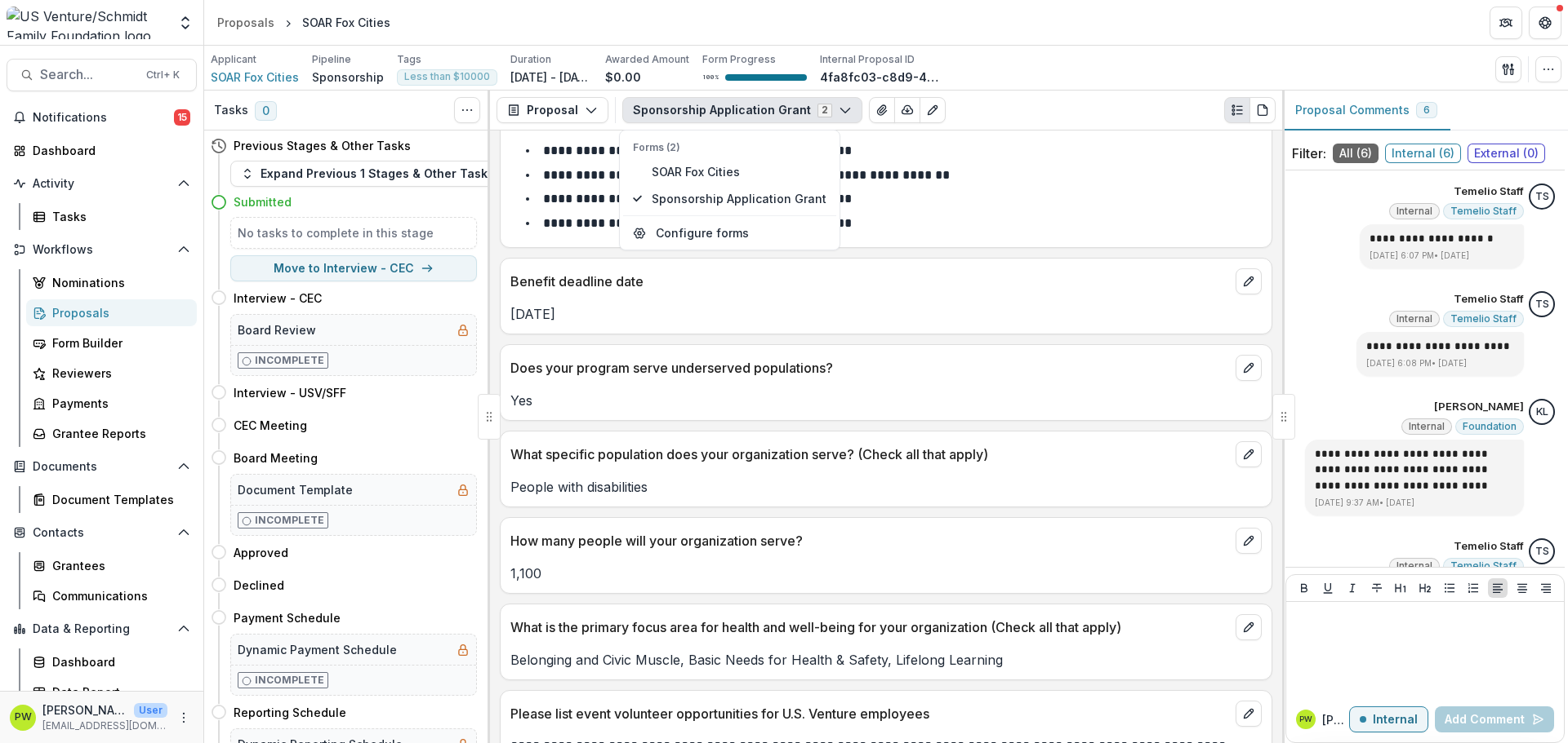
click at [952, 193] on li "**********" at bounding box center [895, 199] width 731 height 22
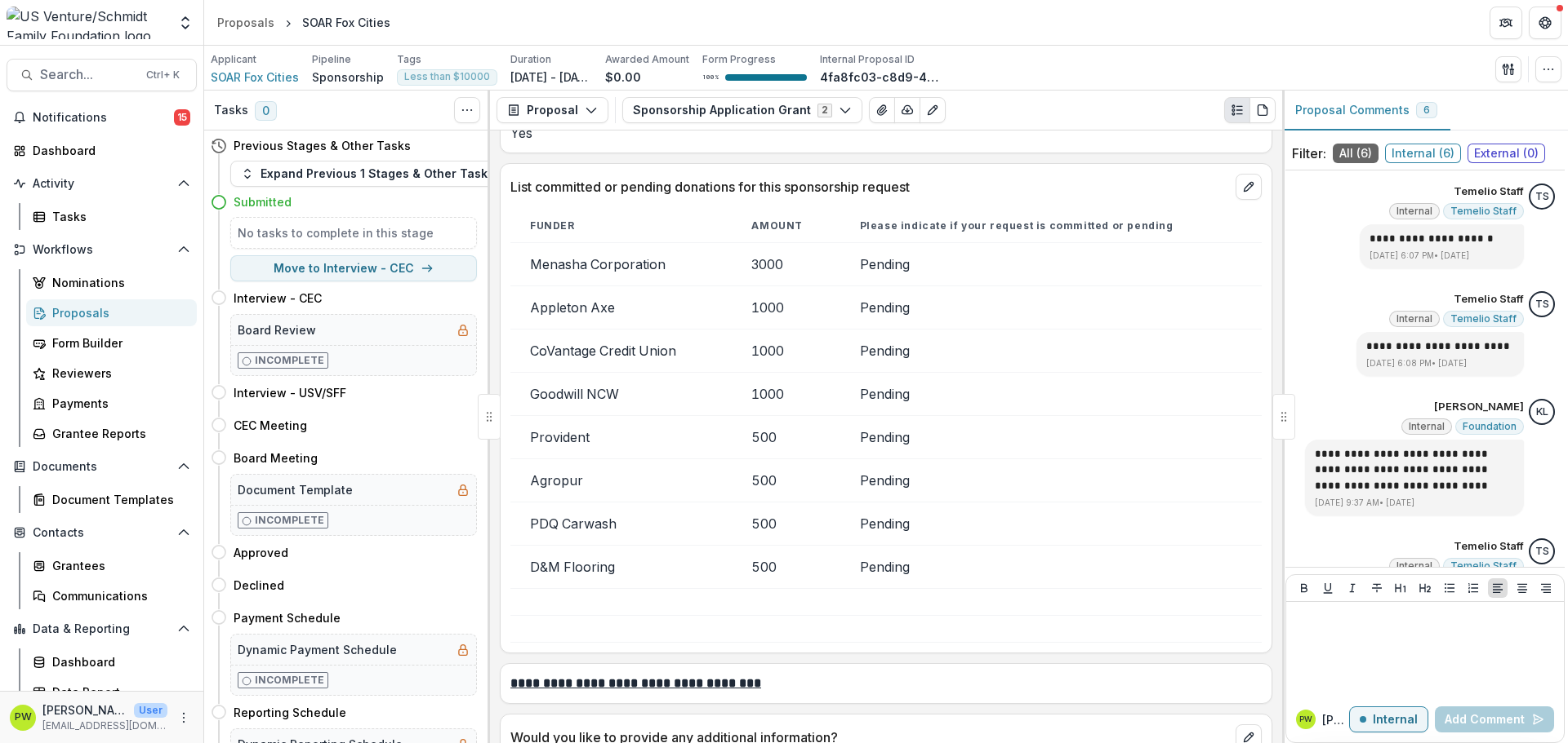
scroll to position [4764, 0]
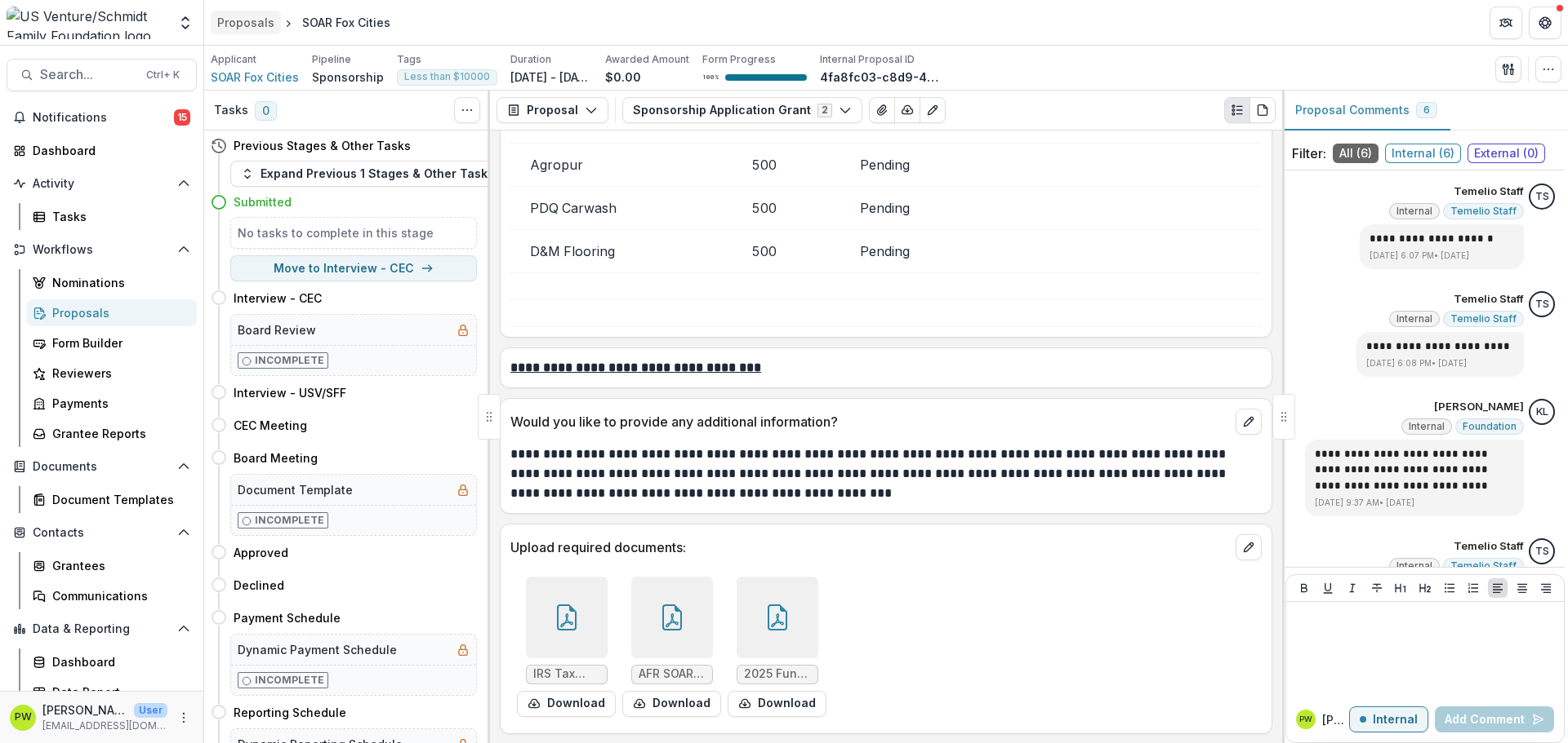
click at [248, 18] on div "Proposals" at bounding box center [246, 23] width 57 height 17
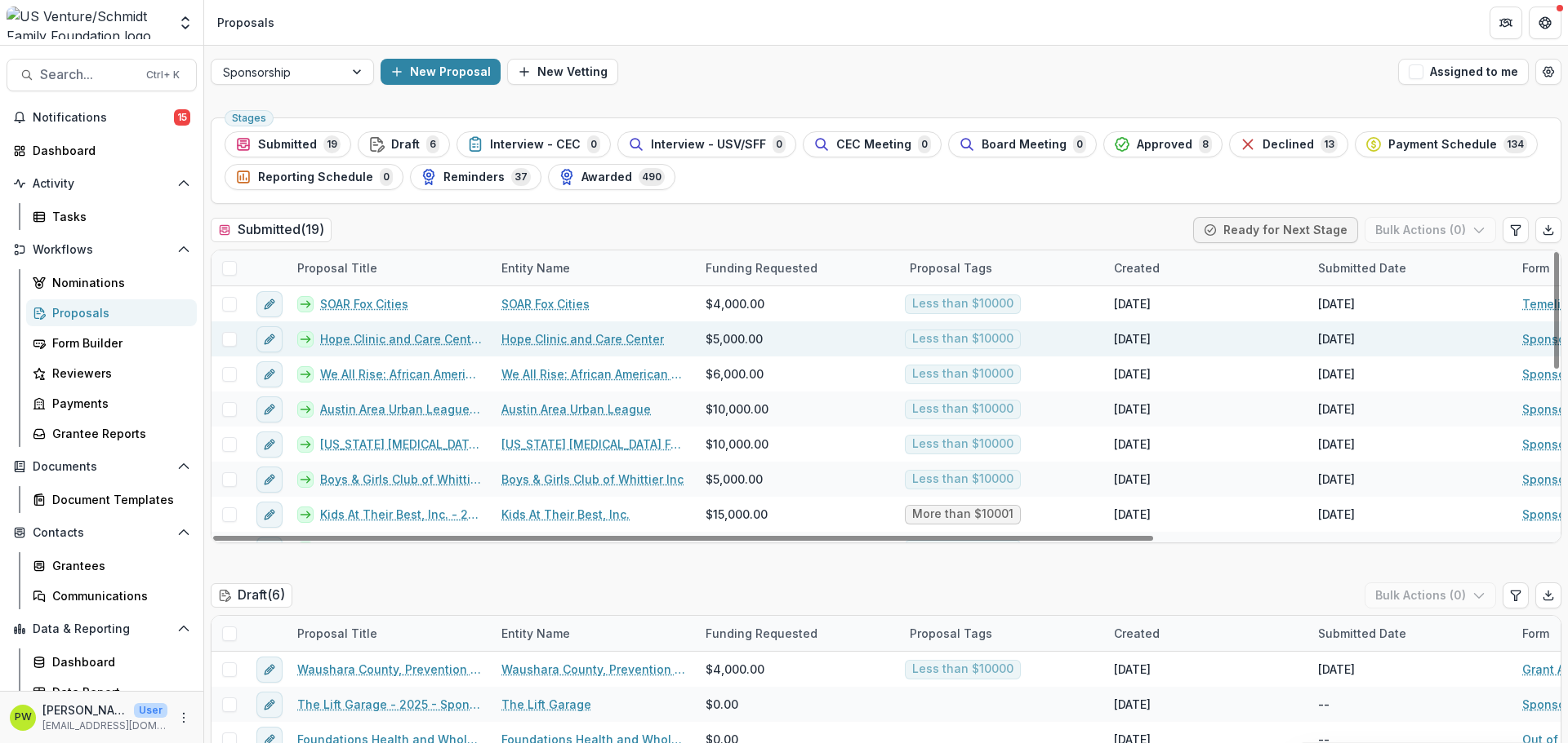
click at [351, 339] on link "Hope Clinic and Care Center - 2025 - Sponsorship Application Grant" at bounding box center [401, 339] width 162 height 17
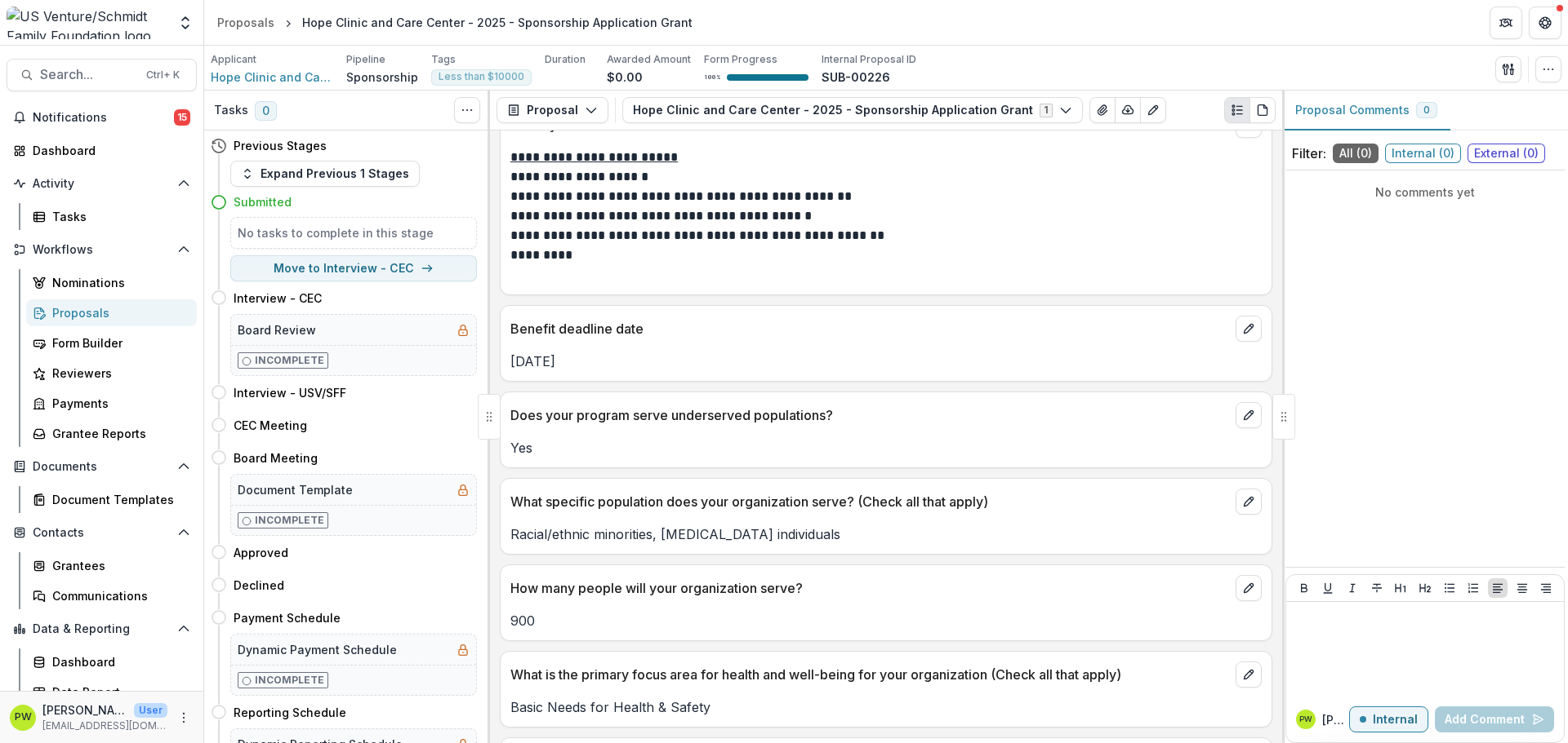
scroll to position [2895, 0]
click at [259, 15] on div "Proposals" at bounding box center [246, 23] width 57 height 17
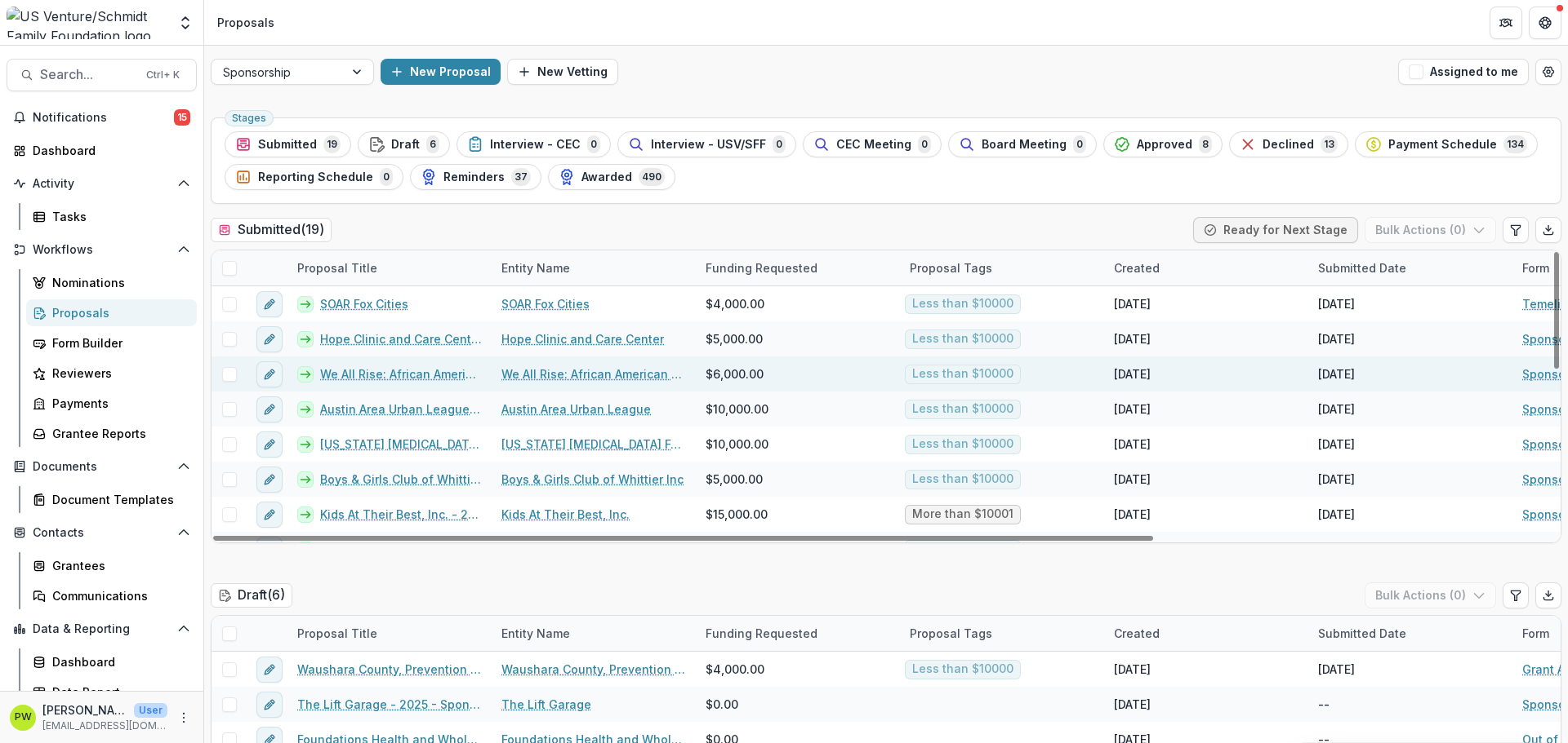
click at [368, 376] on link "We All Rise: African American Resource Center Inc. - 2025 - Sponsorship Applica…" at bounding box center [401, 374] width 162 height 17
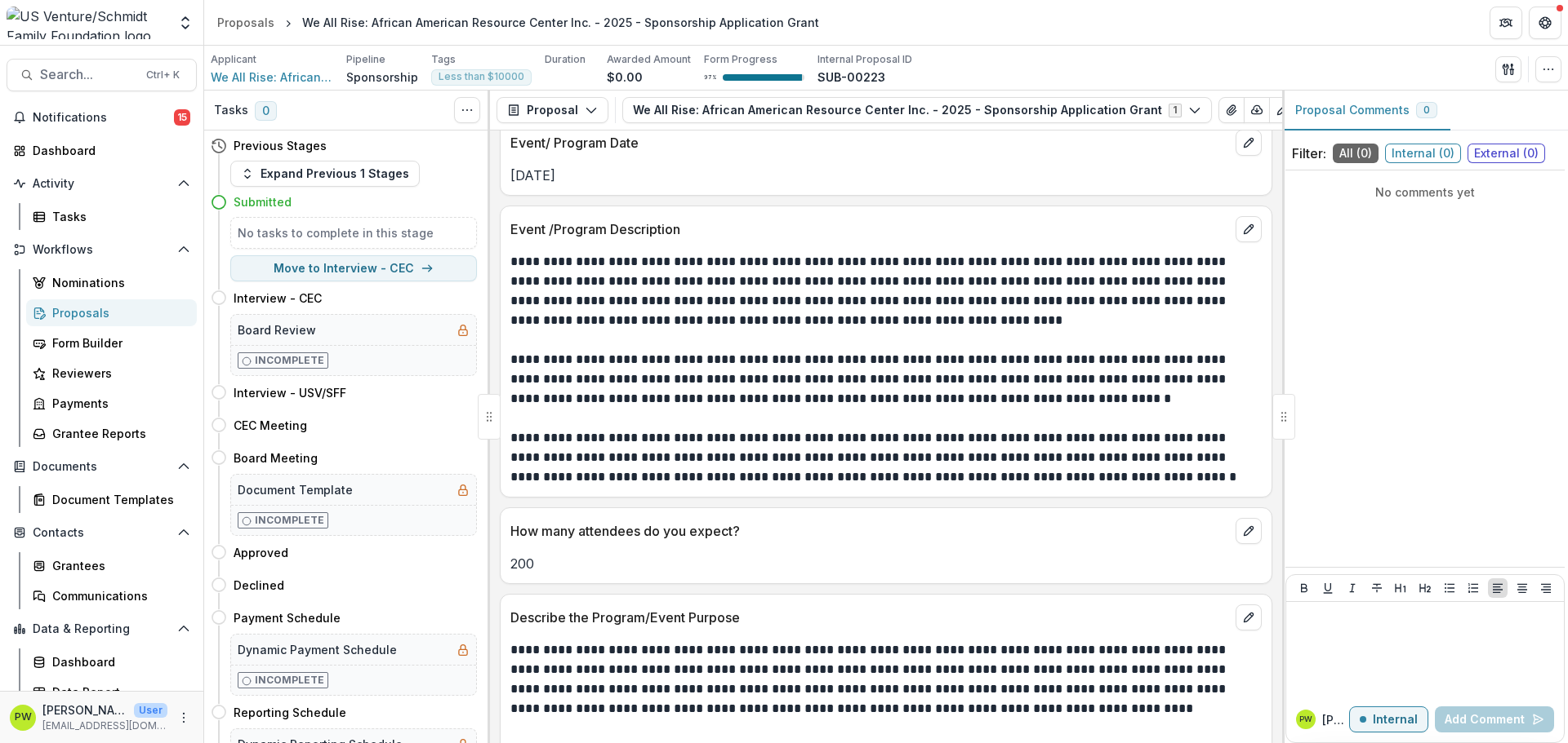
click at [627, 504] on div "**********" at bounding box center [886, 437] width 792 height 613
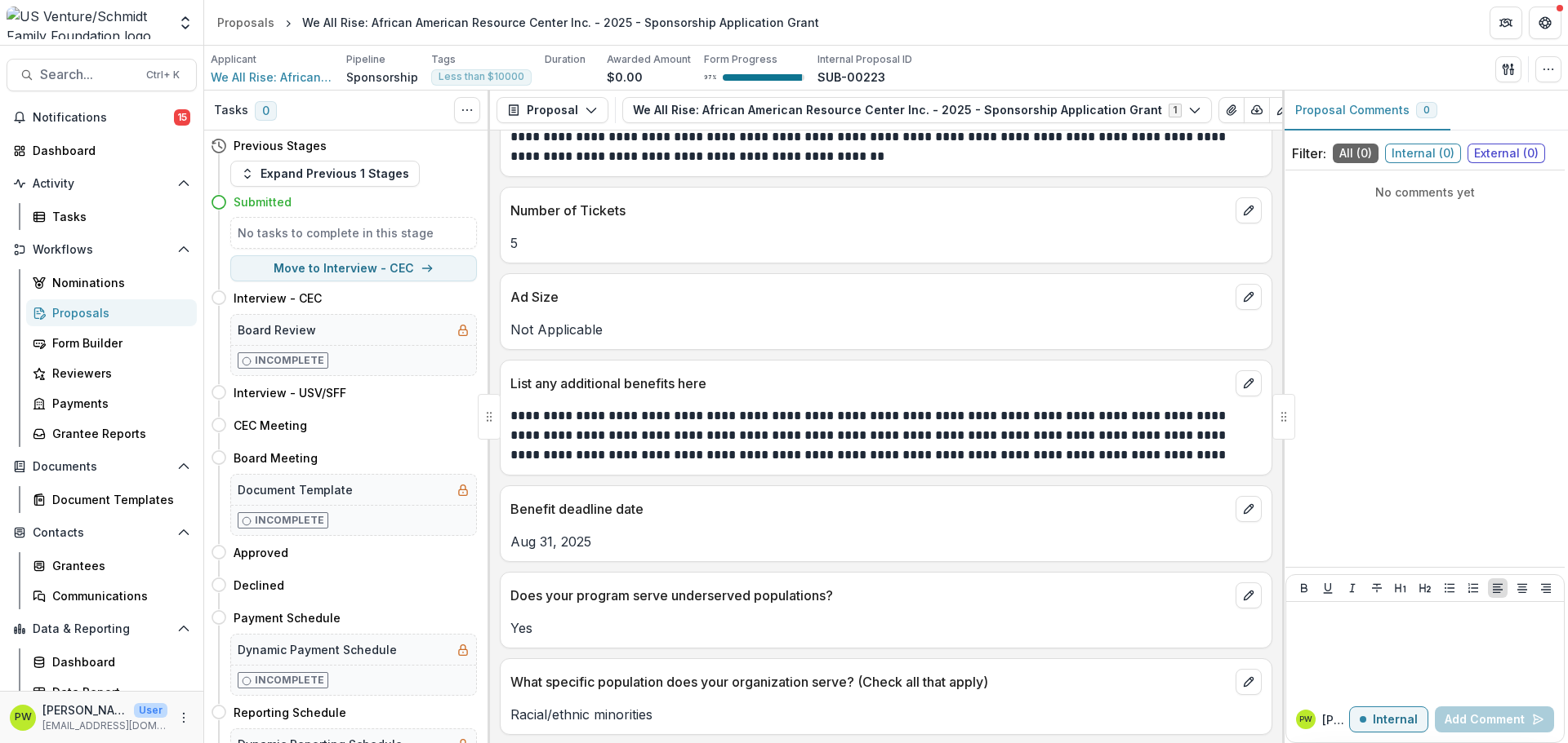
scroll to position [2932, 0]
click at [241, 22] on div "Proposals" at bounding box center [246, 23] width 57 height 17
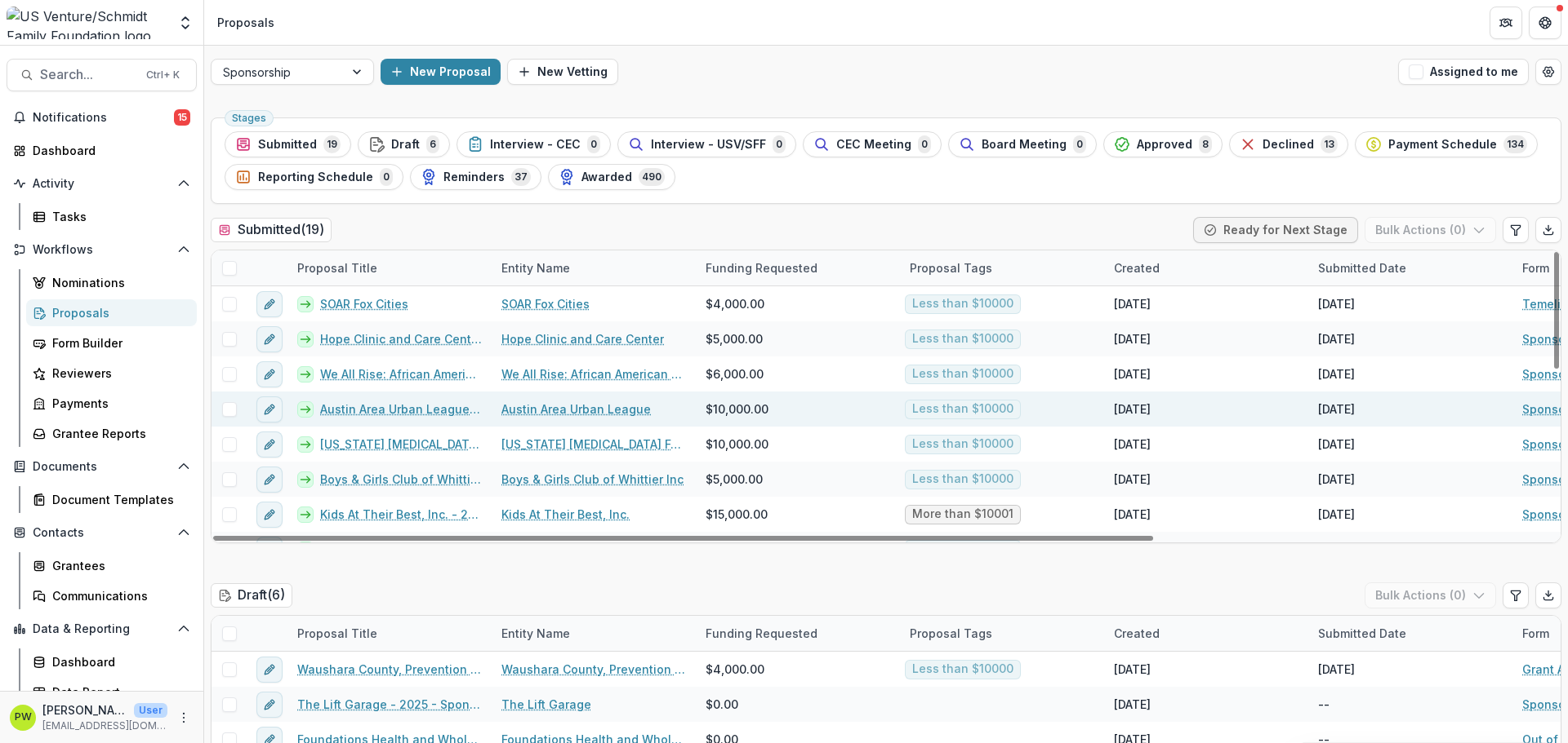
click at [366, 412] on link "Austin Area Urban League - 2025 - Sponsorship Application Grant" at bounding box center [401, 409] width 162 height 17
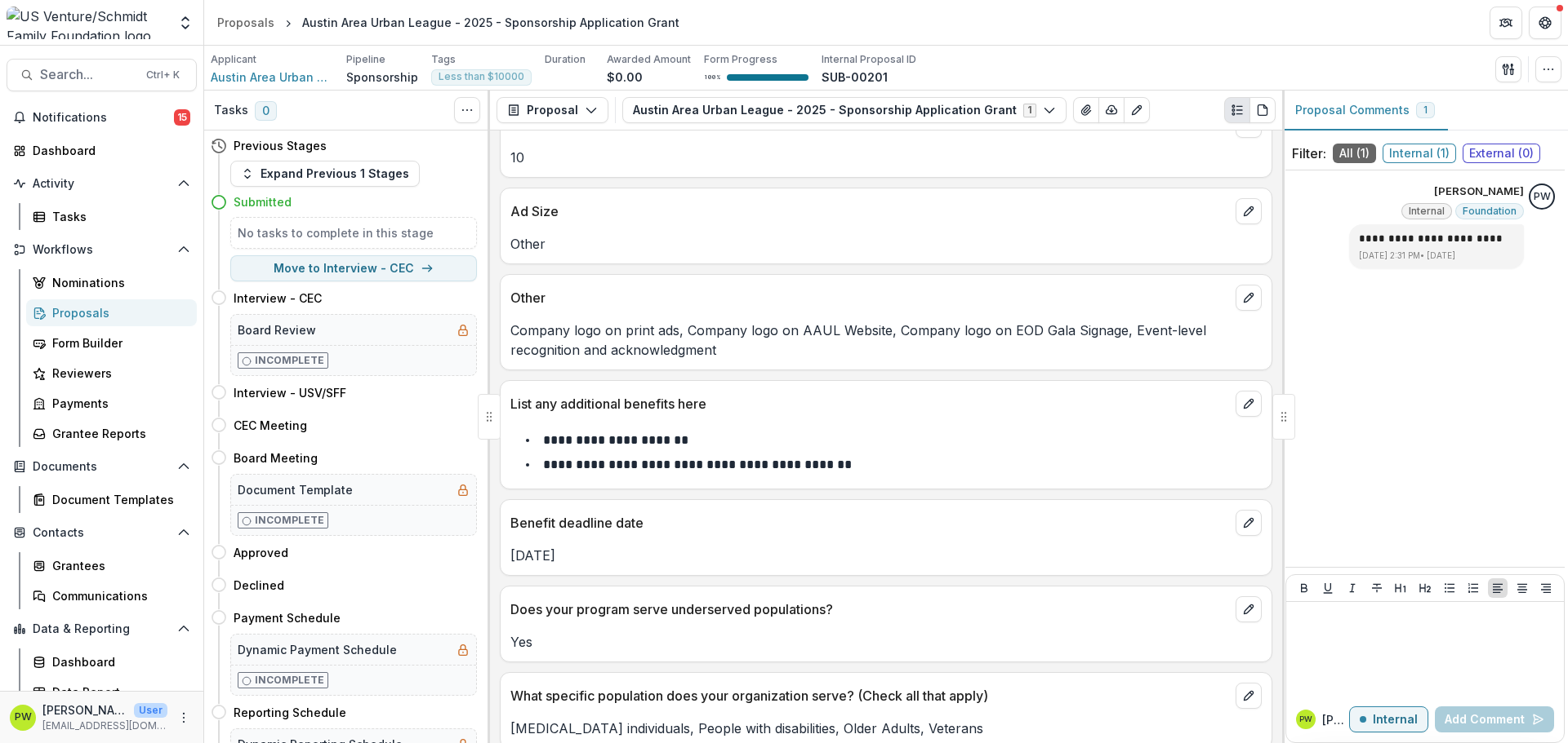
scroll to position [3015, 0]
click at [240, 13] on link "Proposals" at bounding box center [246, 22] width 71 height 24
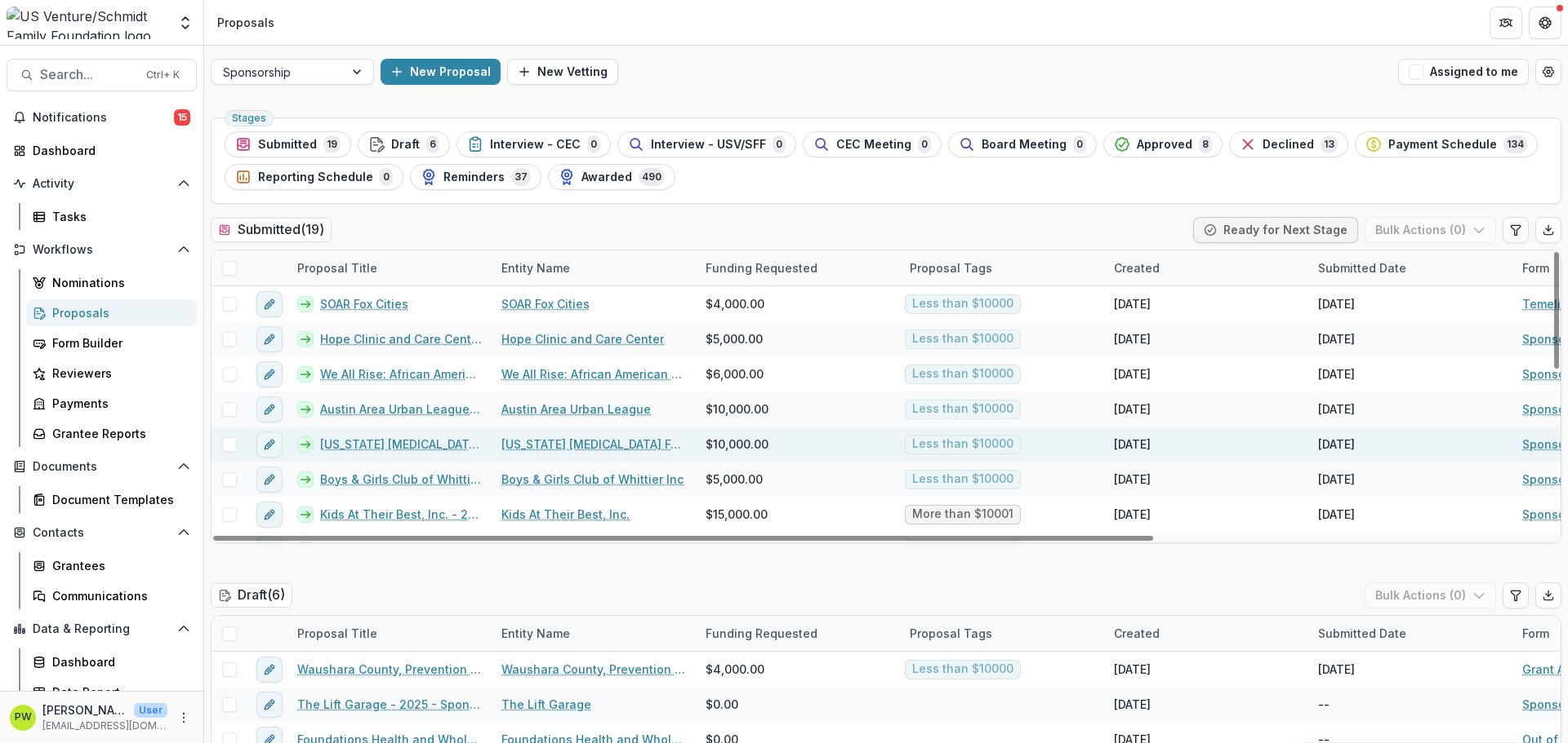
click at [367, 447] on link "[US_STATE] [MEDICAL_DATA] Foundation for Children - 2025 - Sponsorship Applicat…" at bounding box center [401, 444] width 162 height 17
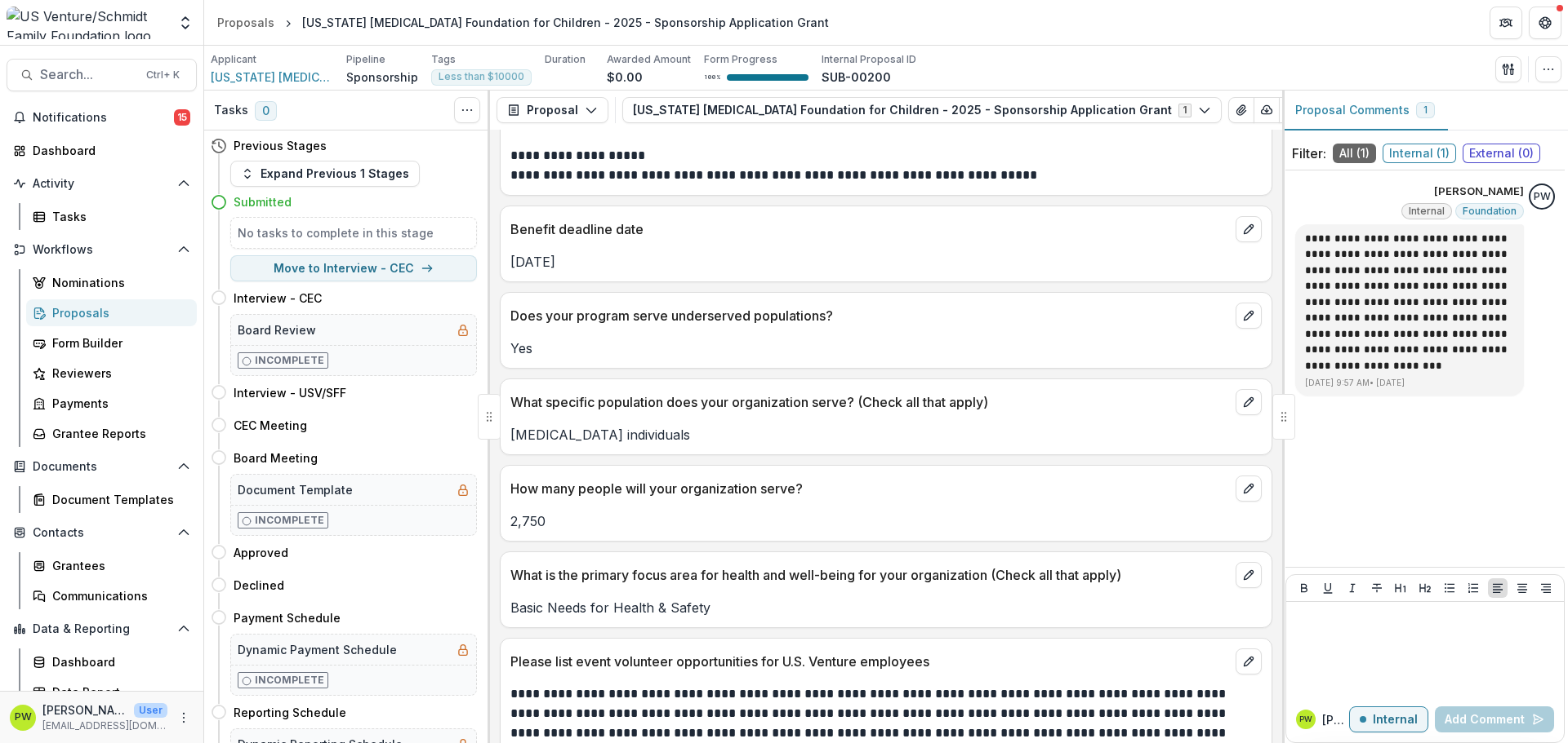
scroll to position [2987, 0]
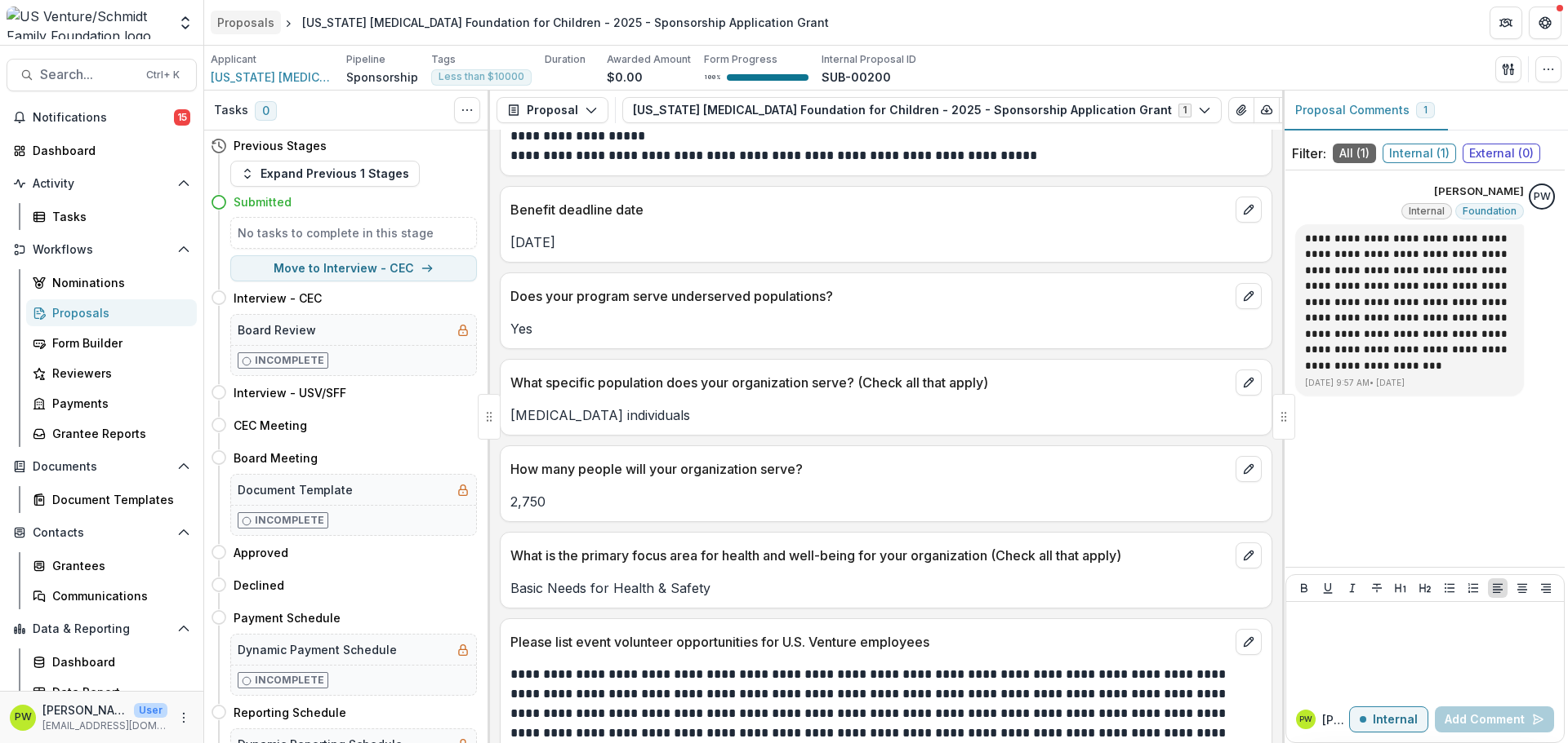
click at [246, 22] on div "Proposals" at bounding box center [246, 23] width 57 height 17
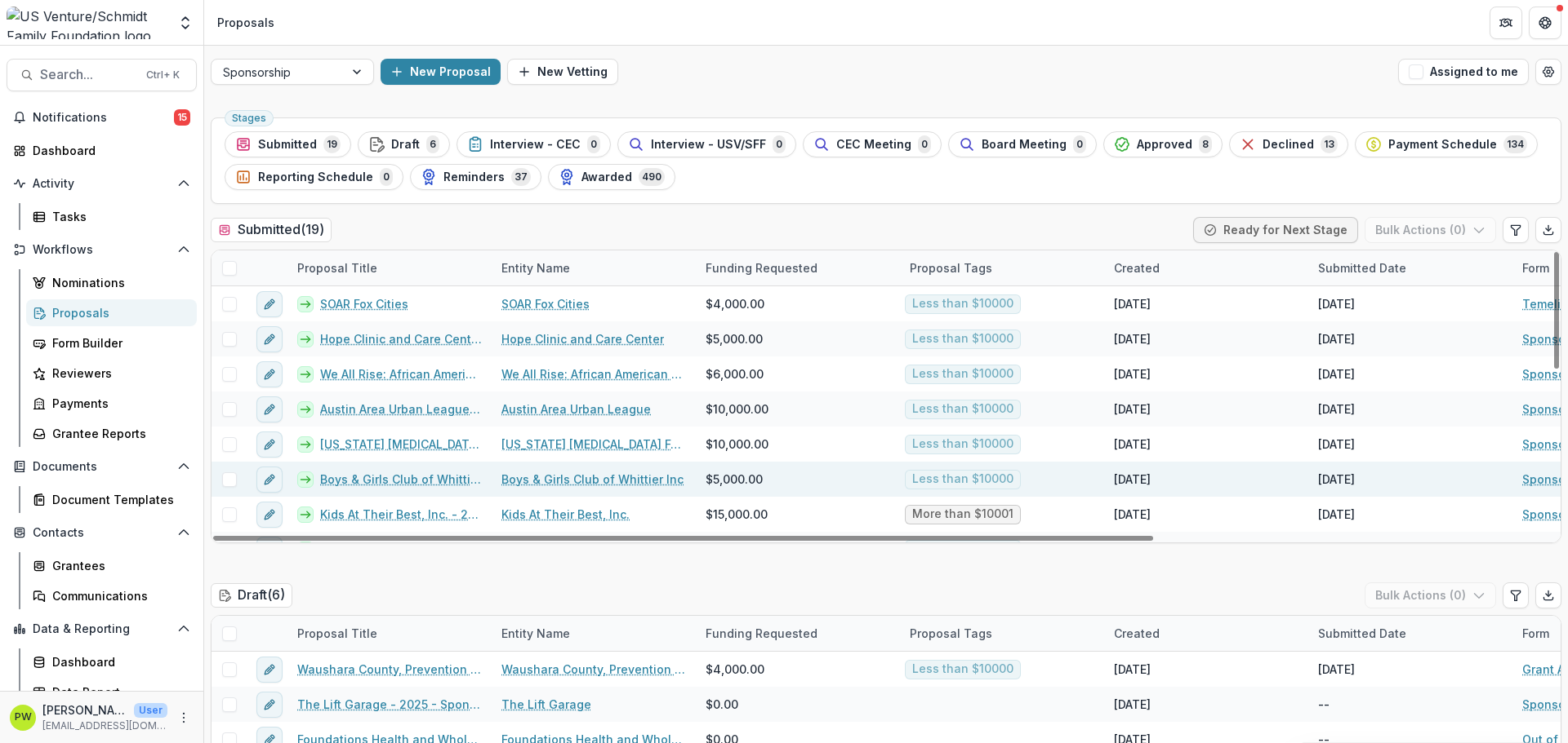
click at [376, 476] on link "Boys & Girls Club of Whittier Inc - 2025 - Sponsorship Application Grant" at bounding box center [401, 479] width 162 height 17
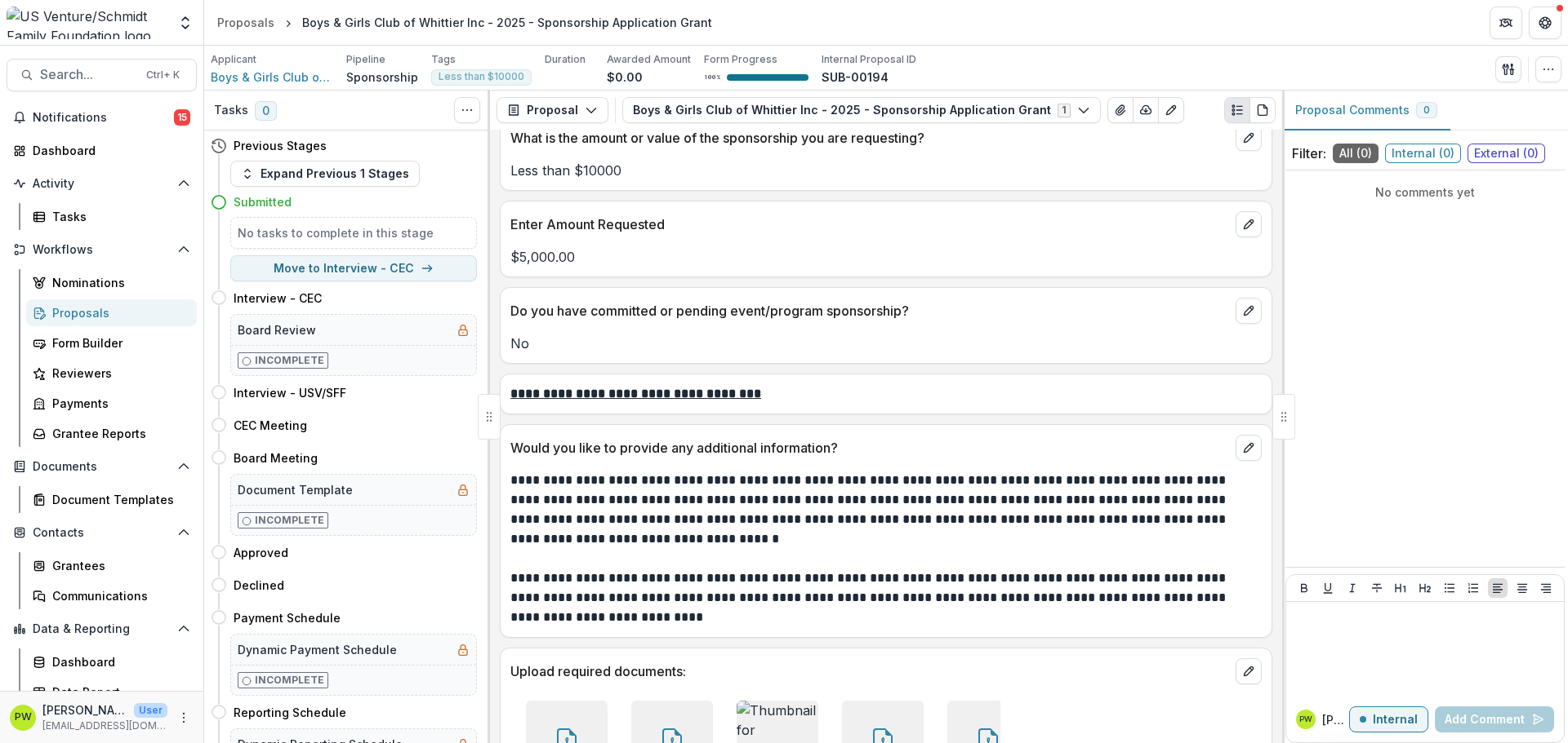
scroll to position [4829, 0]
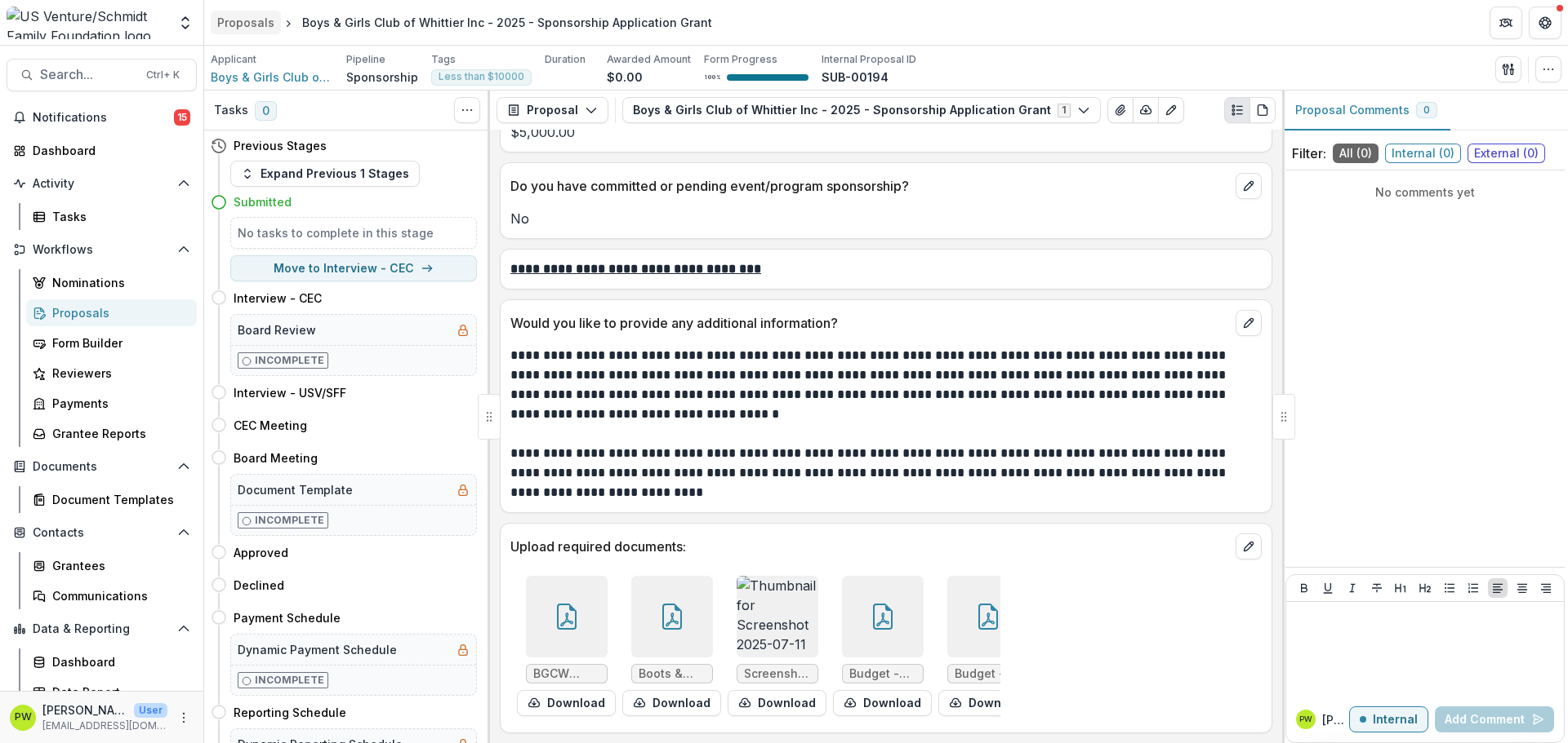
click at [237, 27] on div "Proposals" at bounding box center [246, 23] width 57 height 17
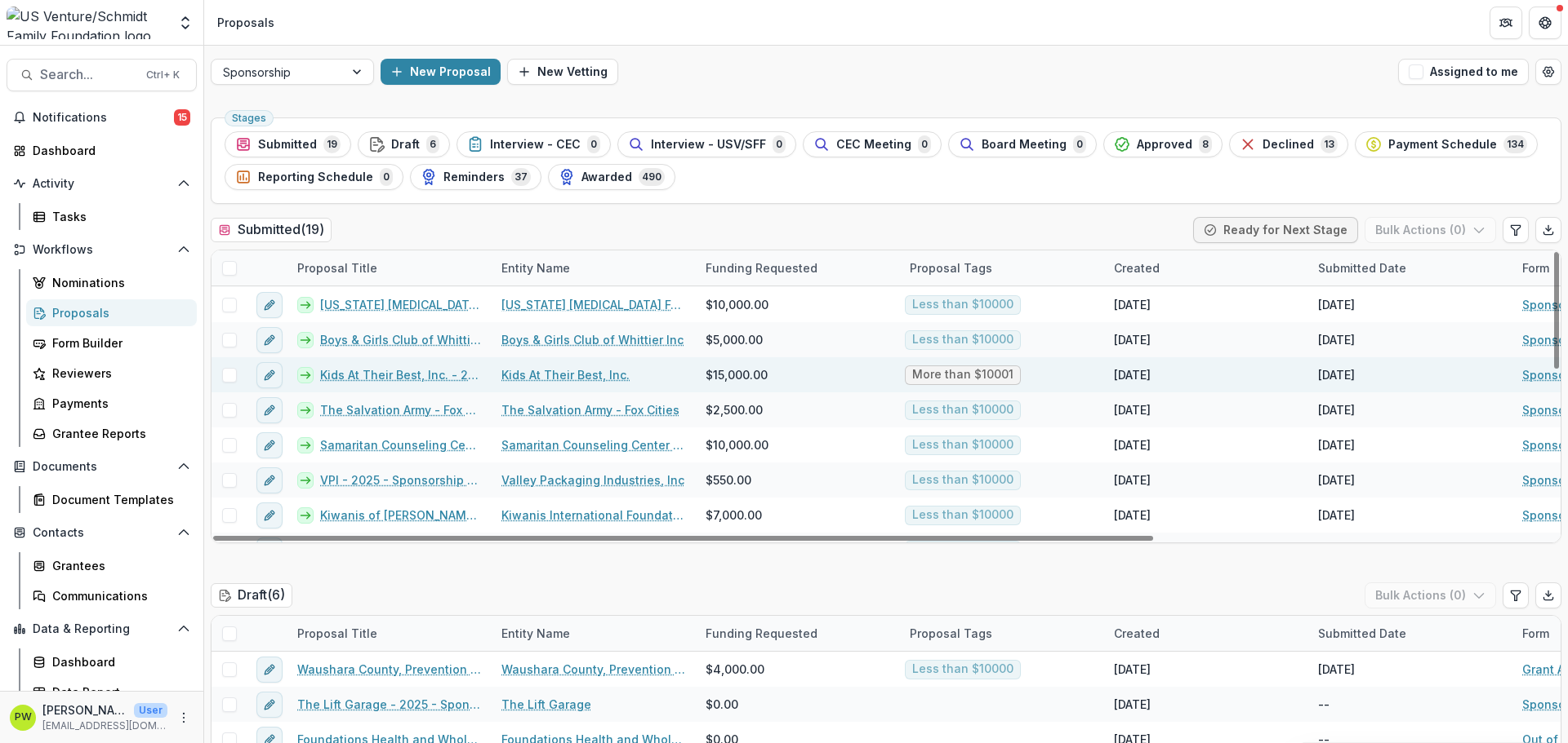
scroll to position [143, 0]
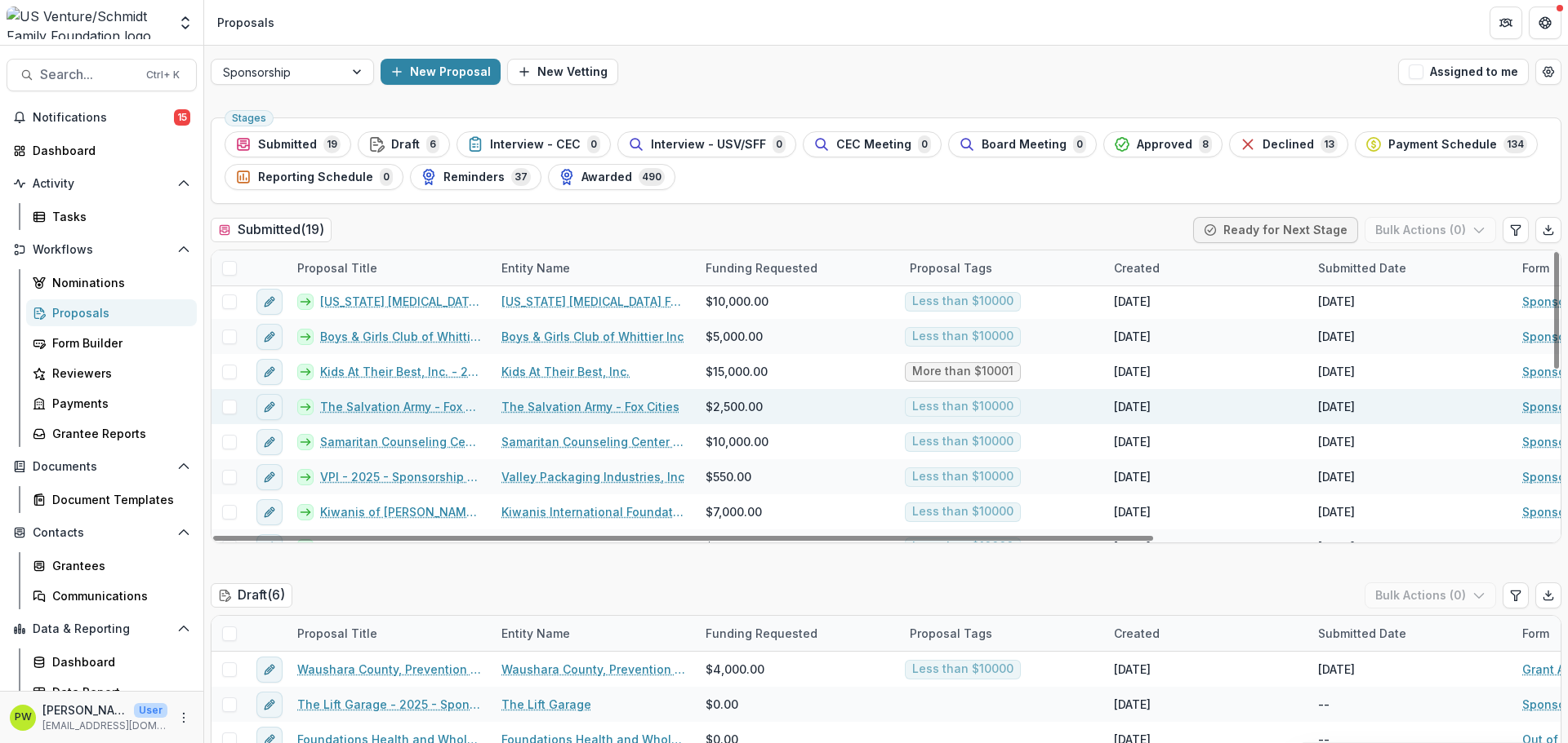
click at [426, 406] on link "The Salvation Army - Fox Cities - 2025 - Sponsorship Application Grant" at bounding box center [401, 407] width 162 height 17
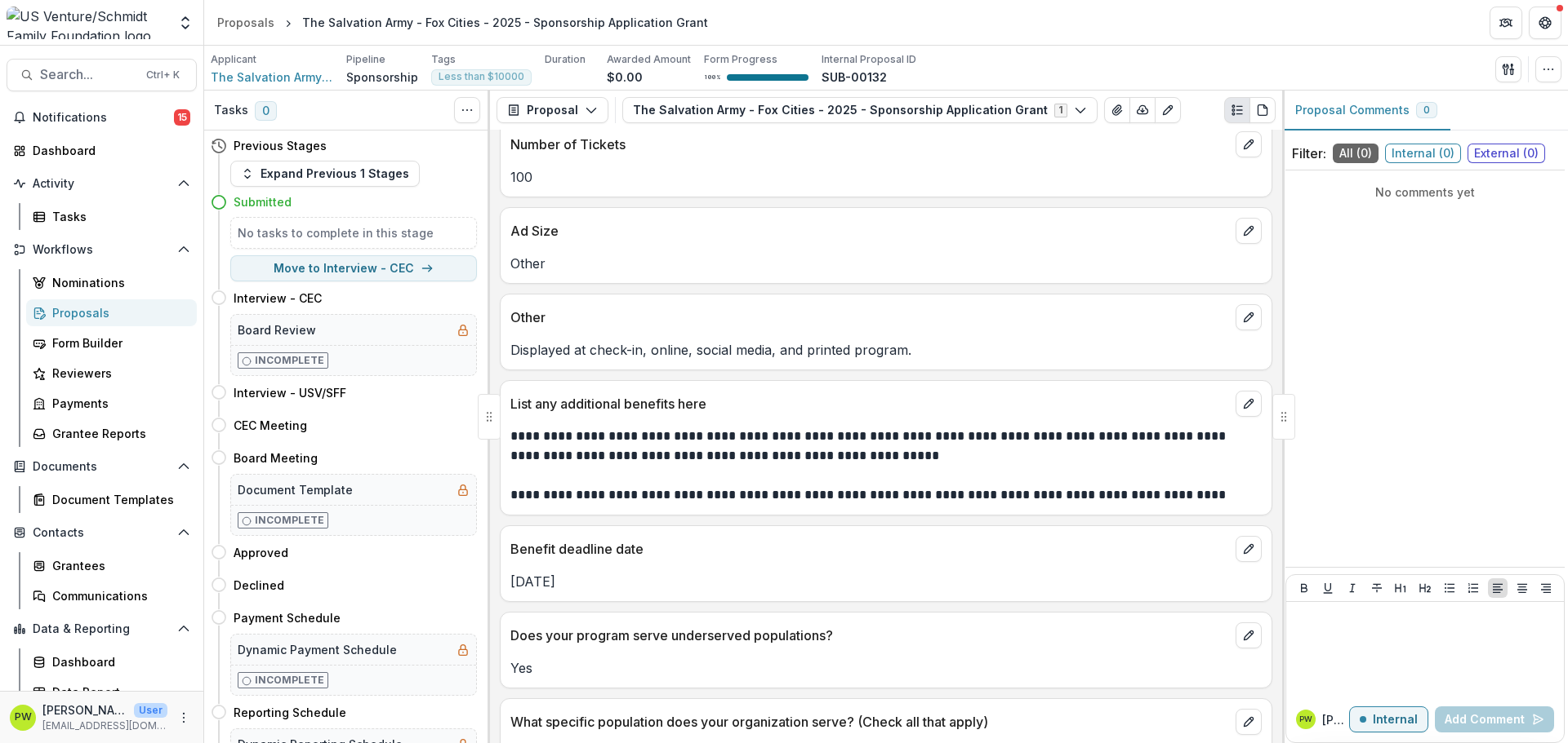
scroll to position [2629, 0]
click at [246, 26] on div "Proposals" at bounding box center [246, 23] width 57 height 17
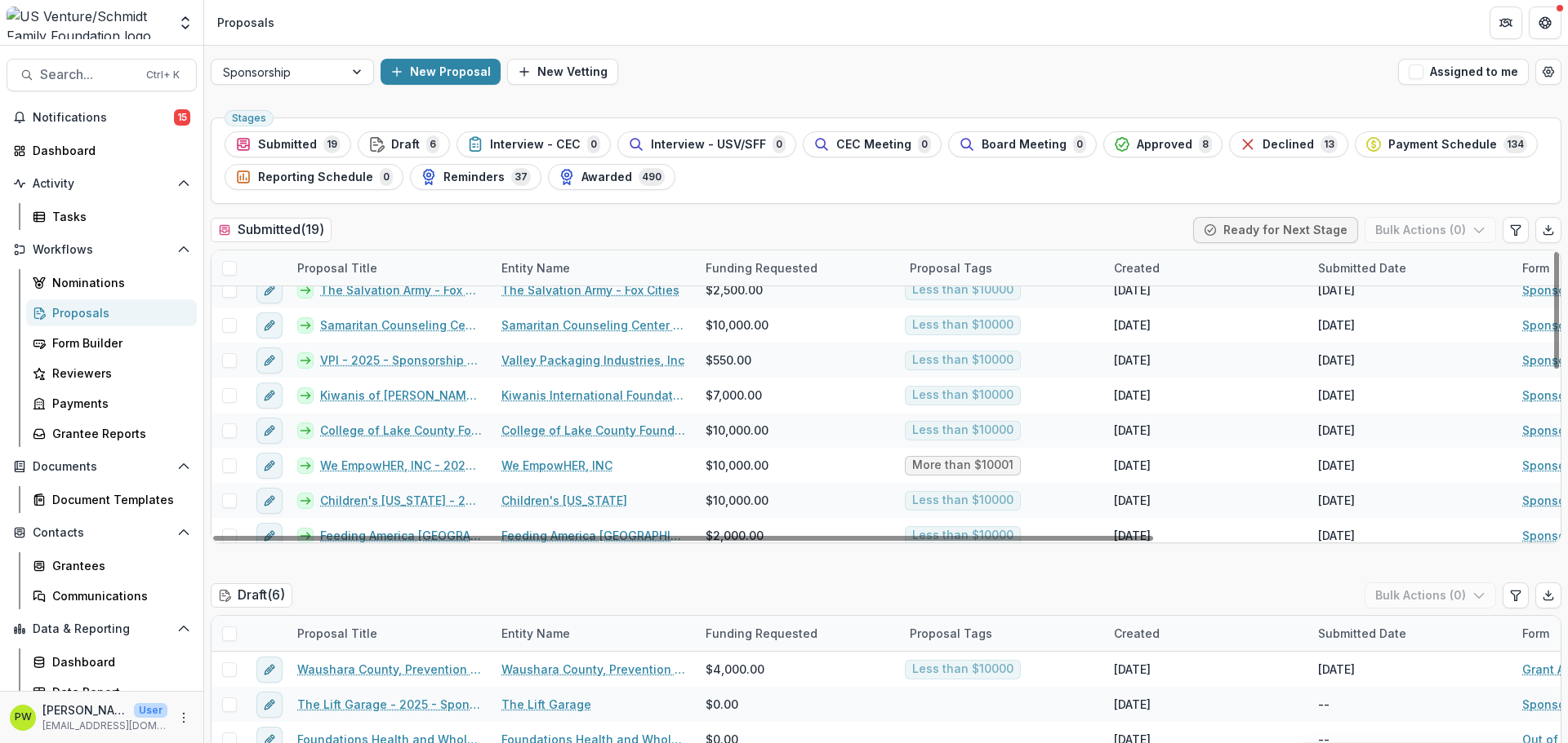
scroll to position [411, 0]
